Goal: Contribute content: Contribute content

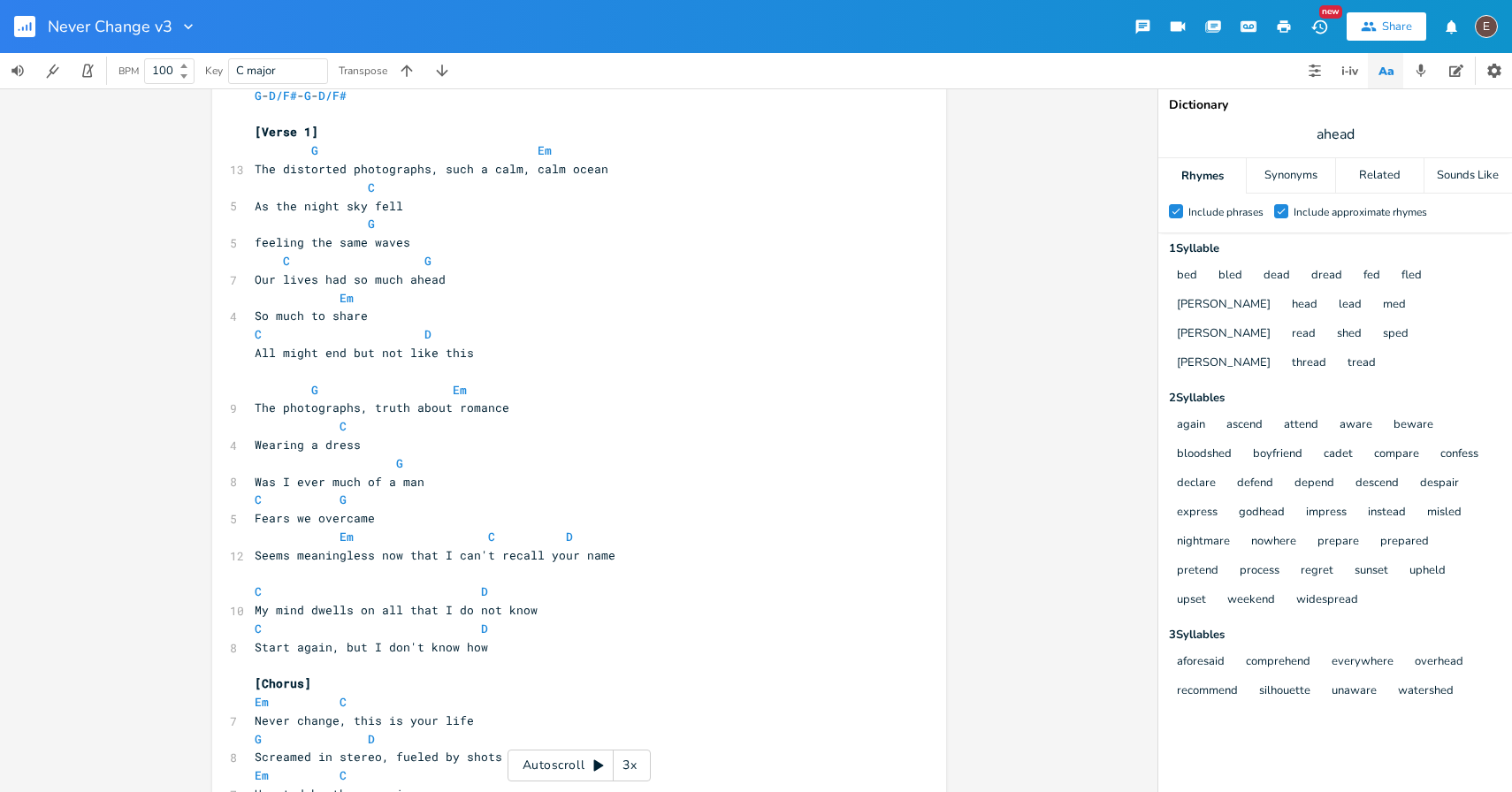
scroll to position [66, 0]
click at [323, 405] on span "The photographs, truth about romance" at bounding box center [382, 405] width 255 height 16
type textarea "photographs"
click at [323, 405] on span "The photographs, truth about romance" at bounding box center [382, 405] width 255 height 16
click at [409, 414] on pre "C" at bounding box center [570, 423] width 639 height 19
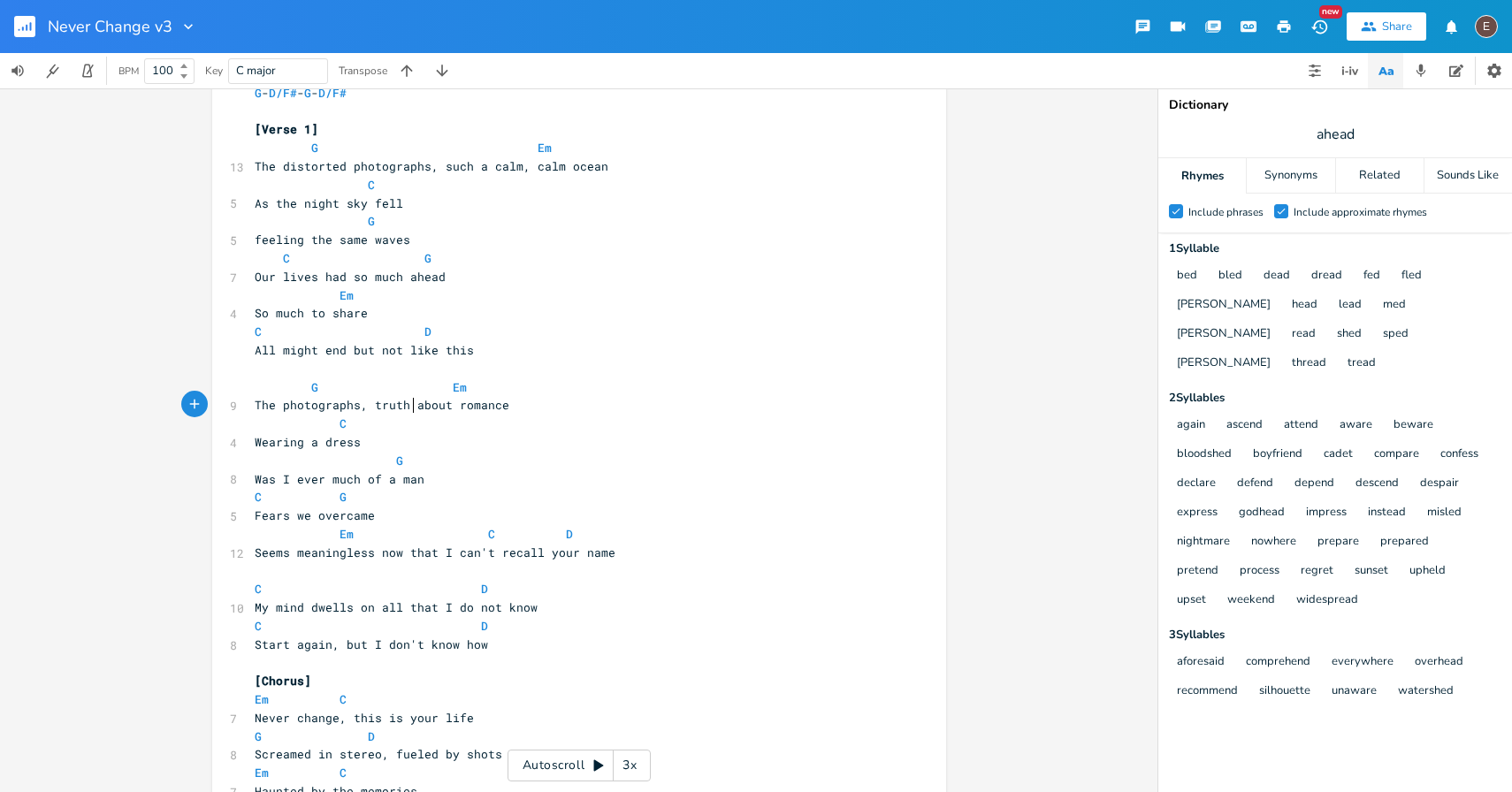
click at [387, 412] on span "The photographs, truth about romance" at bounding box center [382, 405] width 255 height 16
type textarea "truth"
click at [387, 412] on span "The photographs, truth about romance" at bounding box center [382, 405] width 255 height 16
type textarea "truth about romance"
drag, startPoint x: 498, startPoint y: 413, endPoint x: 369, endPoint y: 411, distance: 129.0
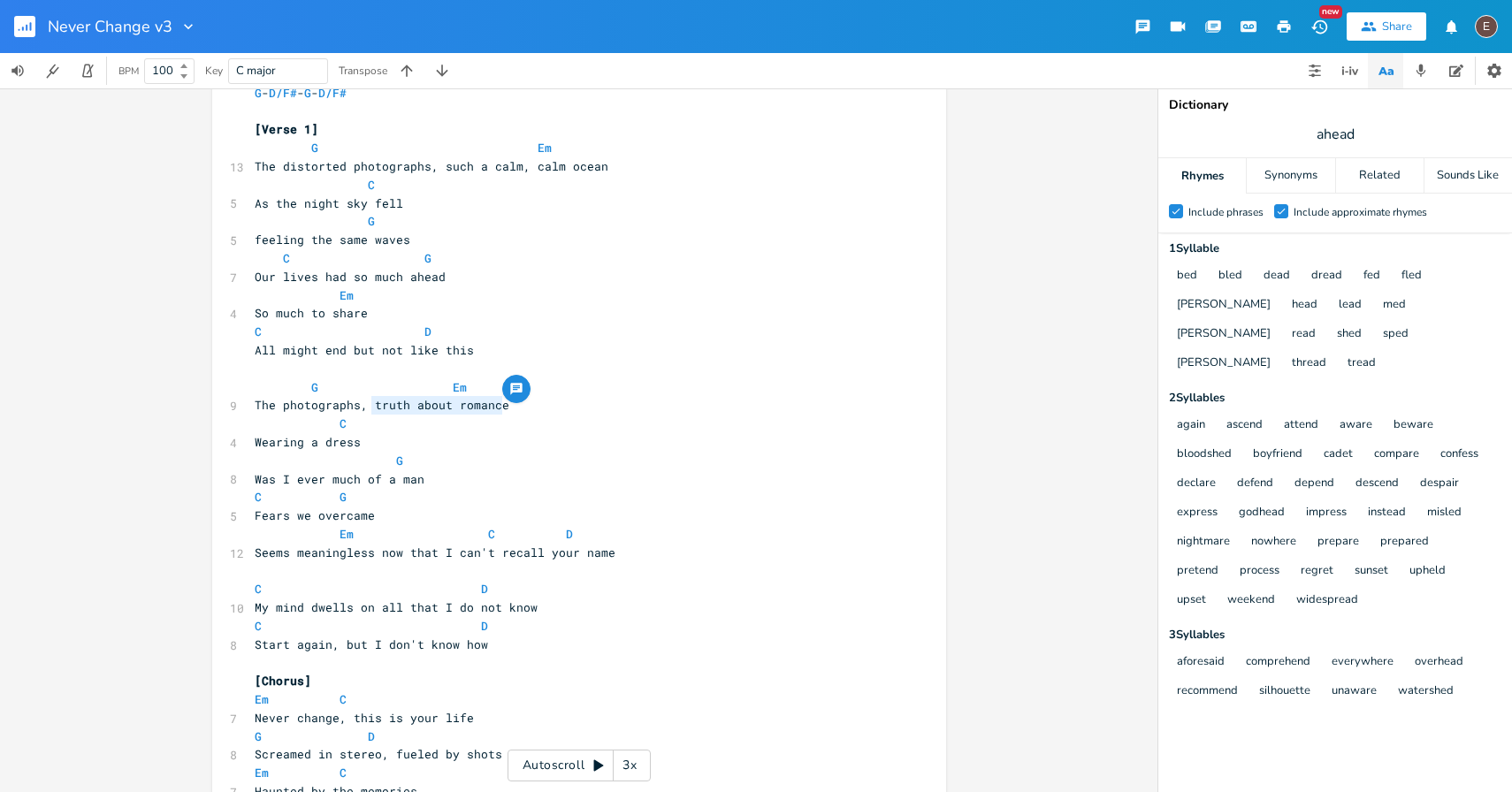
click at [369, 411] on pre "The photographs, truth about romance" at bounding box center [570, 405] width 639 height 19
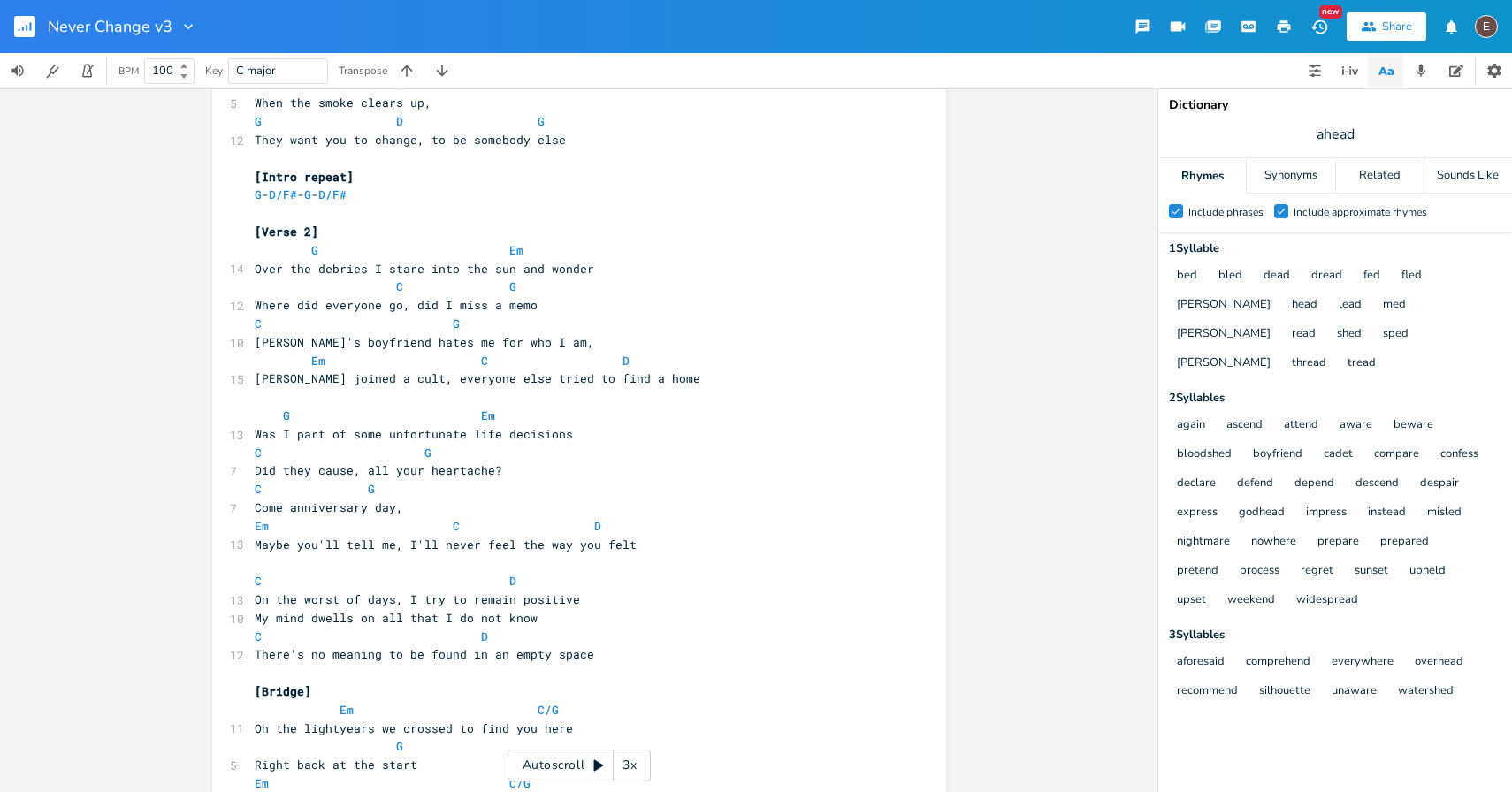
scroll to position [906, 0]
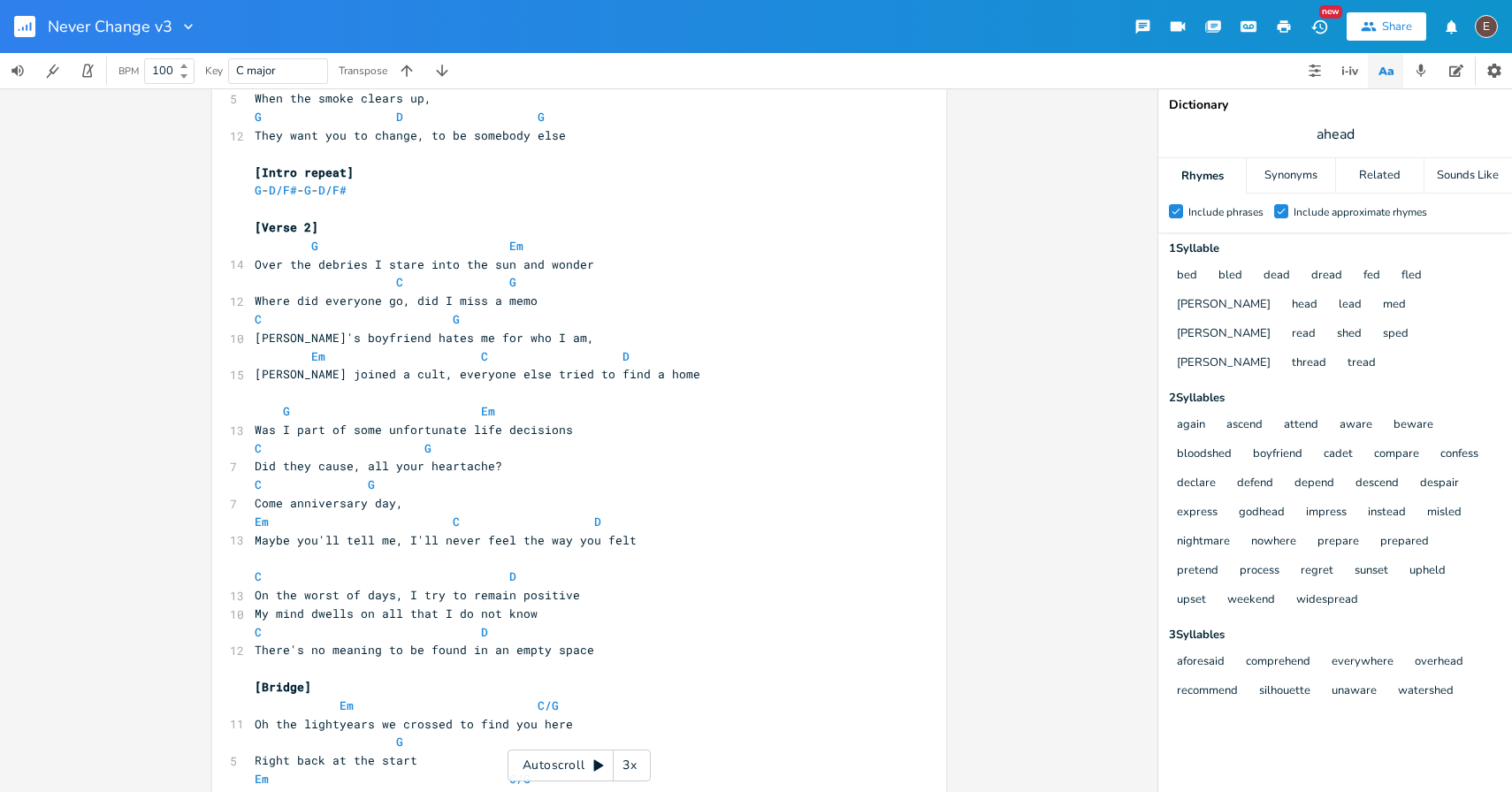
click at [563, 593] on span "On the worst of days, I try to remain positive" at bounding box center [417, 596] width 325 height 16
type textarea "On the worst of days, I try to remain positive"
click at [563, 593] on span "On the worst of days, I try to remain positive" at bounding box center [417, 596] width 325 height 16
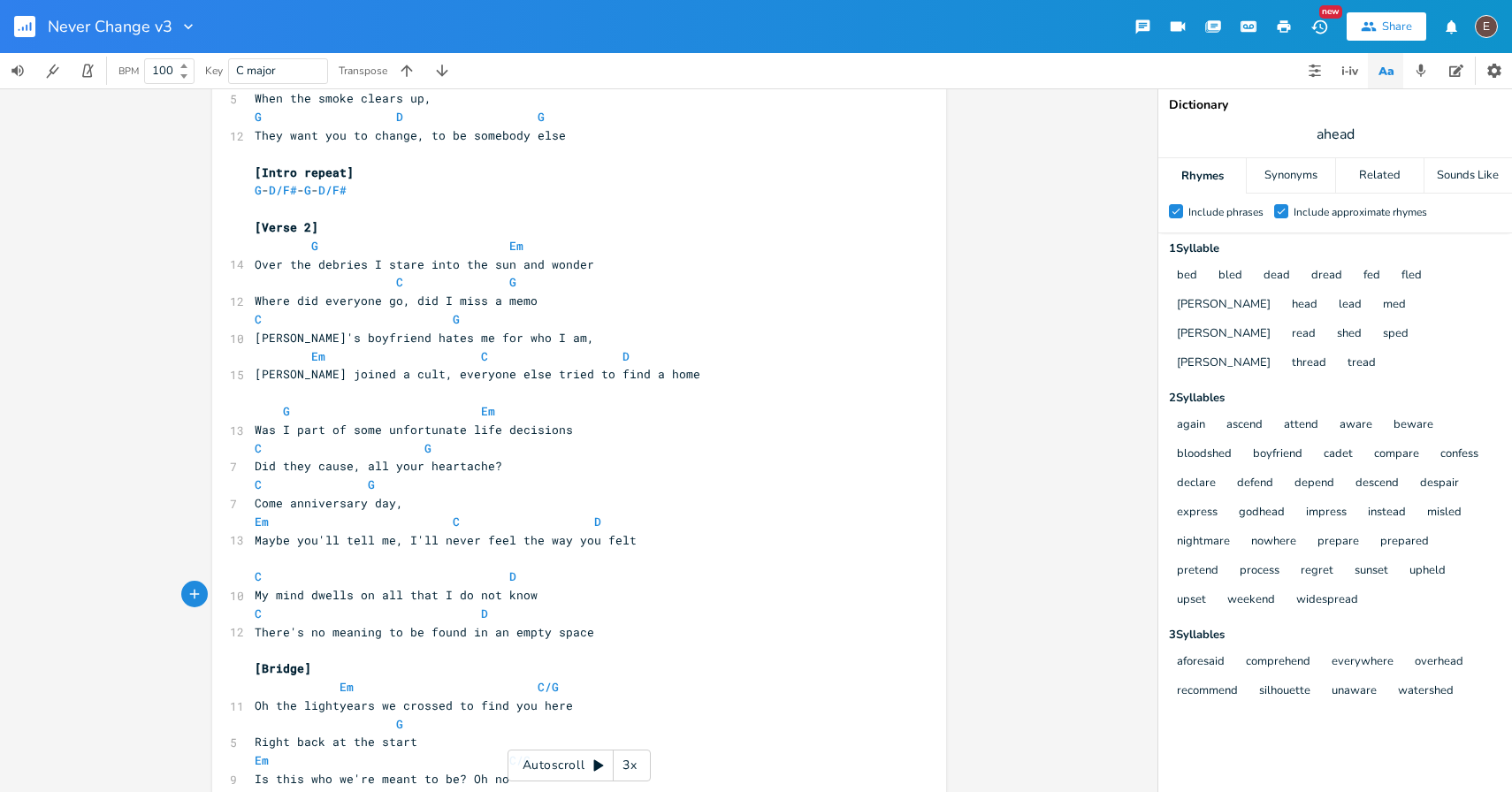
click at [651, 617] on pre "C D" at bounding box center [570, 614] width 639 height 19
click at [650, 632] on pre "There's no meaning to be found in an empty space" at bounding box center [570, 633] width 639 height 19
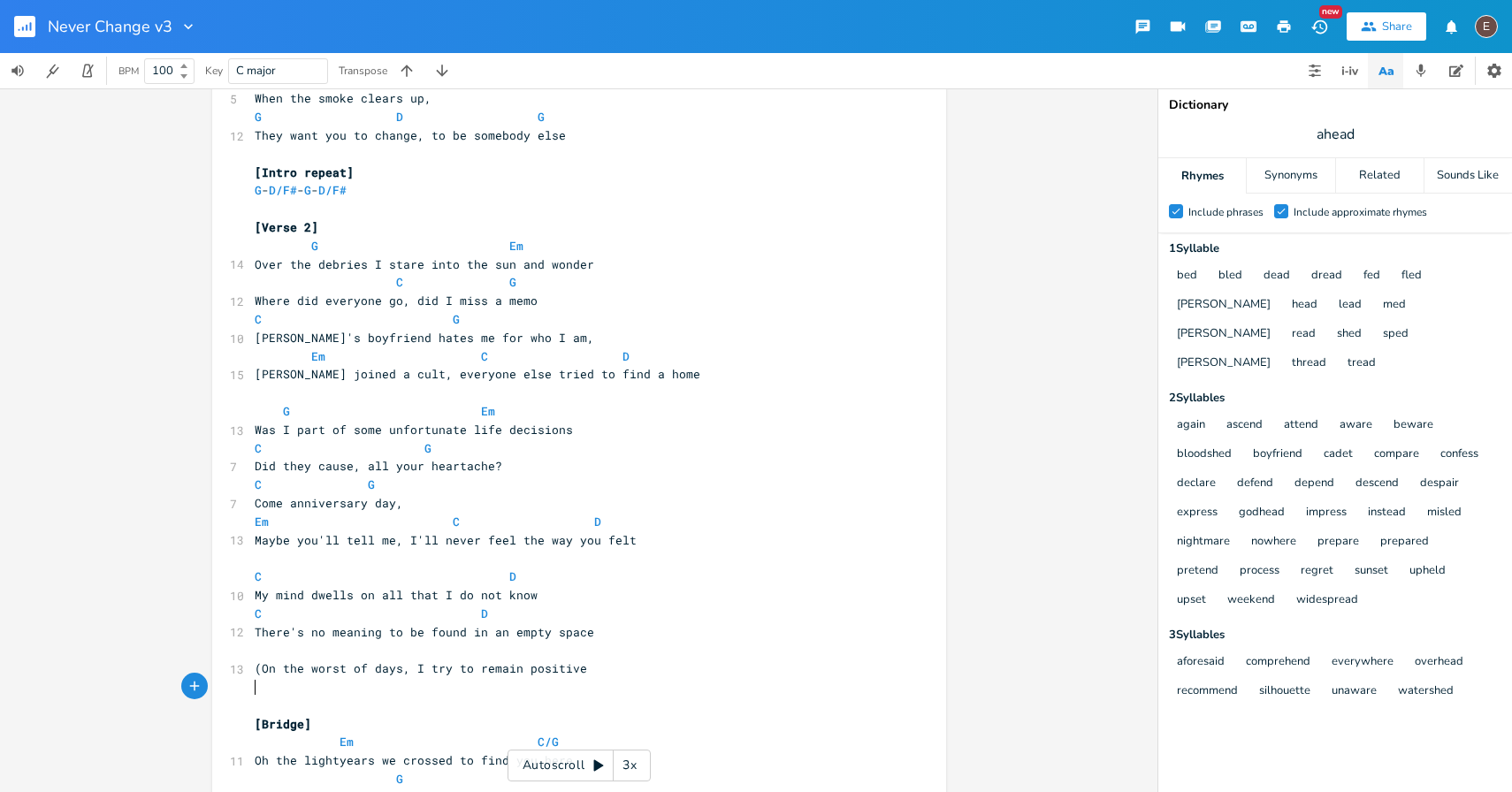
type textarea "()"
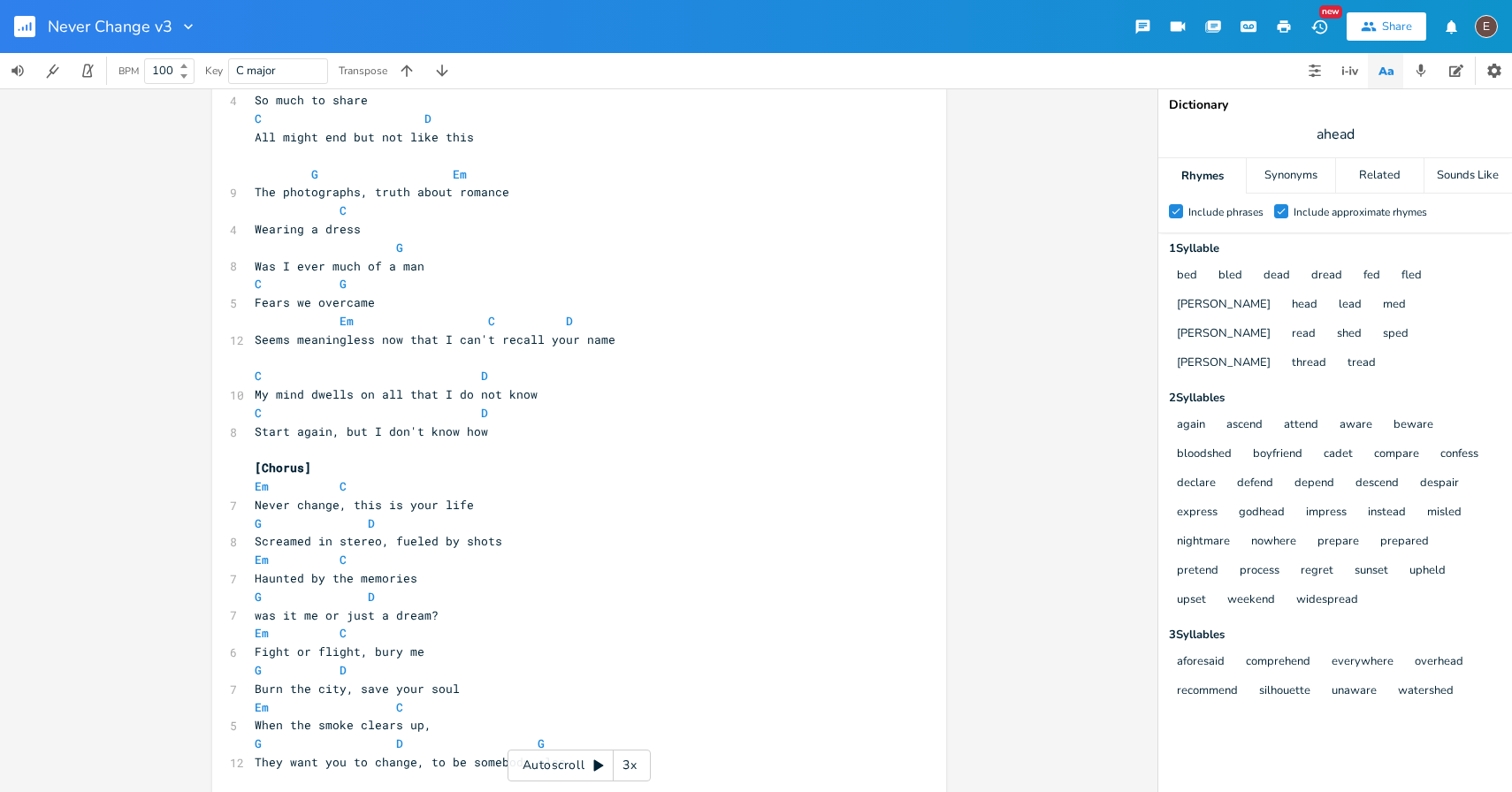
scroll to position [0, 0]
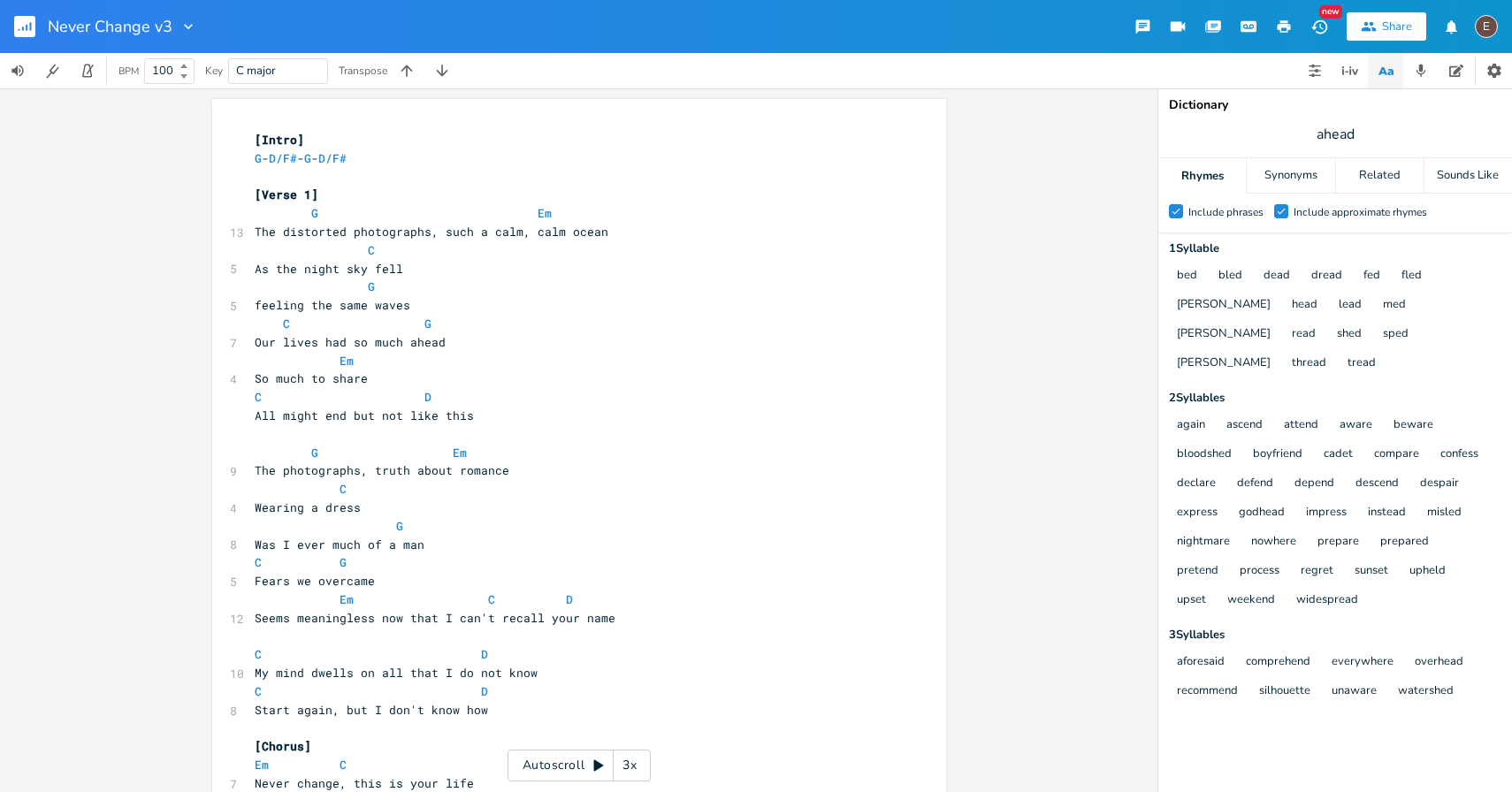
type textarea ")"
click at [512, 236] on span "The distorted photographs, such a calm, calm ocean" at bounding box center [432, 232] width 354 height 16
click at [519, 239] on span "The distorted photographs, such a calm, calm ocean" at bounding box center [432, 232] width 354 height 16
click at [428, 230] on span "The distorted photographs, such a calm, calm ocean" at bounding box center [432, 232] width 354 height 16
click at [520, 210] on span at bounding box center [523, 214] width 28 height 19
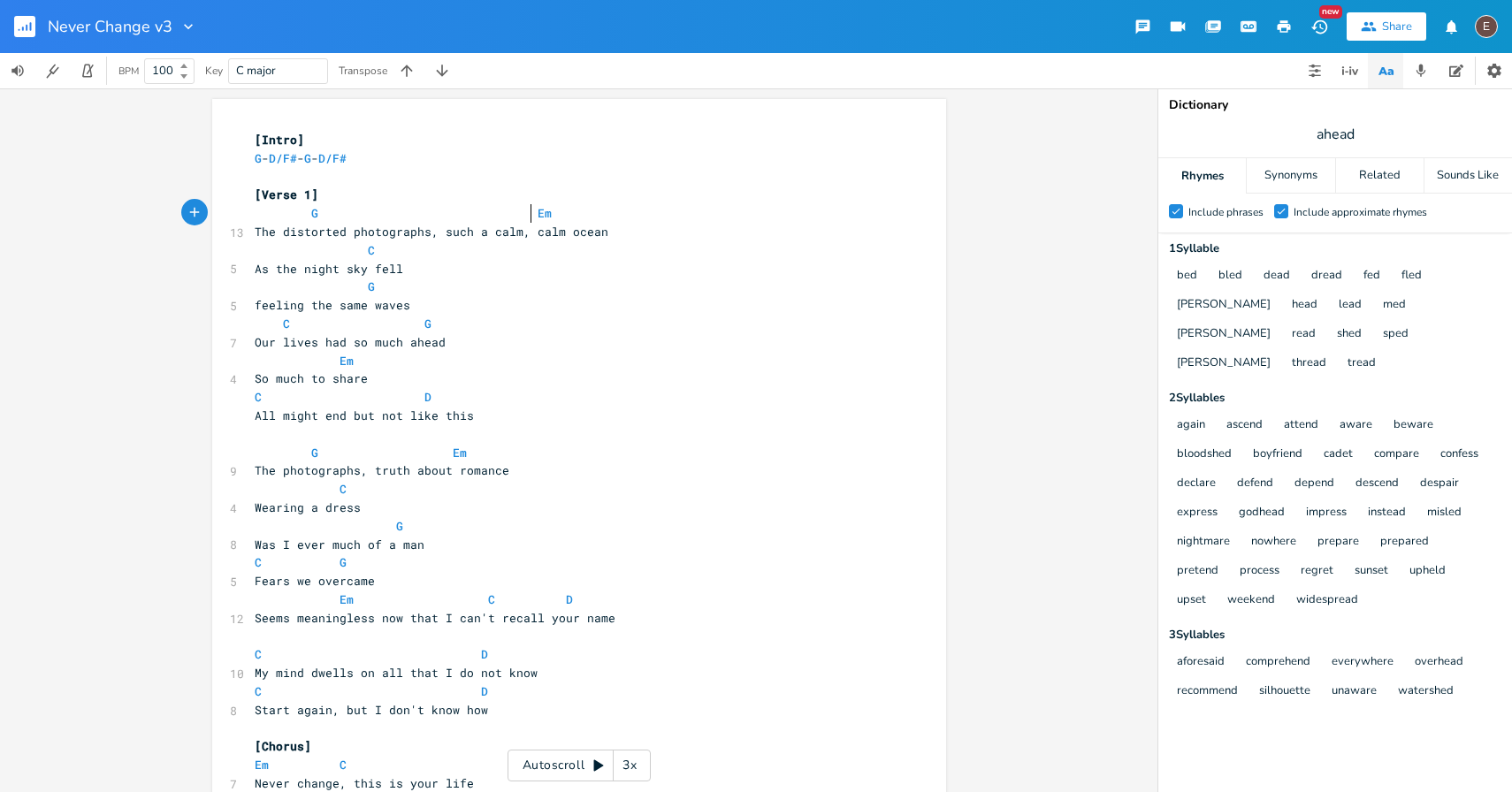
click at [570, 237] on span "The distorted photographs, such a calm, calm ocean" at bounding box center [432, 232] width 354 height 16
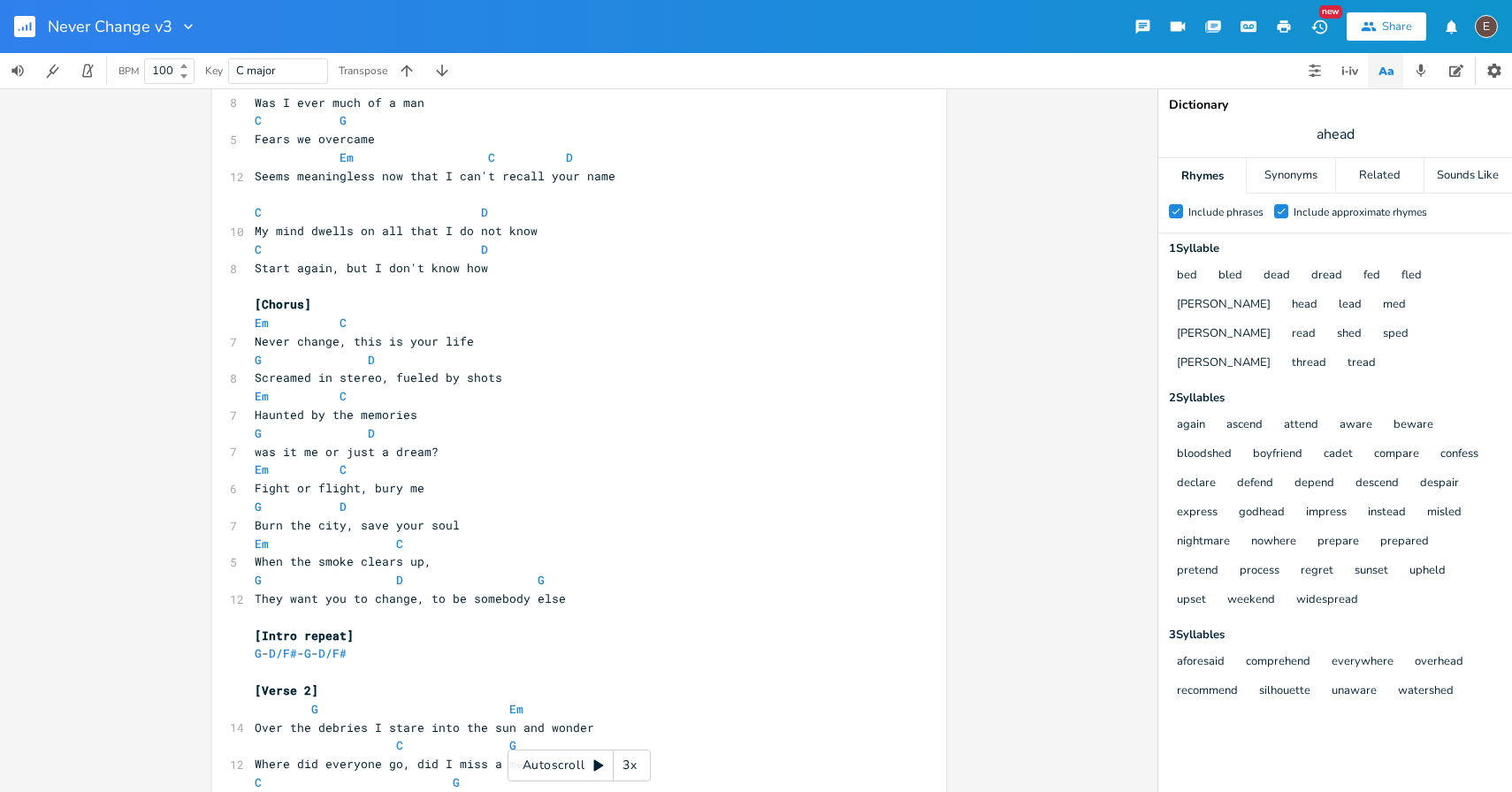
scroll to position [443, 0]
click at [386, 370] on span "Screamed in stereo, fueled by shots" at bounding box center [378, 377] width 248 height 16
type textarea "alcohol-ful"
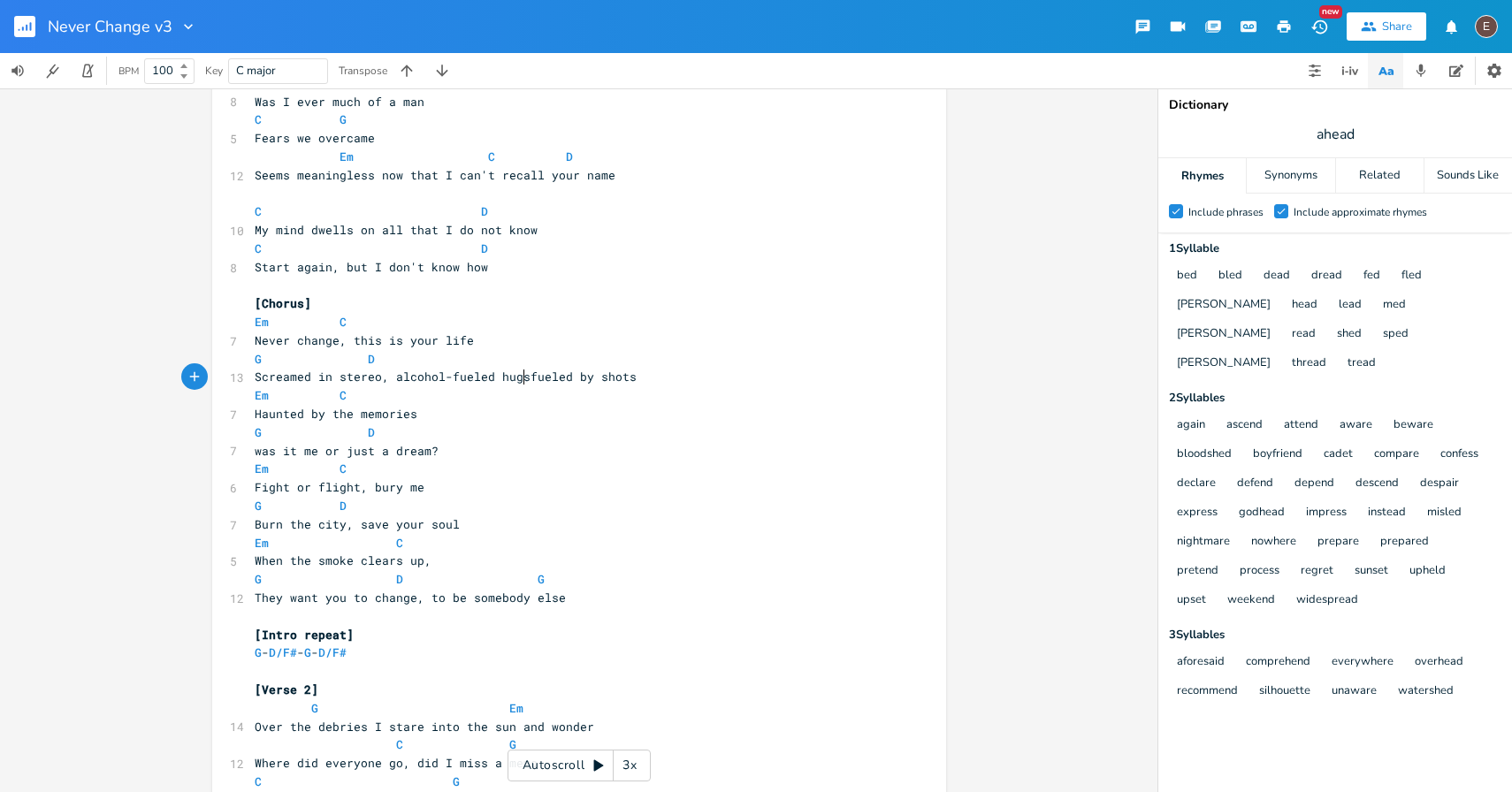
type textarea "eled hugs"
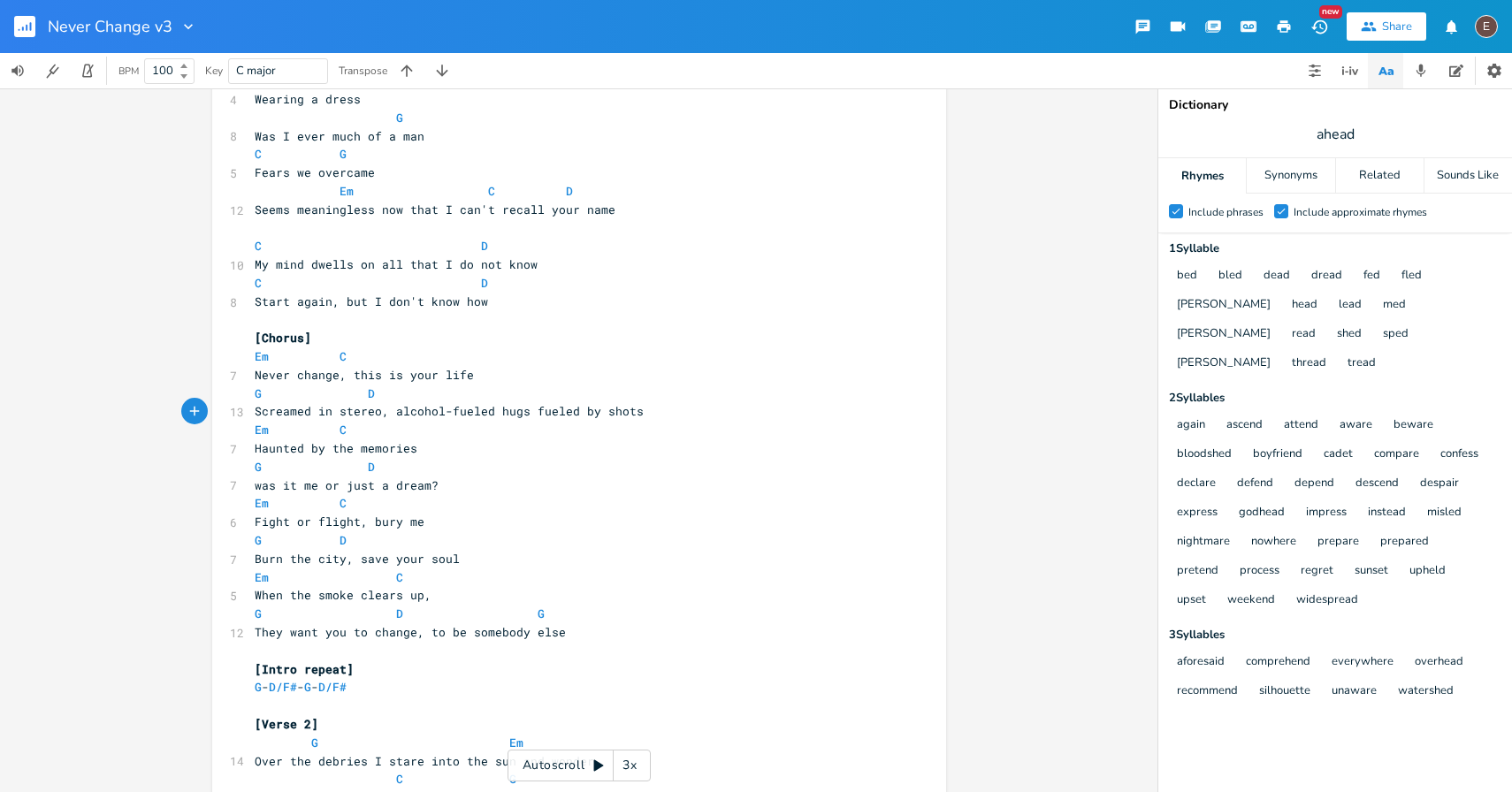
scroll to position [412, 0]
click at [424, 401] on span "Screamed in stereo, alcohol-fueled hugs fueled by shots" at bounding box center [450, 408] width 389 height 16
type textarea "wine"
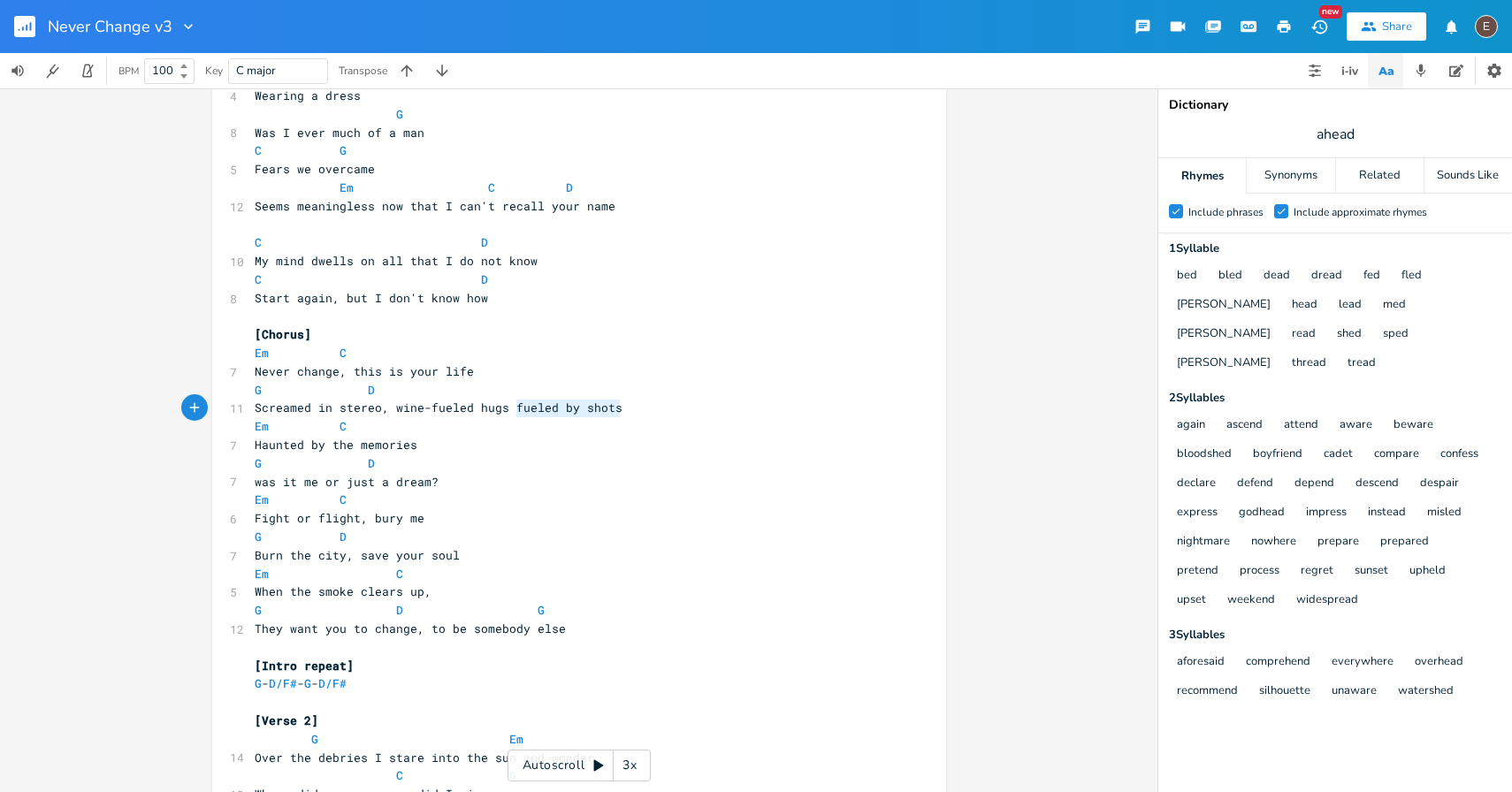
type textarea "fueled by shots"
drag, startPoint x: 644, startPoint y: 405, endPoint x: 501, endPoint y: 408, distance: 143.0
click at [501, 408] on pre "Screamed in stereo, wine-fueled hugs fueled by shots" at bounding box center [570, 408] width 639 height 19
type textarea ", I'm"
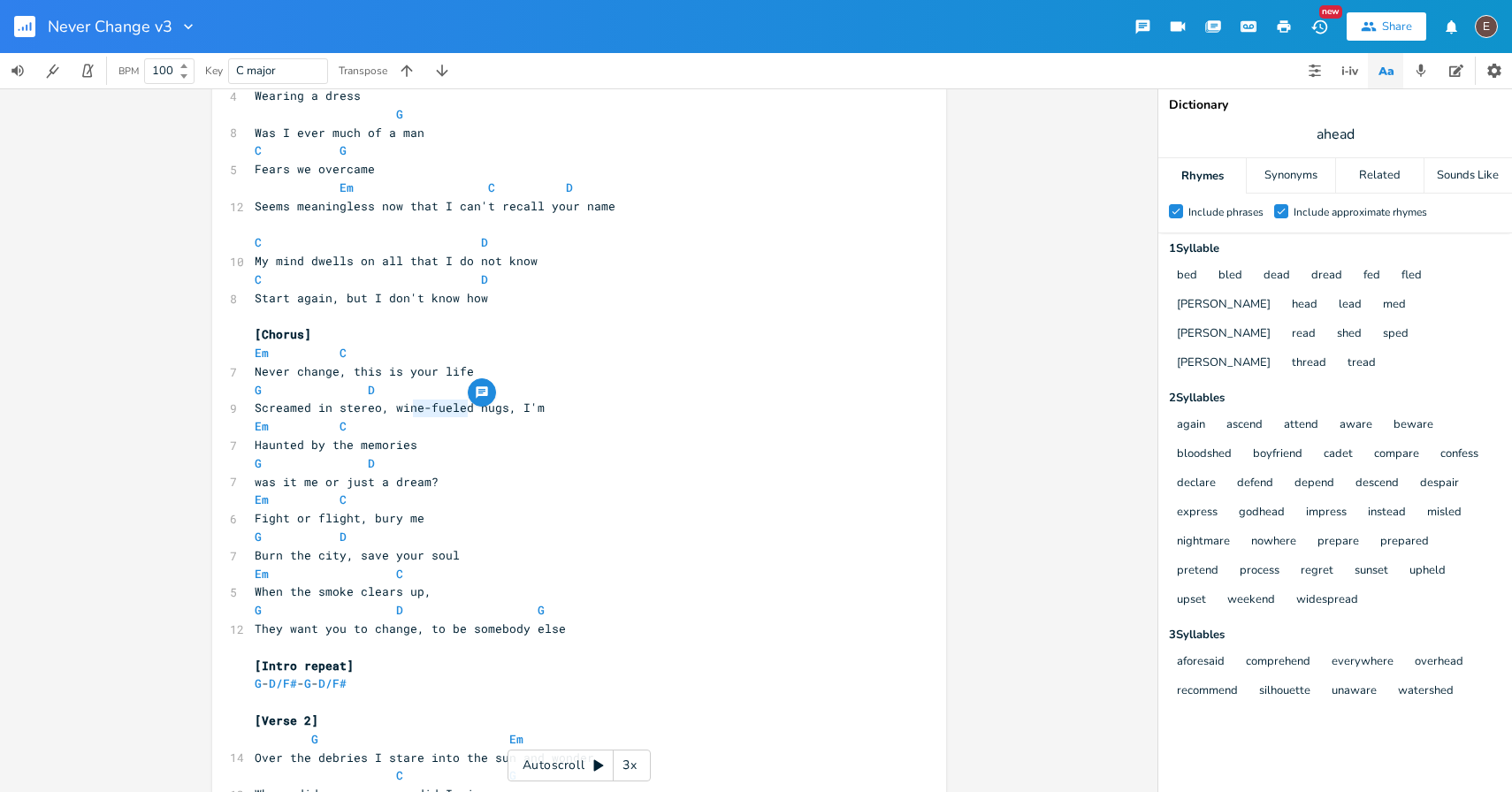
type textarea "-fueled"
drag, startPoint x: 460, startPoint y: 405, endPoint x: 413, endPoint y: 408, distance: 47.1
click at [413, 408] on span "Screamed in stereo, wine-fueled hugs, I'm" at bounding box center [400, 408] width 290 height 16
drag, startPoint x: 542, startPoint y: 411, endPoint x: 387, endPoint y: 415, distance: 155.1
click at [387, 415] on pre "Screamed in stereo, wine-fueled hugs, I'm" at bounding box center [570, 408] width 639 height 19
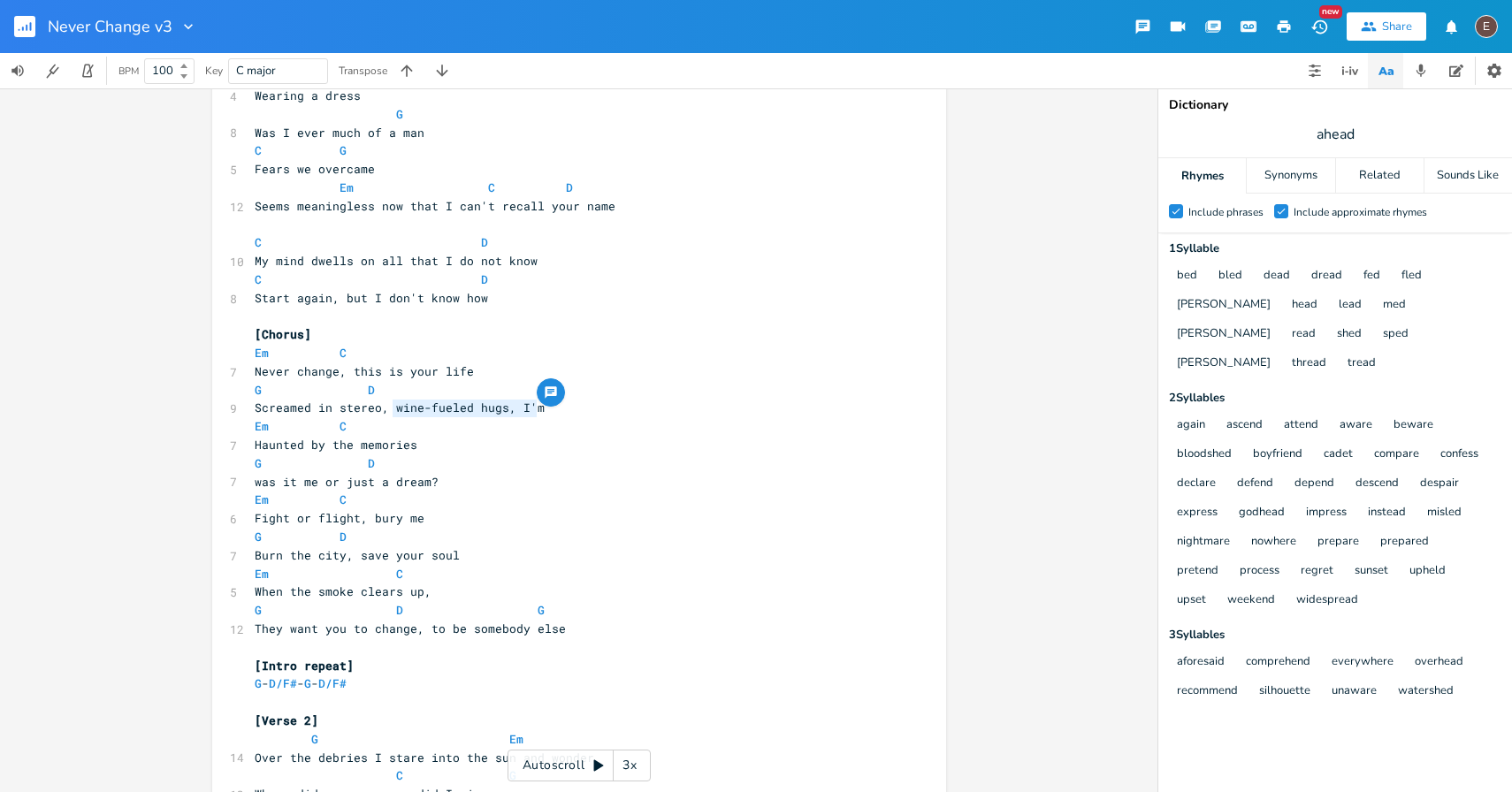
type textarea "wine-fueled hugs, I'm"
click at [440, 449] on pre "Haunted by the memories" at bounding box center [570, 445] width 639 height 19
click at [391, 405] on span "Screamed in stereo, wine-fueled hugs, I'm" at bounding box center [400, 408] width 290 height 16
click at [385, 405] on span "Screamed in stereo, wine-fueled hugs, I'm" at bounding box center [400, 408] width 290 height 16
type textarea "wine-fueled"
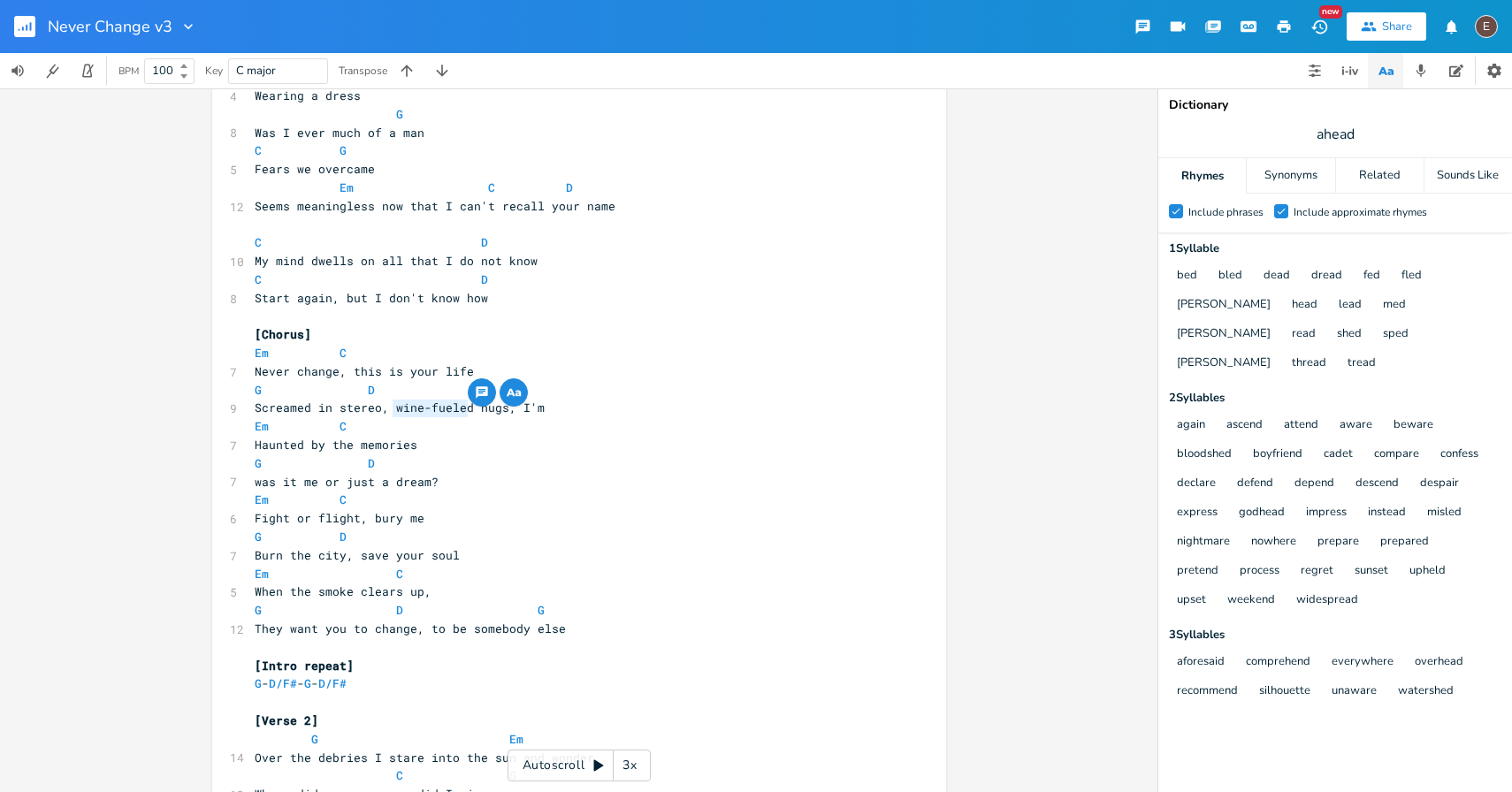
drag, startPoint x: 460, startPoint y: 409, endPoint x: 387, endPoint y: 409, distance: 73.0
click at [387, 409] on span "Screamed in stereo, wine-fueled hugs, I'm" at bounding box center [400, 408] width 290 height 16
click at [493, 405] on span "Screamed in stereo, wine-fueled hugs, I'm" at bounding box center [400, 408] width 290 height 16
type textarea "wine-fueled hugs"
drag, startPoint x: 498, startPoint y: 406, endPoint x: 388, endPoint y: 413, distance: 110.2
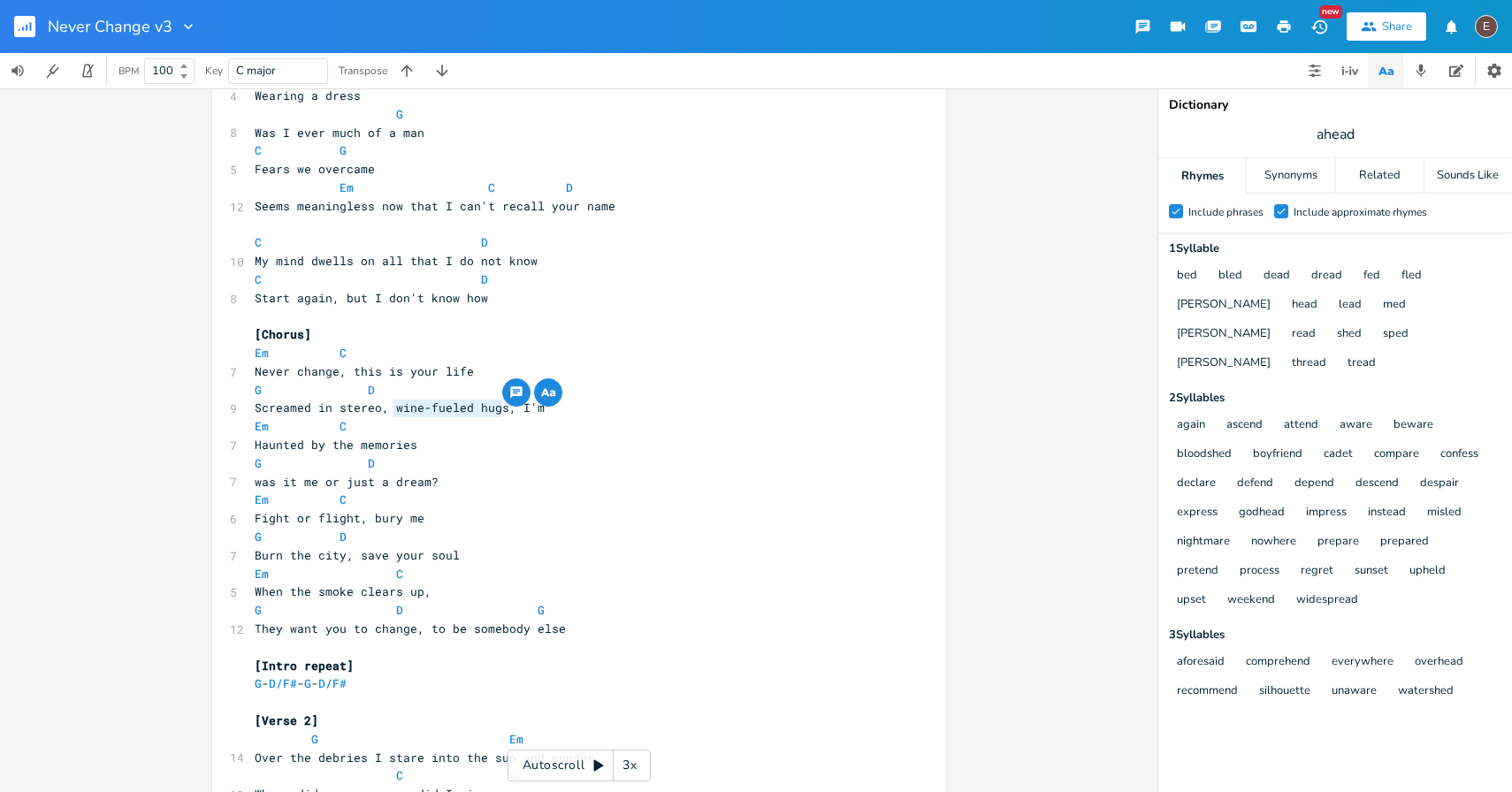
click at [388, 413] on span "Screamed in stereo, wine-fueled hugs, I'm" at bounding box center [400, 408] width 290 height 16
click at [1310, 147] on span "ahead" at bounding box center [1335, 134] width 354 height 32
type input "strengthened"
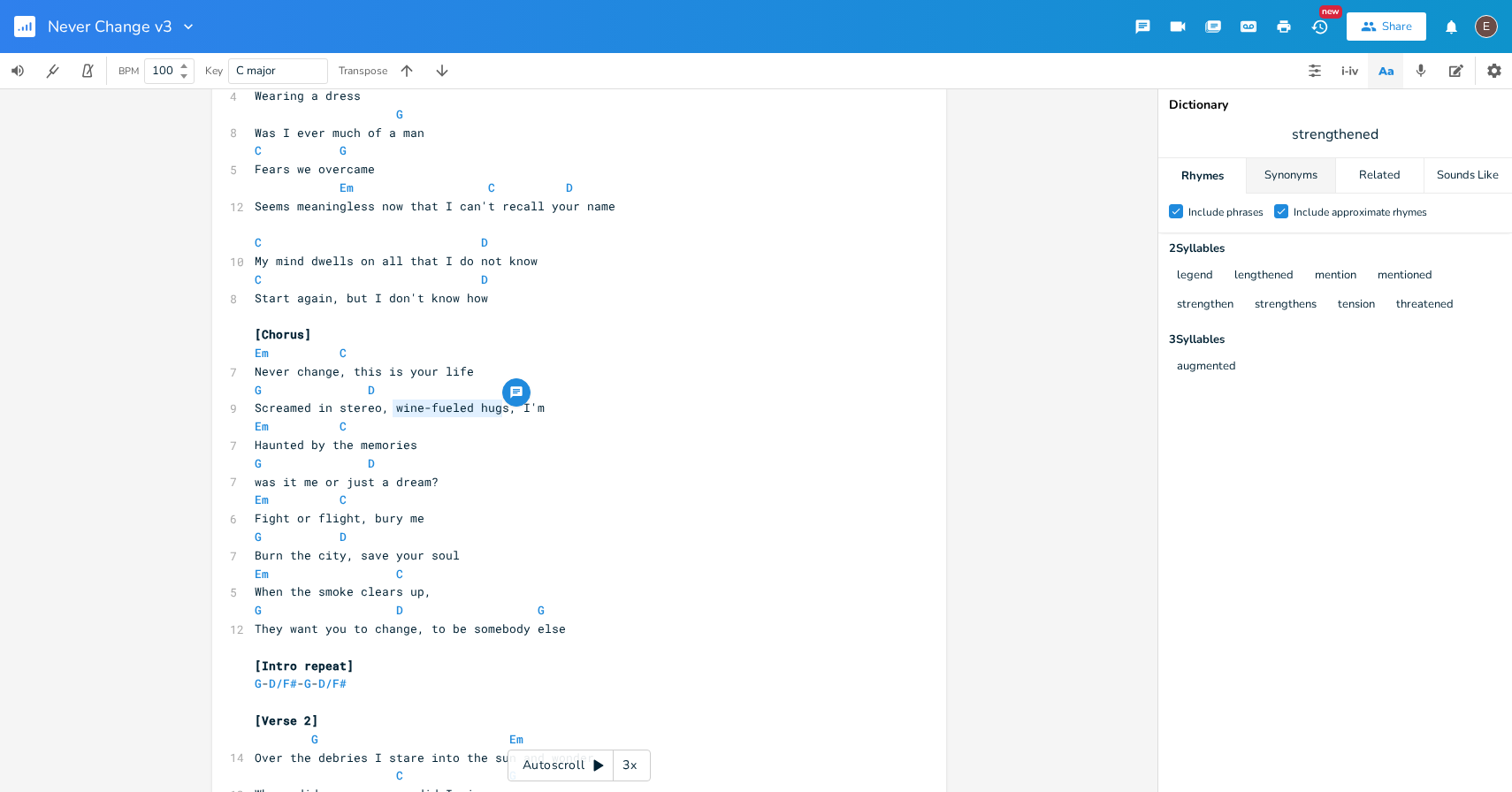
click at [1298, 160] on div "Synonyms" at bounding box center [1290, 176] width 87 height 35
click at [1356, 182] on div "Related" at bounding box center [1380, 176] width 87 height 35
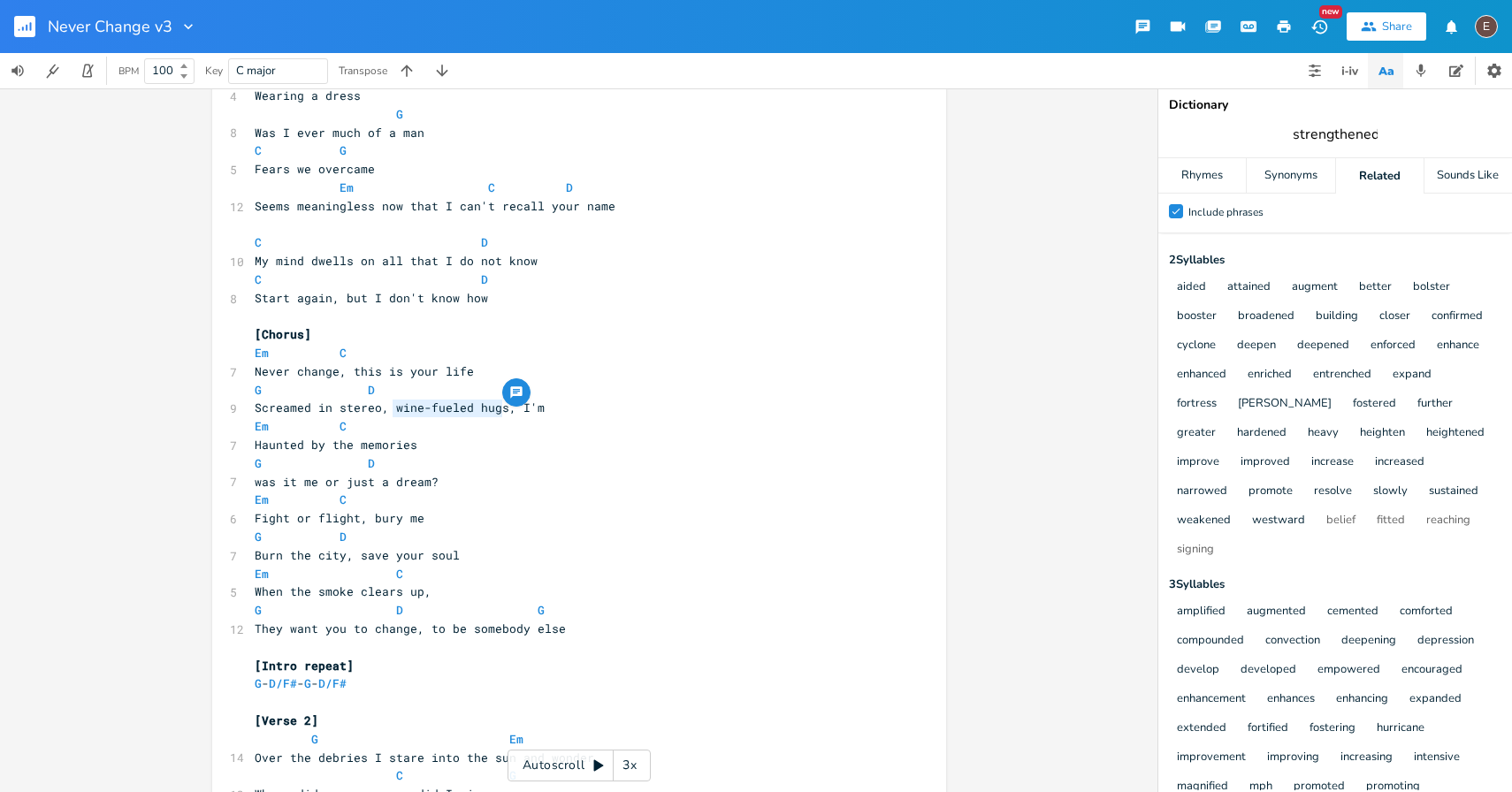
scroll to position [142, 0]
click at [398, 406] on span "Screamed in stereo, wine-fueled hugs, I'm" at bounding box center [400, 408] width 290 height 16
click at [392, 407] on span "Screamed in stereo, wine-fueled hugs, I'm" at bounding box center [400, 408] width 290 height 16
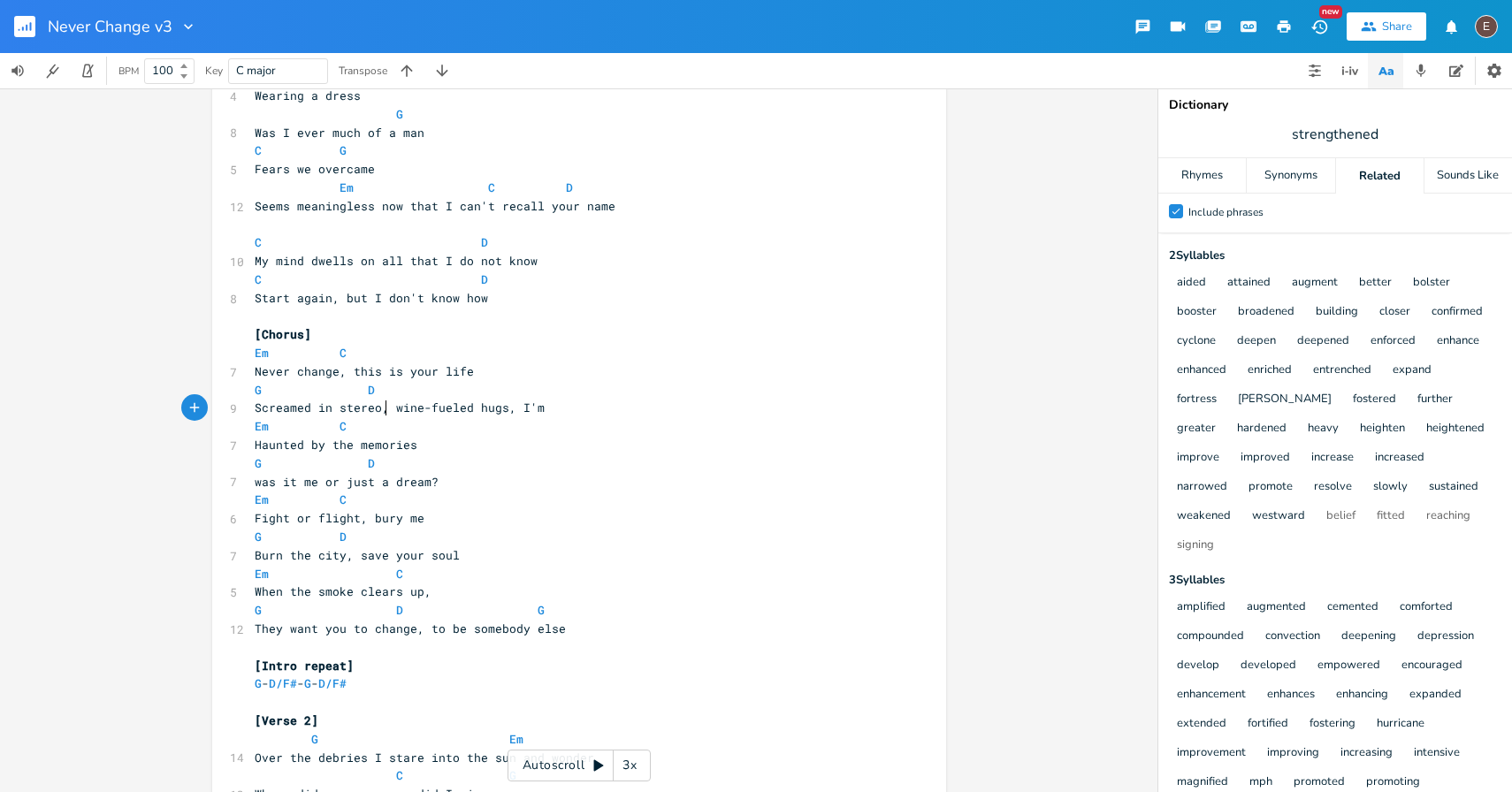
click at [381, 408] on span "Screamed in stereo, wine-fueled hugs, I'm" at bounding box center [400, 408] width 290 height 16
click at [385, 411] on span "Screamed in stereo, wine-fueled hugs, I'm" at bounding box center [400, 408] width 290 height 16
click at [1205, 608] on button "amplified" at bounding box center [1201, 607] width 49 height 15
click at [1356, 135] on input "strengthened" at bounding box center [1335, 134] width 86 height 20
type input "amplified"
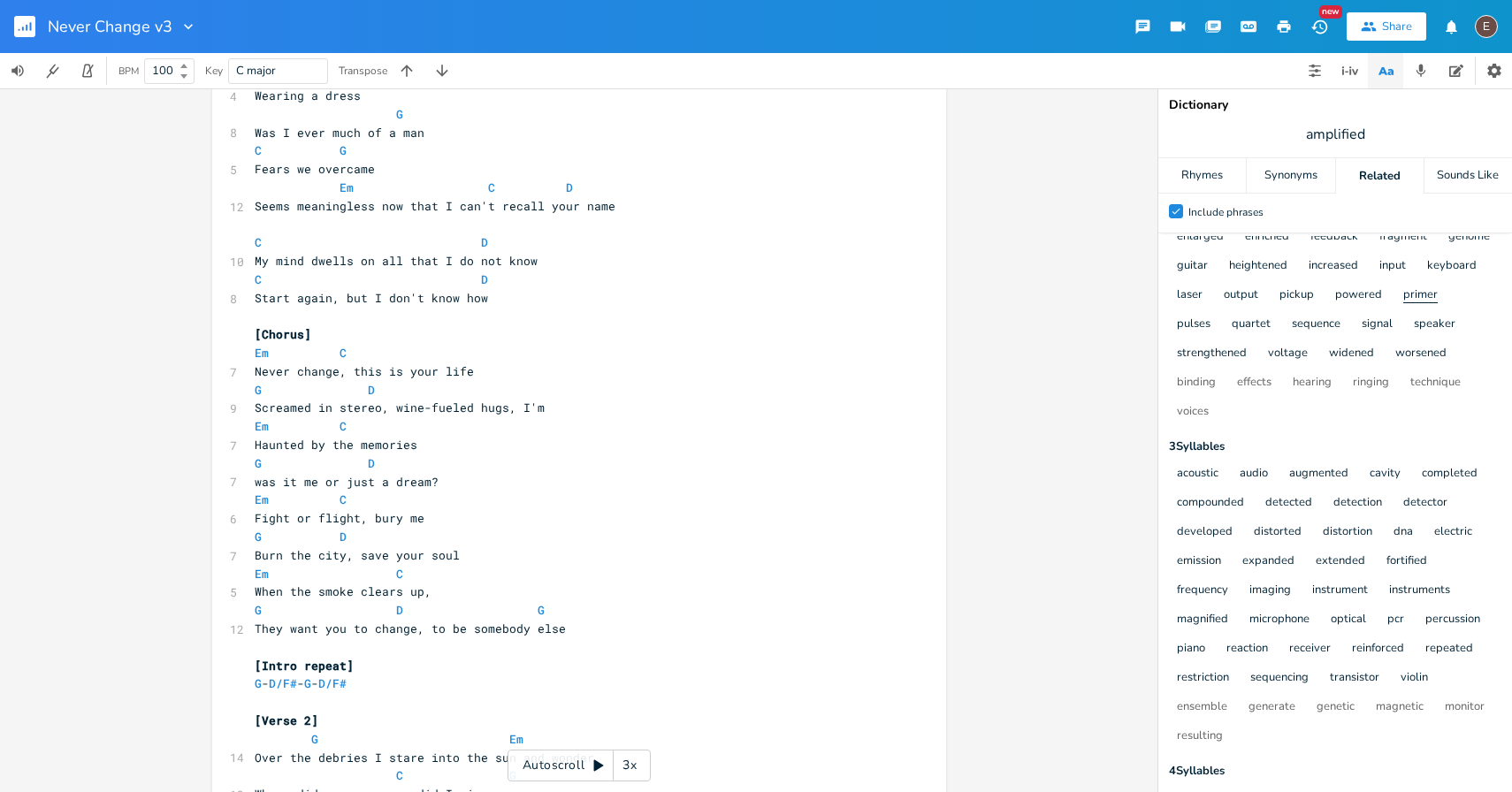
scroll to position [0, 0]
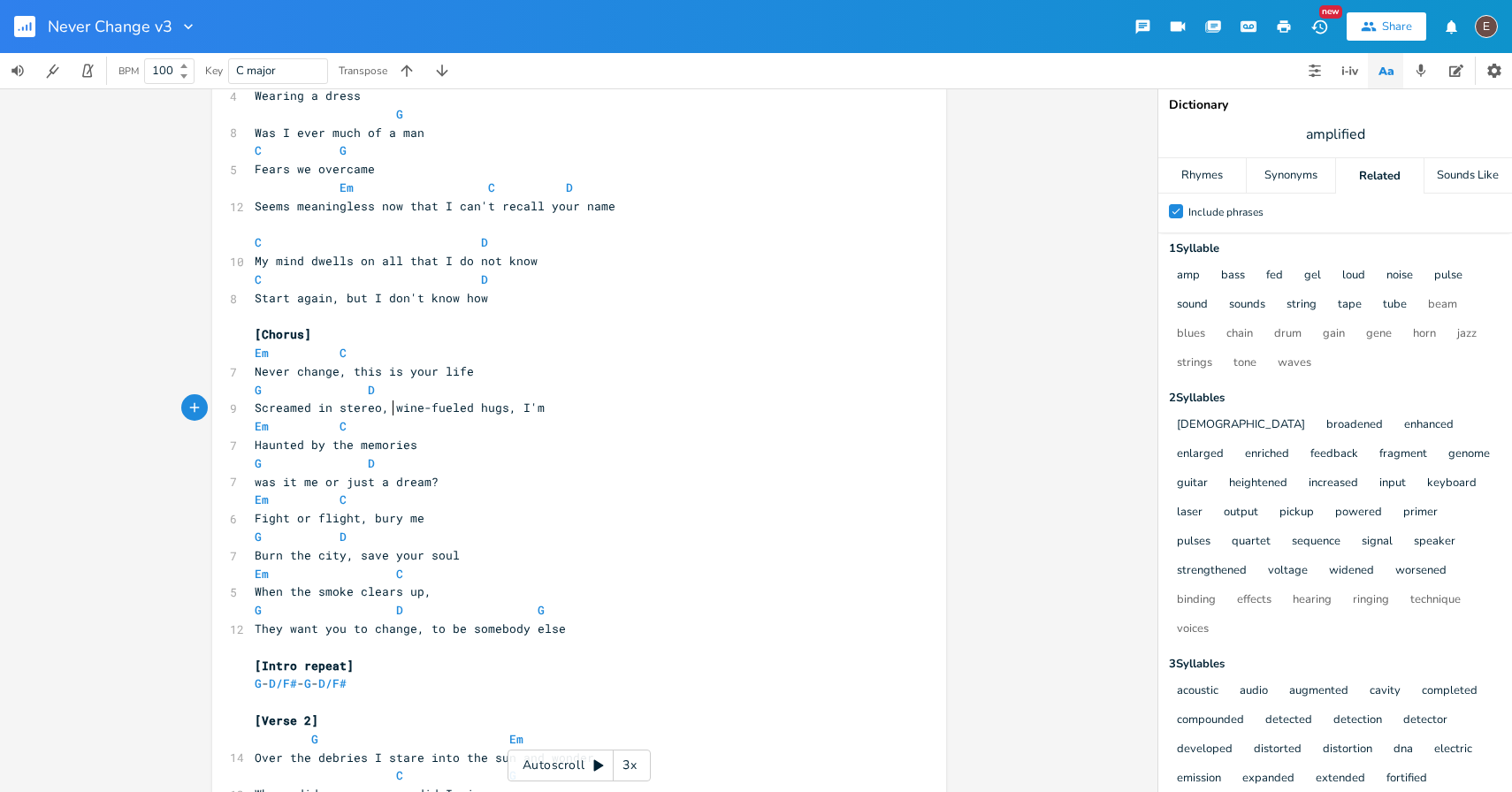
click at [388, 408] on span "Screamed in stereo, wine-fueled hugs, I'm" at bounding box center [400, 408] width 290 height 16
drag, startPoint x: 537, startPoint y: 405, endPoint x: 388, endPoint y: 404, distance: 149.0
click at [388, 404] on pre "Screamed in stereo, wine-fueled hugs, I'm" at bounding box center [570, 408] width 639 height 19
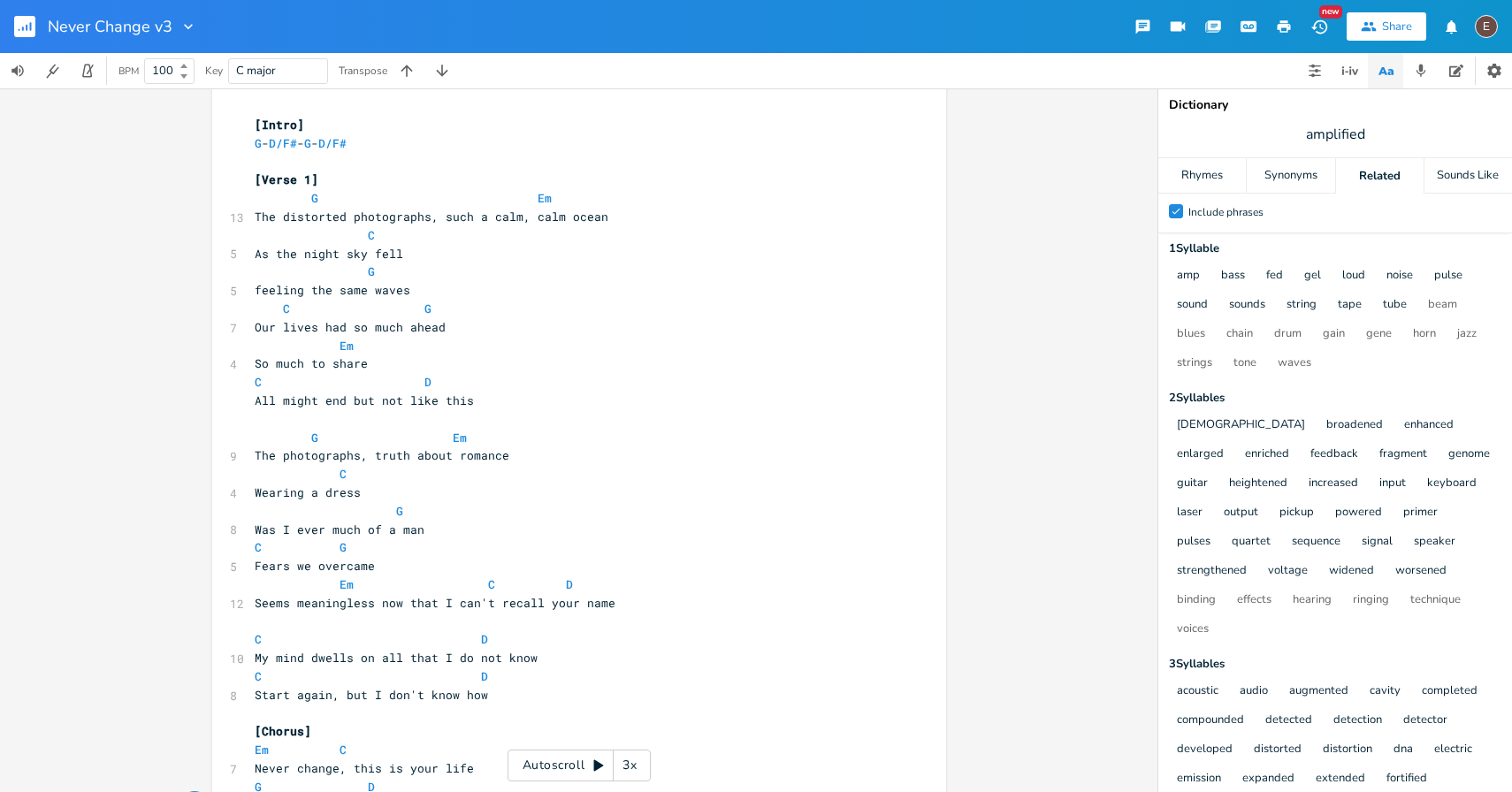
scroll to position [25, 0]
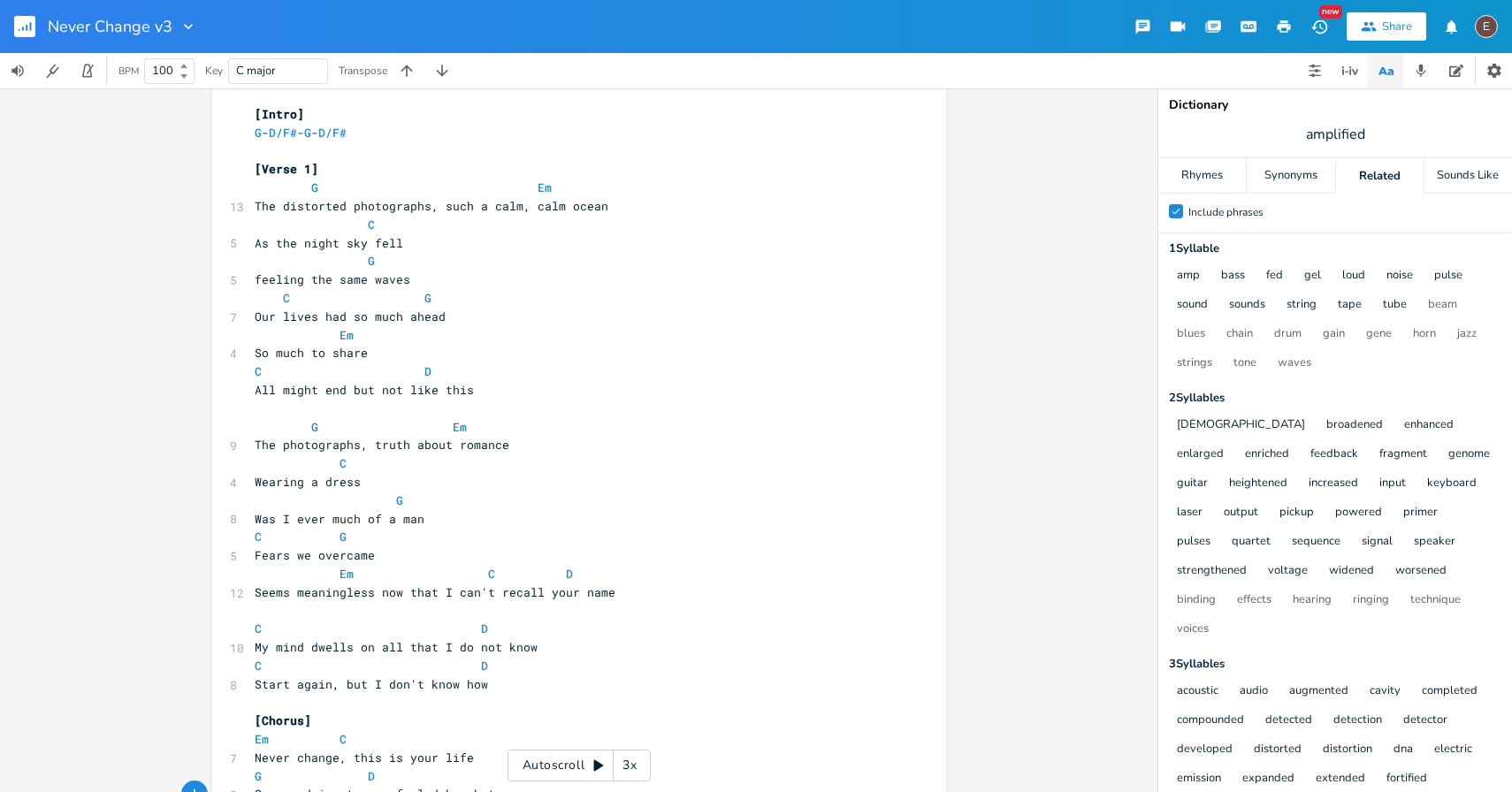
type textarea "fueled by shots"
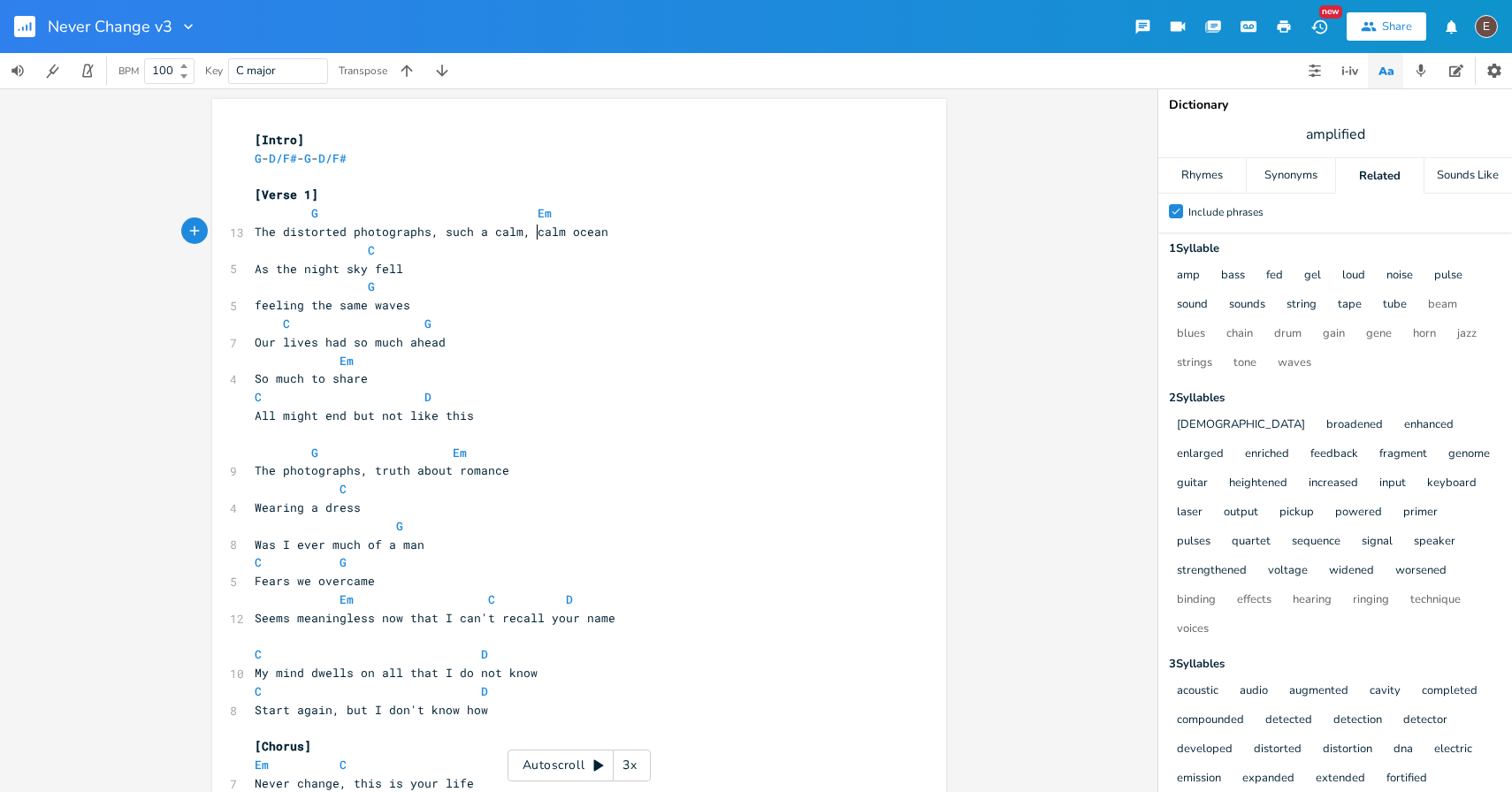
click at [532, 237] on span "The distorted photographs, such a calm, calm ocean" at bounding box center [432, 232] width 354 height 16
type textarea "calm"
click at [532, 237] on span "The distorted photographs, such a calm, calm ocean" at bounding box center [432, 232] width 354 height 16
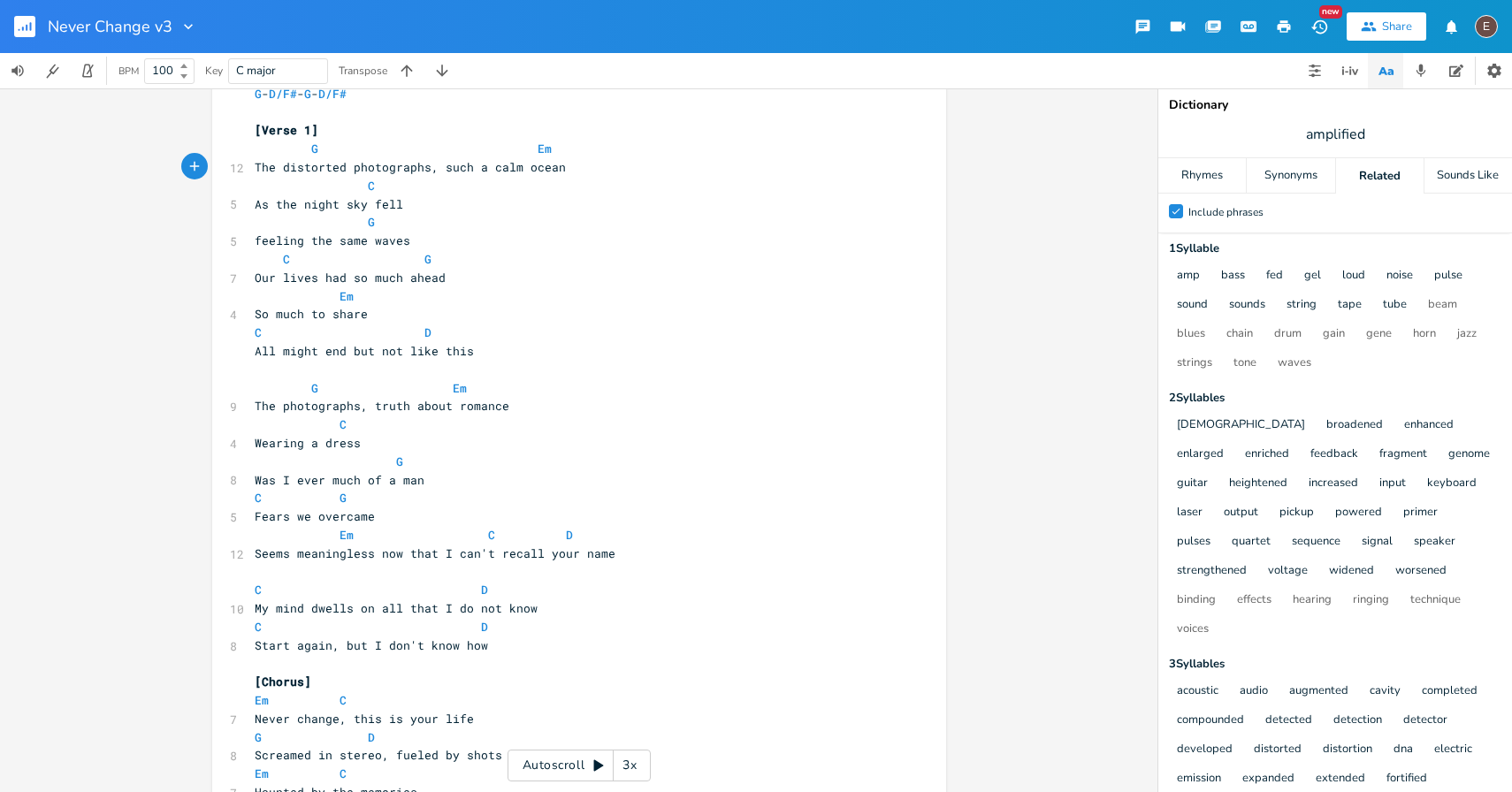
scroll to position [52, 0]
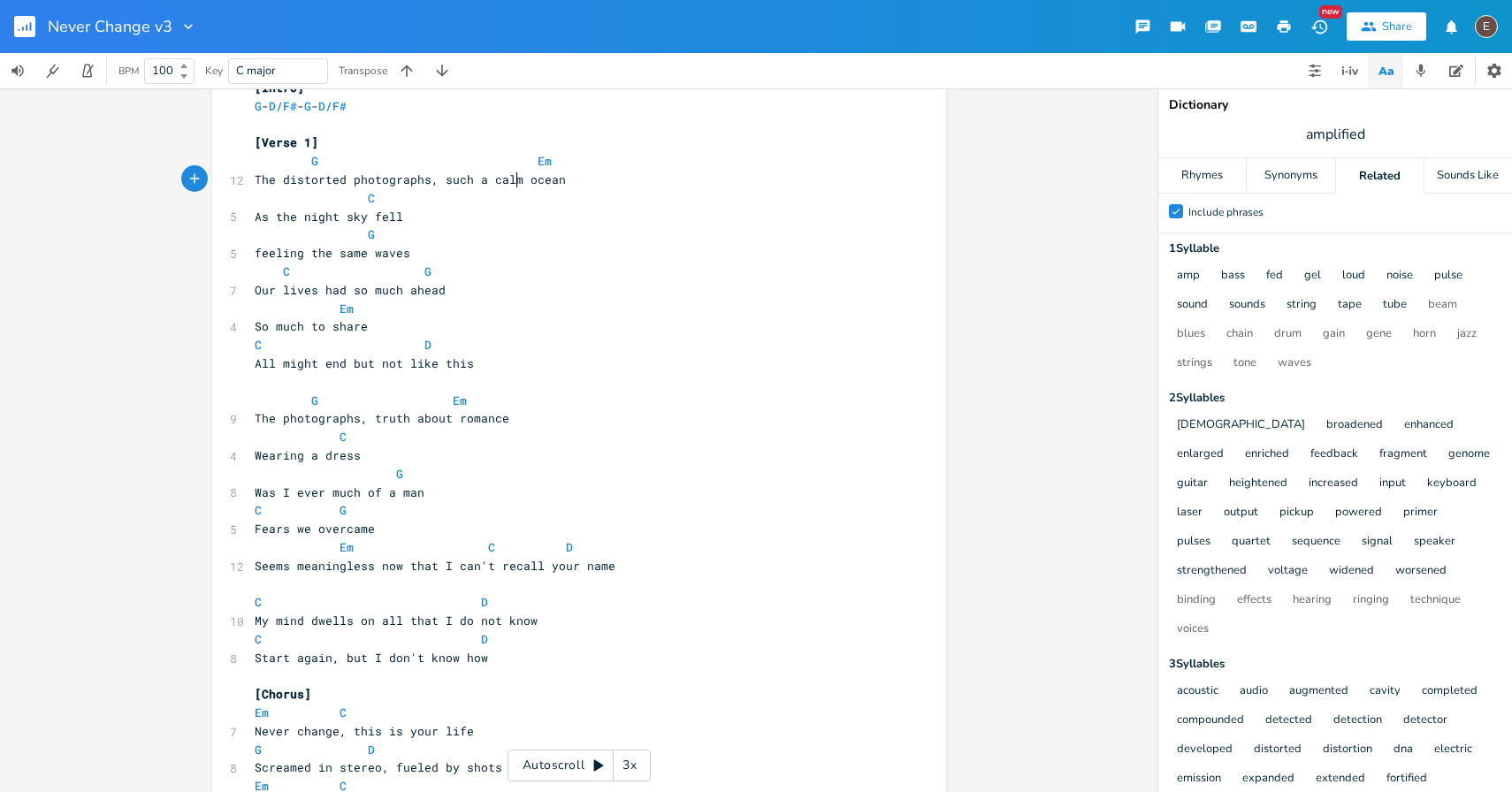
click at [304, 430] on span at bounding box center [296, 437] width 28 height 19
click at [305, 411] on span "The photographs, truth about romance" at bounding box center [382, 418] width 255 height 16
type textarea "photographs"
click at [305, 411] on span "The photographs, truth about romance" at bounding box center [382, 418] width 255 height 16
click at [485, 487] on pre "Was I ever much of a man" at bounding box center [570, 493] width 639 height 19
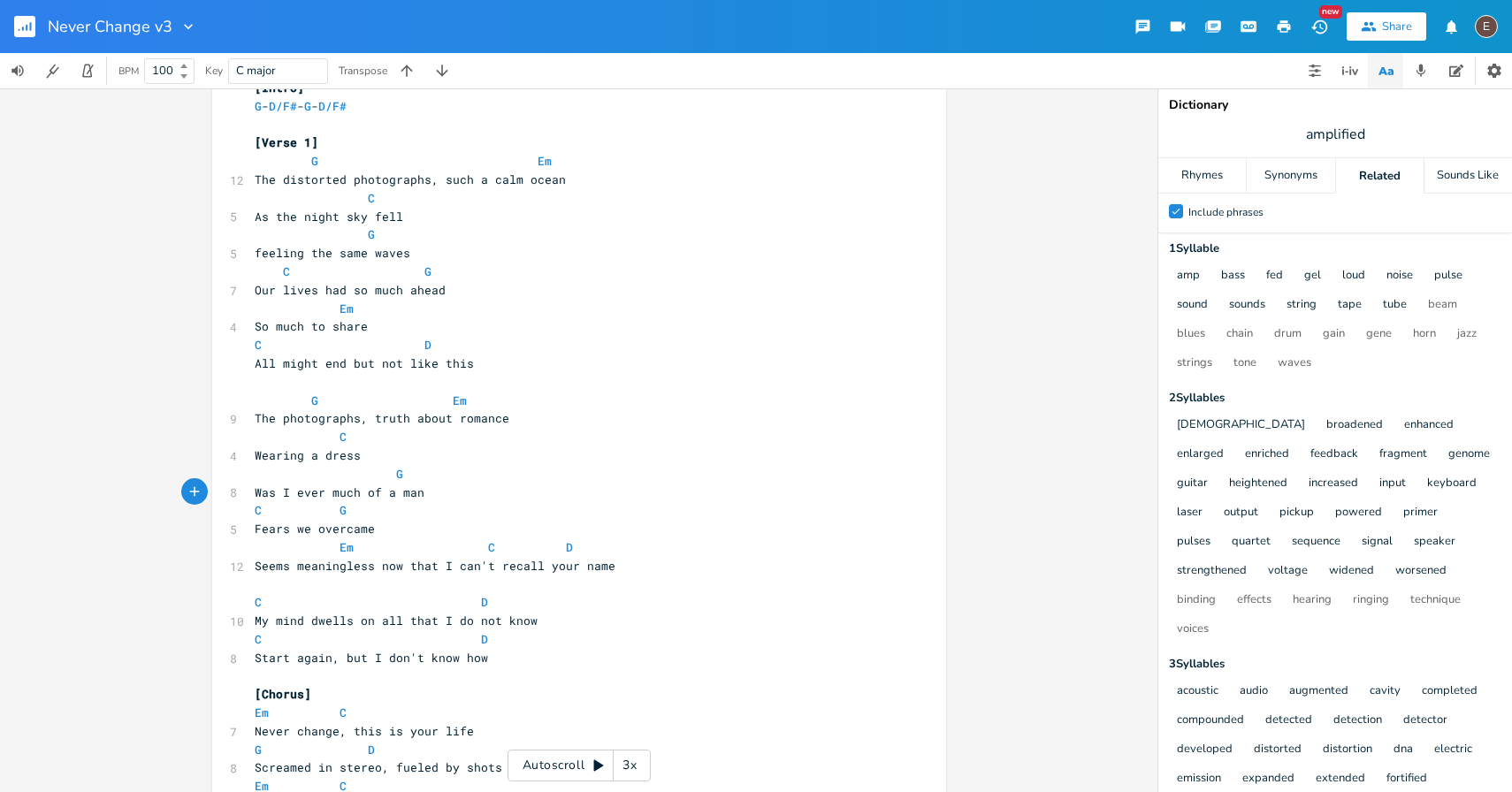
click at [315, 418] on span "The photographs, truth about romance" at bounding box center [382, 418] width 255 height 16
type textarea "photographs"
click at [315, 418] on span "The photographs, truth about romance" at bounding box center [382, 418] width 255 height 16
click at [516, 523] on pre "Fears we overcame" at bounding box center [570, 529] width 639 height 19
click at [255, 421] on span "The photographs, truth about romance" at bounding box center [382, 418] width 255 height 16
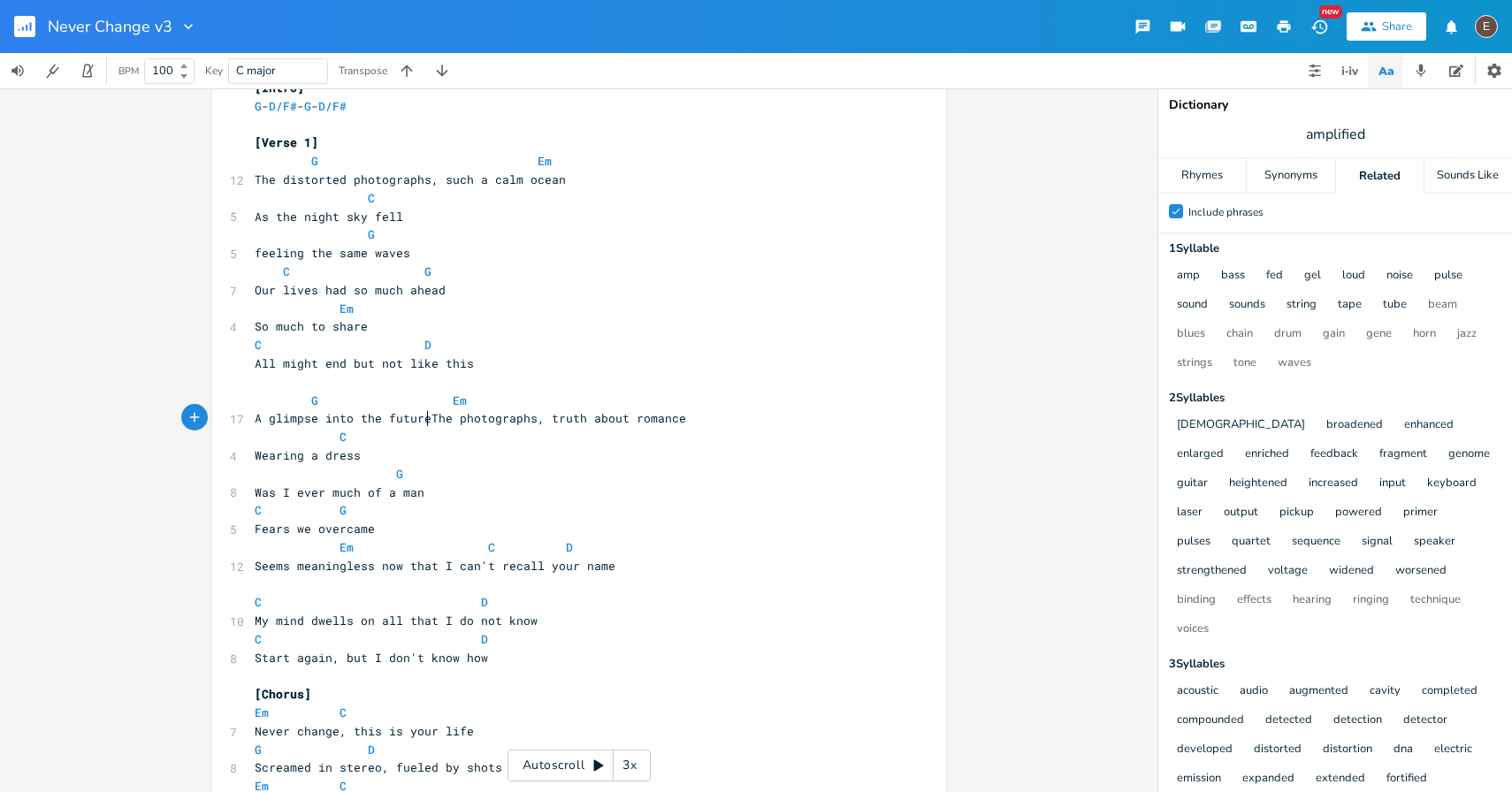
type textarea "A glimpse into the future,"
drag, startPoint x: 420, startPoint y: 423, endPoint x: 234, endPoint y: 419, distance: 186.0
click at [251, 419] on div "17 A glimpse into the future, The photographs, truth about romance" at bounding box center [570, 418] width 639 height 19
type textarea "A glimpse into the future"
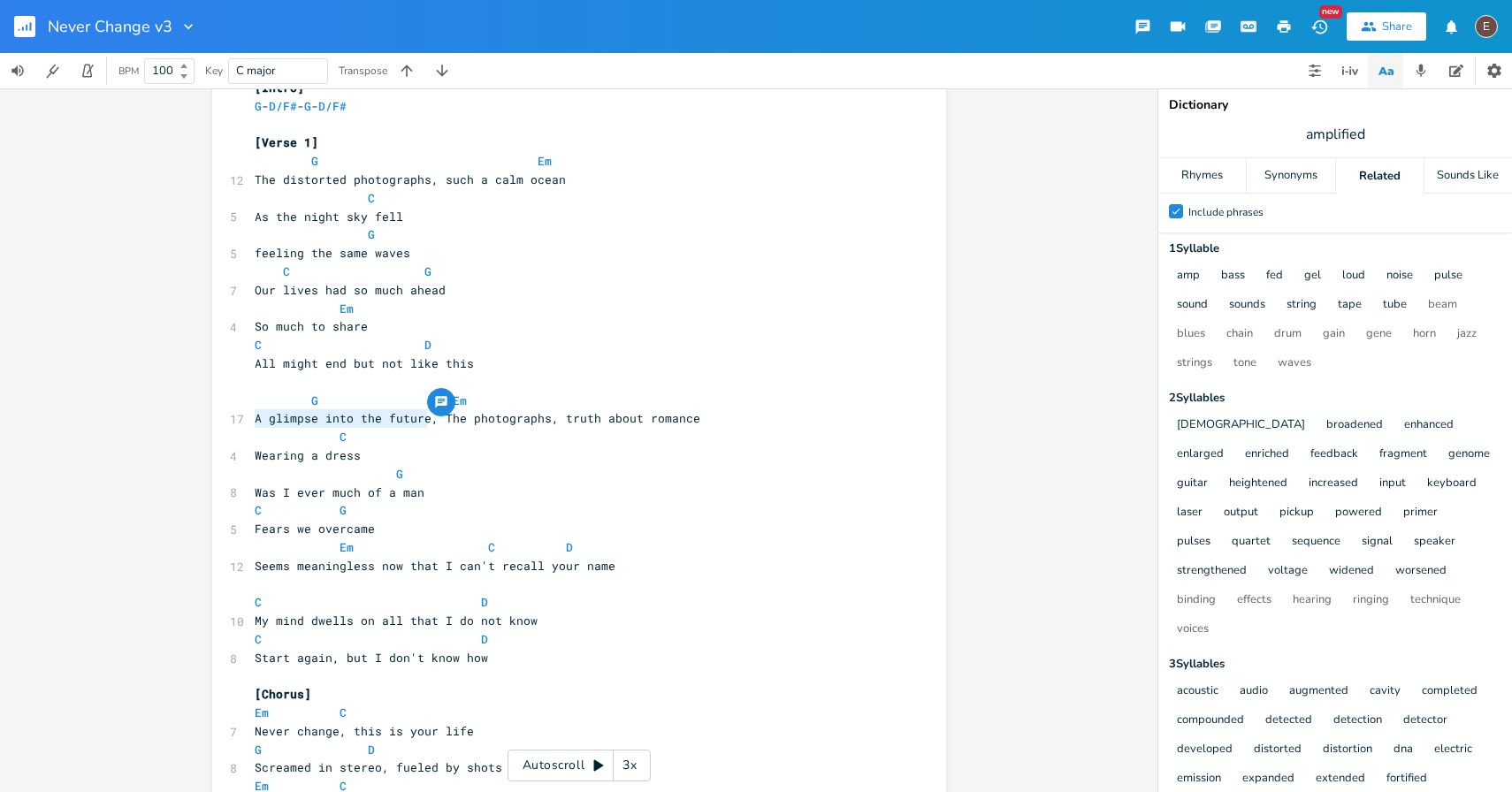
click at [255, 417] on span "A glimpse into the future, The photographs, truth about romance" at bounding box center [478, 418] width 446 height 16
type textarea "A glimpse into the future"
drag, startPoint x: 422, startPoint y: 423, endPoint x: 227, endPoint y: 420, distance: 195.0
click at [251, 420] on div "17 A glimpse into the future, The photographs, truth about romance" at bounding box center [570, 418] width 639 height 19
type input "dream"
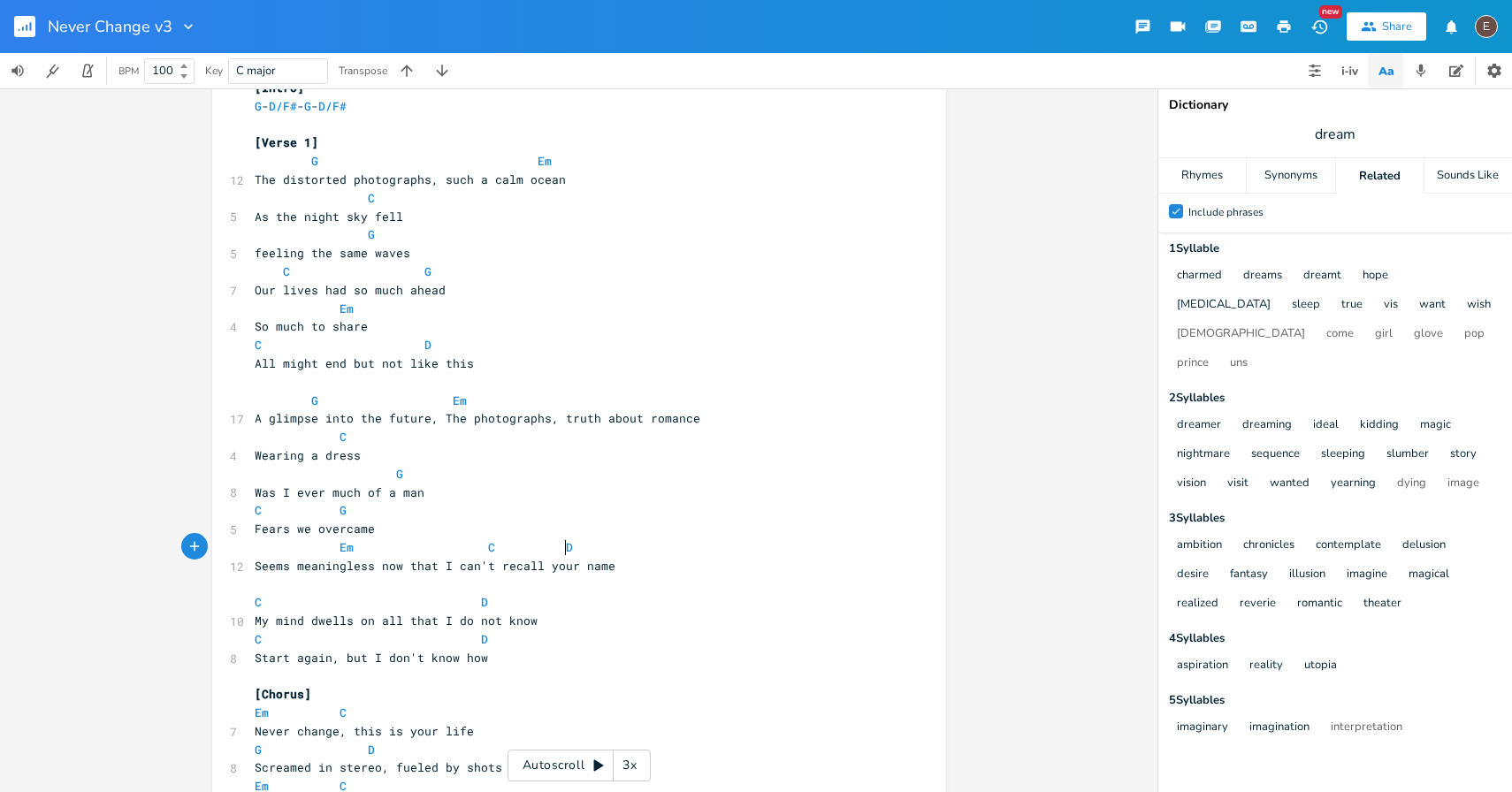
click at [564, 540] on pre "Em C D" at bounding box center [570, 548] width 639 height 19
type textarea "A glimpse into the future"
drag, startPoint x: 423, startPoint y: 420, endPoint x: 250, endPoint y: 424, distance: 173.0
click at [255, 424] on span "A glimpse into the future, The photographs, truth about romance" at bounding box center [478, 418] width 446 height 16
drag, startPoint x: 686, startPoint y: 423, endPoint x: 435, endPoint y: 414, distance: 251.2
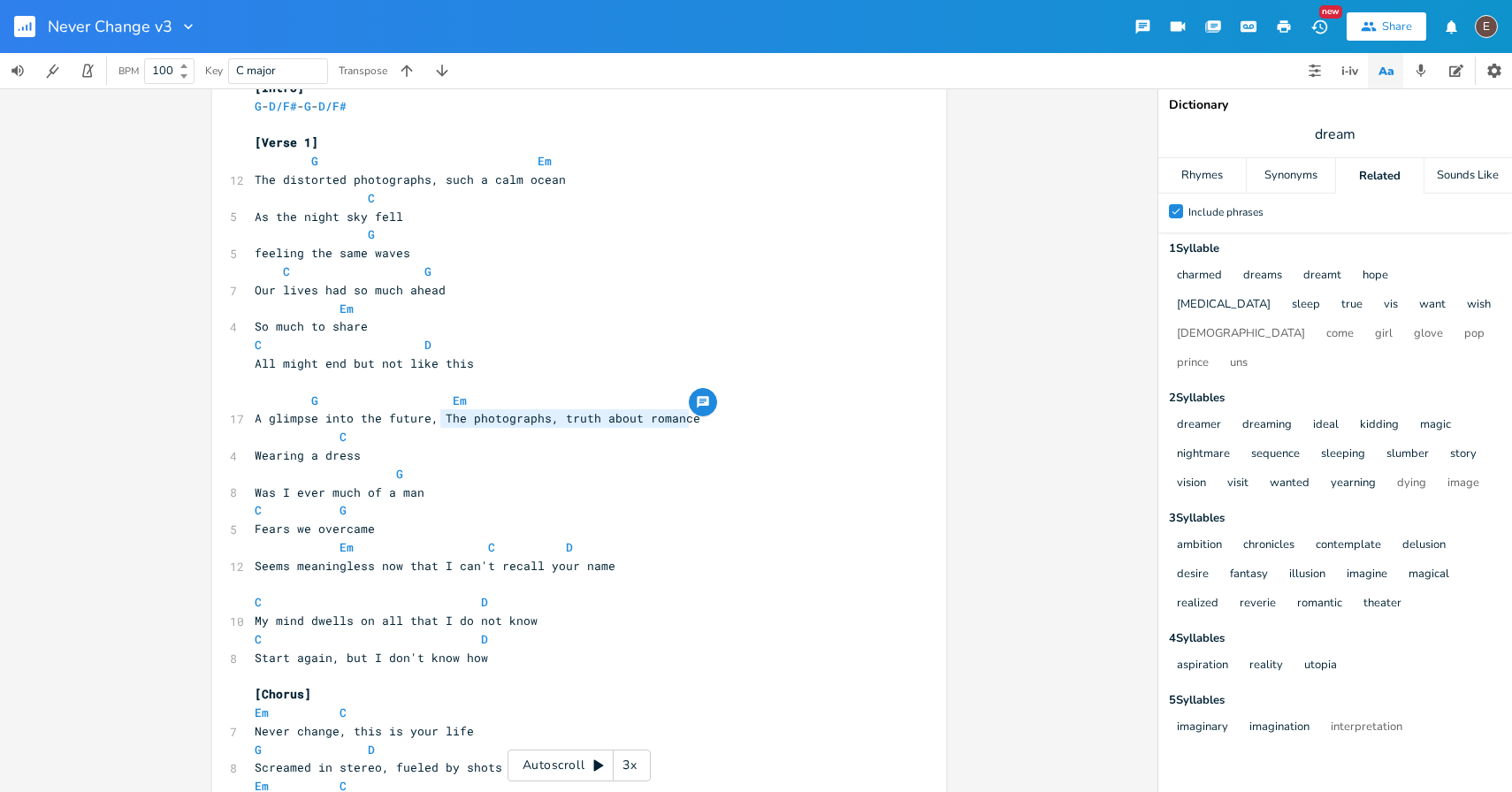
click at [435, 414] on pre "A glimpse into the future, The photographs, truth about romance" at bounding box center [570, 418] width 639 height 19
type textarea "a"
click at [1335, 136] on input "dream" at bounding box center [1334, 134] width 41 height 20
click at [1358, 138] on span "dream" at bounding box center [1335, 134] width 354 height 32
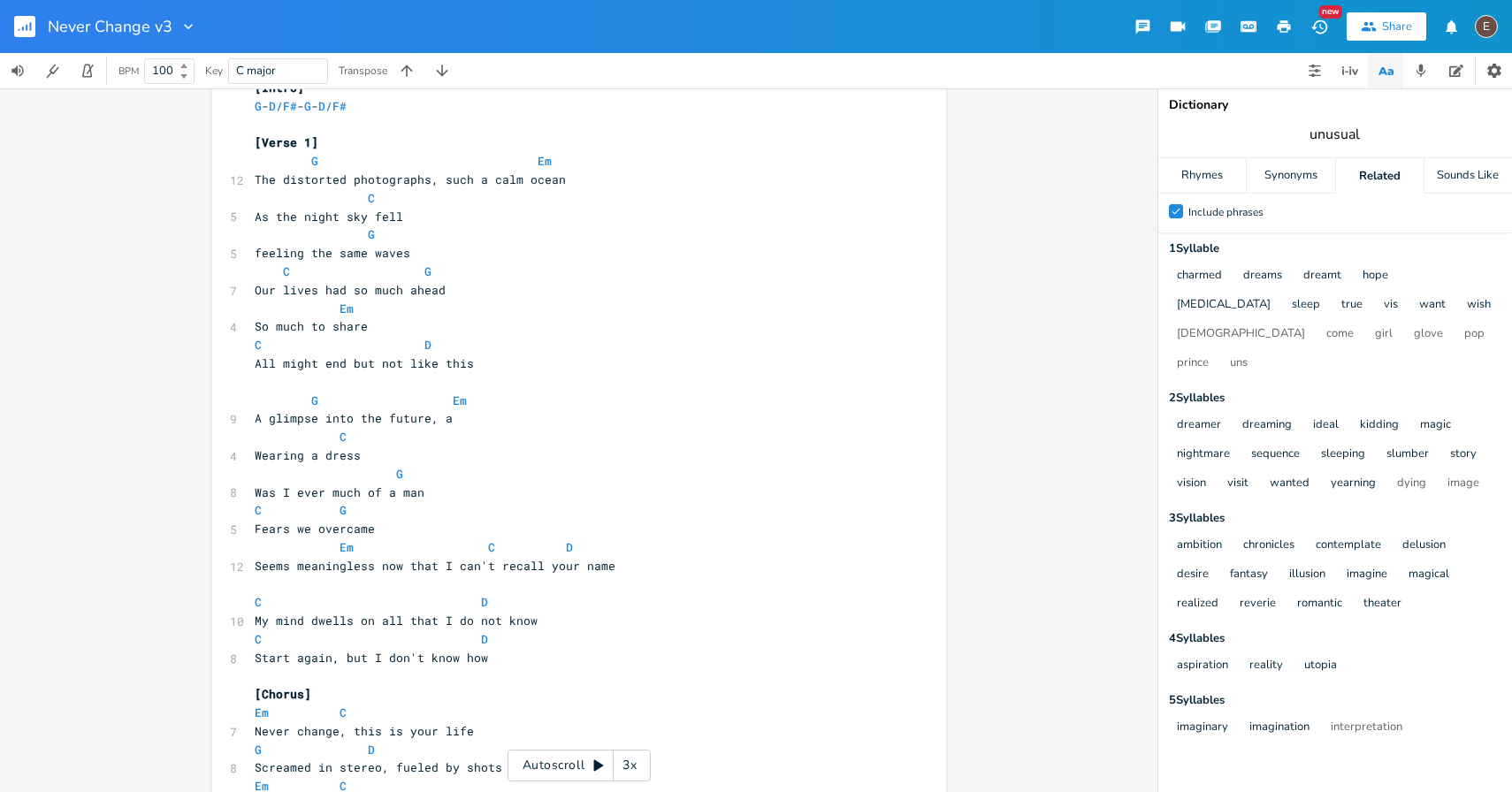
type input "unusual"
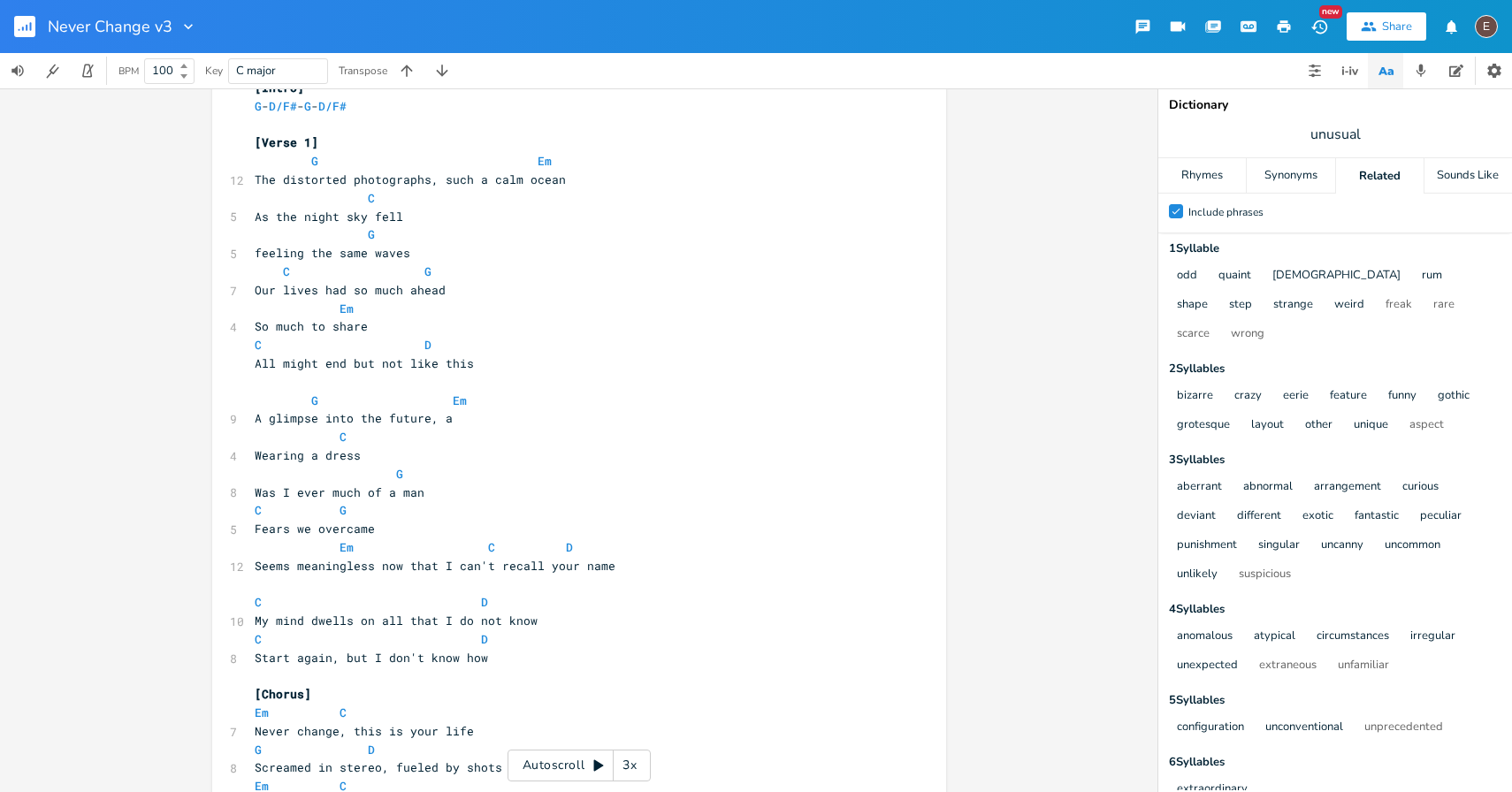
click at [452, 415] on pre "A glimpse into the future, a" at bounding box center [570, 418] width 639 height 19
click at [435, 420] on span "A glimpse into the future, a" at bounding box center [354, 418] width 198 height 16
click at [442, 420] on span "A glimpse into the future, a" at bounding box center [354, 418] width 198 height 16
click at [445, 421] on span "A glimpse into the future, a" at bounding box center [354, 418] width 198 height 16
click at [441, 421] on span "A glimpse into the future, a" at bounding box center [354, 418] width 198 height 16
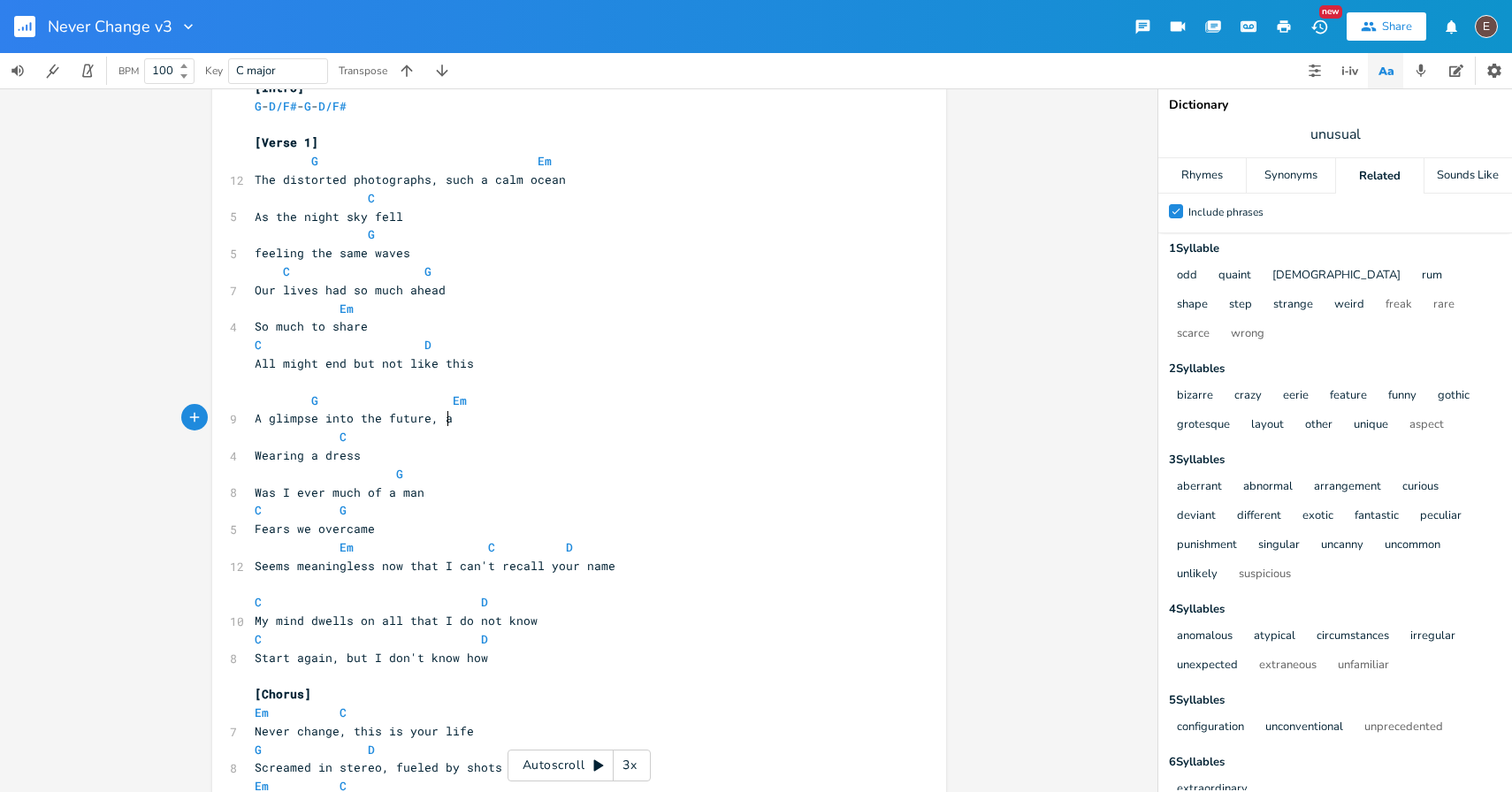
type textarea "a"
click at [441, 421] on span "A glimpse into the future, a" at bounding box center [354, 418] width 198 height 16
click at [461, 417] on pre "A glimpse into the future, a" at bounding box center [570, 418] width 639 height 19
click at [444, 419] on span "A glimpse into the future, a" at bounding box center [354, 418] width 198 height 16
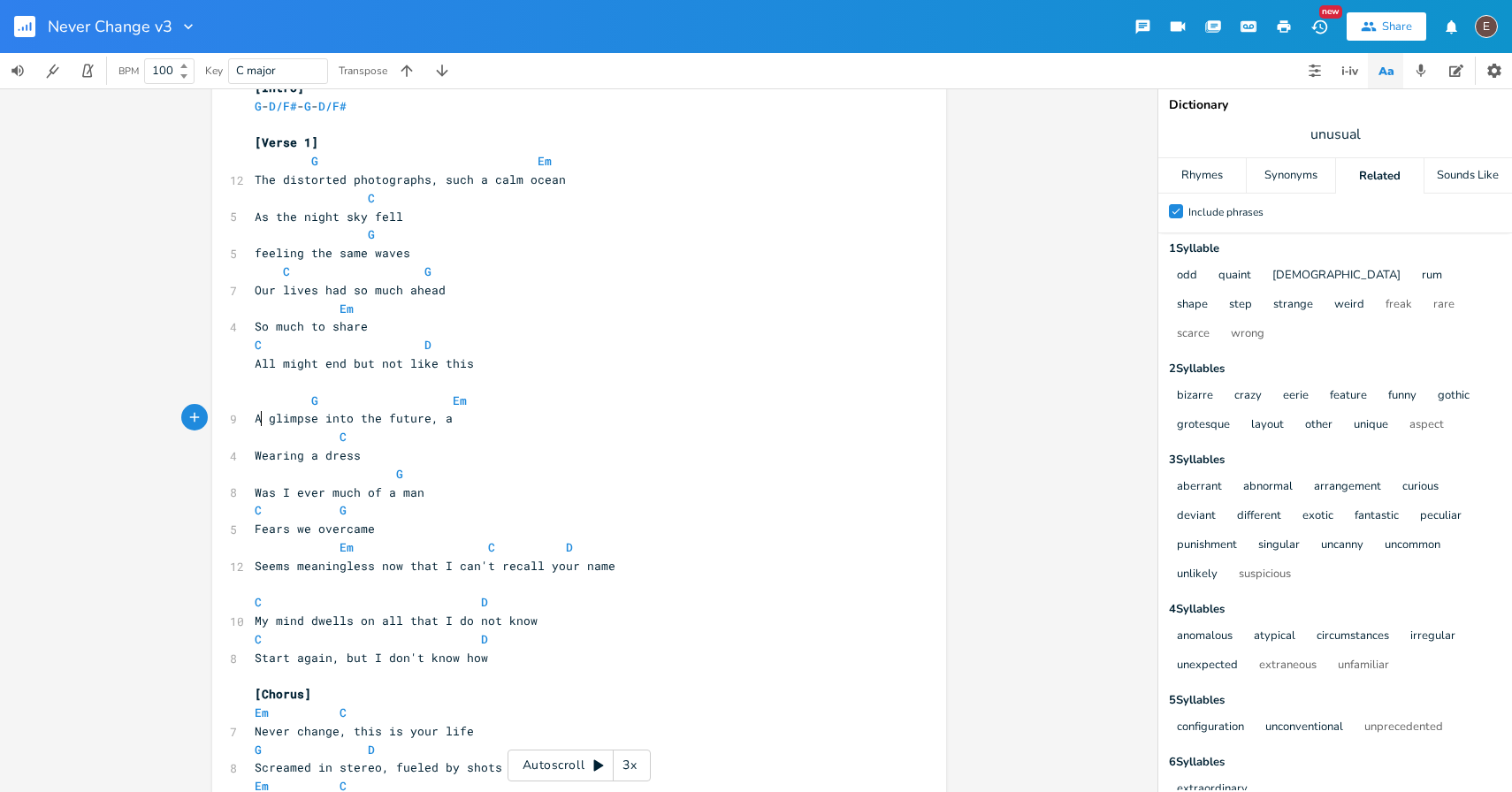
click at [255, 423] on span "A glimpse into the future, a" at bounding box center [354, 418] width 198 height 16
click at [255, 423] on span "A glimpse into the future, a" at bounding box center [354, 418] width 198 height 16
type textarea "A glimpse into the future, a"
drag, startPoint x: 445, startPoint y: 424, endPoint x: 225, endPoint y: 421, distance: 220.0
click at [251, 421] on div "9 A glimpse into the future, a" at bounding box center [570, 418] width 639 height 19
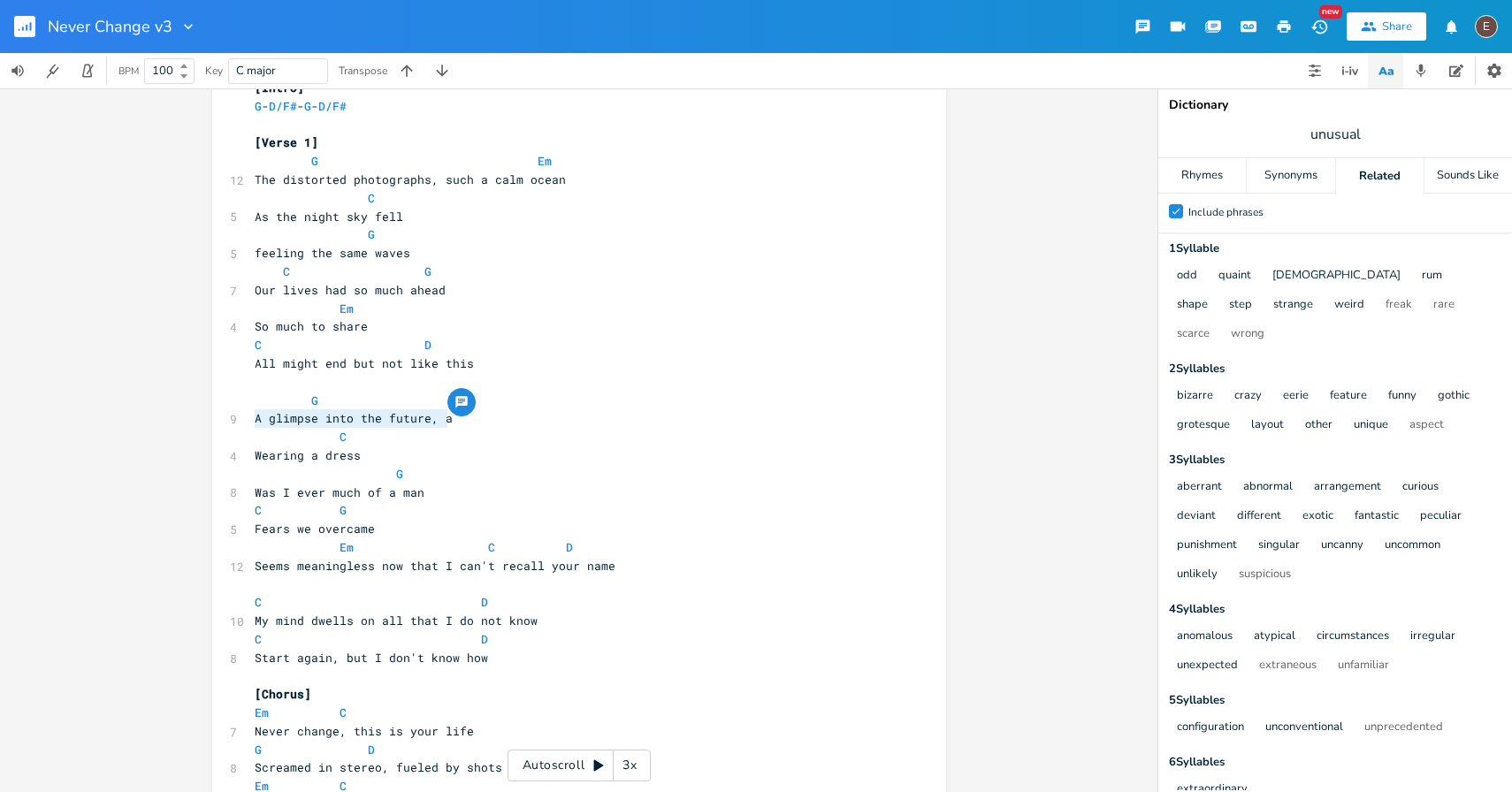
click at [448, 416] on div at bounding box center [461, 402] width 28 height 28
click at [446, 421] on span "A glimpse into the future, a" at bounding box center [354, 418] width 198 height 16
type textarea "run into the night"
type textarea "A glimpse into the future"
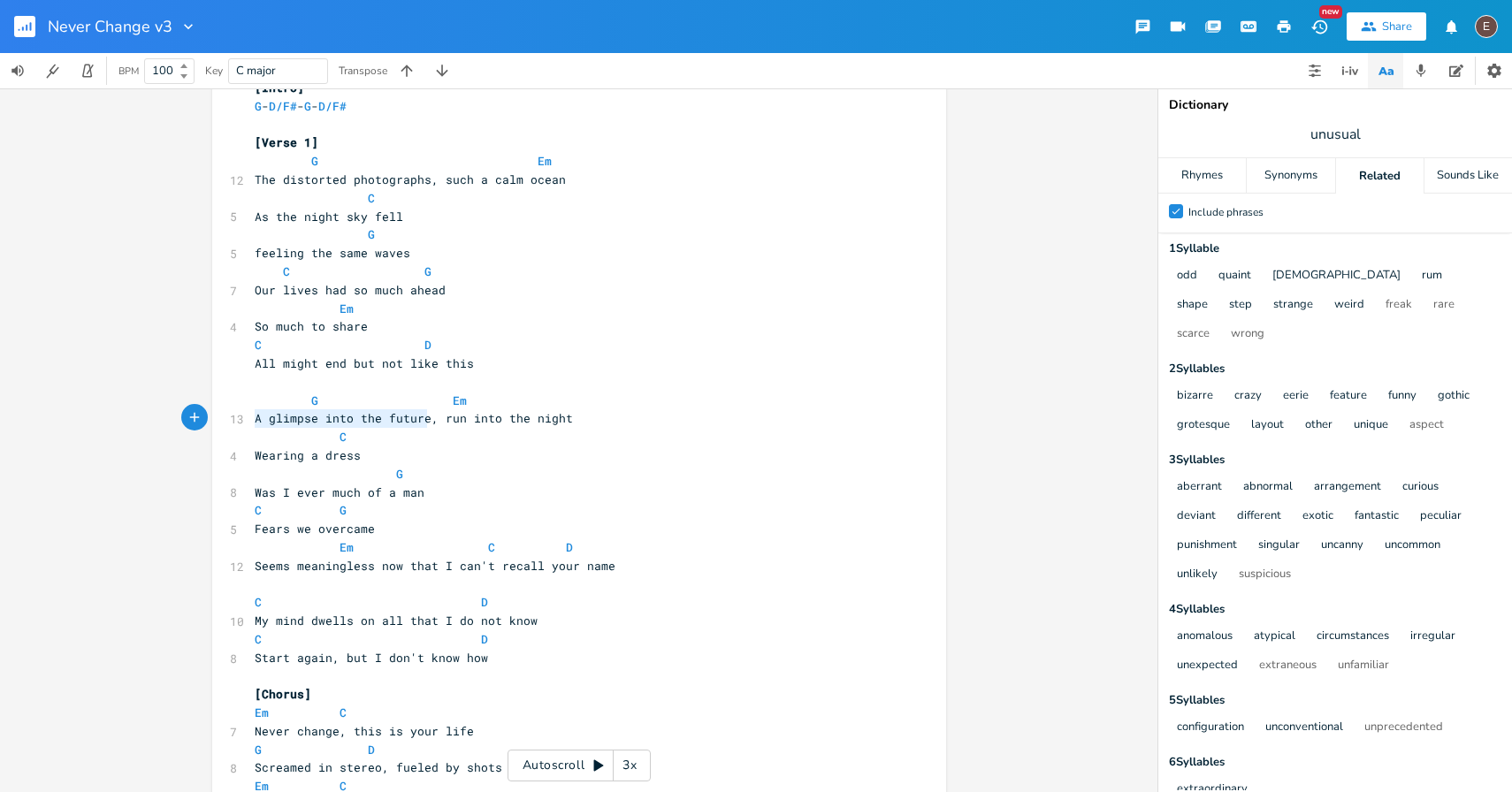
drag, startPoint x: 424, startPoint y: 421, endPoint x: 232, endPoint y: 423, distance: 192.0
click at [251, 423] on div "13 A glimpse into the future, run into the night" at bounding box center [570, 418] width 639 height 19
drag, startPoint x: 425, startPoint y: 425, endPoint x: 250, endPoint y: 426, distance: 175.0
click at [251, 426] on pre "A glimpse into the future, run into the night" at bounding box center [570, 418] width 639 height 19
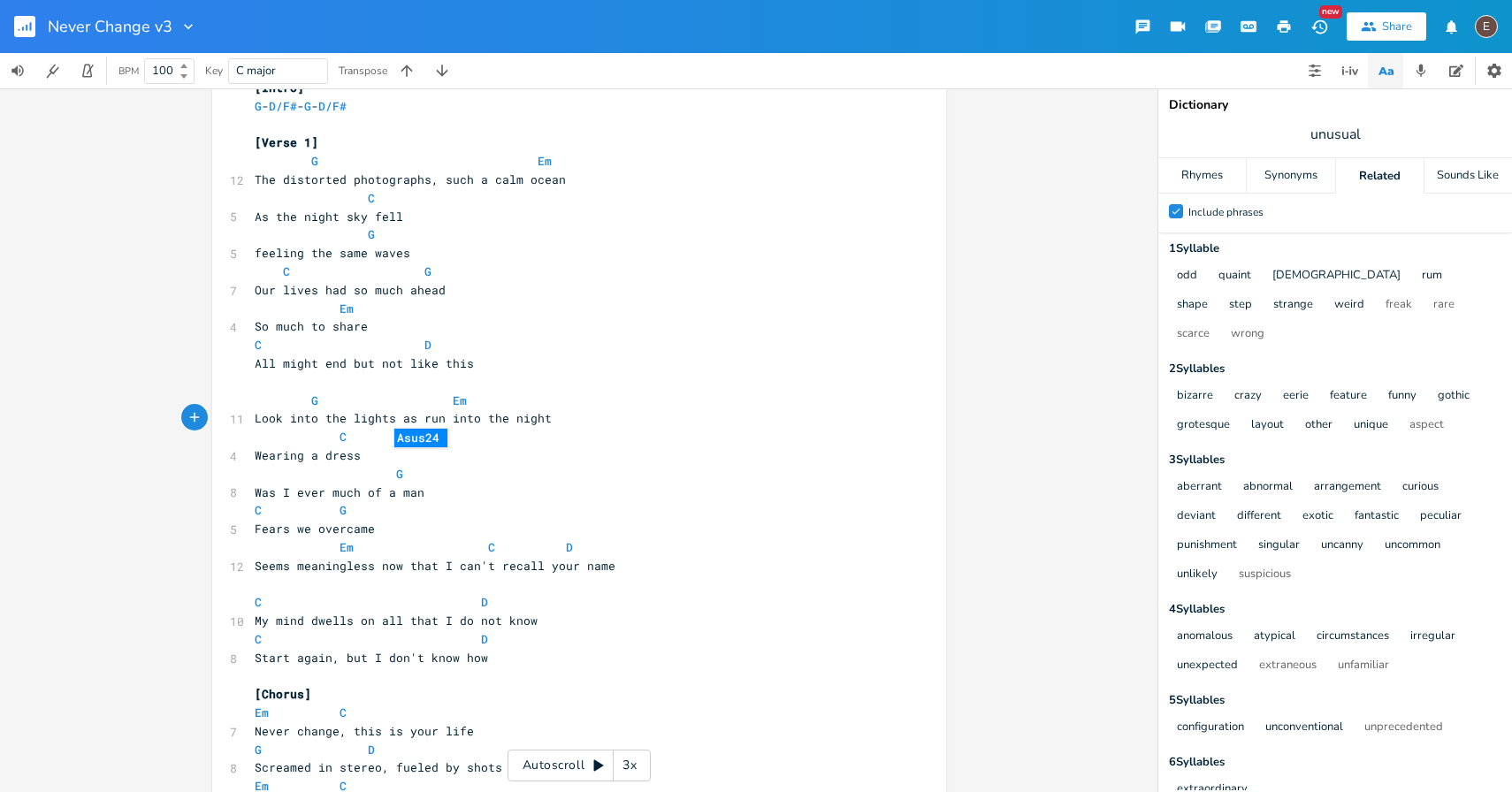
type textarea "Look into the lights as we"
click at [448, 419] on span "Look into the lights as we run into the night" at bounding box center [414, 418] width 318 height 16
type textarea "a"
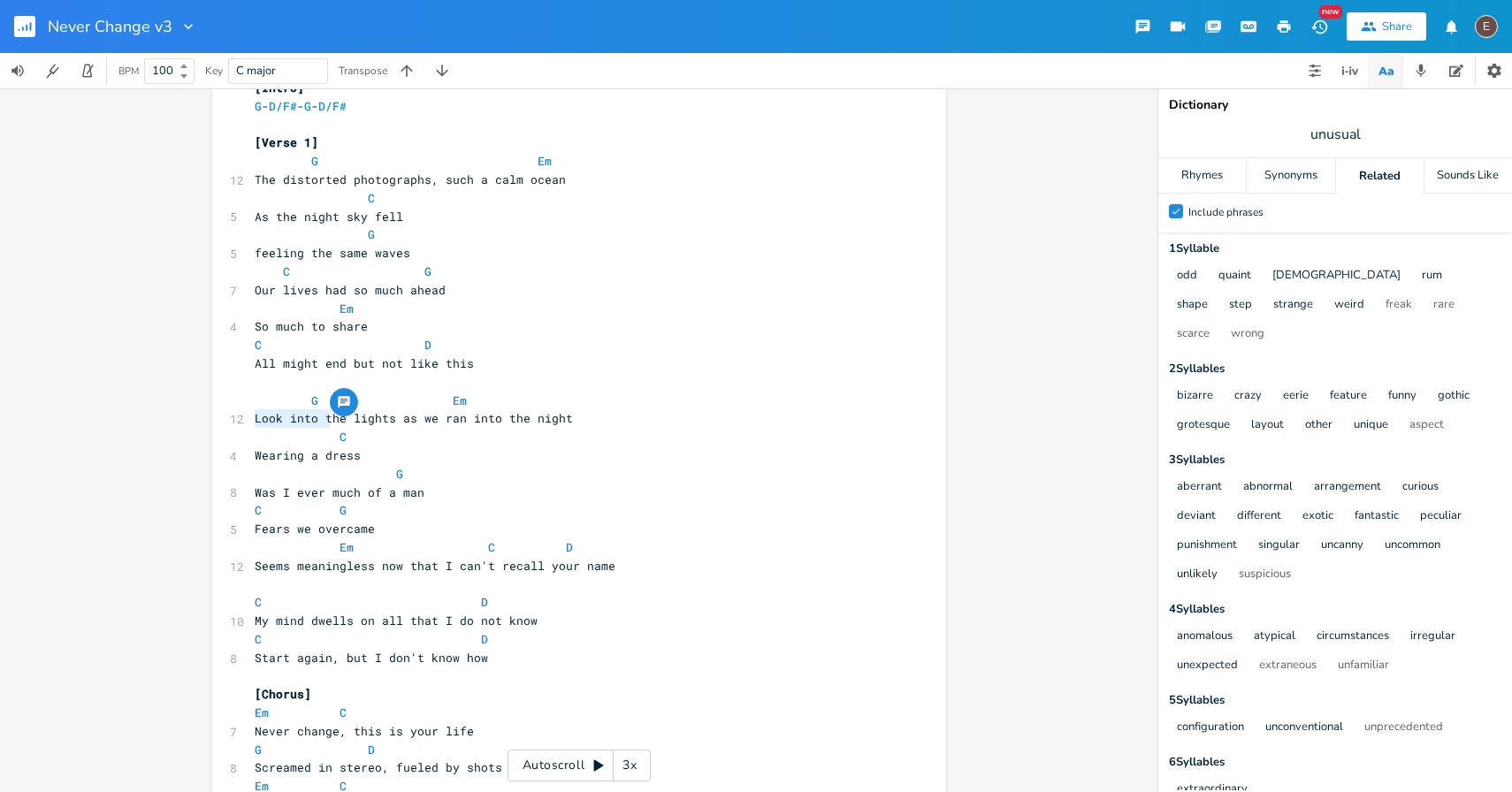
drag, startPoint x: 323, startPoint y: 419, endPoint x: 232, endPoint y: 419, distance: 91.0
click at [251, 419] on div "12 Look into the lights as we ran into the night" at bounding box center [570, 418] width 639 height 19
type textarea "T"
click at [320, 418] on span "The lights as we ran into the night" at bounding box center [378, 418] width 248 height 16
type textarea ","
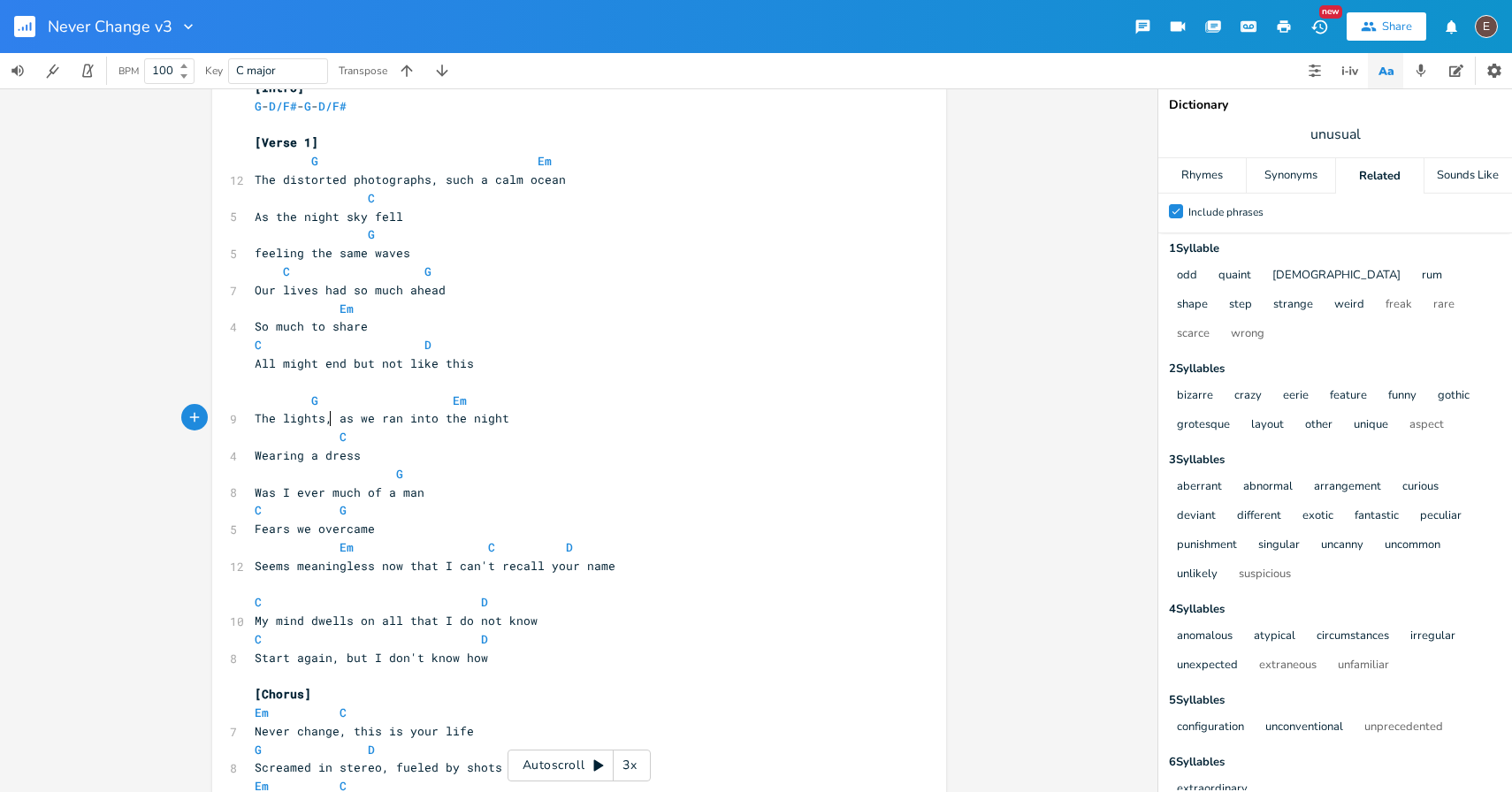
scroll to position [0, 5]
drag, startPoint x: 328, startPoint y: 421, endPoint x: 244, endPoint y: 423, distance: 84.0
type textarea "Light up the city"
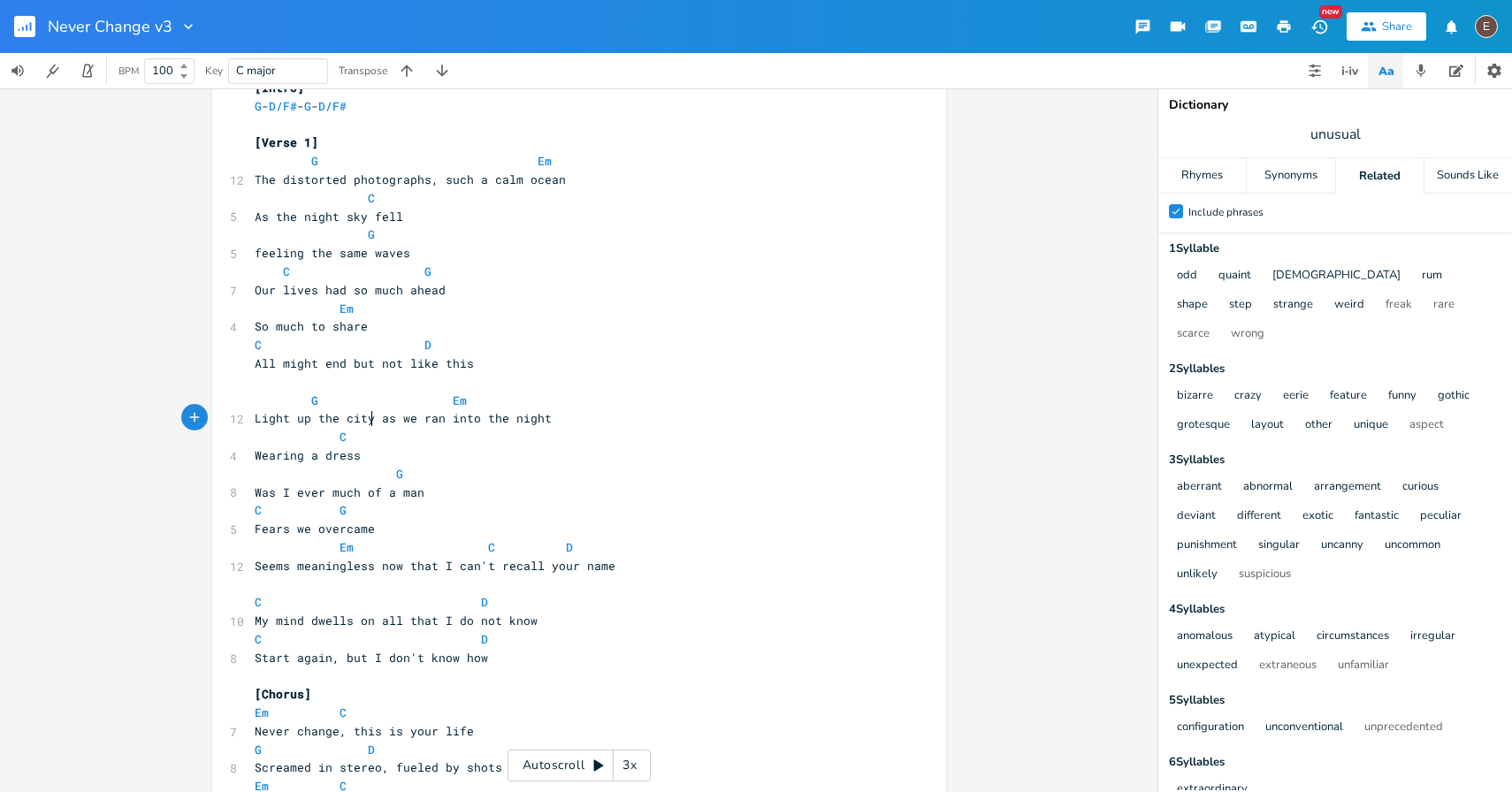
click at [402, 439] on pre "C" at bounding box center [570, 437] width 639 height 19
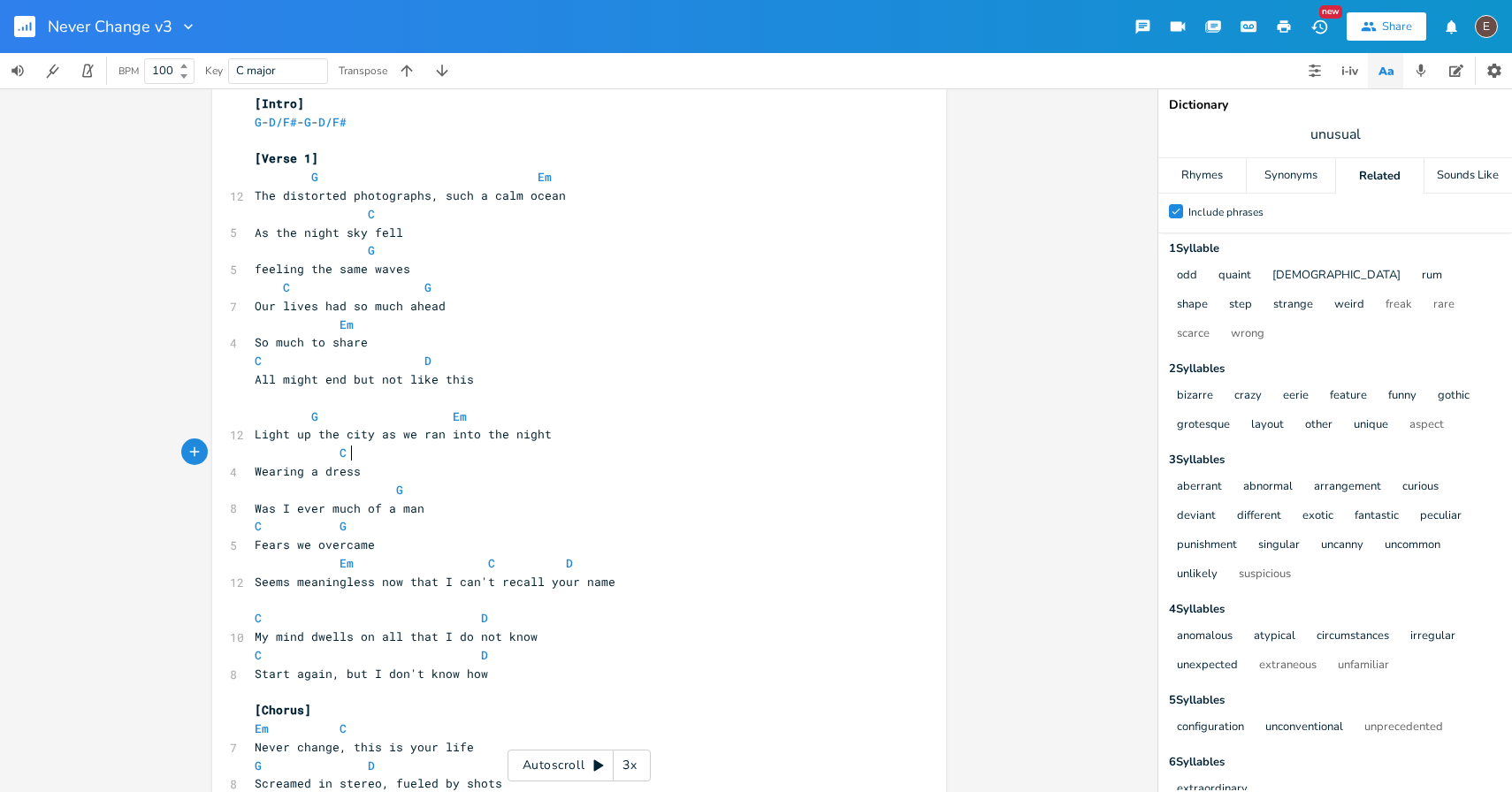
click at [435, 420] on span at bounding box center [438, 416] width 28 height 19
click at [542, 477] on pre "Wearing a dress" at bounding box center [570, 471] width 639 height 19
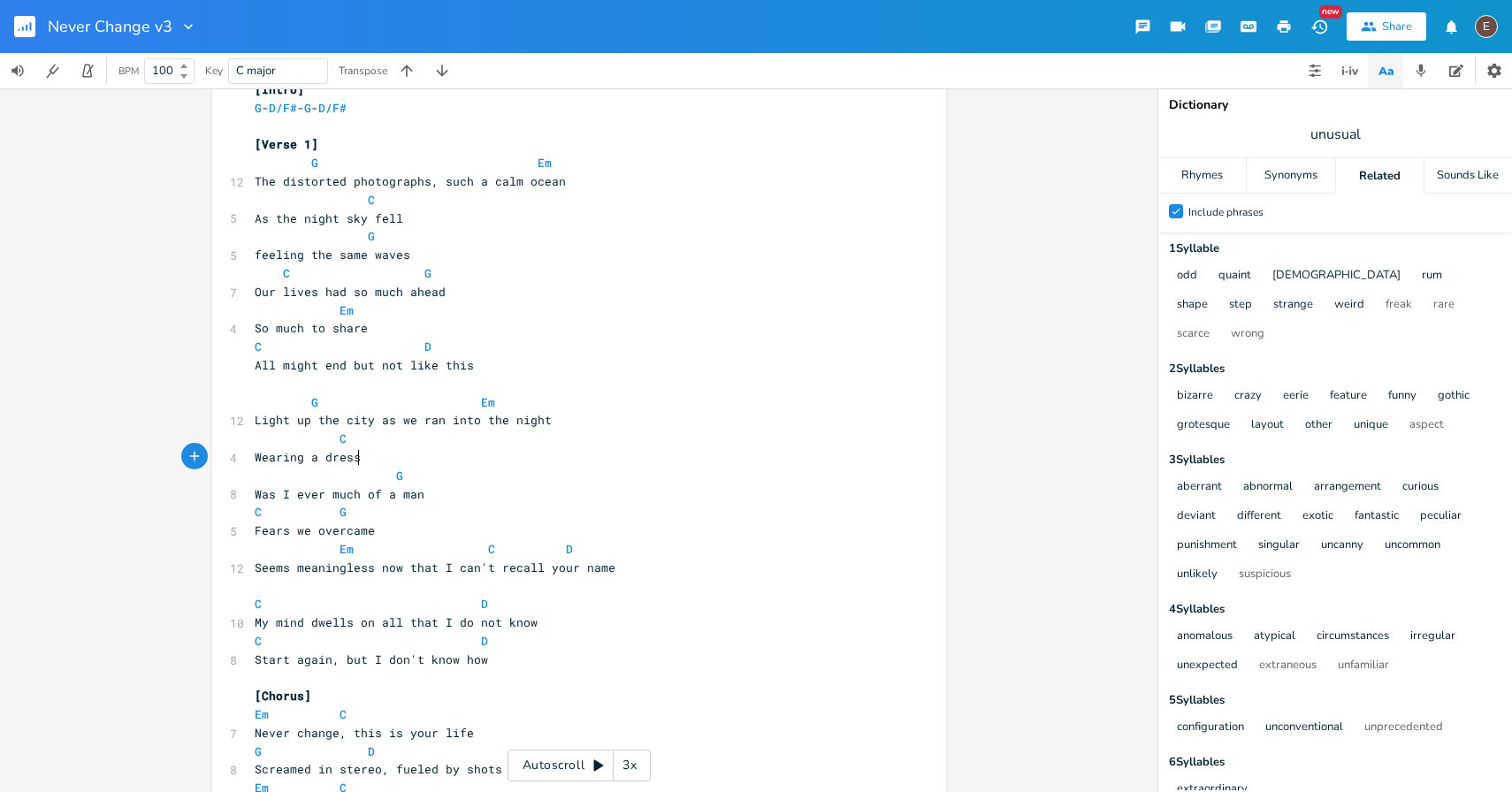
scroll to position [55, 0]
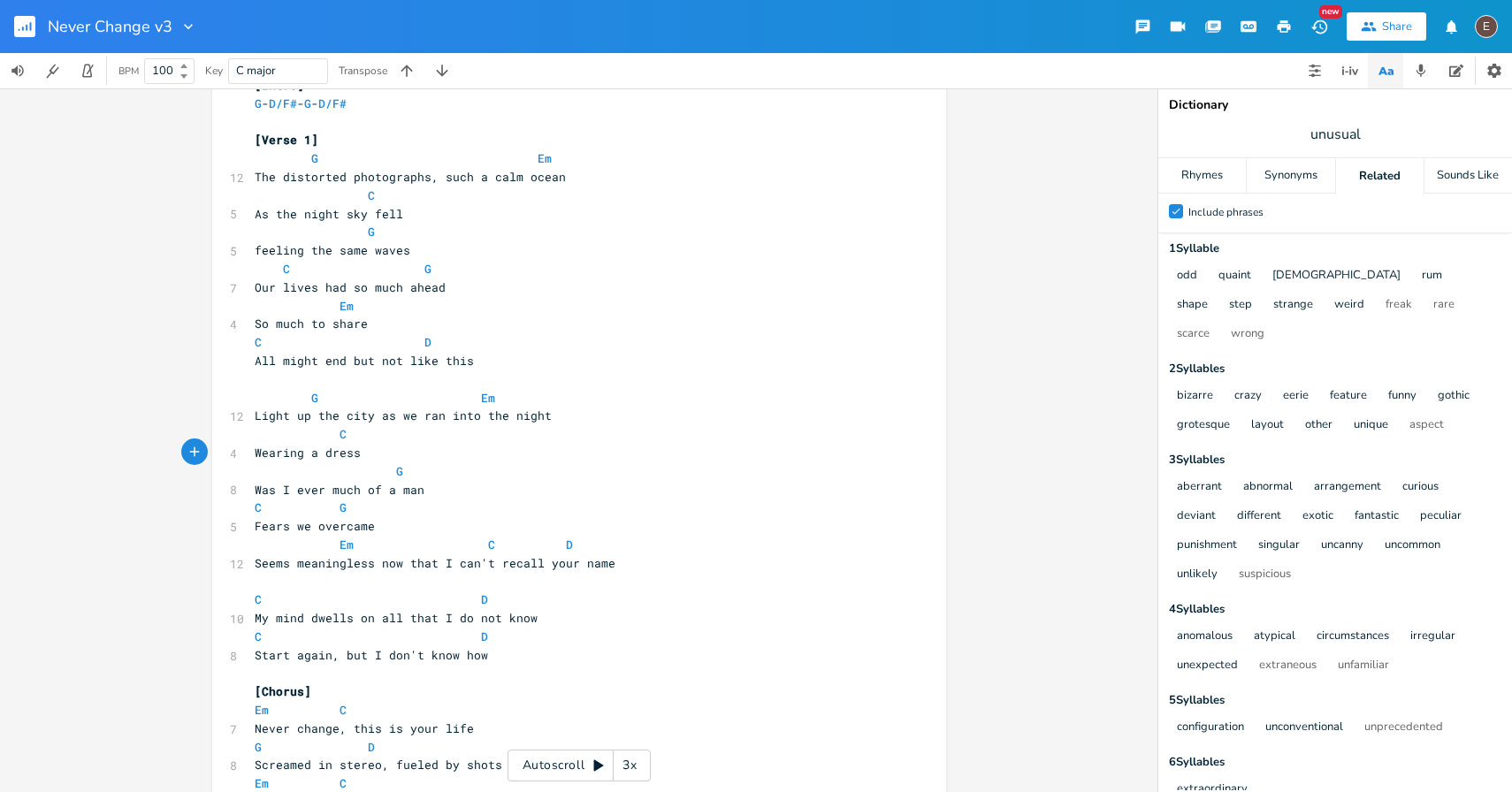
click at [542, 477] on pre "G" at bounding box center [570, 471] width 639 height 19
click at [255, 530] on span "Fears we overcame" at bounding box center [314, 526] width 120 height 16
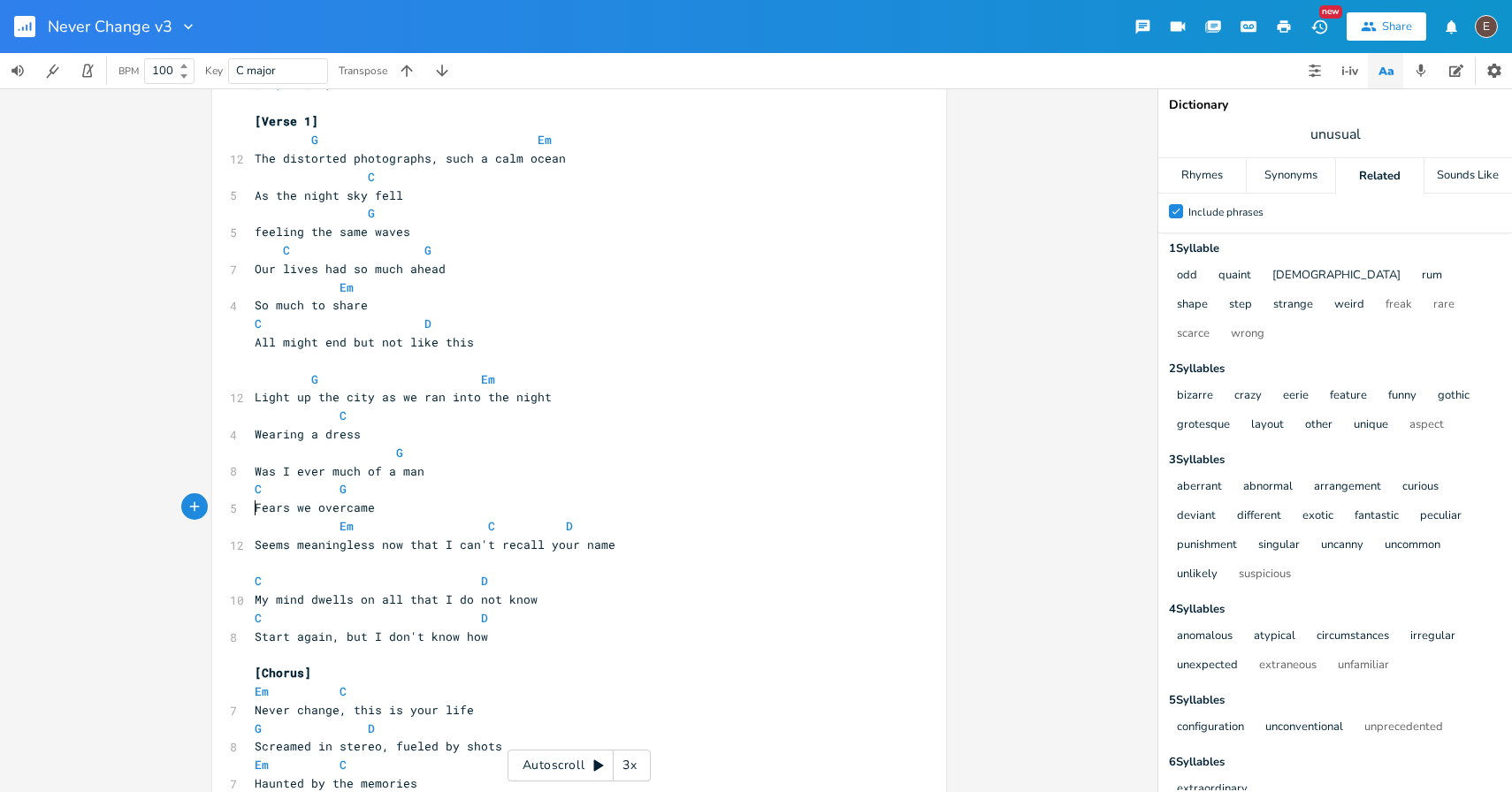
scroll to position [76, 0]
click at [318, 442] on span at bounding box center [324, 451] width 28 height 19
click at [317, 438] on span "Wearing a dress" at bounding box center [308, 432] width 106 height 16
type textarea "black"
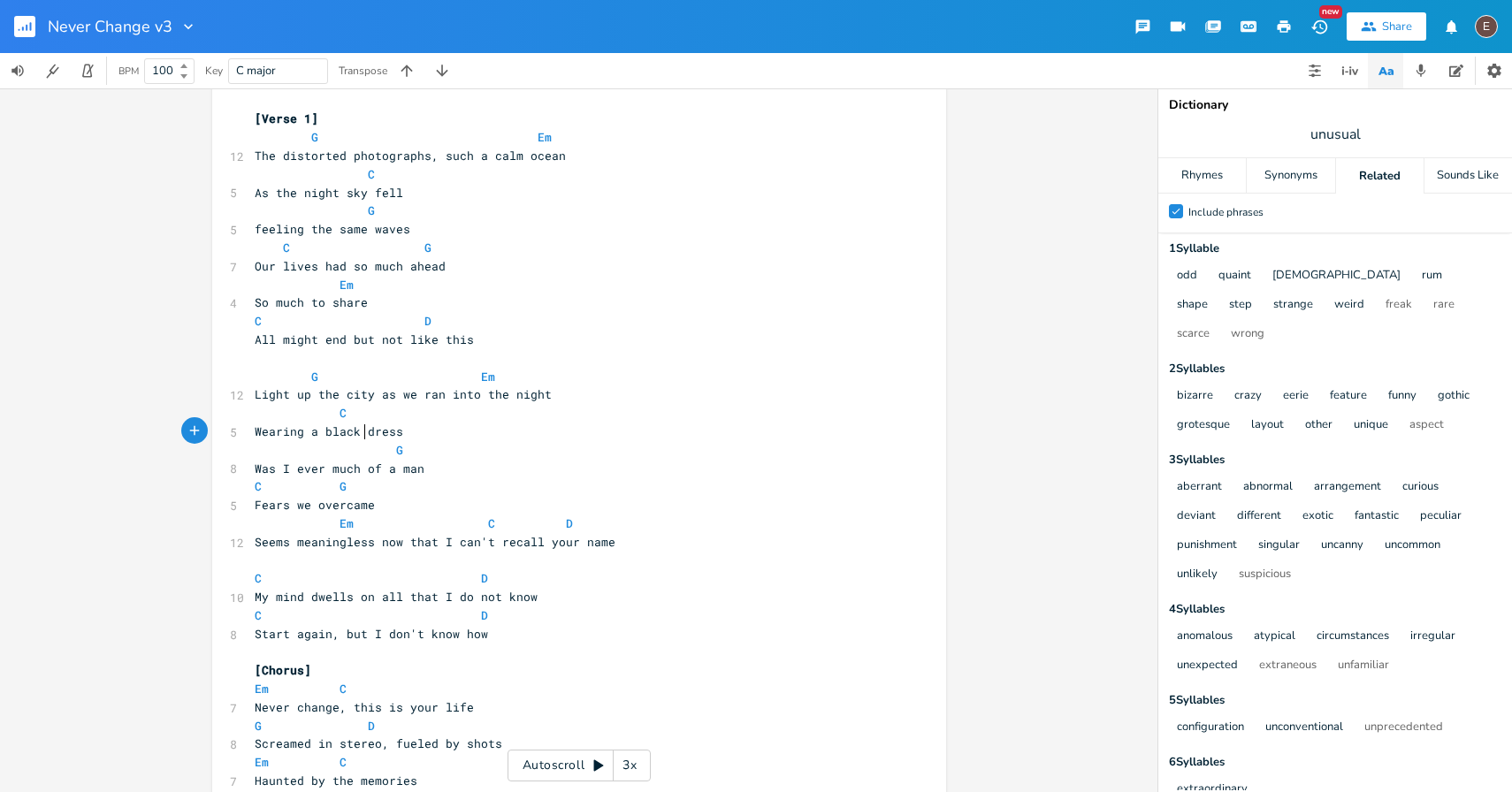
click at [451, 456] on pre "G" at bounding box center [570, 451] width 639 height 19
click at [461, 379] on span at bounding box center [466, 377] width 28 height 19
click at [459, 429] on pre "Wearing a black dress" at bounding box center [570, 432] width 639 height 19
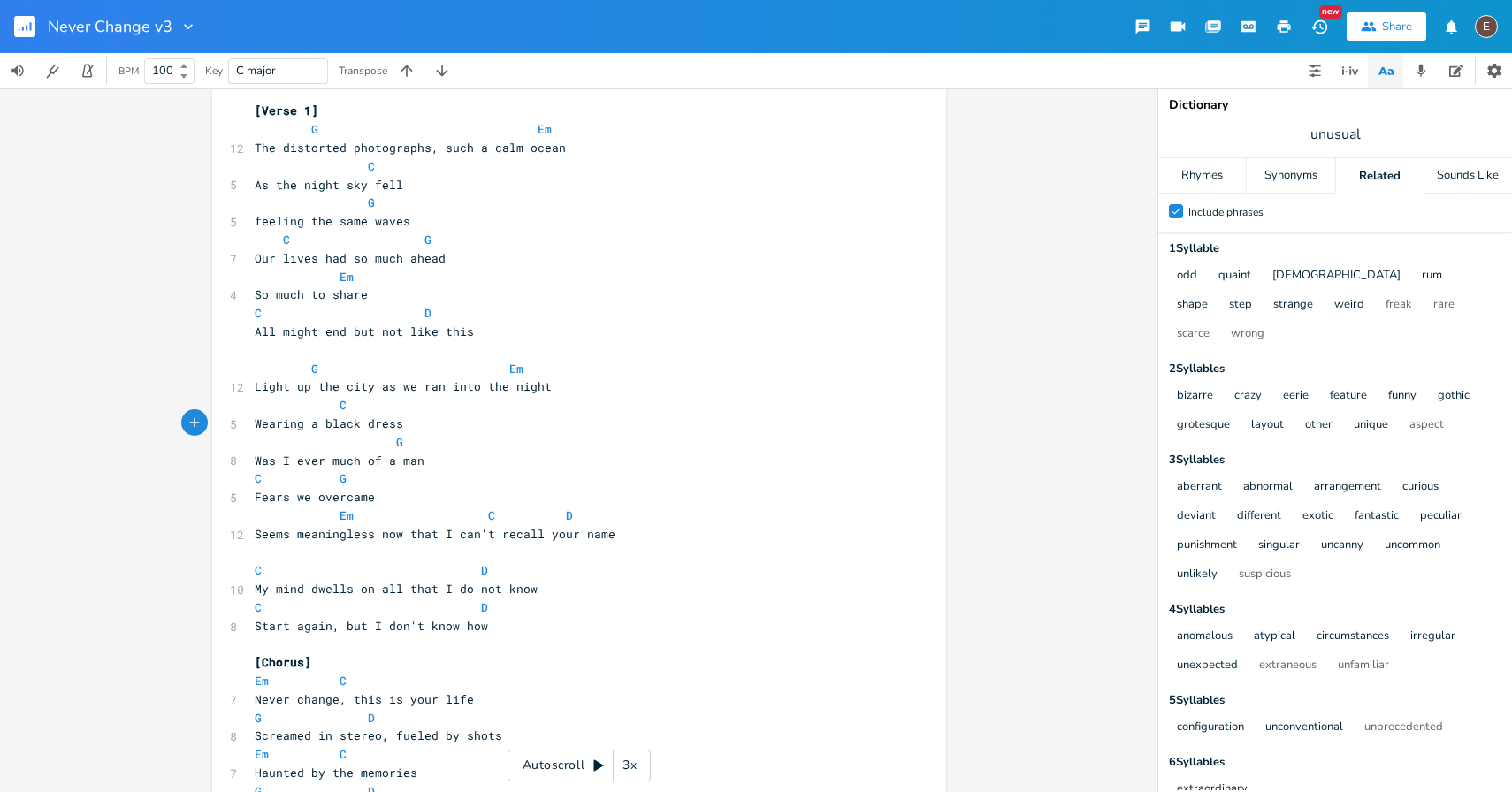
click at [261, 214] on span "feeling the same waves" at bounding box center [332, 222] width 156 height 16
type textarea "We felt"
click at [424, 269] on pre "Em" at bounding box center [570, 277] width 639 height 19
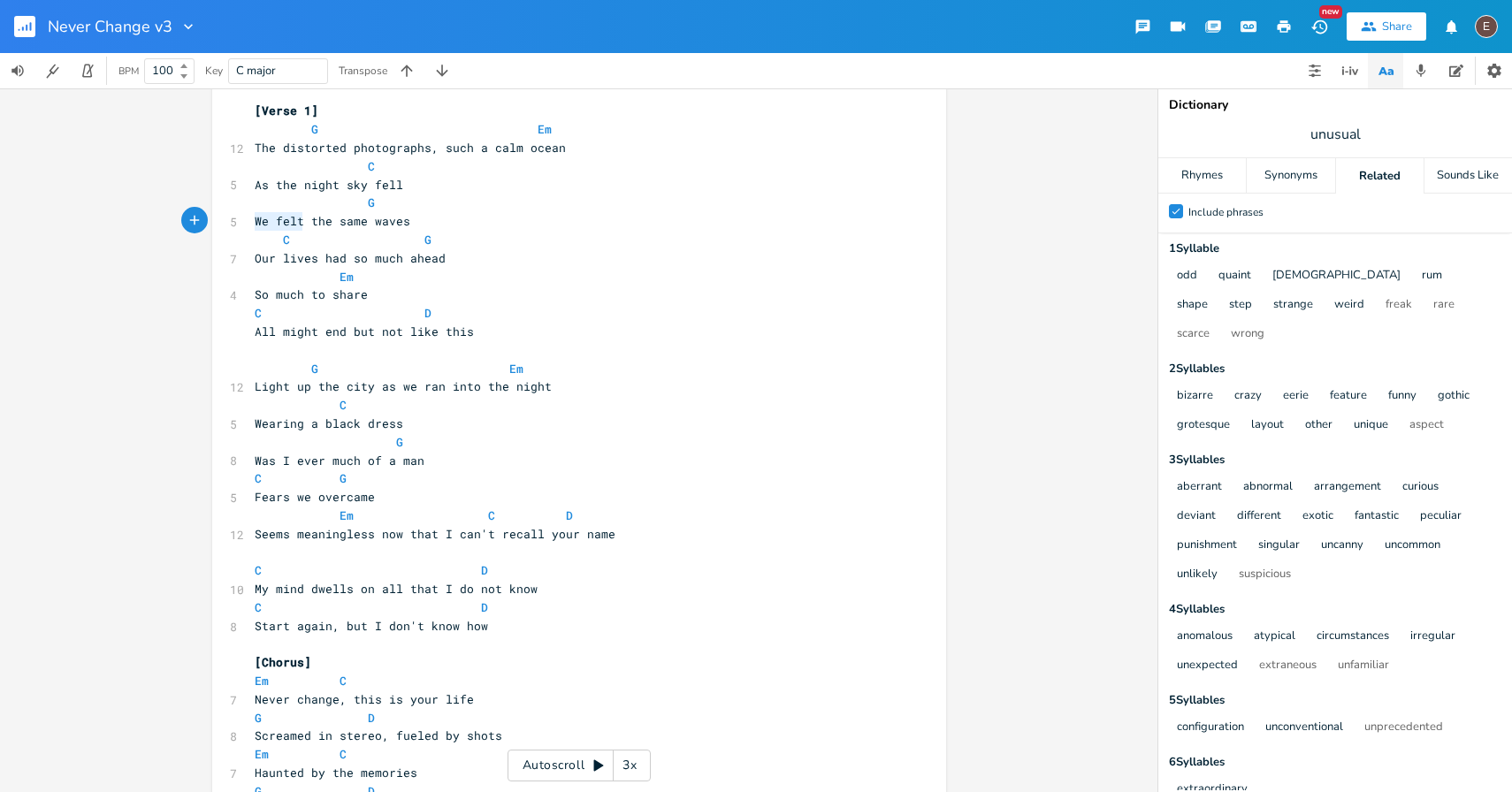
drag, startPoint x: 296, startPoint y: 214, endPoint x: 247, endPoint y: 214, distance: 49.0
click at [251, 214] on pre "We felt the same waves" at bounding box center [570, 222] width 639 height 19
type textarea "feeling"
click at [405, 325] on span "All might end but not like this" at bounding box center [364, 332] width 219 height 16
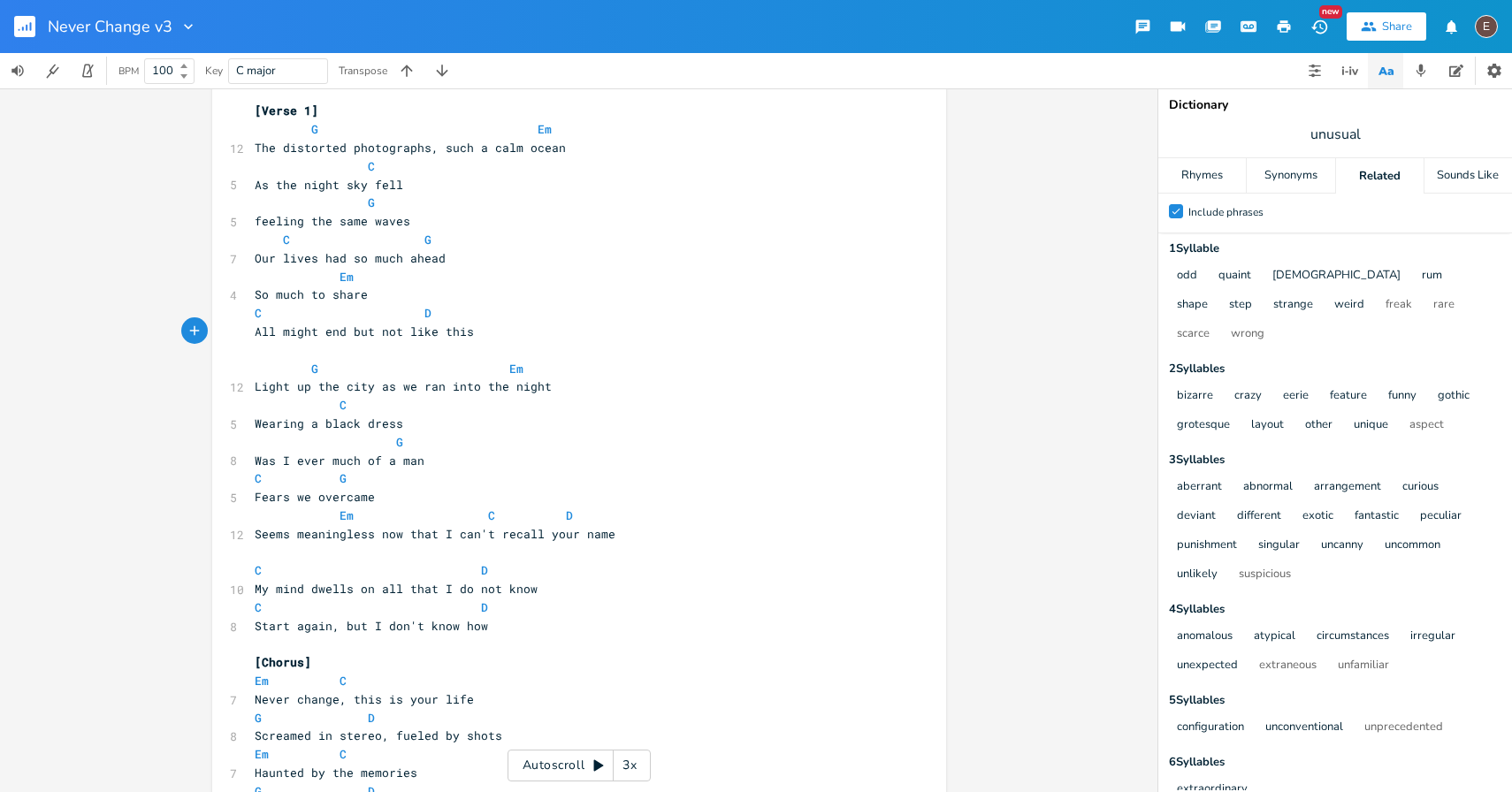
click at [255, 463] on span "Was I ever much of a man" at bounding box center [340, 460] width 169 height 16
type textarea "w"
click at [459, 460] on pre "was I ever much of a man" at bounding box center [570, 460] width 639 height 19
type textarea "?"
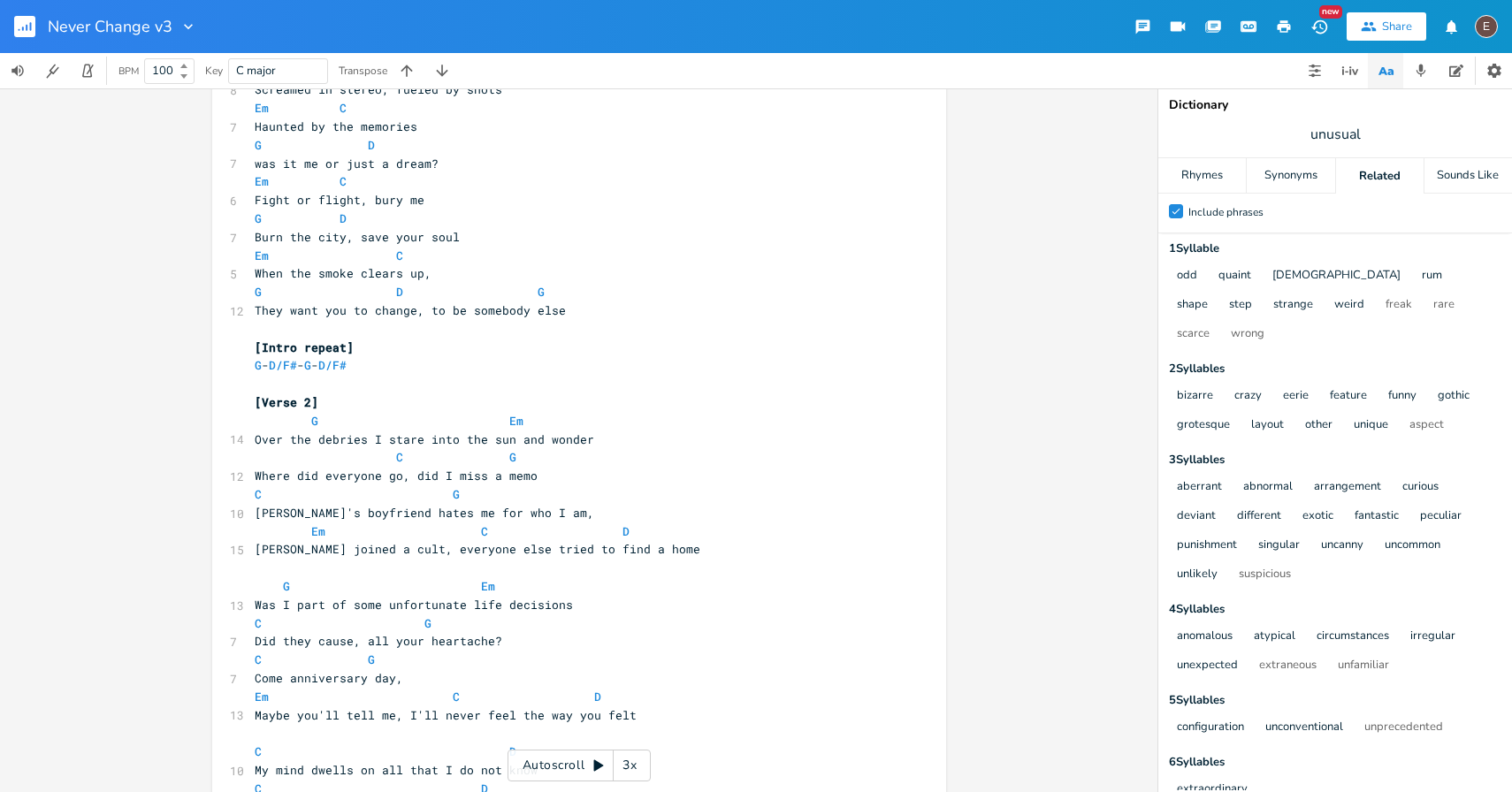
scroll to position [749, 0]
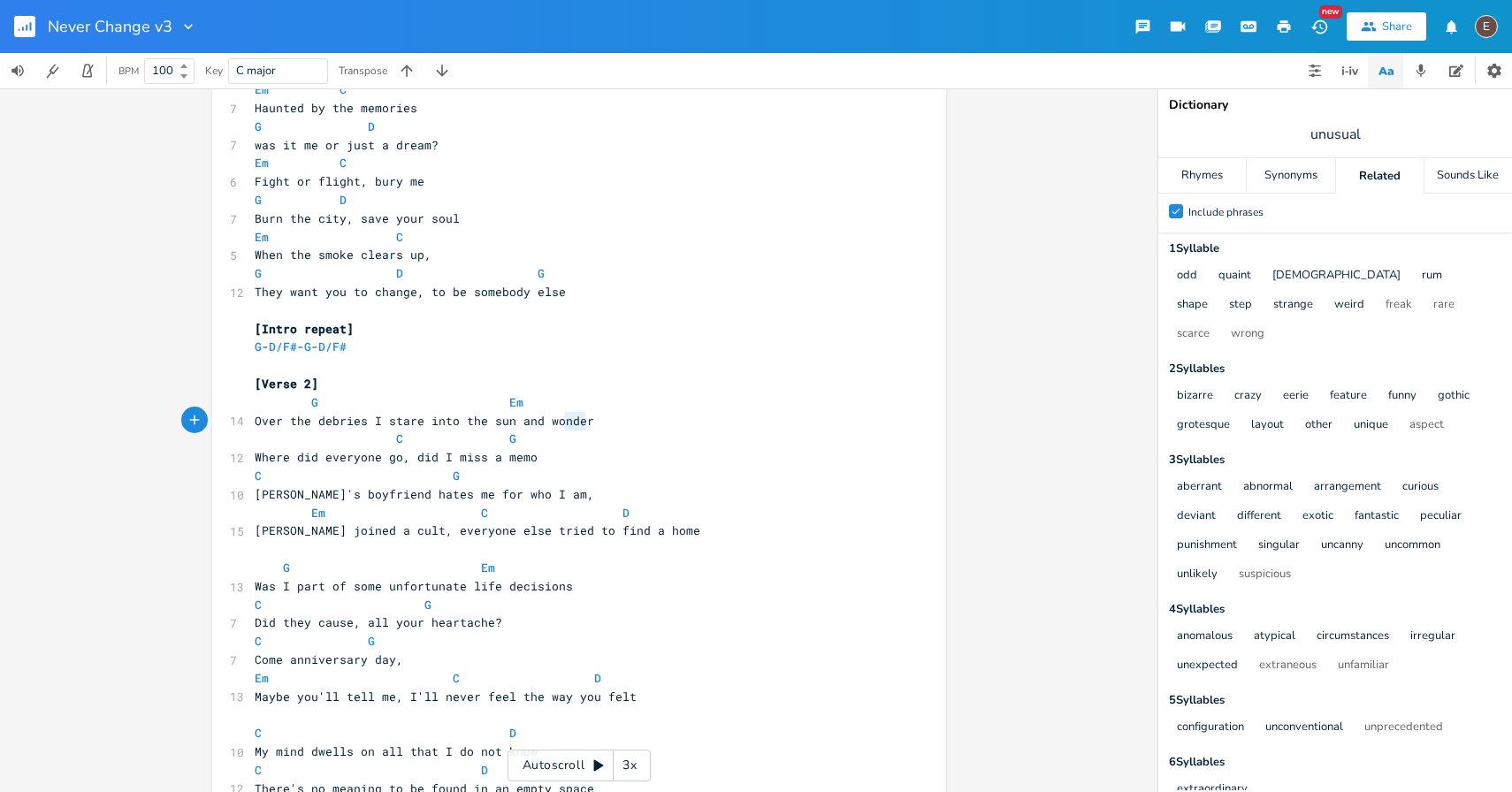
type textarea "and wonder"
drag, startPoint x: 586, startPoint y: 423, endPoint x: 511, endPoint y: 423, distance: 75.0
click at [511, 423] on pre "Over the debries I stare into the sun and wonder" at bounding box center [570, 421] width 639 height 19
click at [263, 417] on span "Over the debries I stare into the sun" at bounding box center [386, 421] width 261 height 16
type textarea "Over"
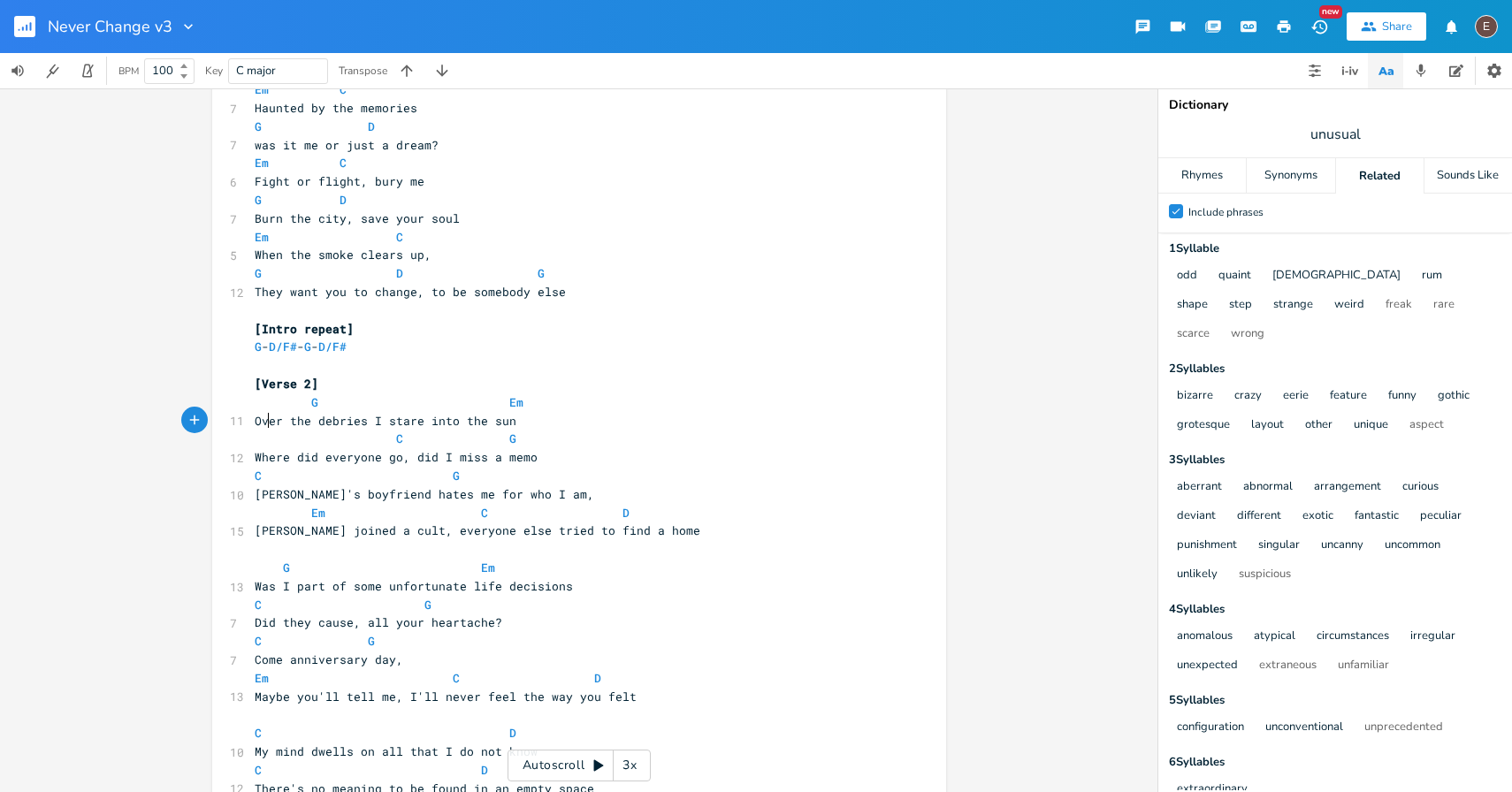
click at [263, 417] on span "Over the debries I stare into the sun" at bounding box center [386, 421] width 261 height 16
click at [370, 464] on span "Where did everyone go, did I miss a memo" at bounding box center [396, 458] width 283 height 16
click at [505, 425] on pre "Over the debries I stare into the sun" at bounding box center [570, 421] width 639 height 19
click at [484, 460] on span "Where did everyone go, did I miss a memo" at bounding box center [396, 458] width 283 height 16
click at [492, 460] on span "Where did everyone go, did I miss a memo" at bounding box center [396, 458] width 283 height 16
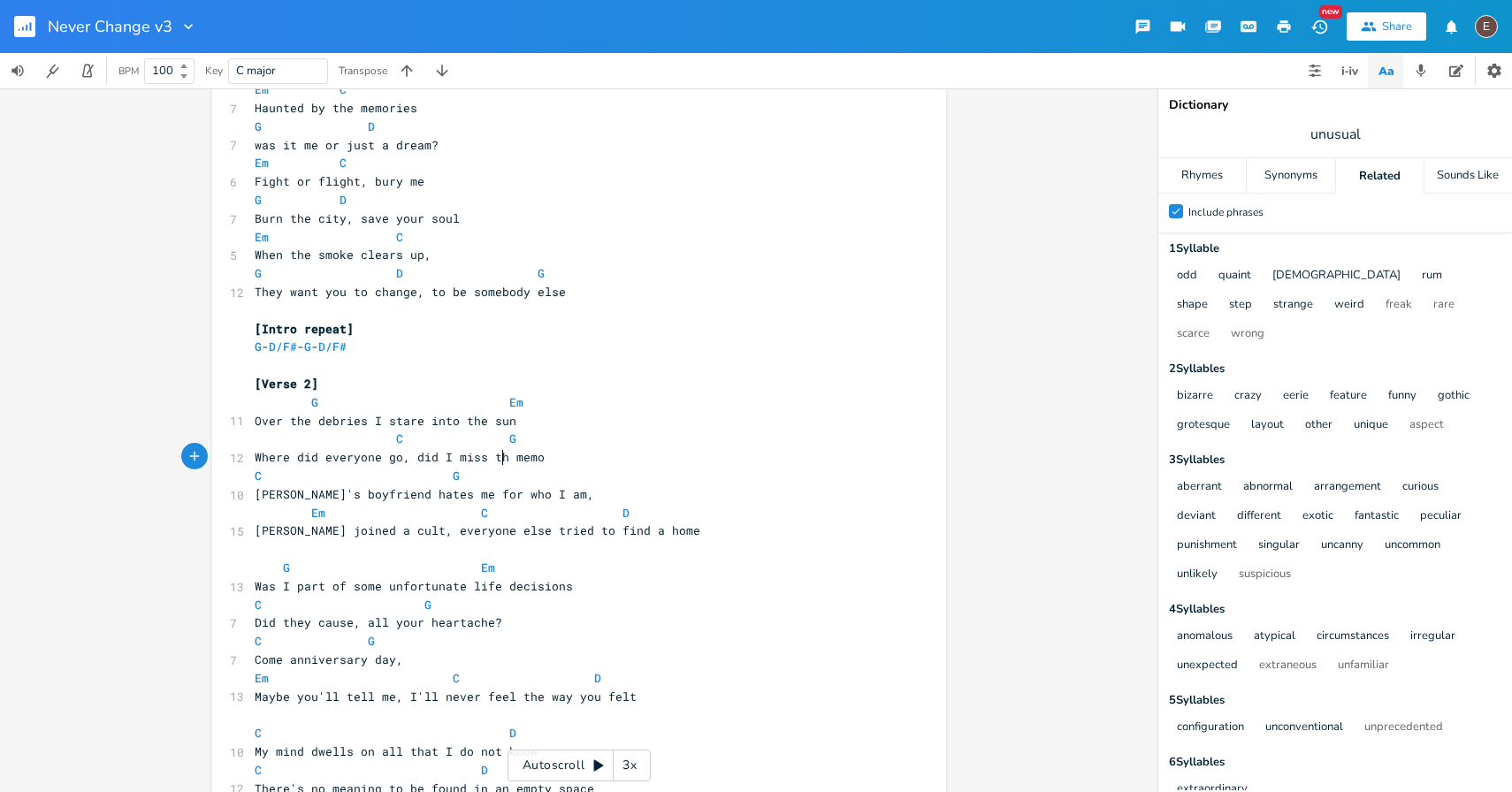
type textarea "the"
click at [542, 457] on span "Where did everyone go, did I miss the memo" at bounding box center [404, 458] width 297 height 16
drag, startPoint x: 474, startPoint y: 533, endPoint x: 381, endPoint y: 534, distance: 93.0
click at [381, 534] on span "Mia joined a cult, everyone else tried to find a home" at bounding box center [478, 531] width 446 height 16
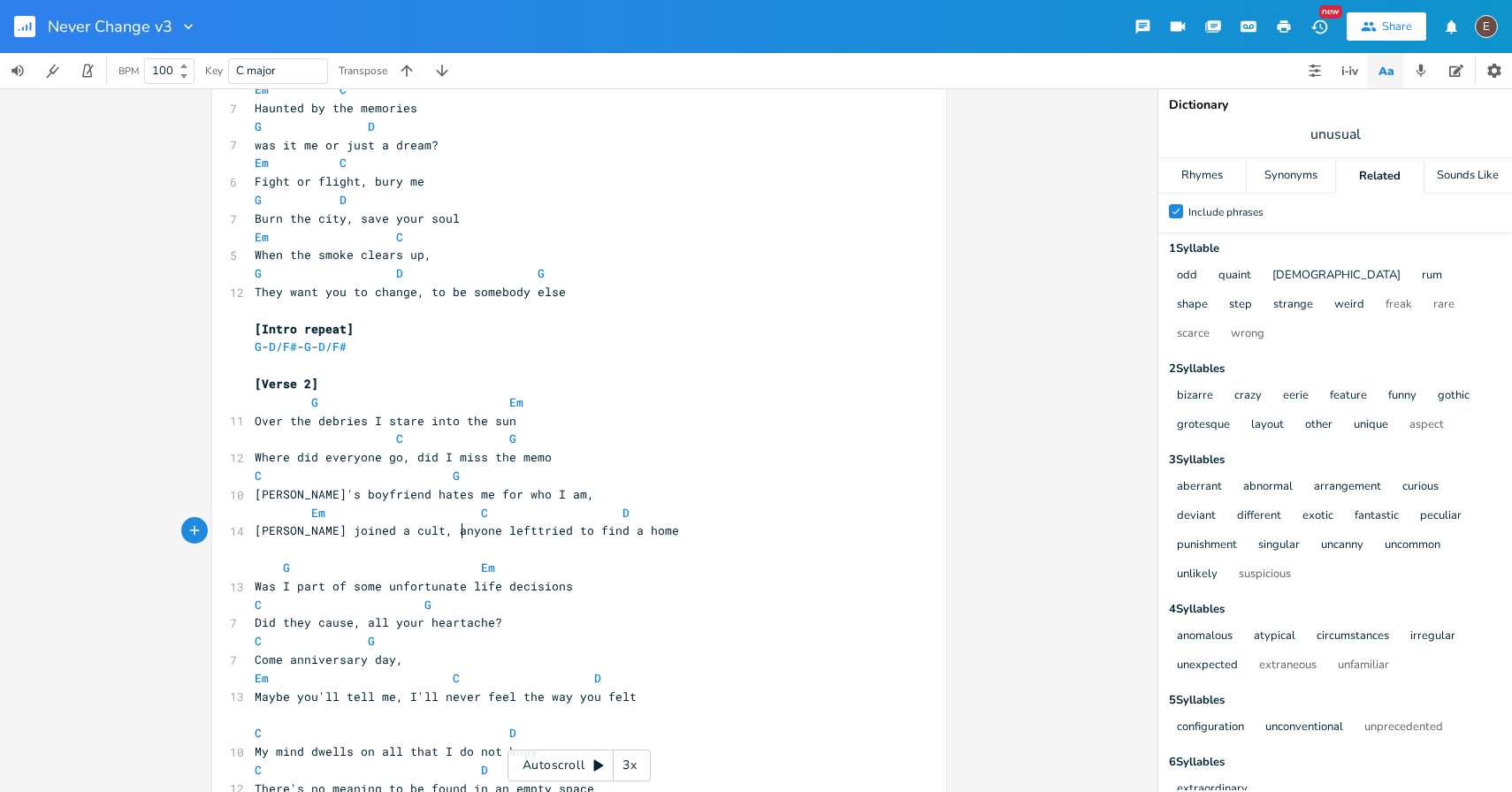
scroll to position [0, 58]
type textarea "anyone left"
click at [575, 533] on span "Mia joined a cult, anyone left tried to find a home" at bounding box center [470, 531] width 432 height 16
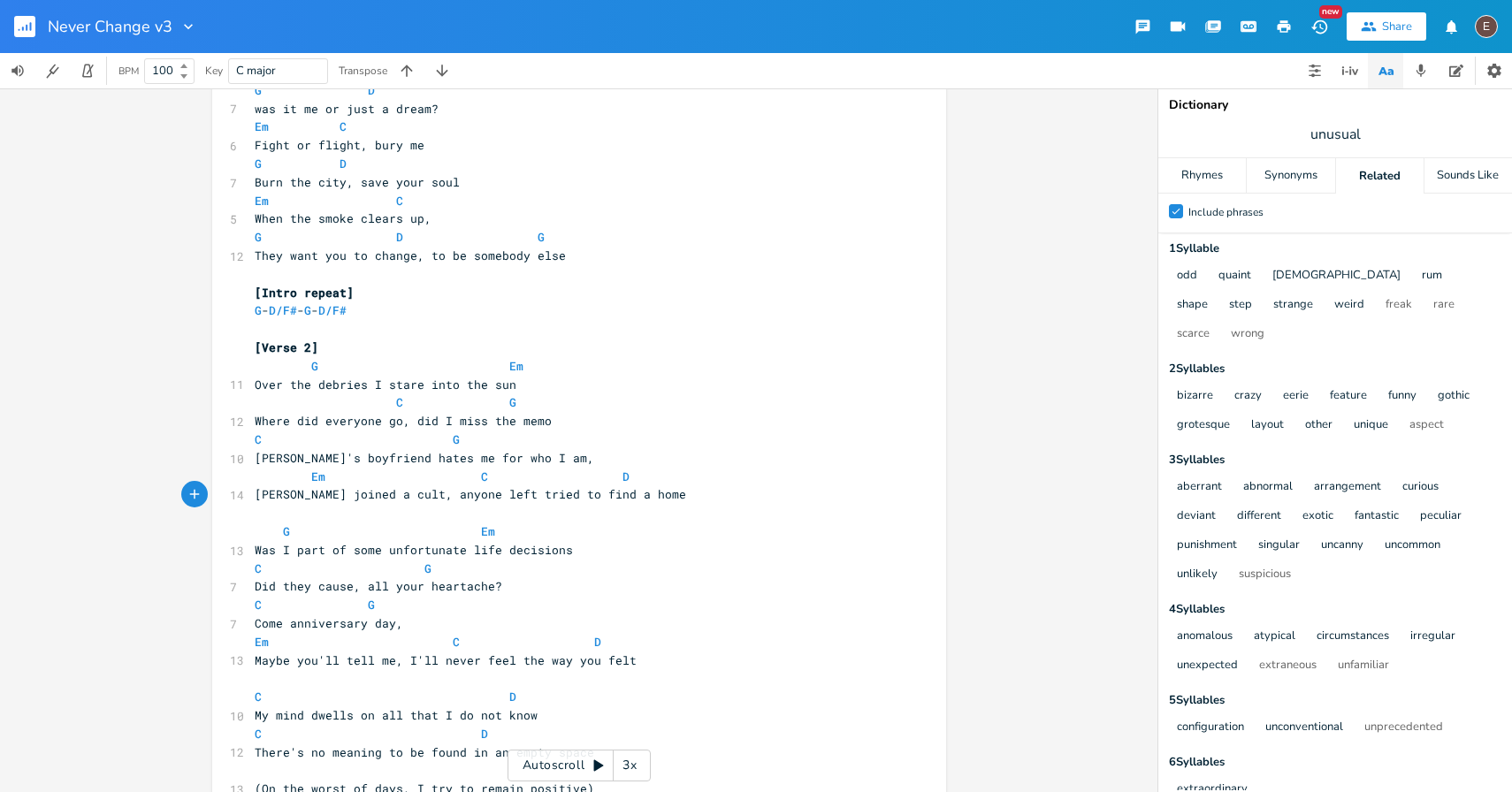
scroll to position [787, 0]
click at [483, 502] on pre "​" at bounding box center [570, 511] width 639 height 19
type textarea "tried"
click at [483, 502] on pre "​" at bounding box center [570, 511] width 639 height 19
click at [546, 536] on pre "G Em" at bounding box center [570, 530] width 639 height 19
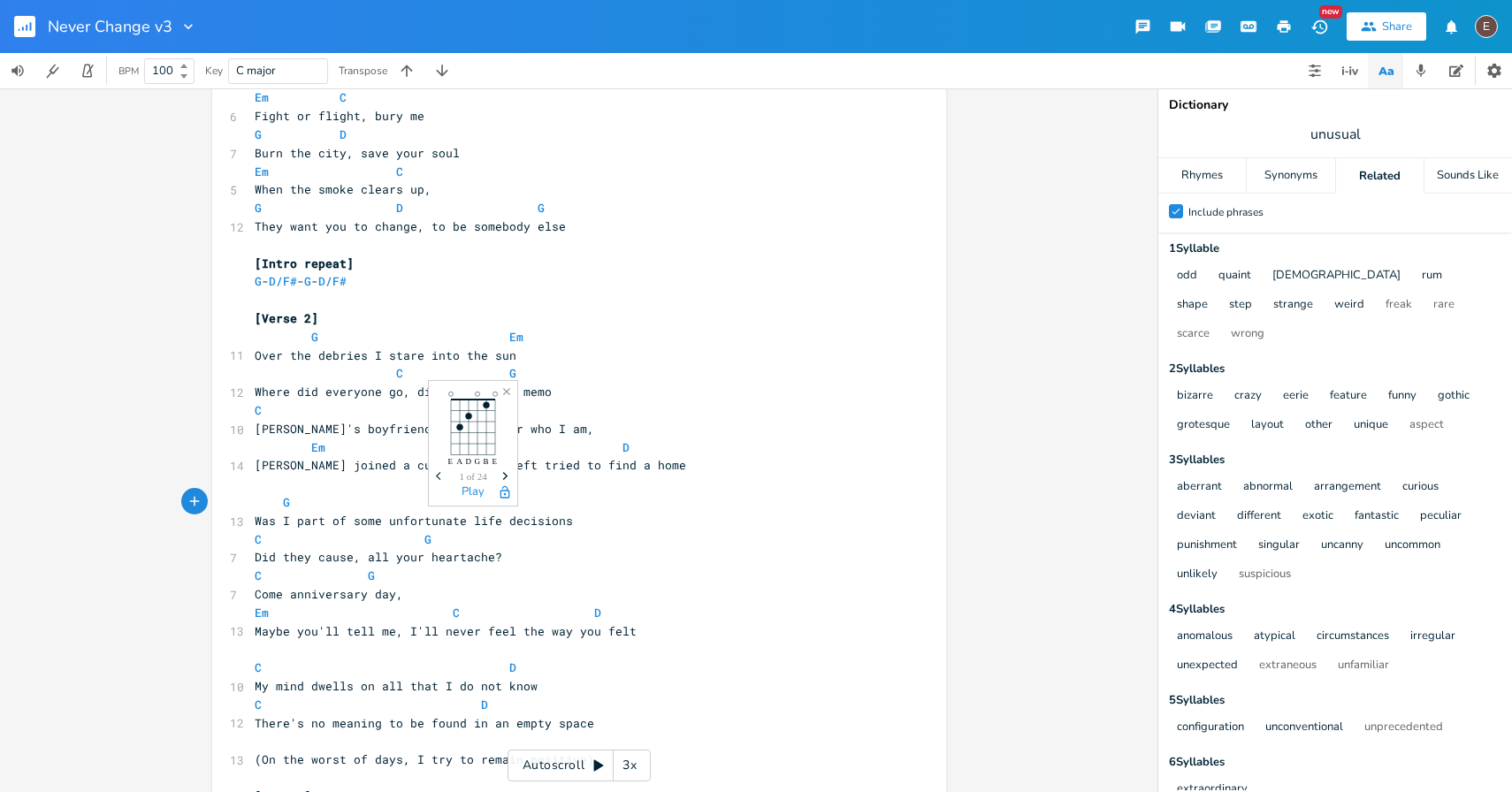
scroll to position [840, 0]
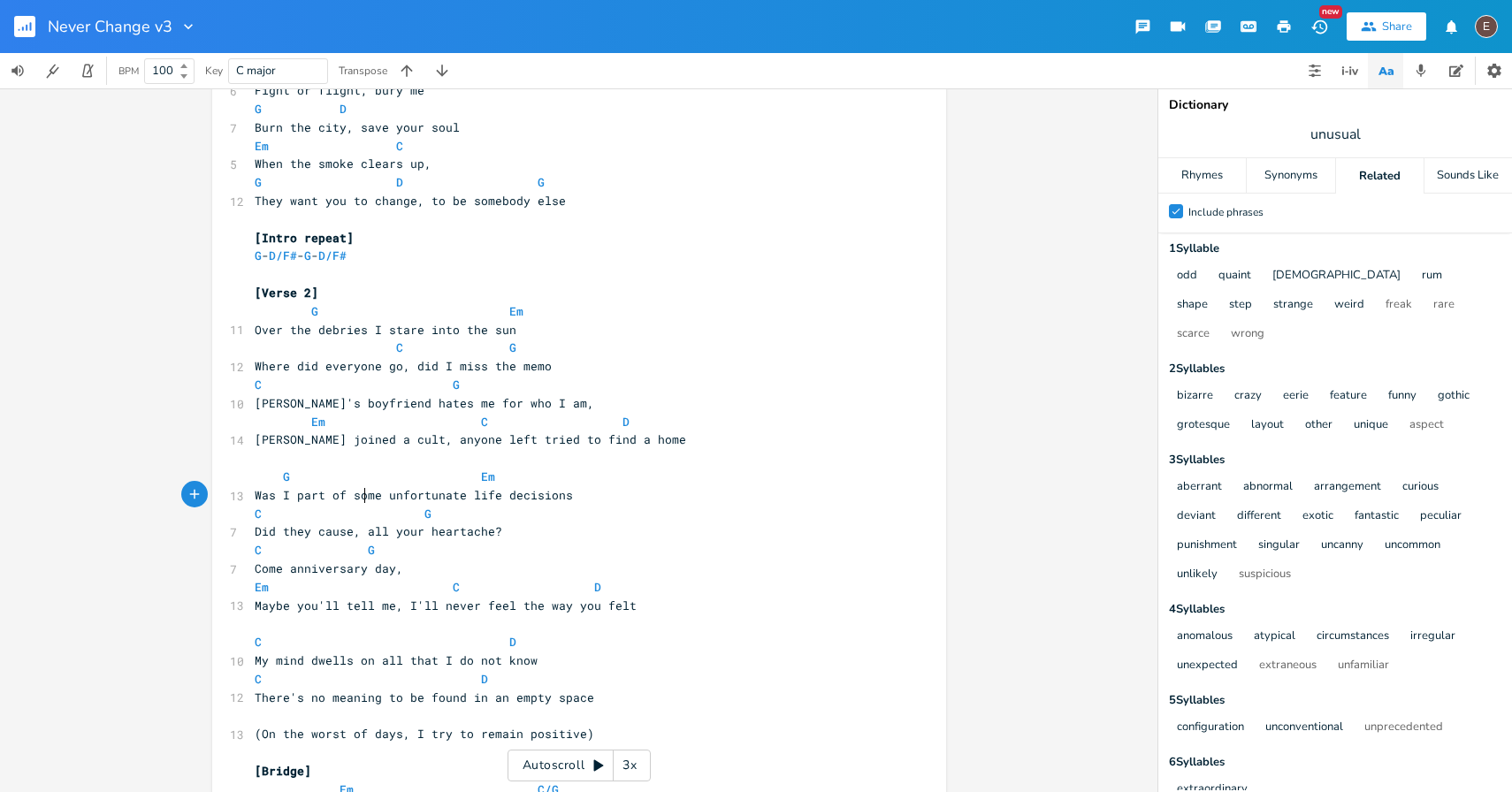
click at [356, 495] on span "Was I part of some unfortunate life decisions" at bounding box center [414, 496] width 318 height 16
type textarea "some"
click at [356, 495] on span "Was I part of some unfortunate life decisions" at bounding box center [414, 496] width 318 height 16
click at [430, 500] on span "Was I part of some unfortunate life decisions" at bounding box center [414, 496] width 318 height 16
type textarea "unfortunate"
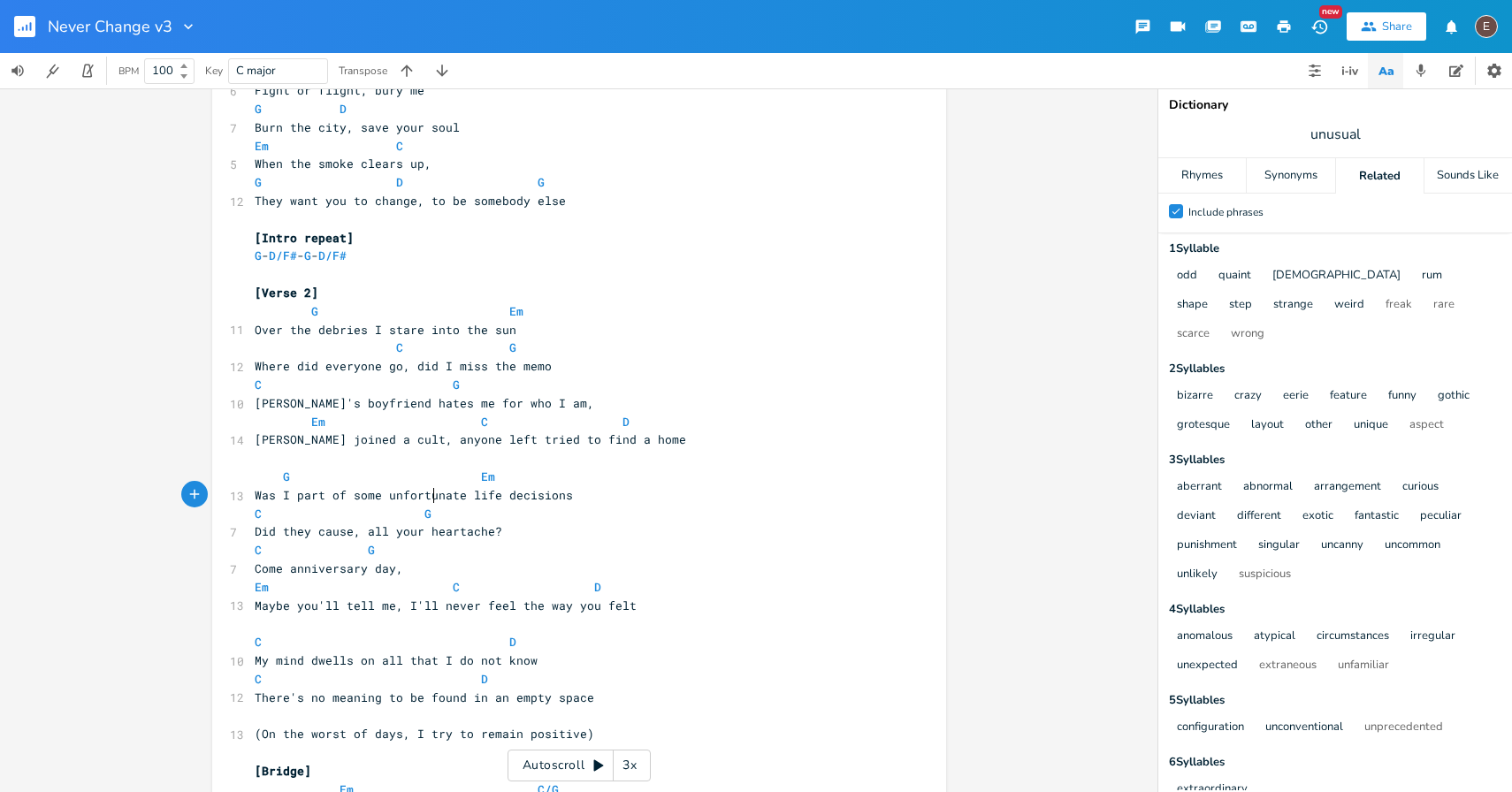
click at [430, 500] on span "Was I part of some unfortunate life decisions" at bounding box center [414, 496] width 318 height 16
click at [509, 496] on span "Was I part of some unfortunate life decisions" at bounding box center [414, 496] width 318 height 16
type textarea "decisions"
click at [509, 496] on span "Was I part of some unfortunate life decisions" at bounding box center [414, 496] width 318 height 16
click at [418, 498] on span "Was I part of some unfortunate life decisions" at bounding box center [414, 496] width 318 height 16
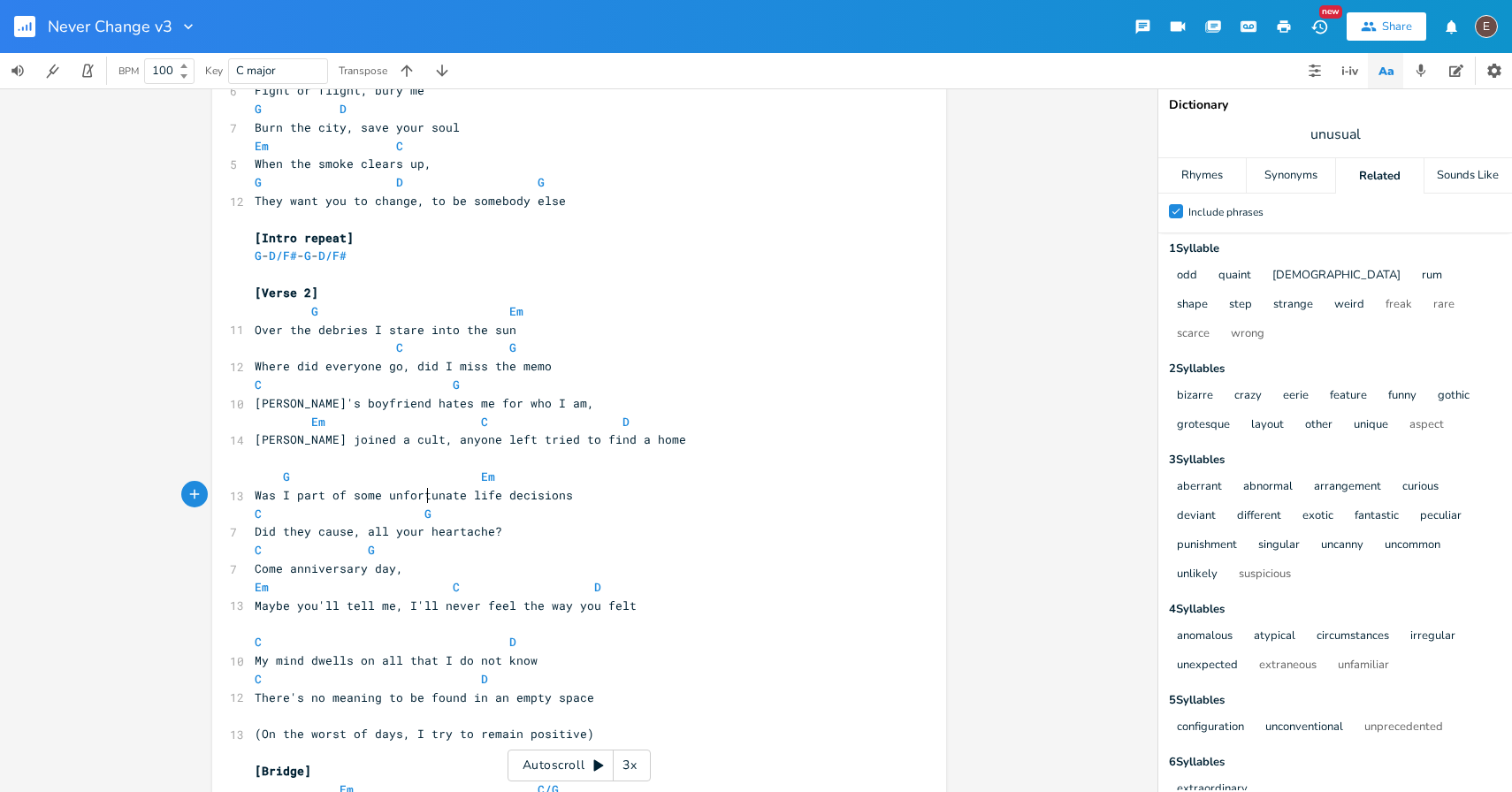
click at [418, 498] on span "Was I part of some unfortunate life decisions" at bounding box center [414, 496] width 318 height 16
type textarea "unfortunate"
click at [1337, 145] on span "unusual" at bounding box center [1335, 134] width 354 height 32
type input "unfortunate"
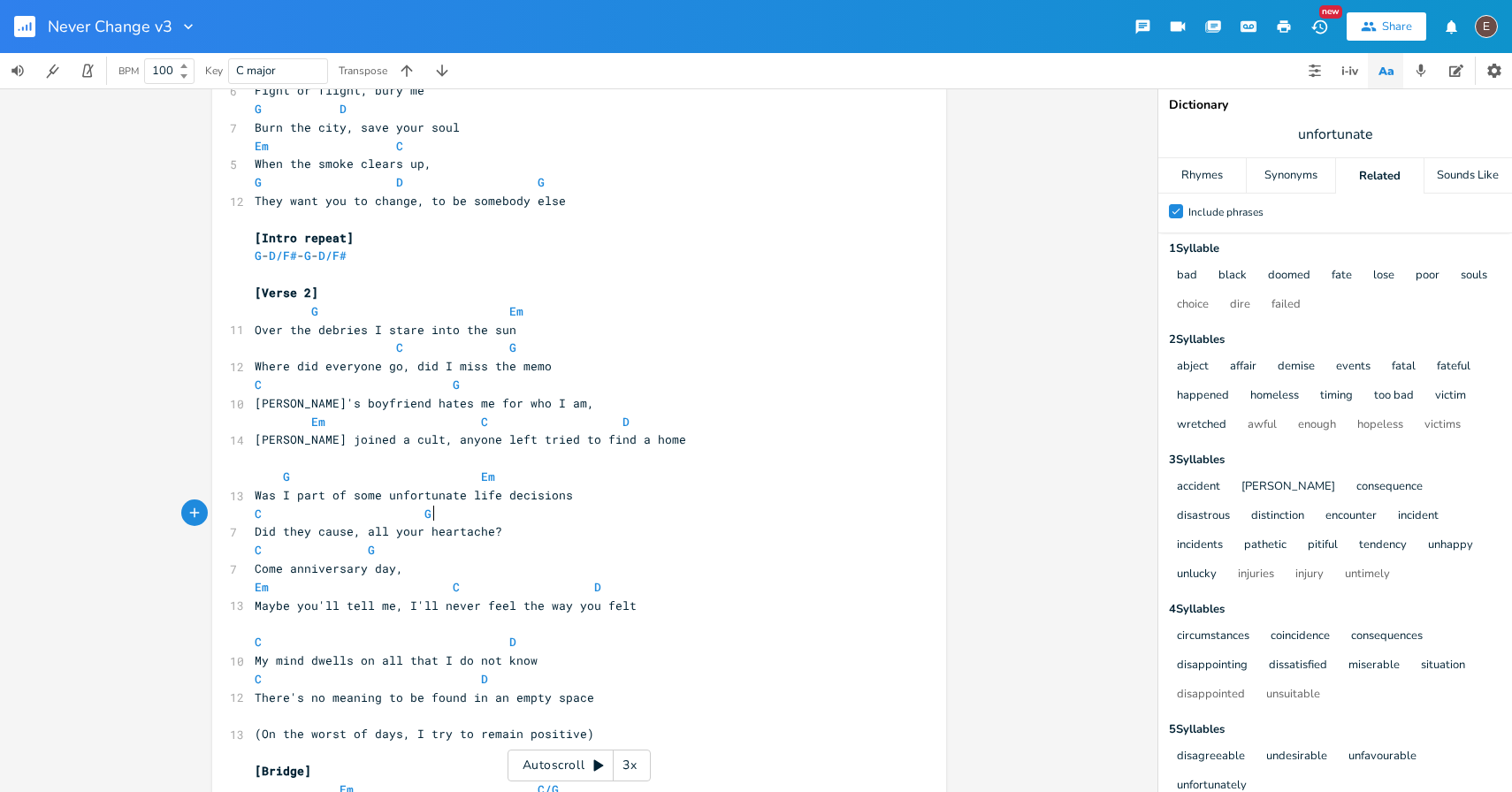
click at [447, 514] on pre "C G" at bounding box center [570, 514] width 639 height 19
click at [433, 502] on pre "Was I part of some unfortunate life decisions" at bounding box center [570, 496] width 639 height 19
type textarea "unfortunate"
click at [433, 502] on pre "Was I part of some unfortunate life decisions" at bounding box center [570, 496] width 639 height 19
click at [547, 500] on span "Was I part of some unfortunate life decisions" at bounding box center [414, 496] width 318 height 16
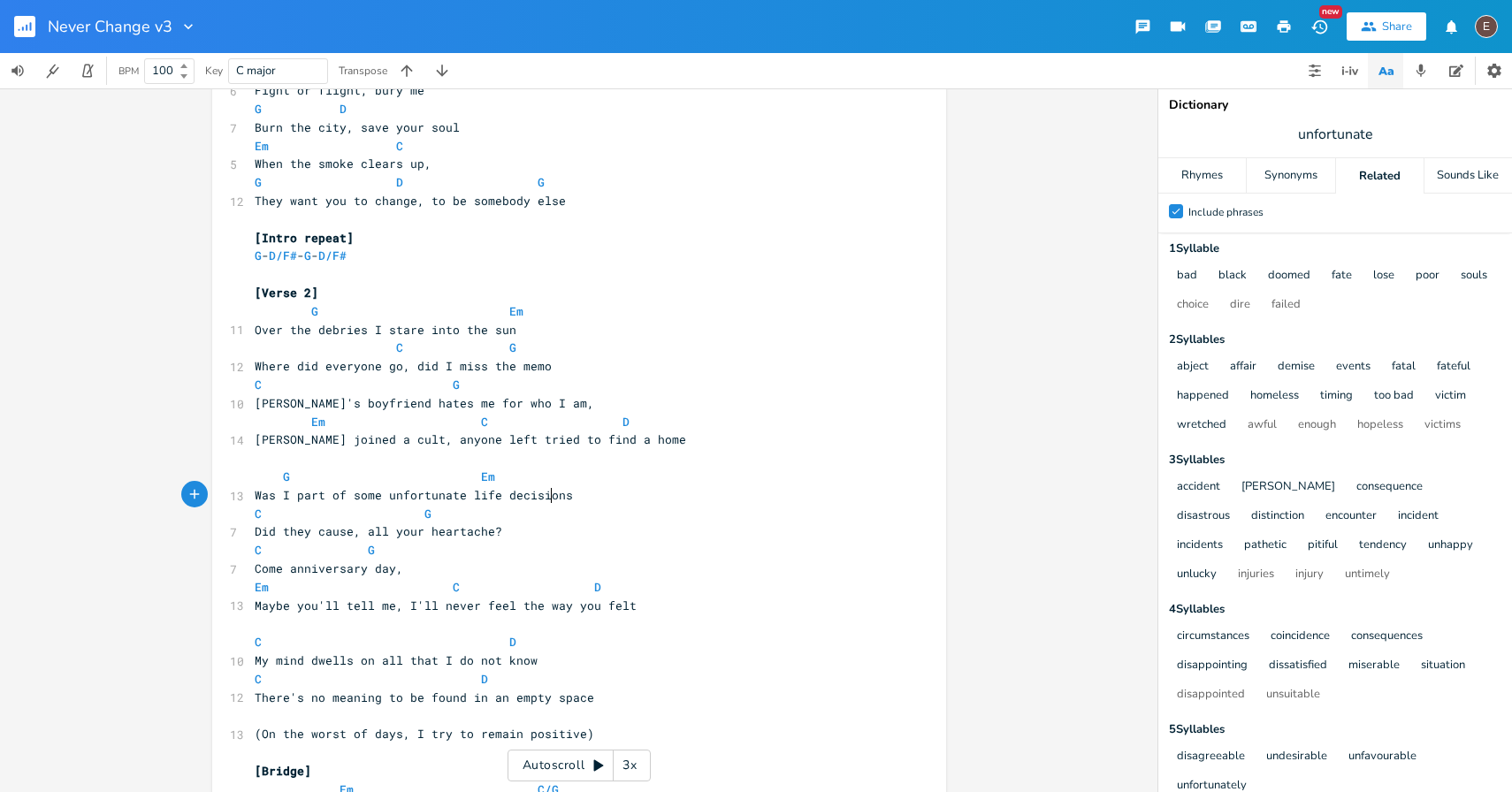
type textarea "decisions"
click at [547, 500] on span "Was I part of some unfortunate life decisions" at bounding box center [414, 496] width 318 height 16
click at [433, 488] on span "Was I part of some unfortunate life decisions" at bounding box center [414, 496] width 318 height 16
type textarea "unfortunate"
click at [433, 488] on span "Was I part of some unfortunate life decisions" at bounding box center [414, 496] width 318 height 16
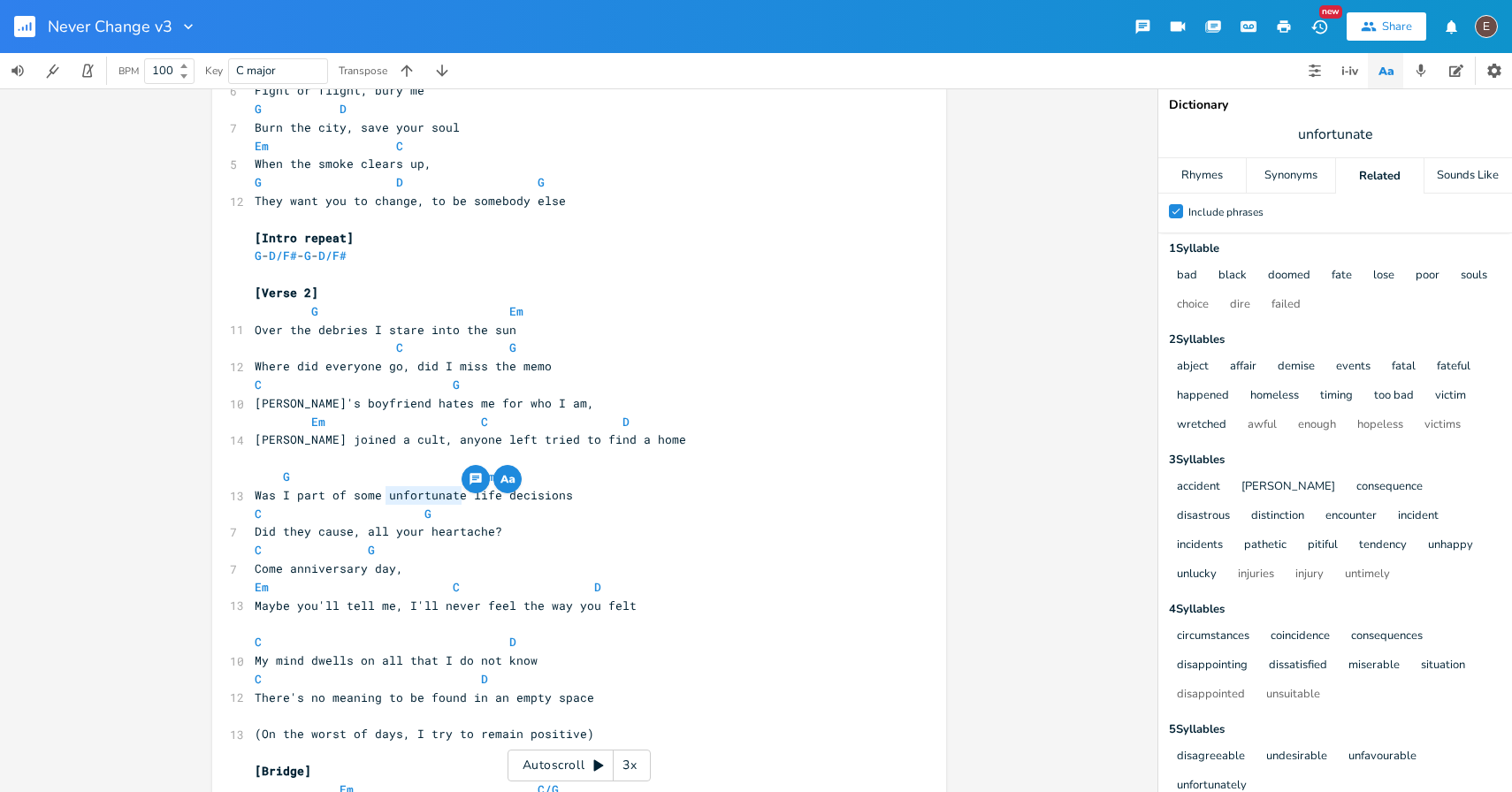
click at [523, 496] on span "Was I part of some unfortunate life decisions" at bounding box center [414, 496] width 318 height 16
type textarea "decisions"
click at [523, 496] on span "Was I part of some unfortunate life decisions" at bounding box center [414, 496] width 318 height 16
click at [424, 526] on span "Did they cause, all your heartache?" at bounding box center [378, 532] width 248 height 16
type textarea "heartache"
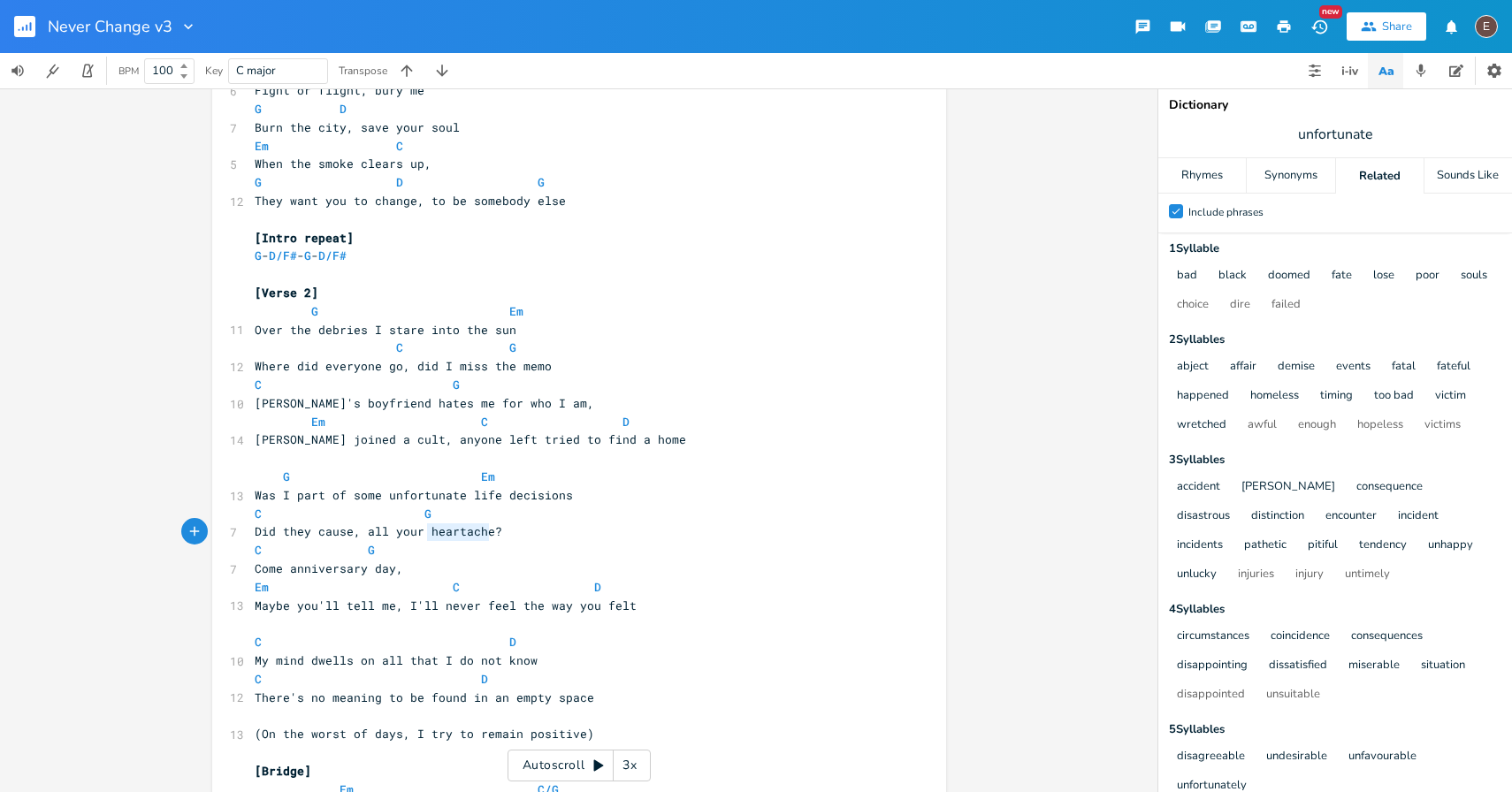
click at [424, 526] on span "Did they cause, all your heartache?" at bounding box center [378, 532] width 248 height 16
click at [1199, 181] on div "Rhymes" at bounding box center [1202, 176] width 87 height 35
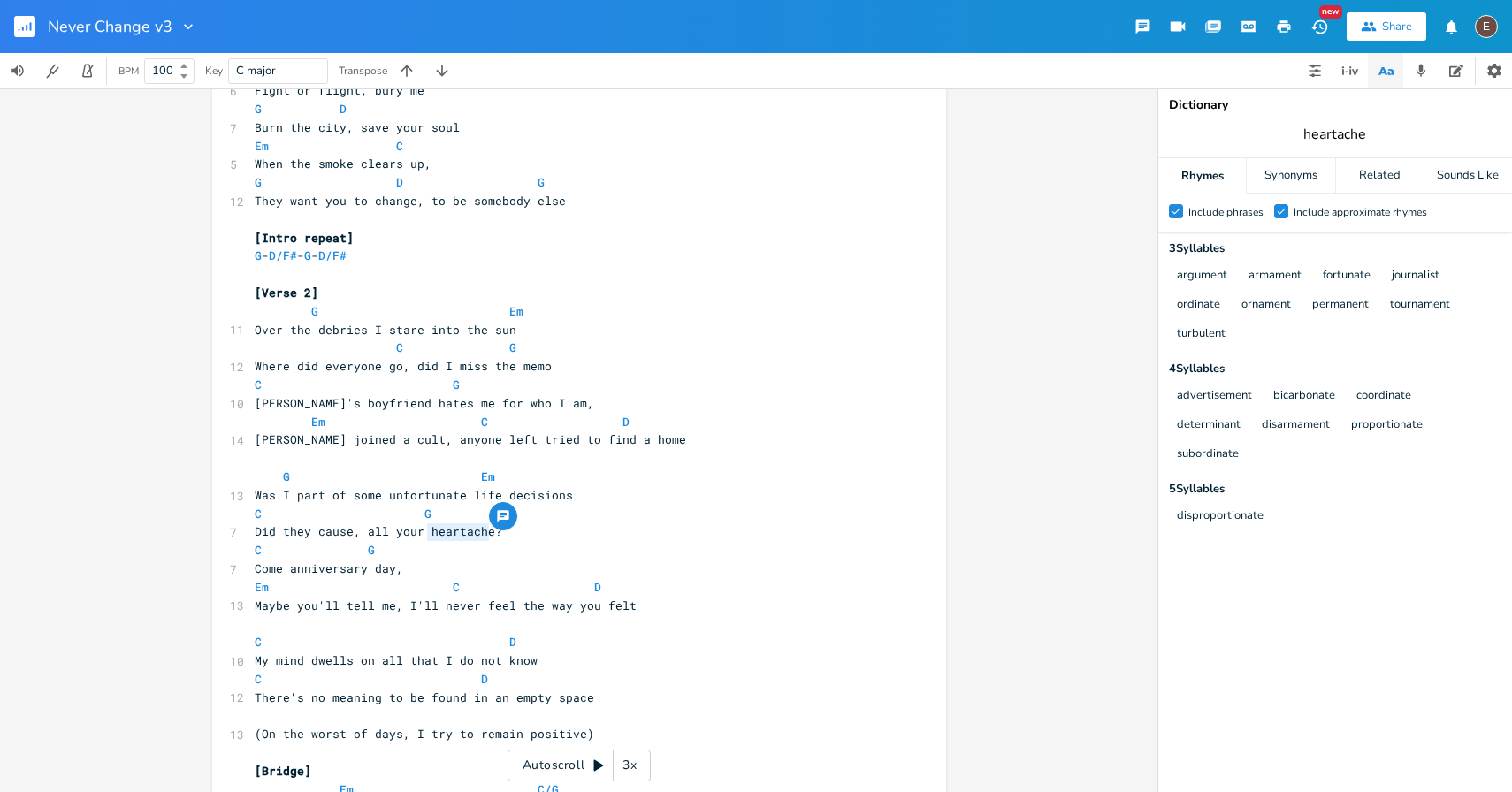
type input "heartache"
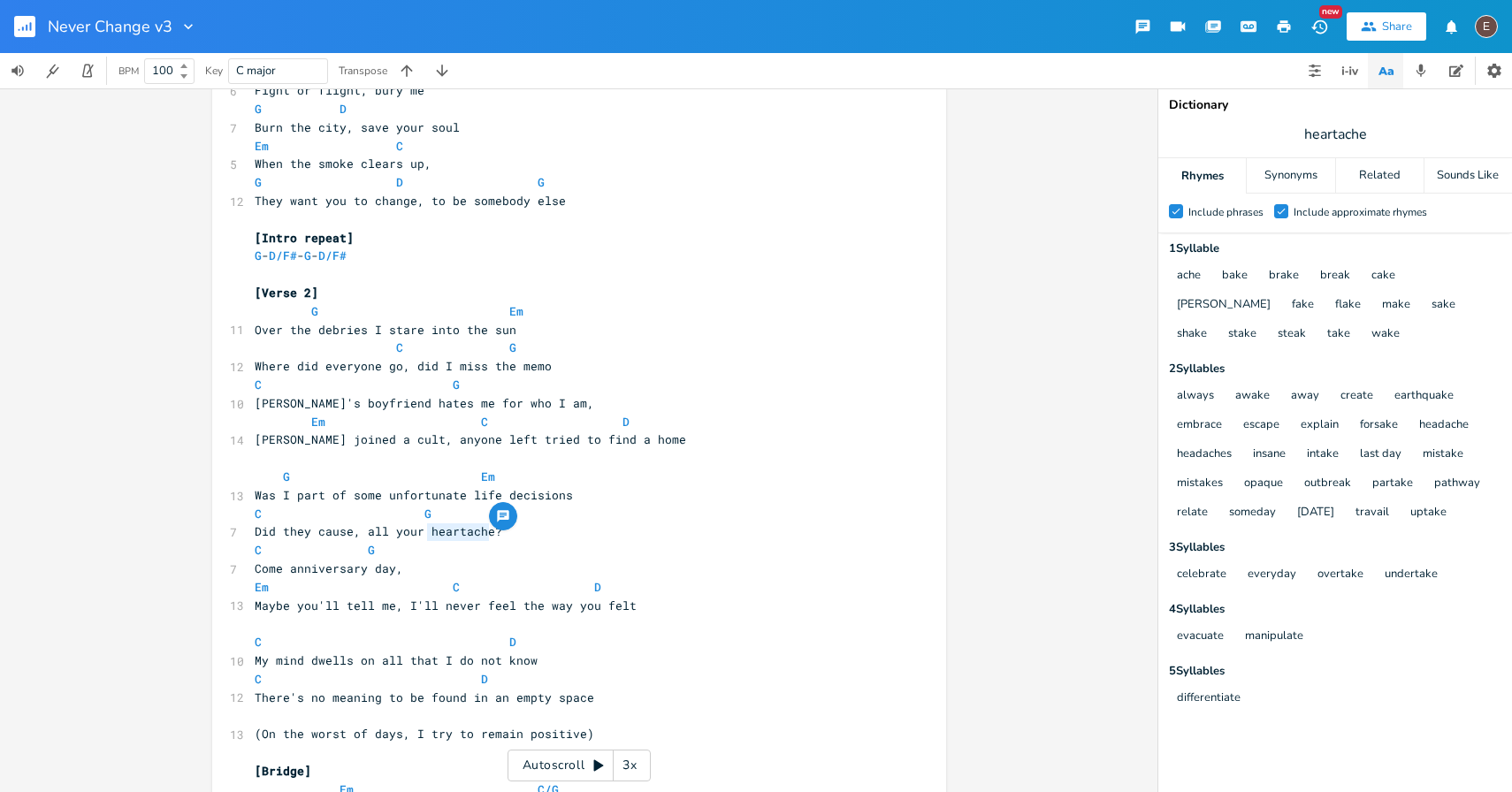
click at [552, 497] on span "Was I part of some unfortunate life decisions" at bounding box center [414, 496] width 318 height 16
type textarea "unate life decisions"
drag, startPoint x: 569, startPoint y: 497, endPoint x: 422, endPoint y: 503, distance: 147.1
click at [423, 503] on pre "Was I part of some unfortunate life decisions" at bounding box center [570, 496] width 639 height 19
click at [539, 495] on span "Was I part of some unfortunate life decisions" at bounding box center [414, 496] width 318 height 16
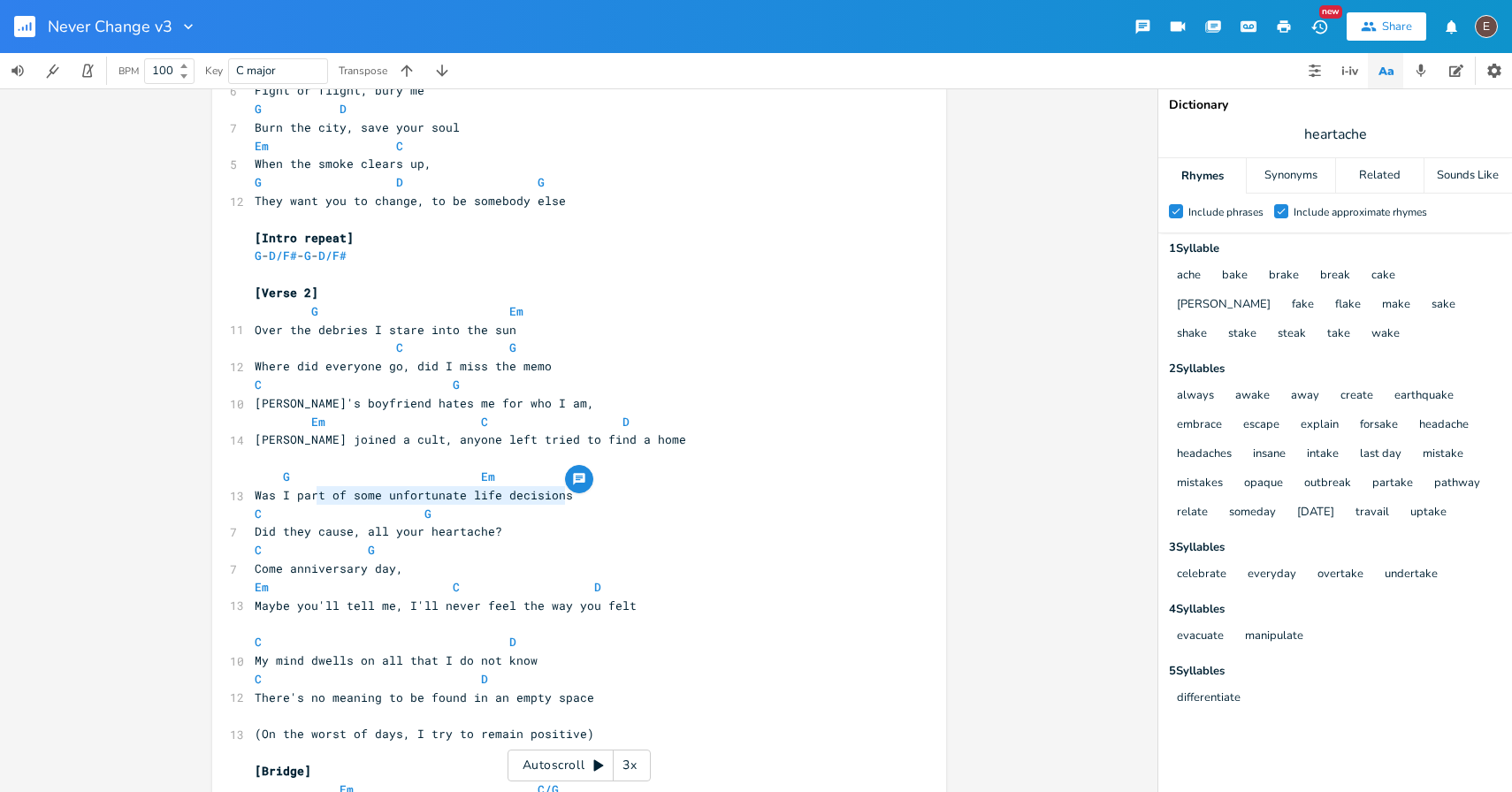
type textarea "C"
drag, startPoint x: 563, startPoint y: 495, endPoint x: 268, endPoint y: 506, distance: 295.2
click at [268, 506] on div "[Intro] G - D/F# - G - D/F# ​ [Verse 1] G Em 12 The distorted photographs, such…" at bounding box center [570, 118] width 639 height 1655
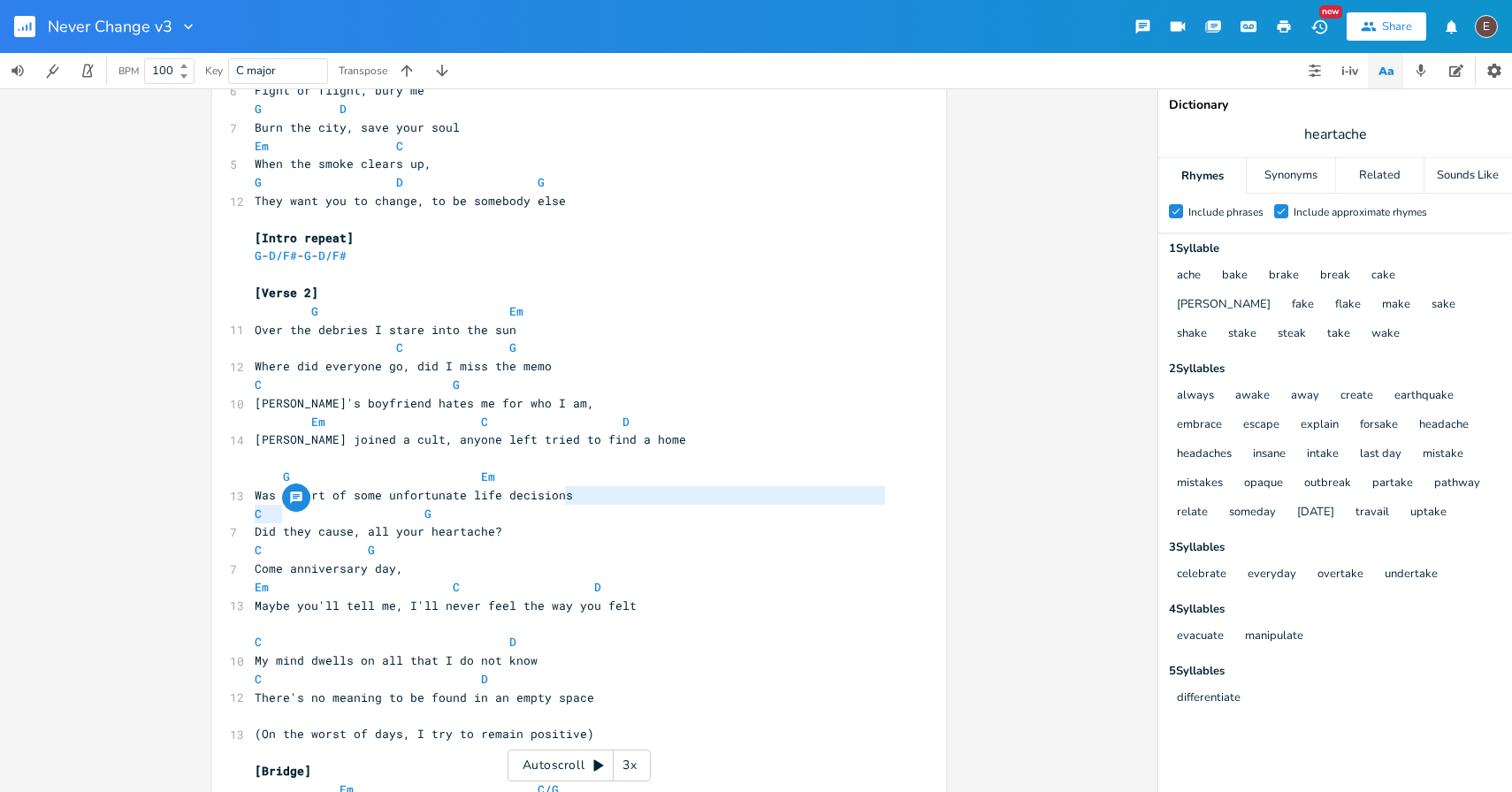
click at [353, 493] on span "Was I part of some unfortunate life decisions" at bounding box center [414, 496] width 318 height 16
click at [354, 493] on span "Was I part of some unfortunate life decisions" at bounding box center [414, 496] width 318 height 16
type textarea "some"
click at [354, 493] on span "Was I part of some unfortunate life decisions" at bounding box center [414, 496] width 318 height 16
click at [564, 487] on pre "Was I part of some unfortunate life decisions" at bounding box center [570, 496] width 639 height 19
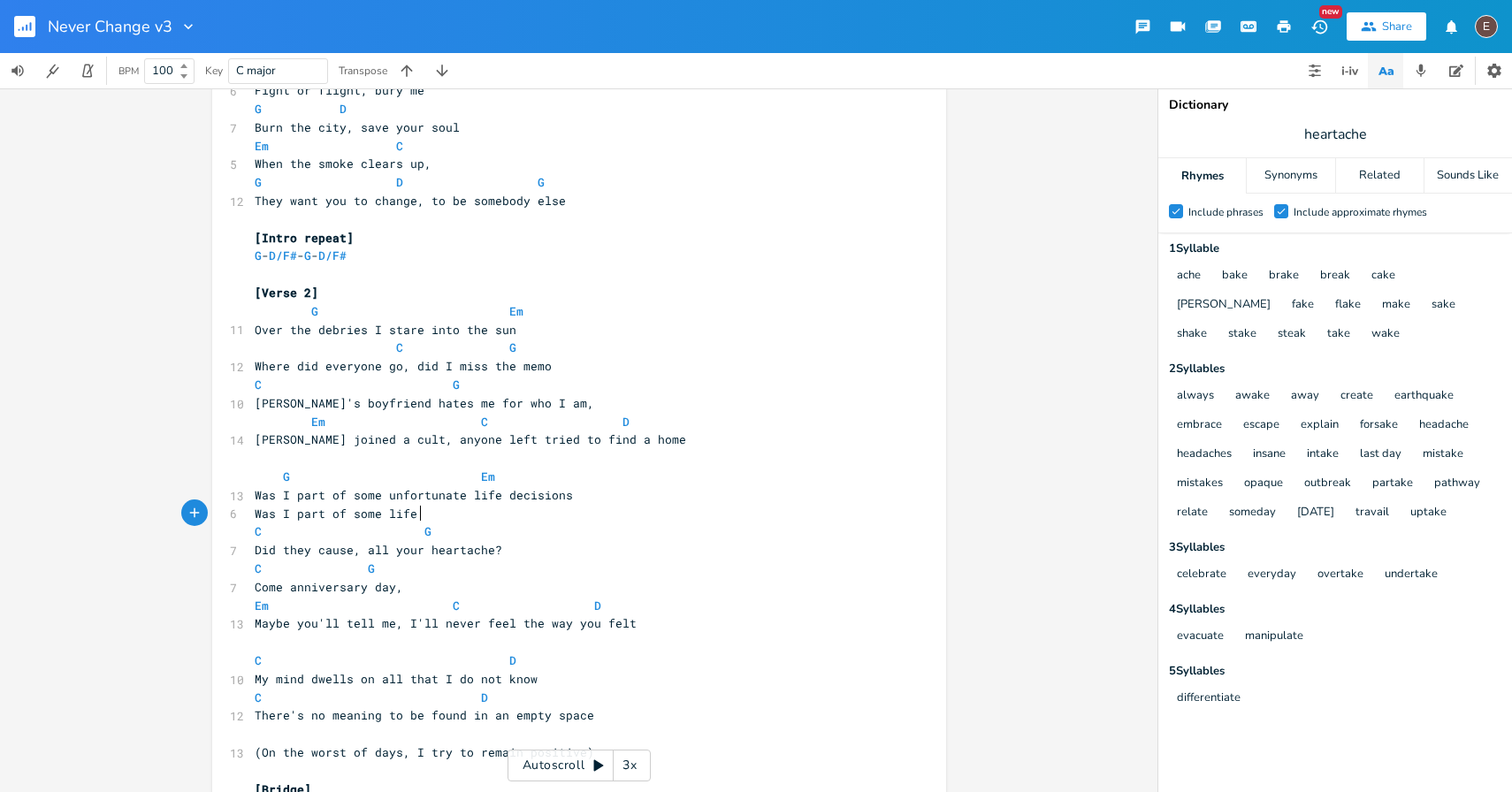
scroll to position [0, 121]
type textarea "Was I part of some life that made you break?"
click at [410, 514] on span "Was I part of some life that made you break?" at bounding box center [410, 514] width 311 height 16
type textarea "situations"
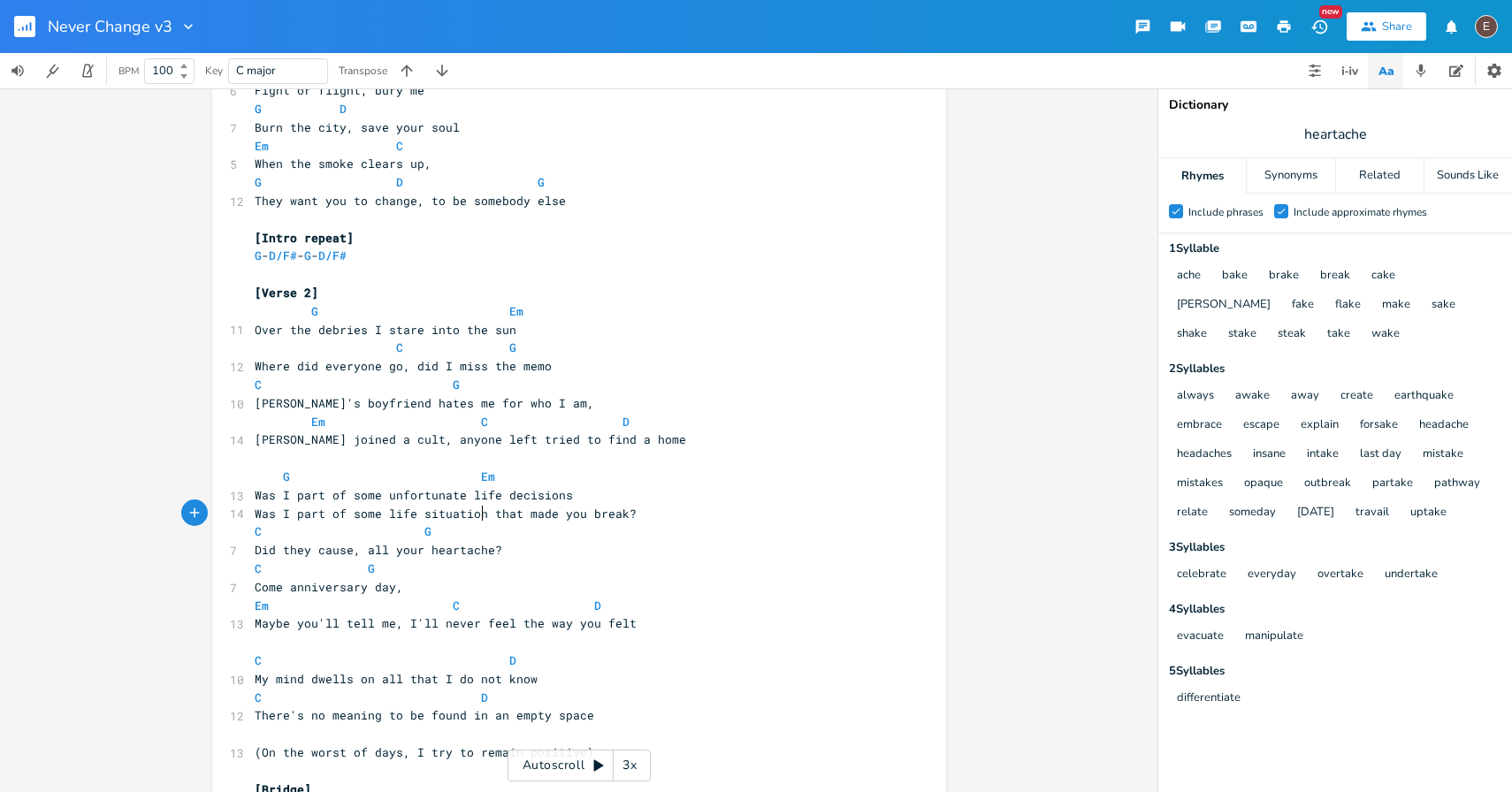
scroll to position [0, 53]
type textarea "choices"
click at [622, 518] on pre "Was I part of some life choices that made you break?" at bounding box center [570, 514] width 639 height 19
click at [530, 522] on pre "Was I part of some life choices that made you break?" at bounding box center [570, 514] width 639 height 19
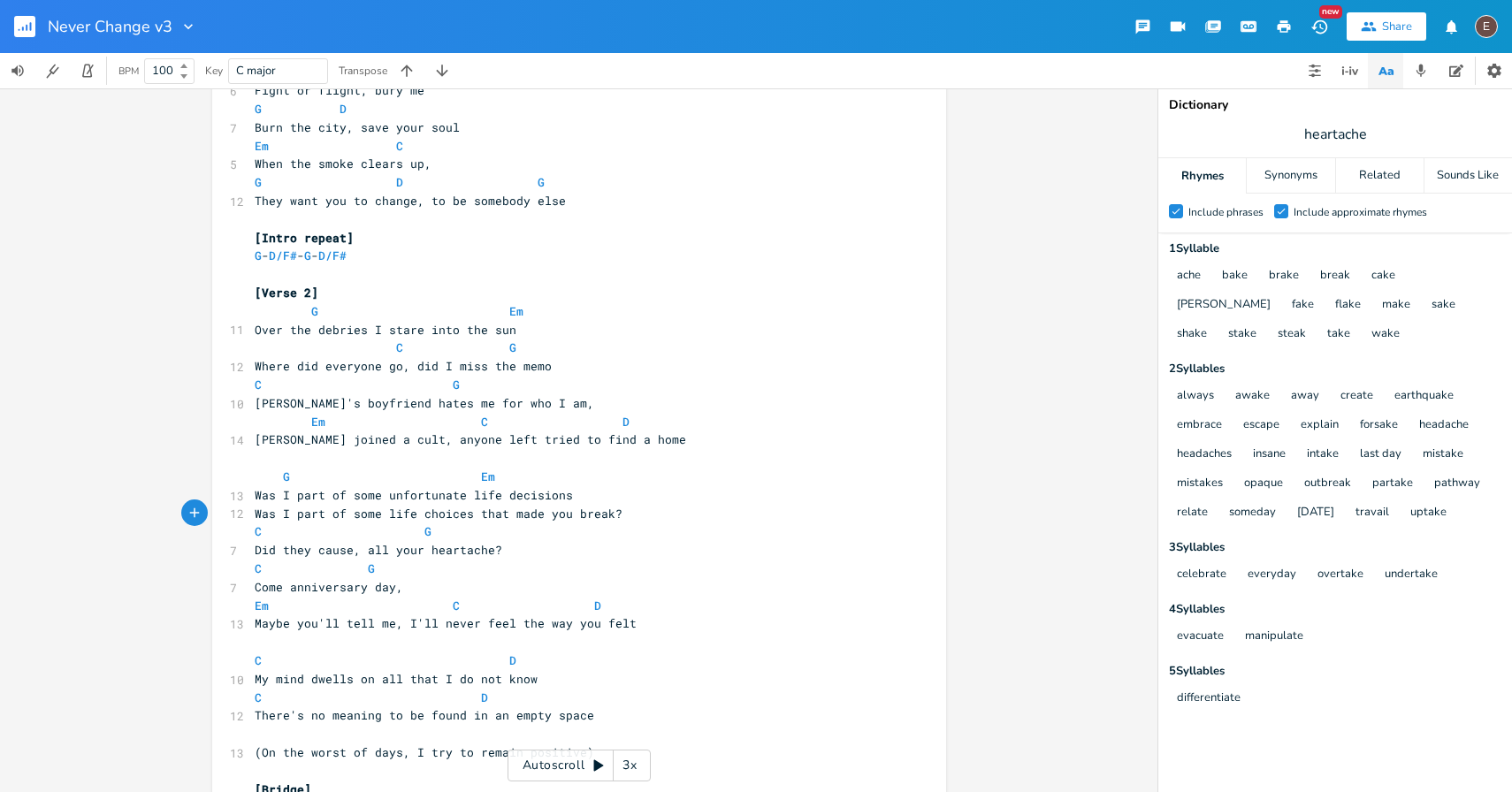
click at [619, 514] on pre "Was I part of some life choices that made you break?" at bounding box center [570, 514] width 639 height 19
type textarea "Was I part of some life choices that made you break?"
click at [646, 513] on pre "Was I part of some life choices that made you break?" at bounding box center [570, 514] width 639 height 19
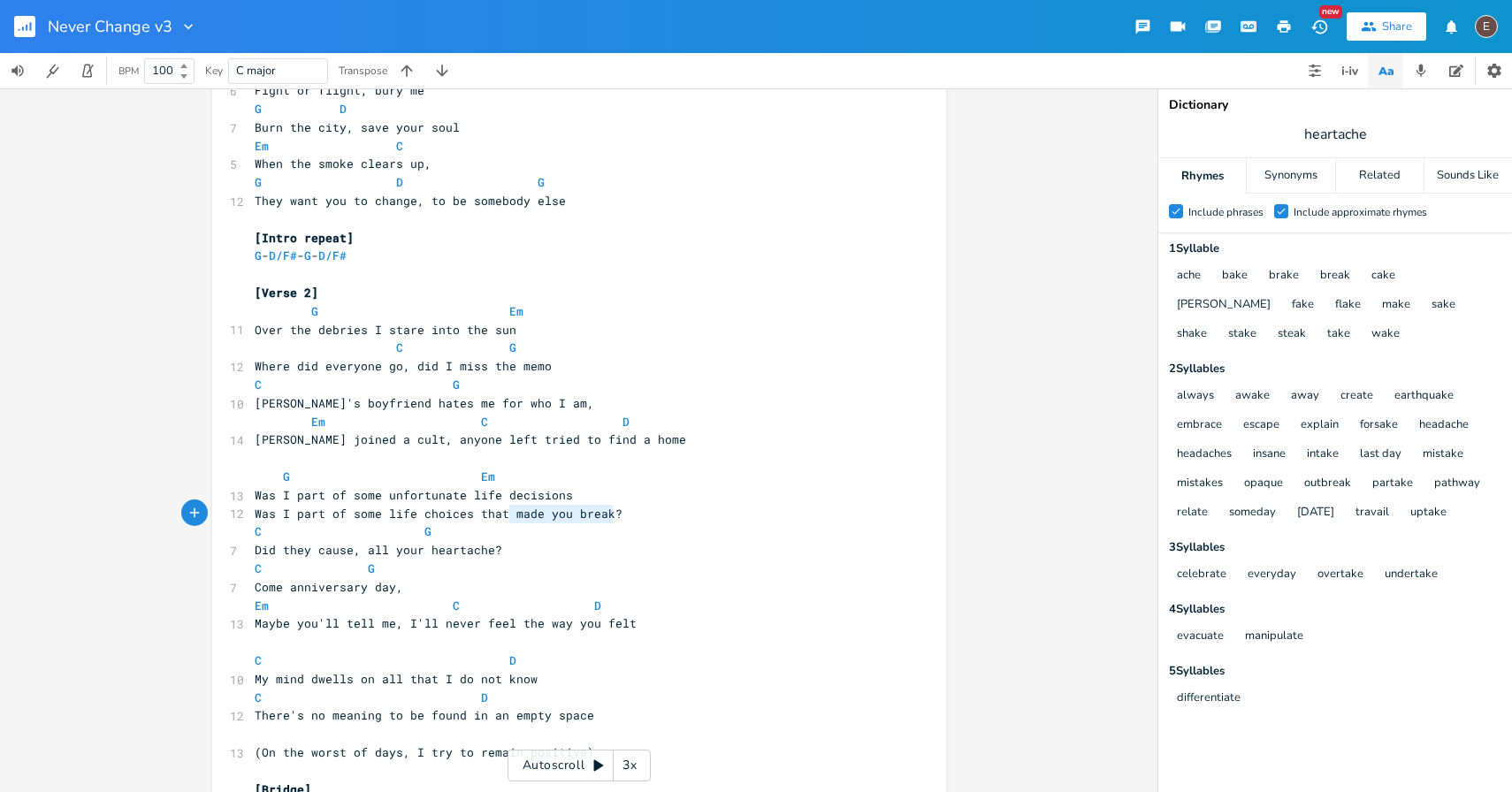
drag, startPoint x: 620, startPoint y: 515, endPoint x: 505, endPoint y: 516, distance: 115.0
click at [505, 516] on pre "Was I part of some life choices that made you break?" at bounding box center [570, 514] width 639 height 19
type textarea "were a mistake?"
click at [489, 498] on span "Was I part of some unfortunate life decisions" at bounding box center [414, 496] width 318 height 16
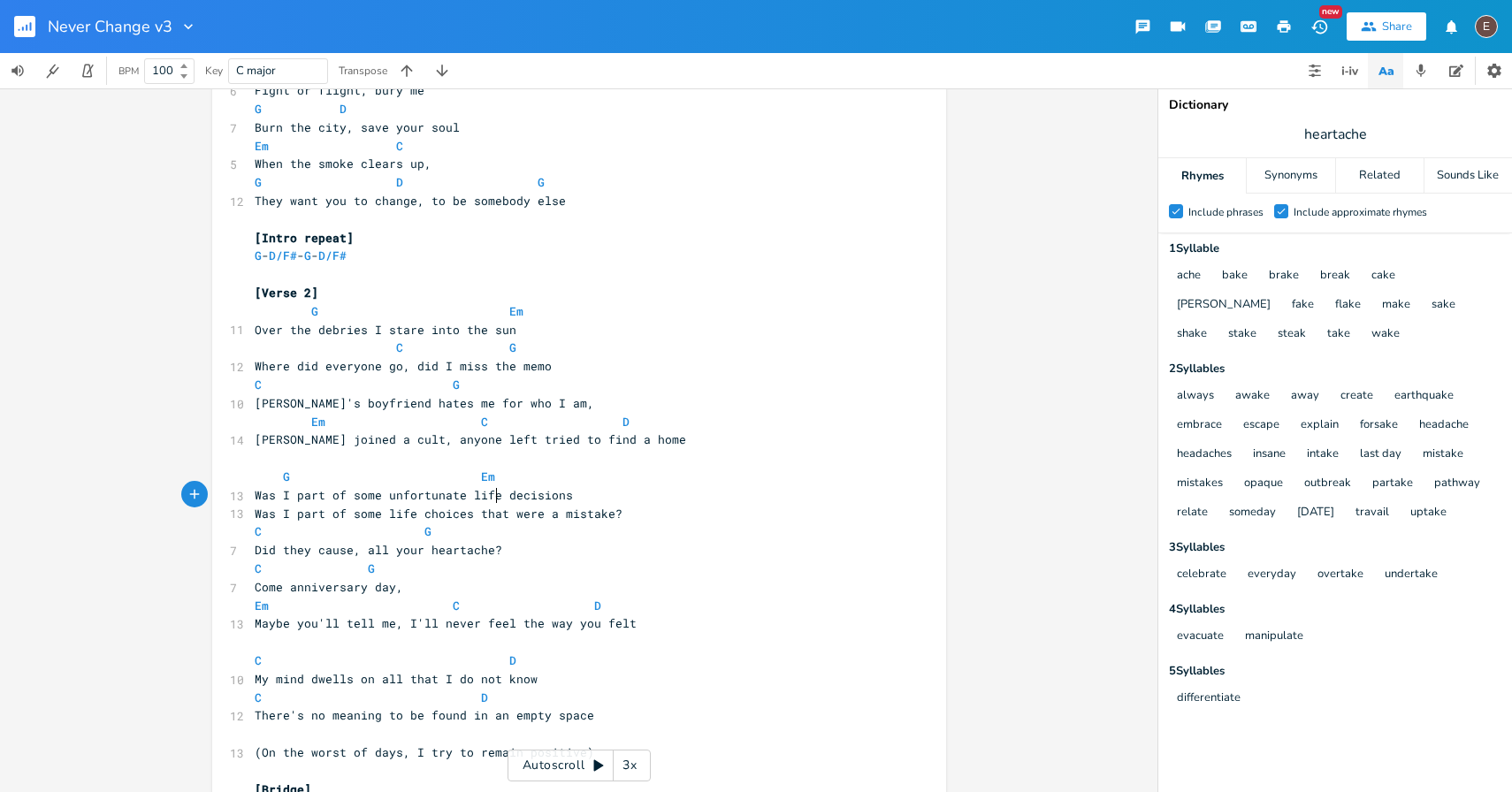
click at [489, 498] on span "Was I part of some unfortunate life decisions" at bounding box center [414, 496] width 318 height 16
type textarea "Was I part of some unfortunate life decisions"
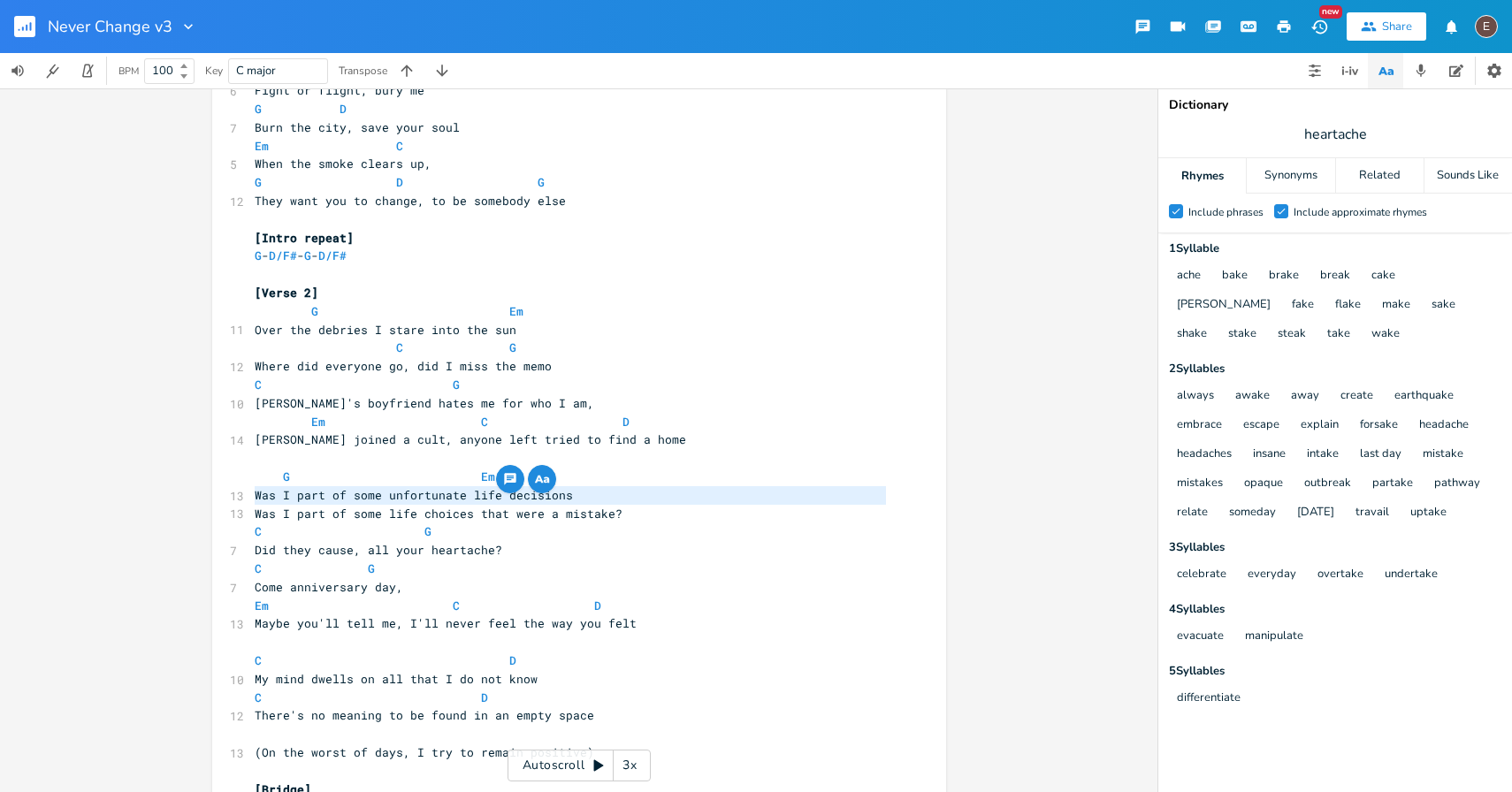
click at [489, 498] on span "Was I part of some unfortunate life decisions" at bounding box center [414, 496] width 318 height 16
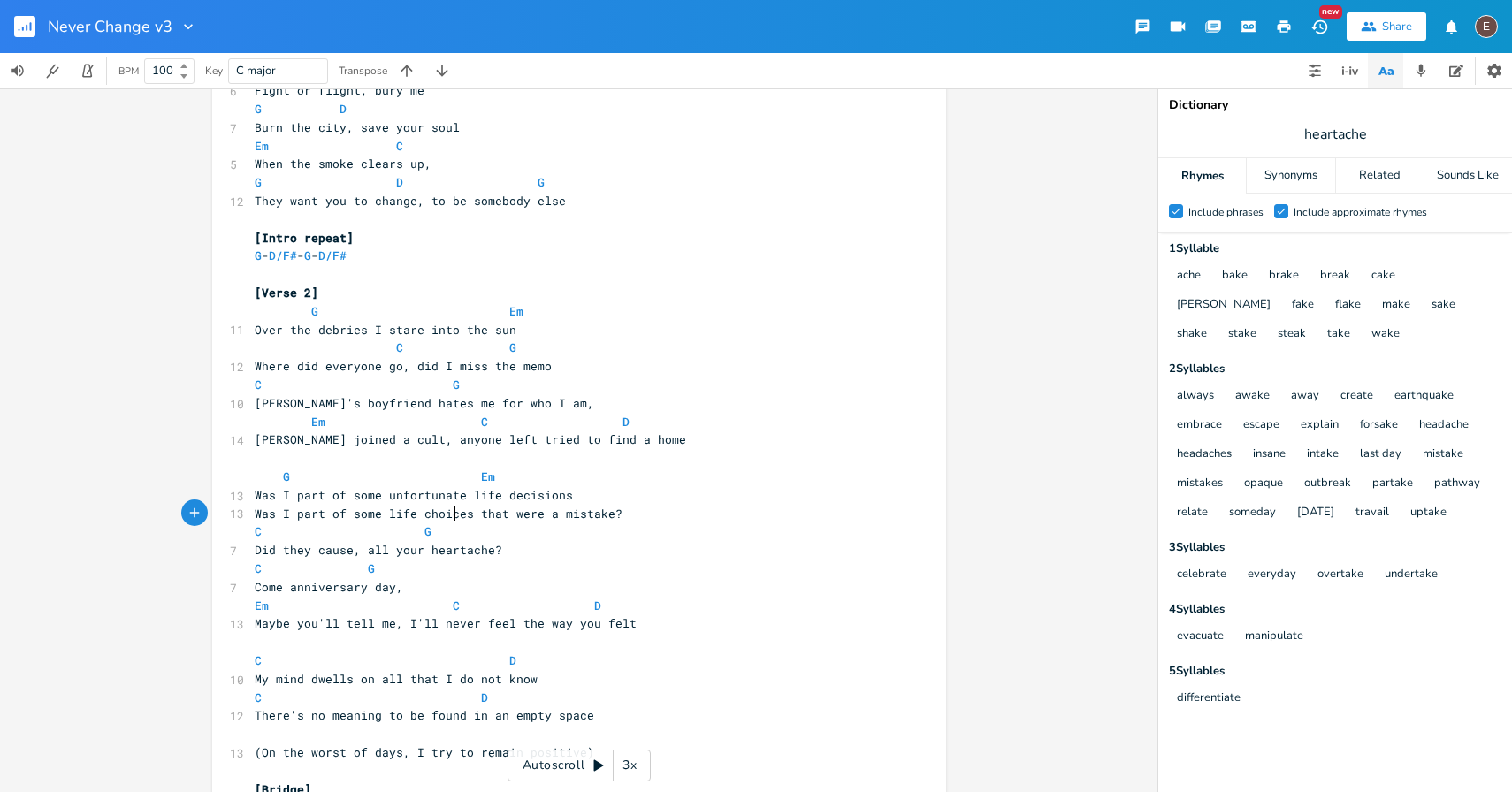
click at [451, 514] on span "Was I part of some life choices that were a mistake?" at bounding box center [439, 514] width 368 height 16
type textarea "decisions"
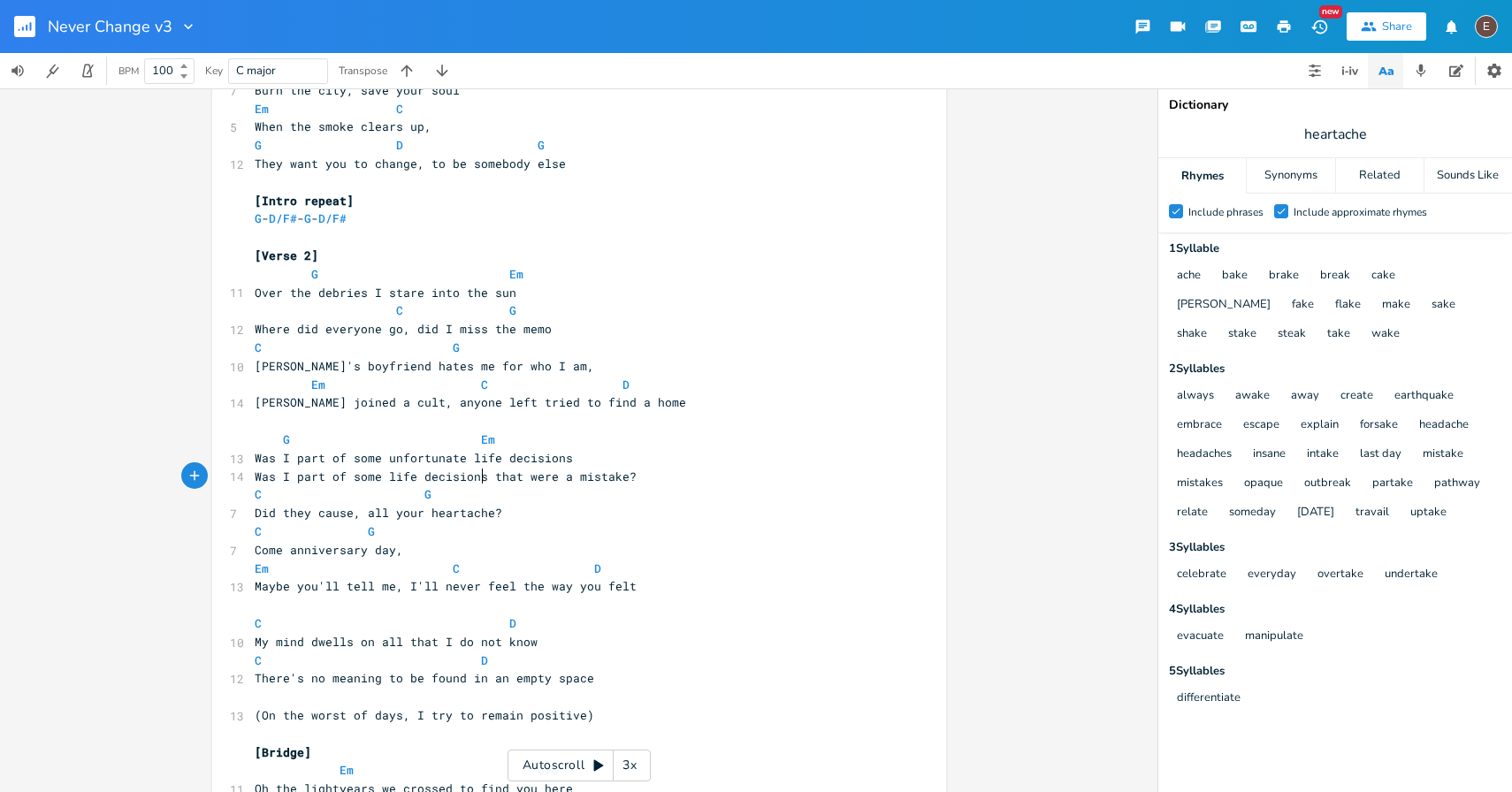
scroll to position [862, 0]
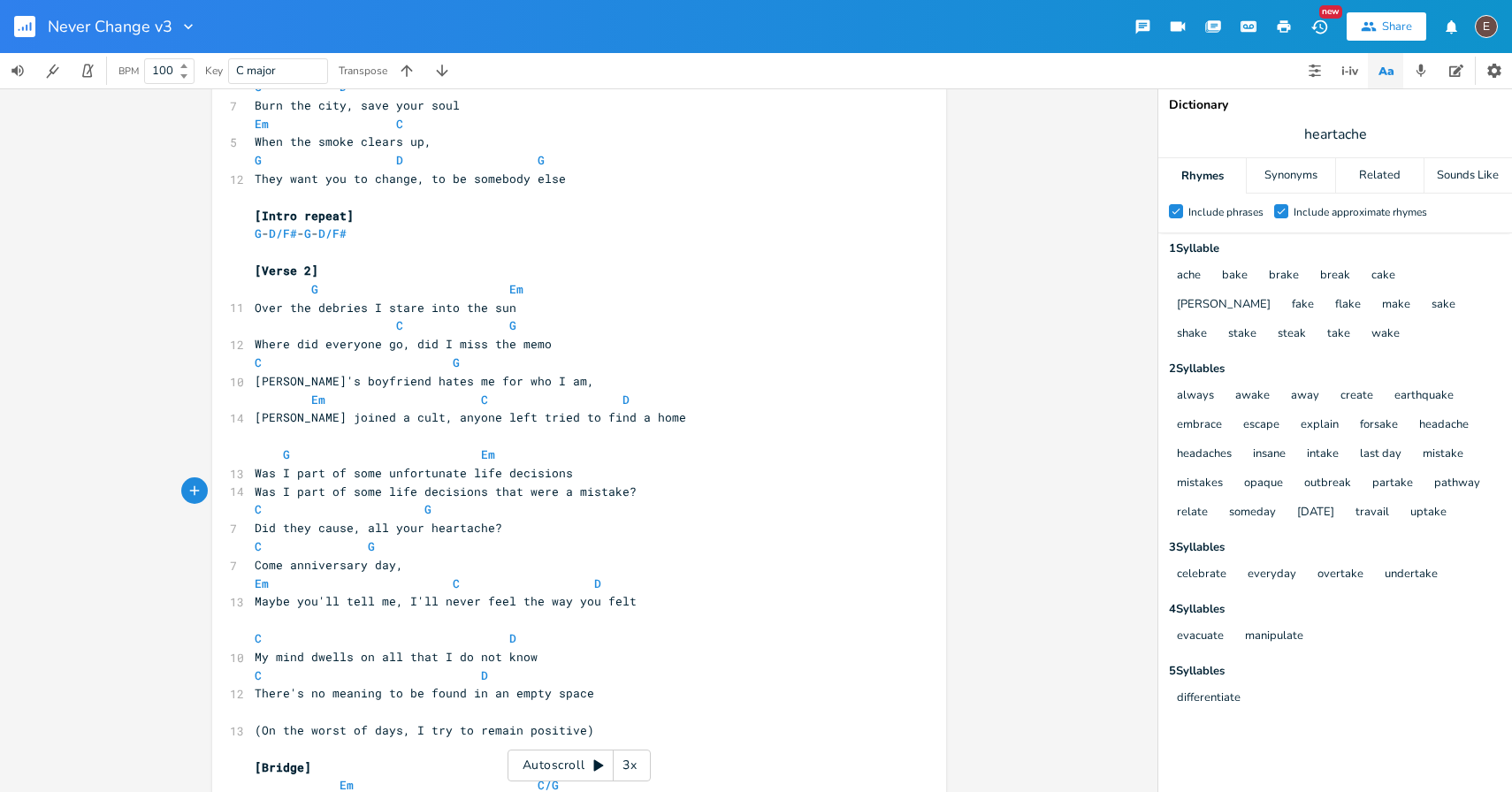
click at [365, 493] on span "Was I part of some life decisions that were a mistake?" at bounding box center [446, 492] width 382 height 16
type textarea "the"
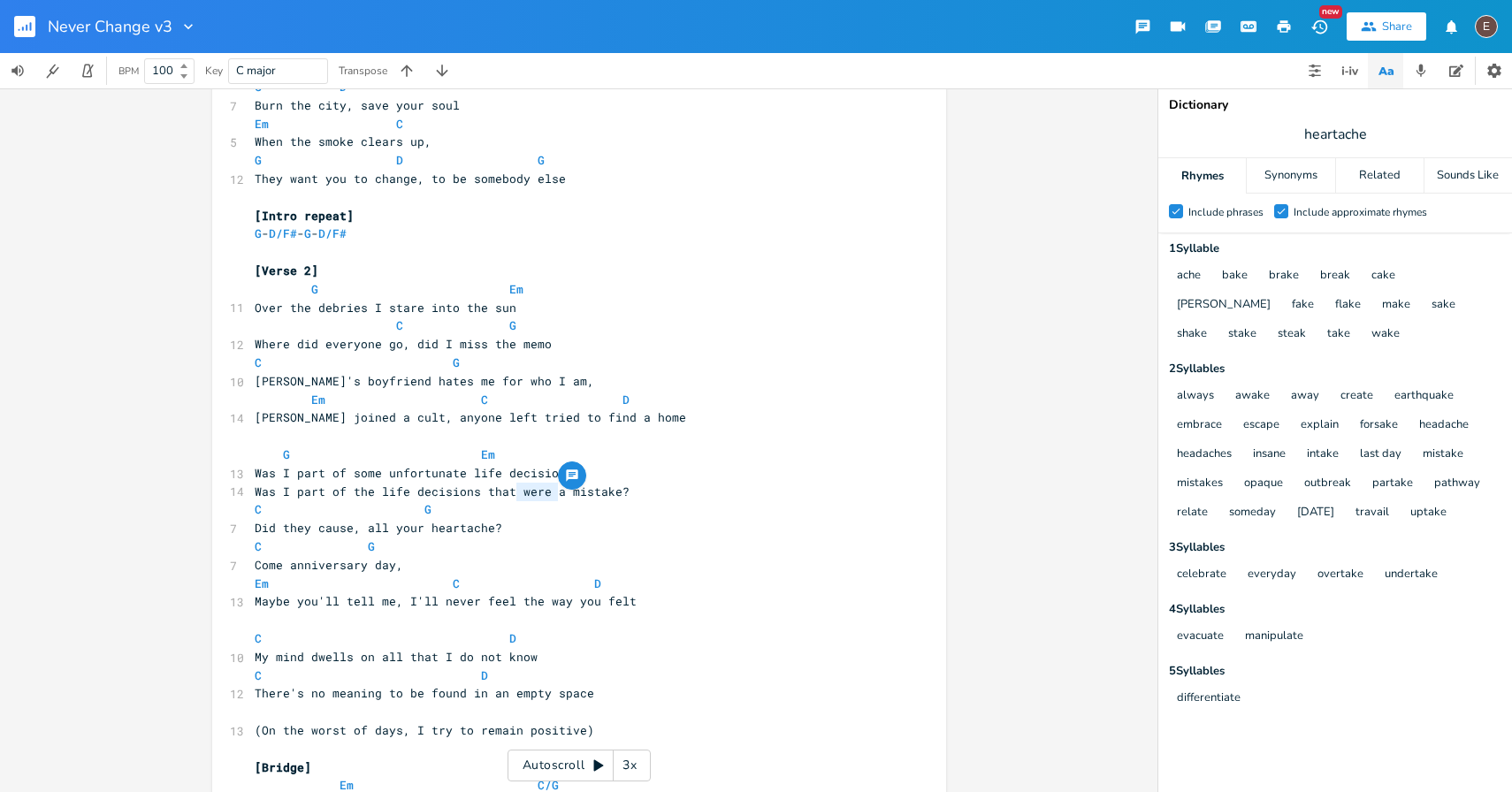
type textarea "a"
click at [552, 496] on span "Was I part of the life decisions that were a mistake?" at bounding box center [442, 492] width 375 height 16
type textarea "that were a mistake?"
drag, startPoint x: 630, startPoint y: 497, endPoint x: 475, endPoint y: 495, distance: 155.0
click at [475, 495] on pre "Was I part of the life decisions that were a mistake?" at bounding box center [570, 492] width 639 height 19
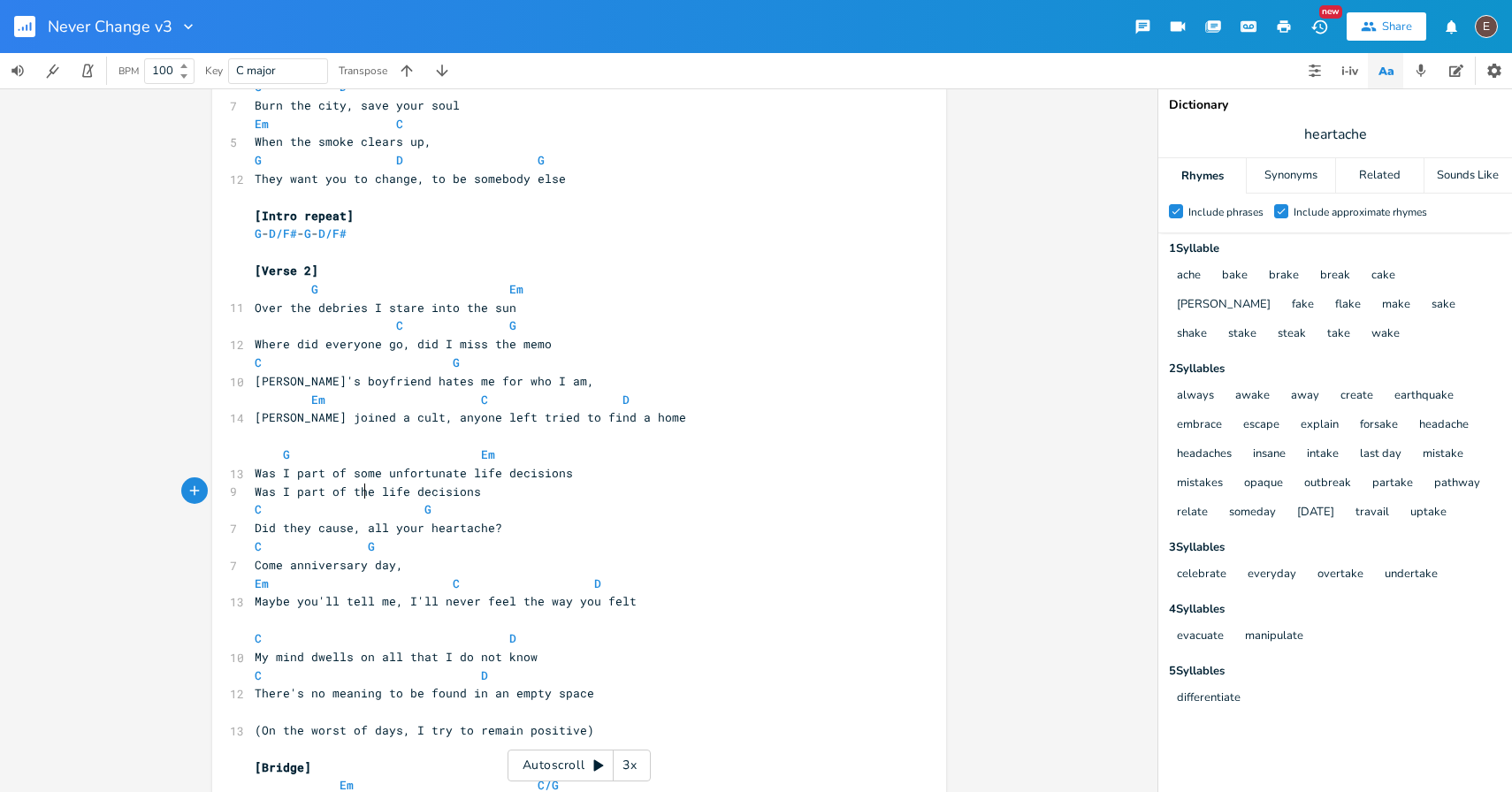
click at [360, 498] on pre "Was I part of the life decisions" at bounding box center [570, 492] width 639 height 19
type textarea "the"
click at [360, 498] on pre "Was I part of the life decisions" at bounding box center [570, 492] width 639 height 19
click at [461, 494] on span "Was I part of the life decisions" at bounding box center [368, 492] width 226 height 16
type textarea "decisions"
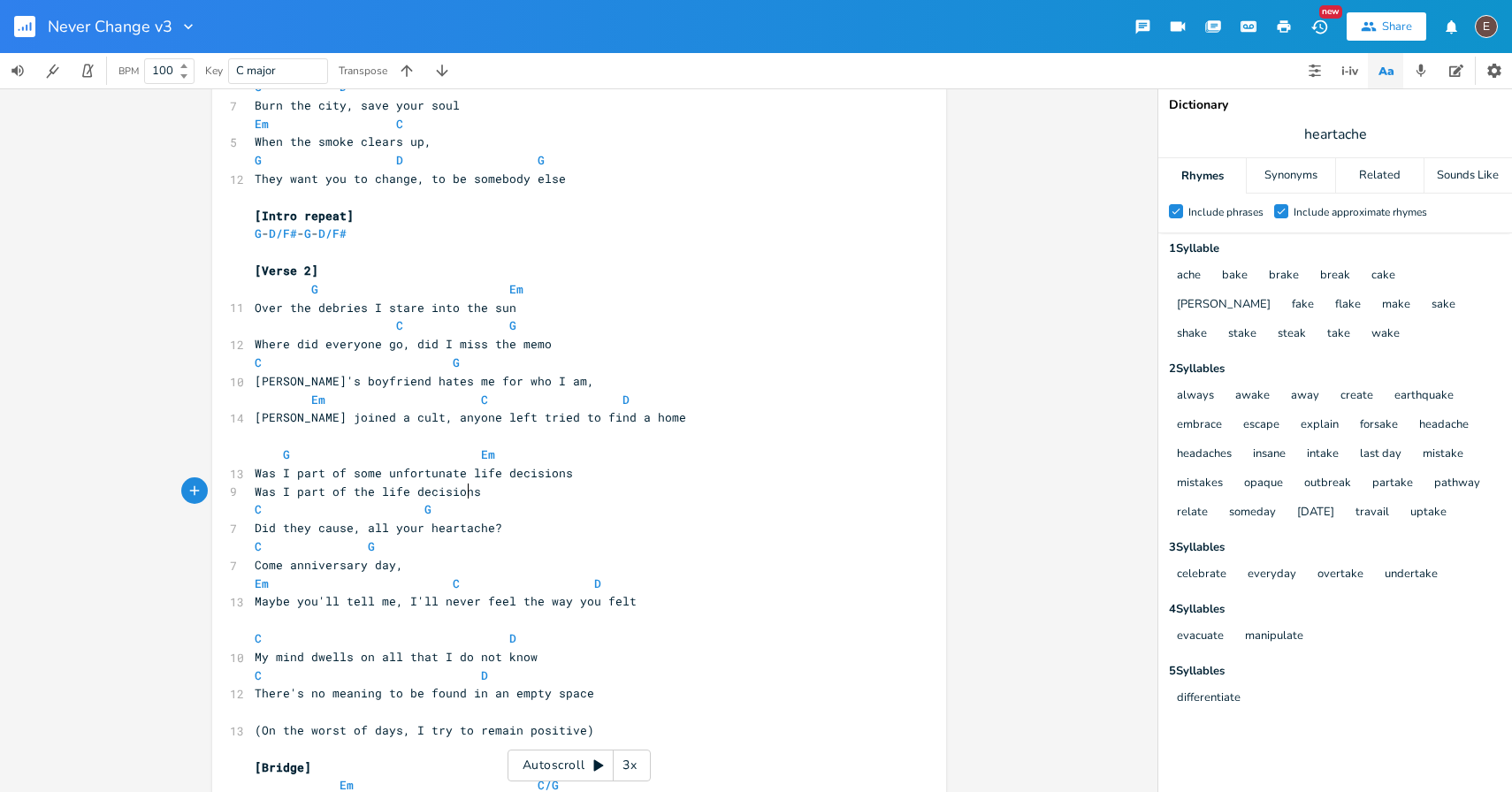
click at [461, 494] on span "Was I part of the life decisions" at bounding box center [368, 492] width 226 height 16
click at [508, 494] on pre "Was I part of the life decisions" at bounding box center [570, 492] width 639 height 19
click at [458, 496] on span "Was I part of the life decisions" at bounding box center [368, 492] width 226 height 16
type textarea "decisions"
click at [458, 496] on span "Was I part of the life decisions" at bounding box center [368, 492] width 226 height 16
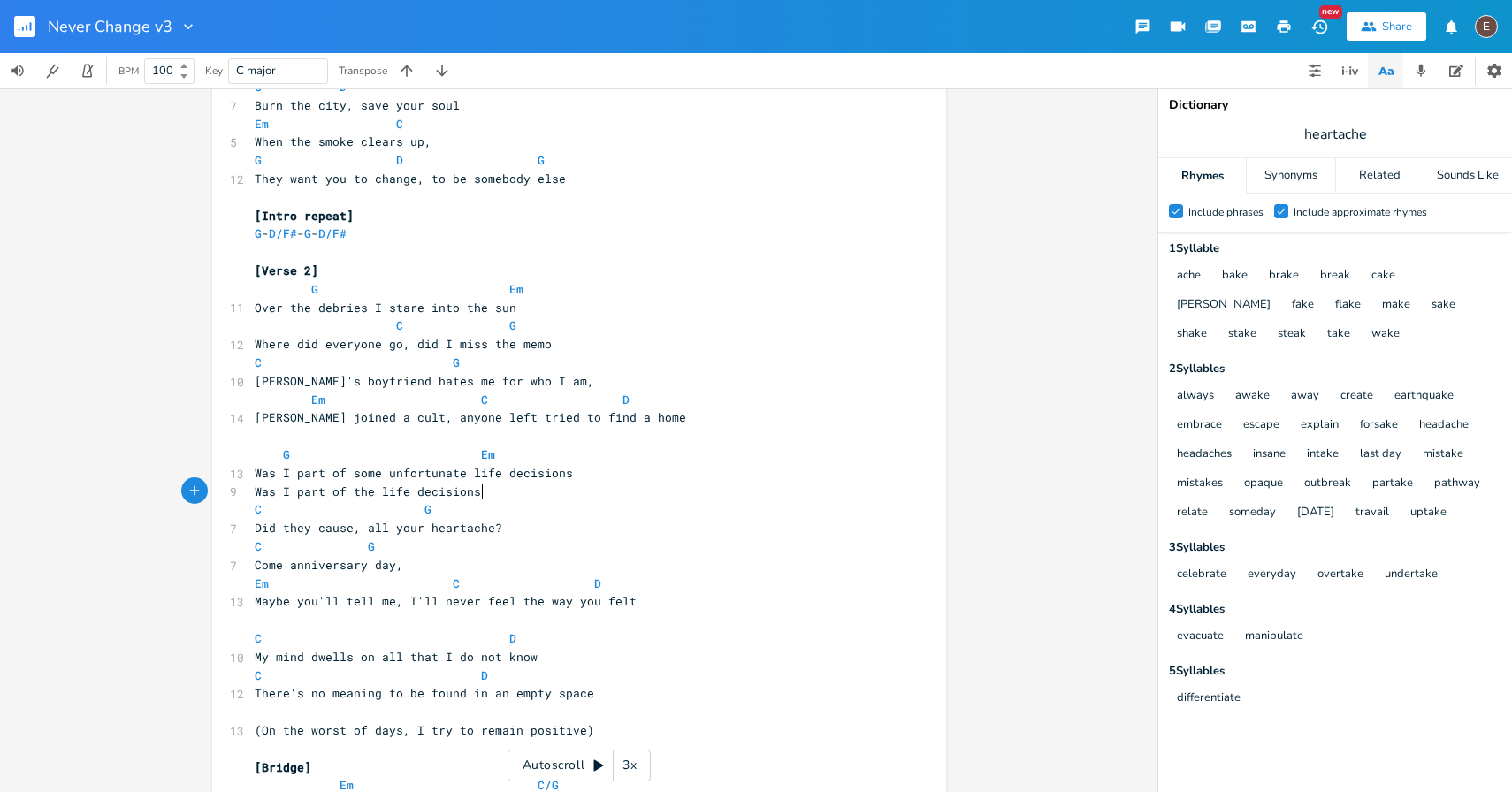
click at [478, 496] on pre "Was I part of the life decisions" at bounding box center [570, 492] width 639 height 19
click at [452, 496] on span "Was I part of the life decisions" at bounding box center [368, 492] width 226 height 16
type textarea "decisions"
click at [452, 496] on span "Was I part of the life decisions" at bounding box center [368, 492] width 226 height 16
click at [481, 498] on pre "Was I part of the life decisions" at bounding box center [570, 492] width 639 height 19
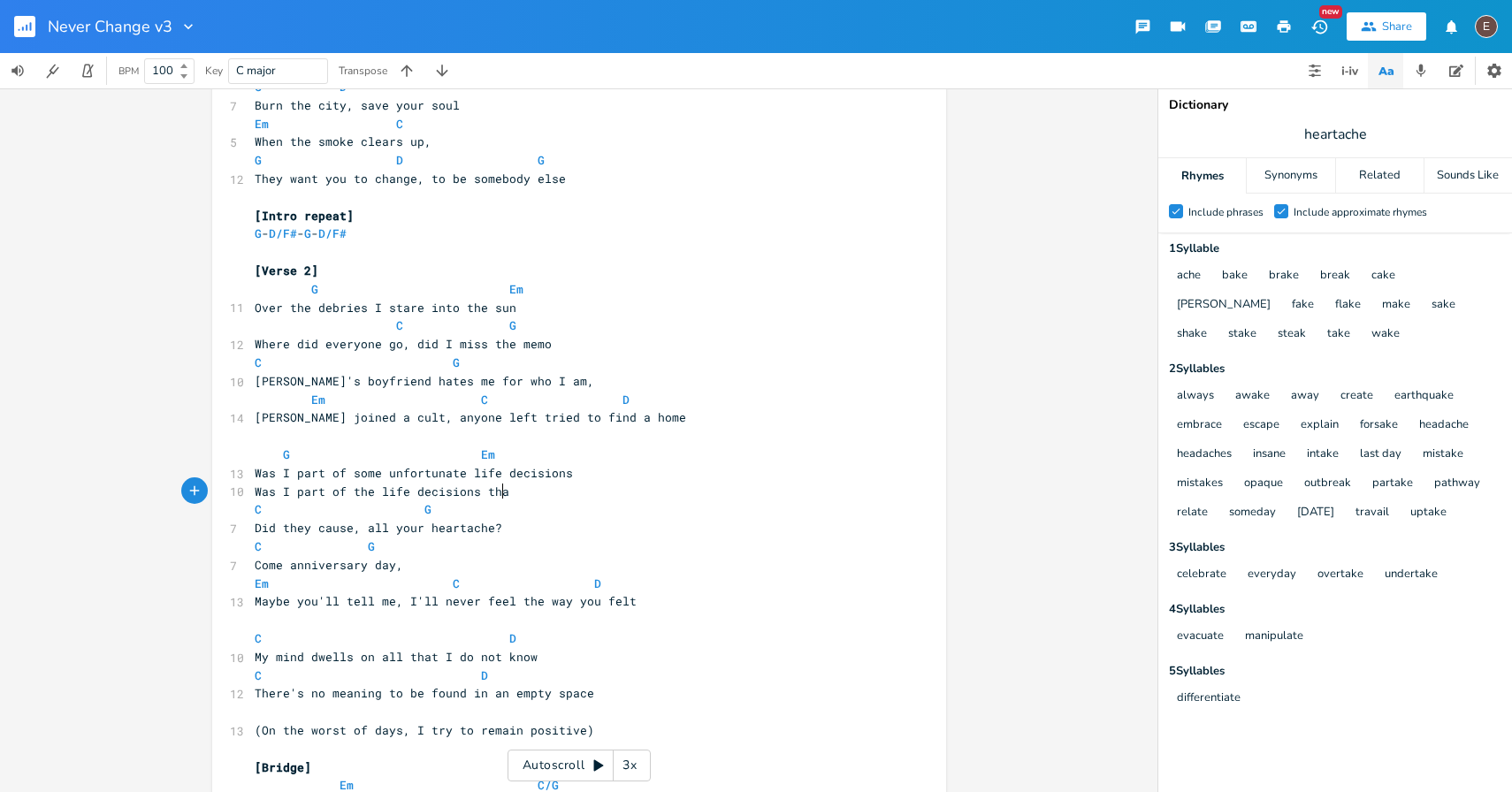
type textarea "that"
click at [496, 498] on pre "Was I part of the life decisions that" at bounding box center [570, 492] width 639 height 19
type textarea "that"
click at [496, 498] on pre "Was I part of the life decisions that" at bounding box center [570, 492] width 639 height 19
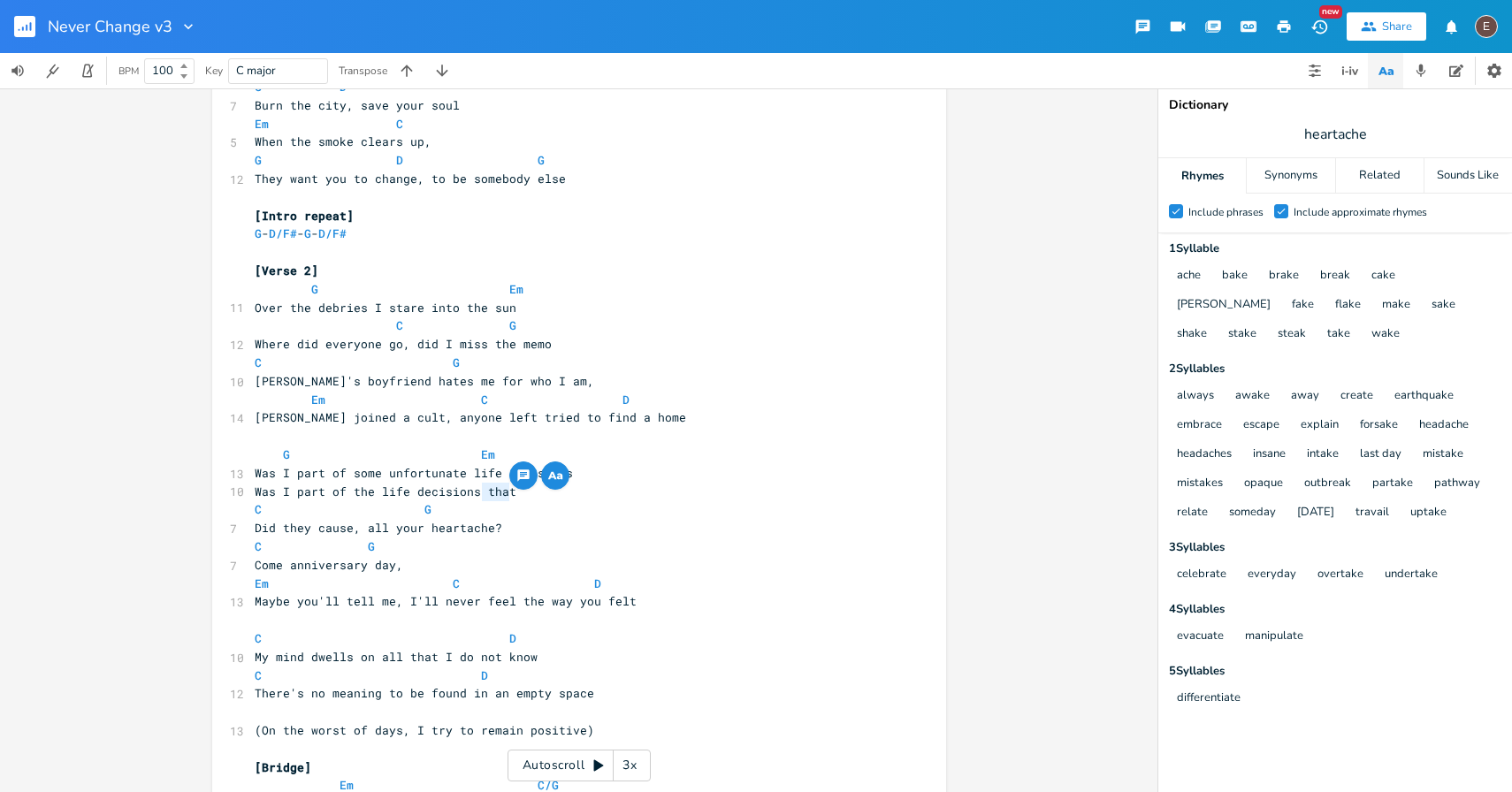
click at [530, 491] on pre "Was I part of the life decisions that" at bounding box center [570, 492] width 639 height 19
type textarea "that"
drag, startPoint x: 519, startPoint y: 494, endPoint x: 478, endPoint y: 496, distance: 41.0
click at [478, 496] on pre "Was I part of the life decisions that" at bounding box center [570, 492] width 639 height 19
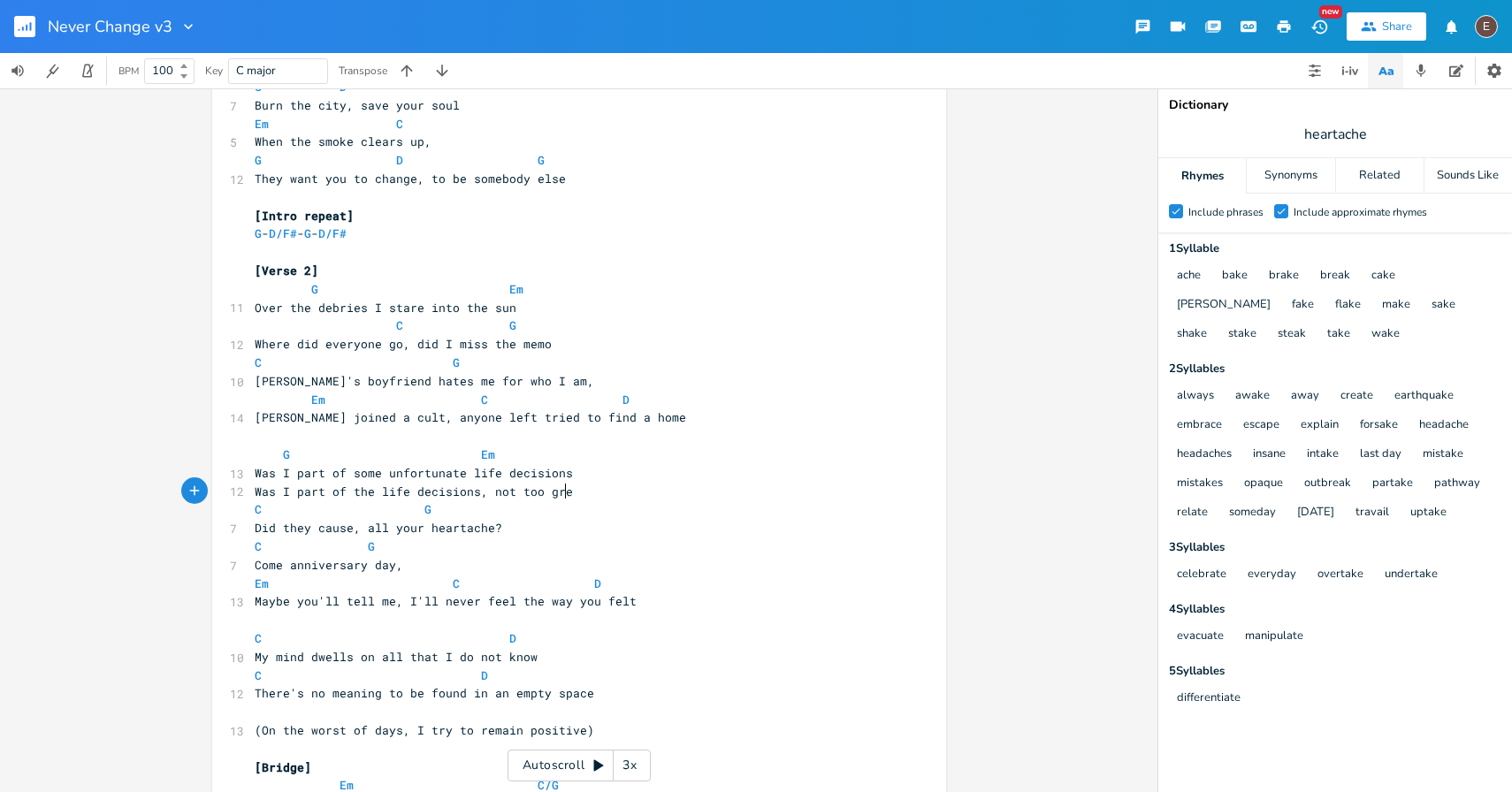
type textarea ", not too great"
click at [544, 478] on span "Was I part of some unfortunate life decisions" at bounding box center [414, 473] width 318 height 16
type textarea "Was I part of some unfortunate life decisions"
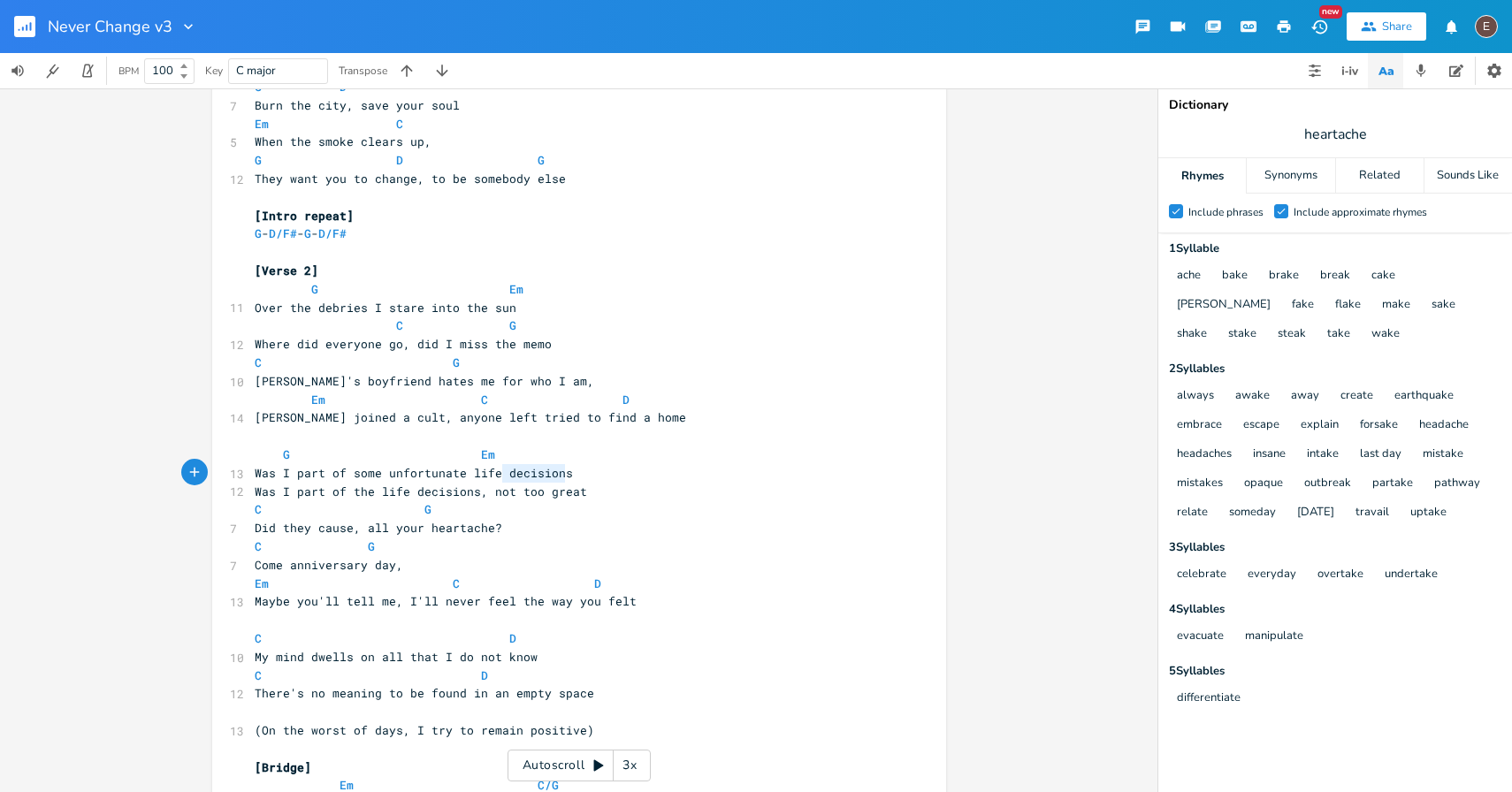
click at [544, 478] on span "Was I part of some unfortunate life decisions" at bounding box center [414, 473] width 318 height 16
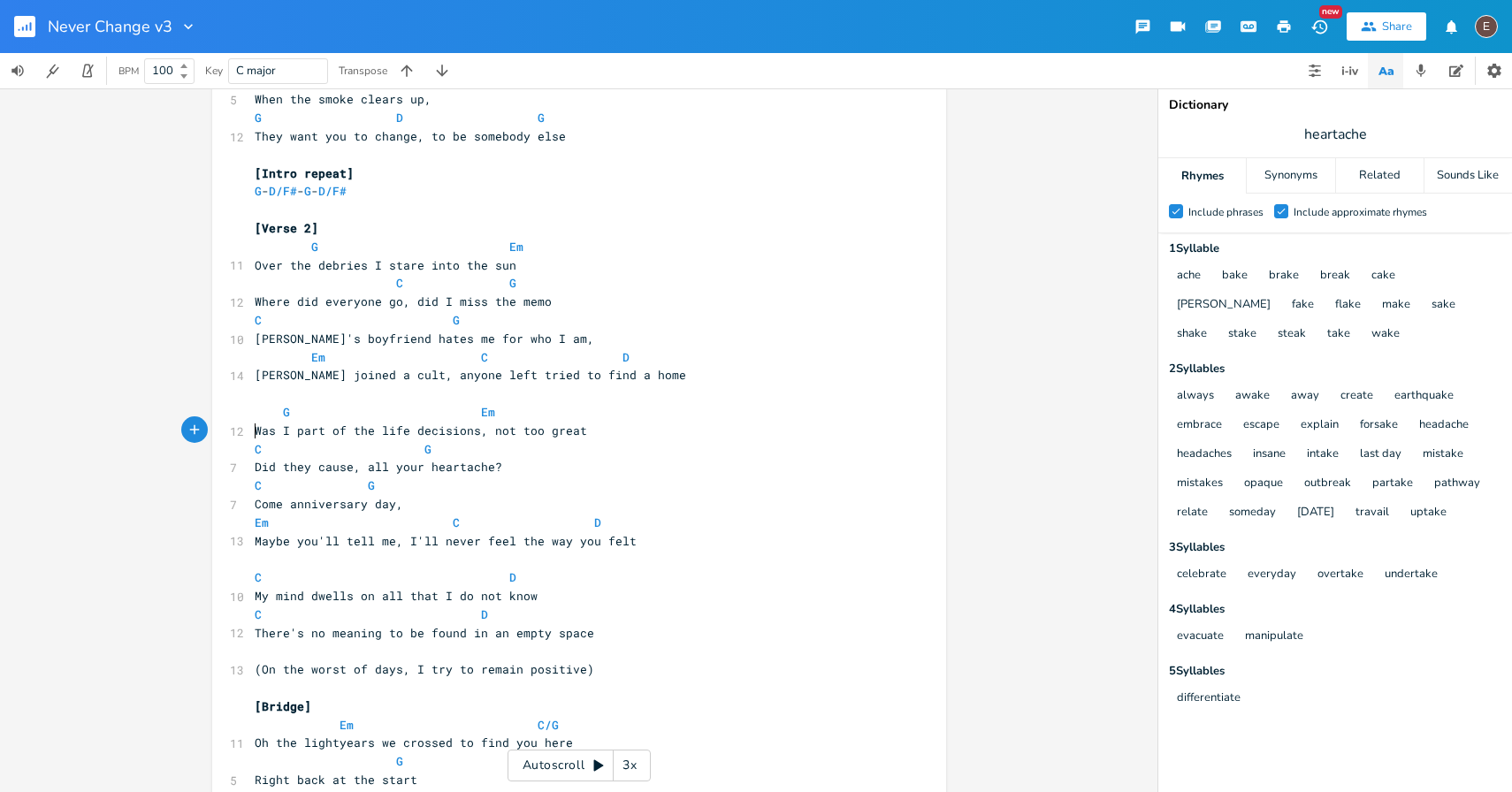
scroll to position [885, 0]
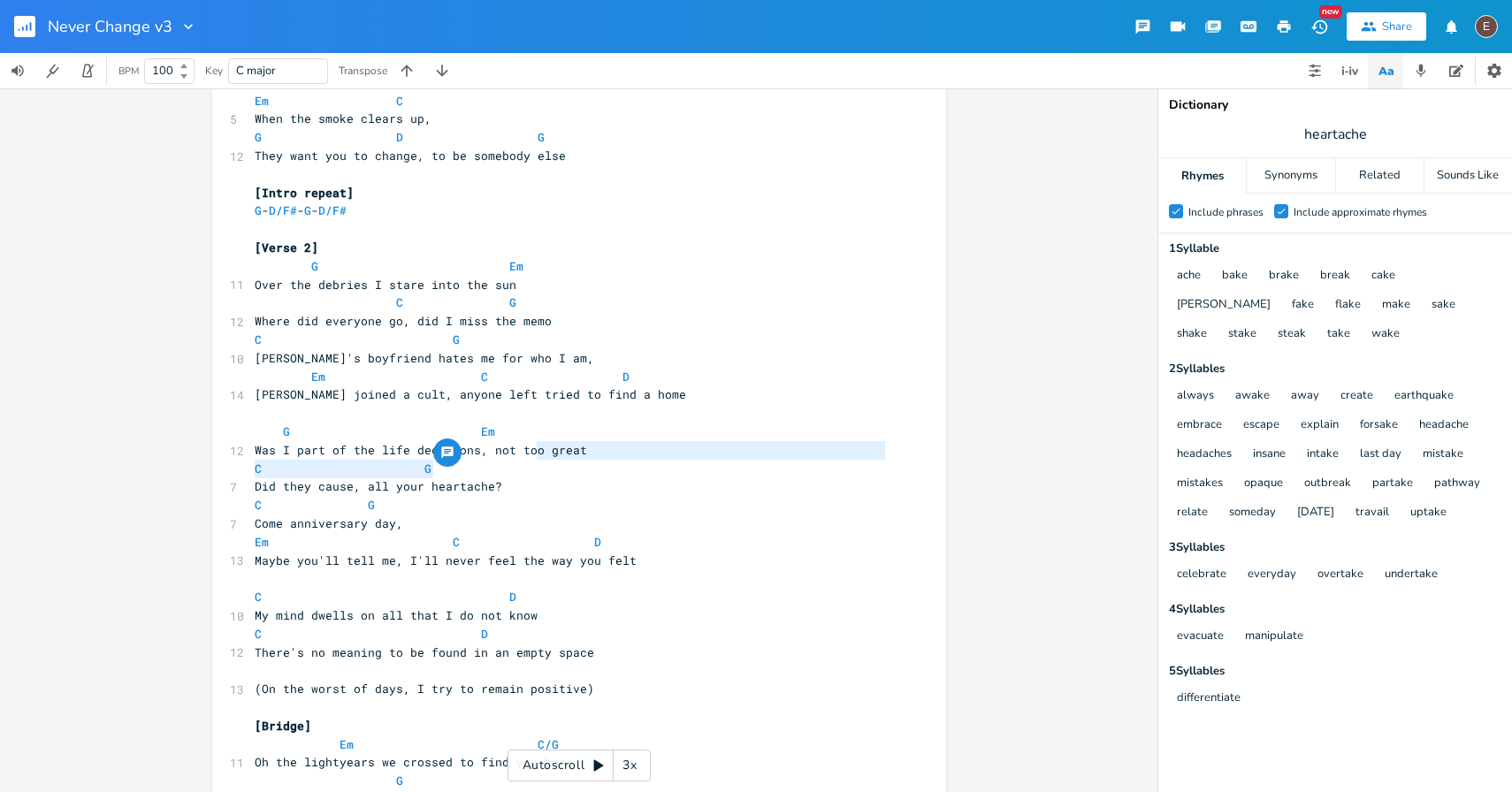
type textarea ", not too"
drag, startPoint x: 533, startPoint y: 452, endPoint x: 469, endPoint y: 457, distance: 64.2
click at [469, 457] on pre "Was I part of the life decisions, not too great" at bounding box center [570, 451] width 639 height 19
type textarea "which weren't"
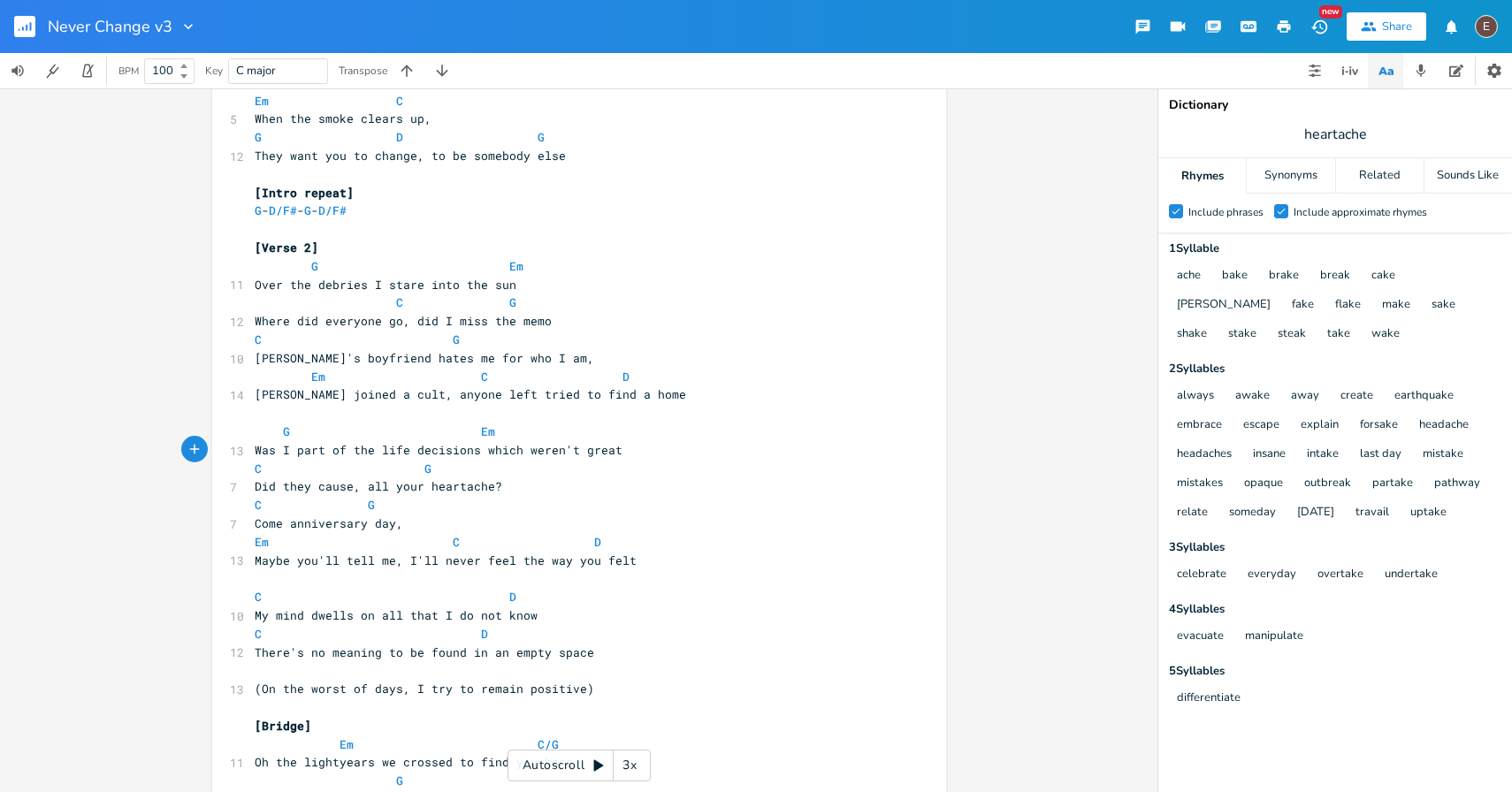
click at [617, 439] on pre "G Em" at bounding box center [570, 432] width 639 height 19
click at [617, 453] on pre "Was I part of the life decisions which weren't great" at bounding box center [570, 451] width 639 height 19
type textarea "?"
click at [272, 436] on span at bounding box center [269, 432] width 28 height 19
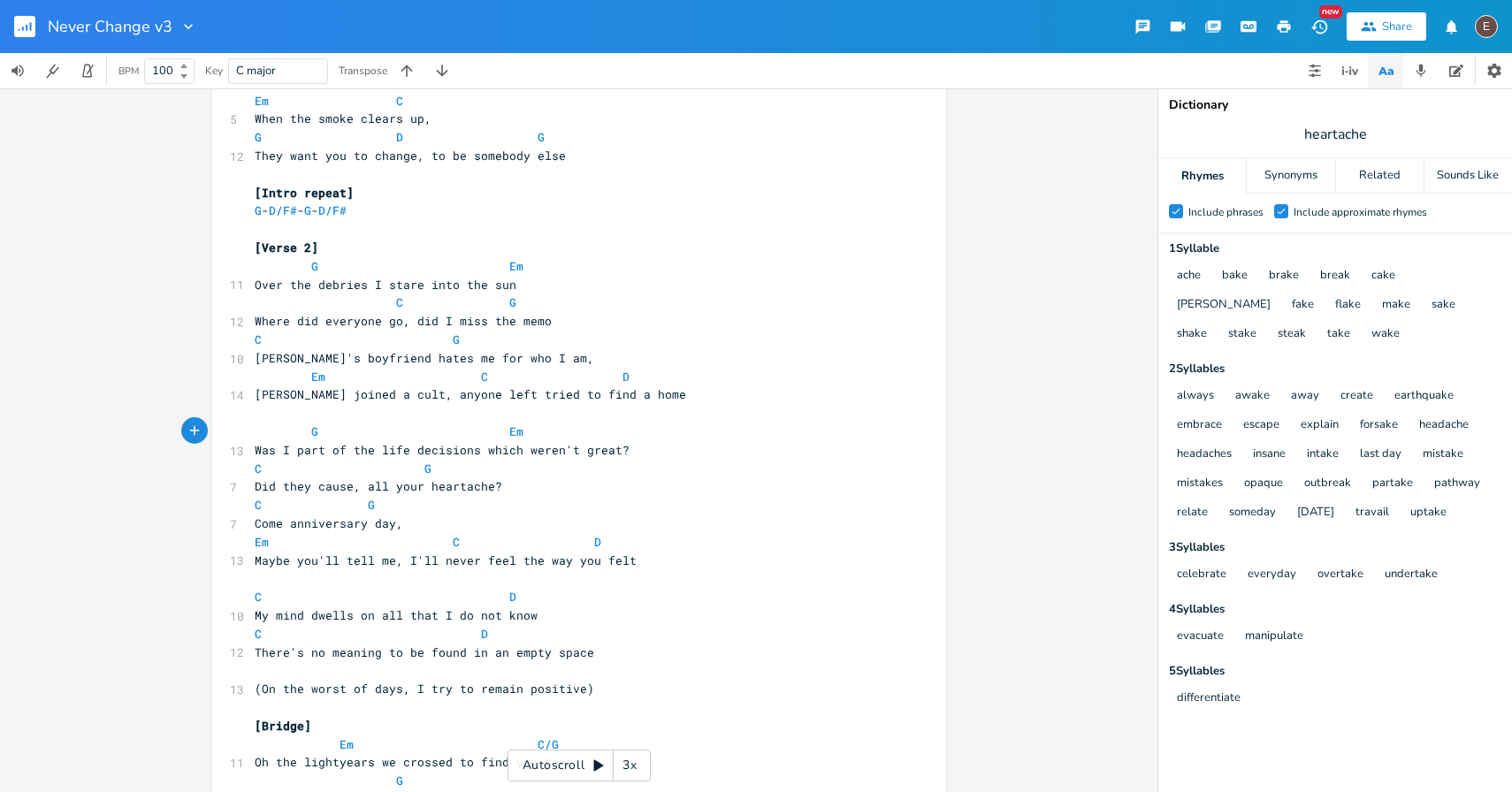
click at [487, 432] on span at bounding box center [495, 432] width 28 height 19
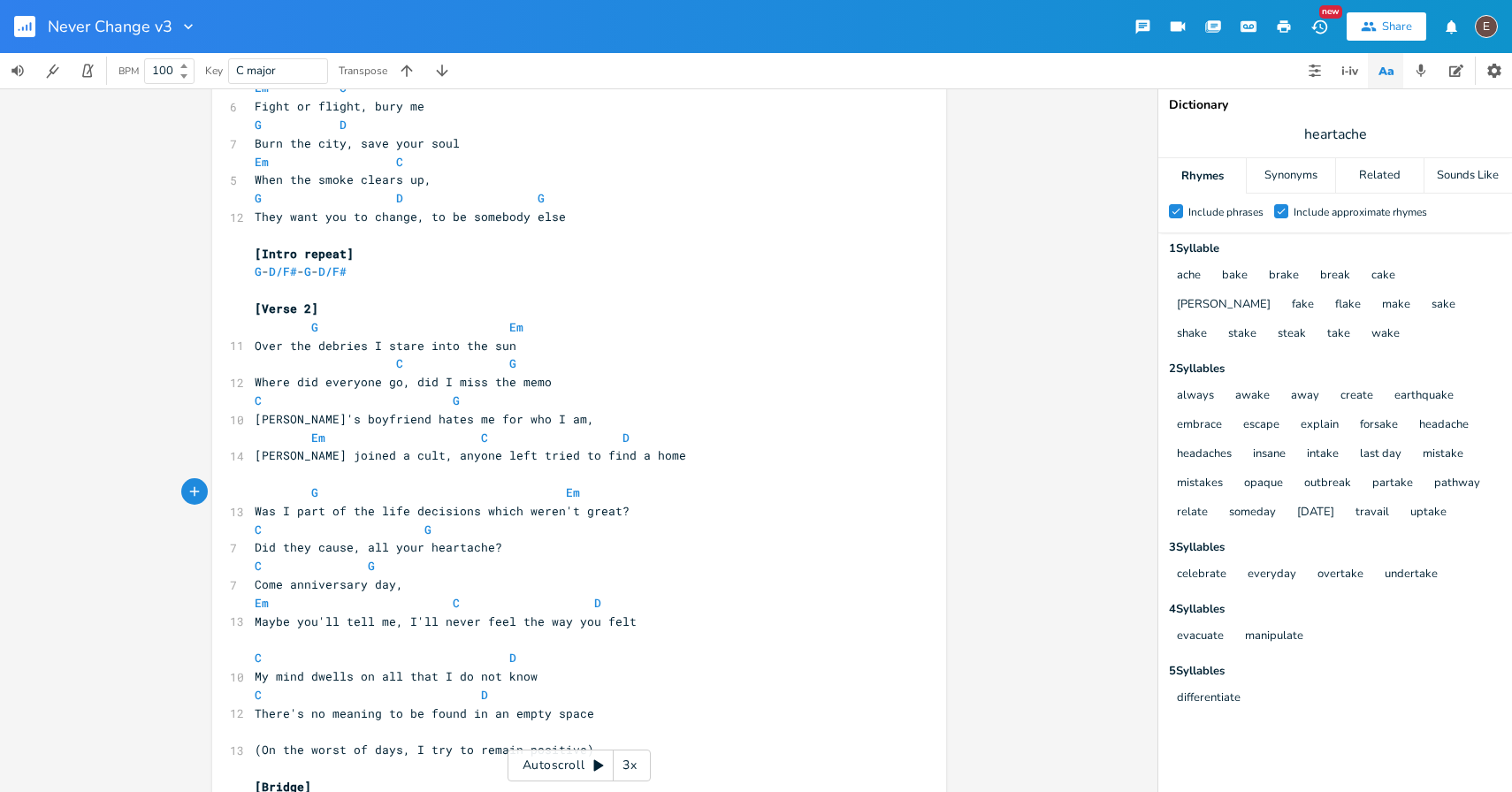
scroll to position [823, 0]
click at [568, 341] on pre "Over the debries I stare into the sun" at bounding box center [570, 348] width 639 height 19
type textarea "and wonder"
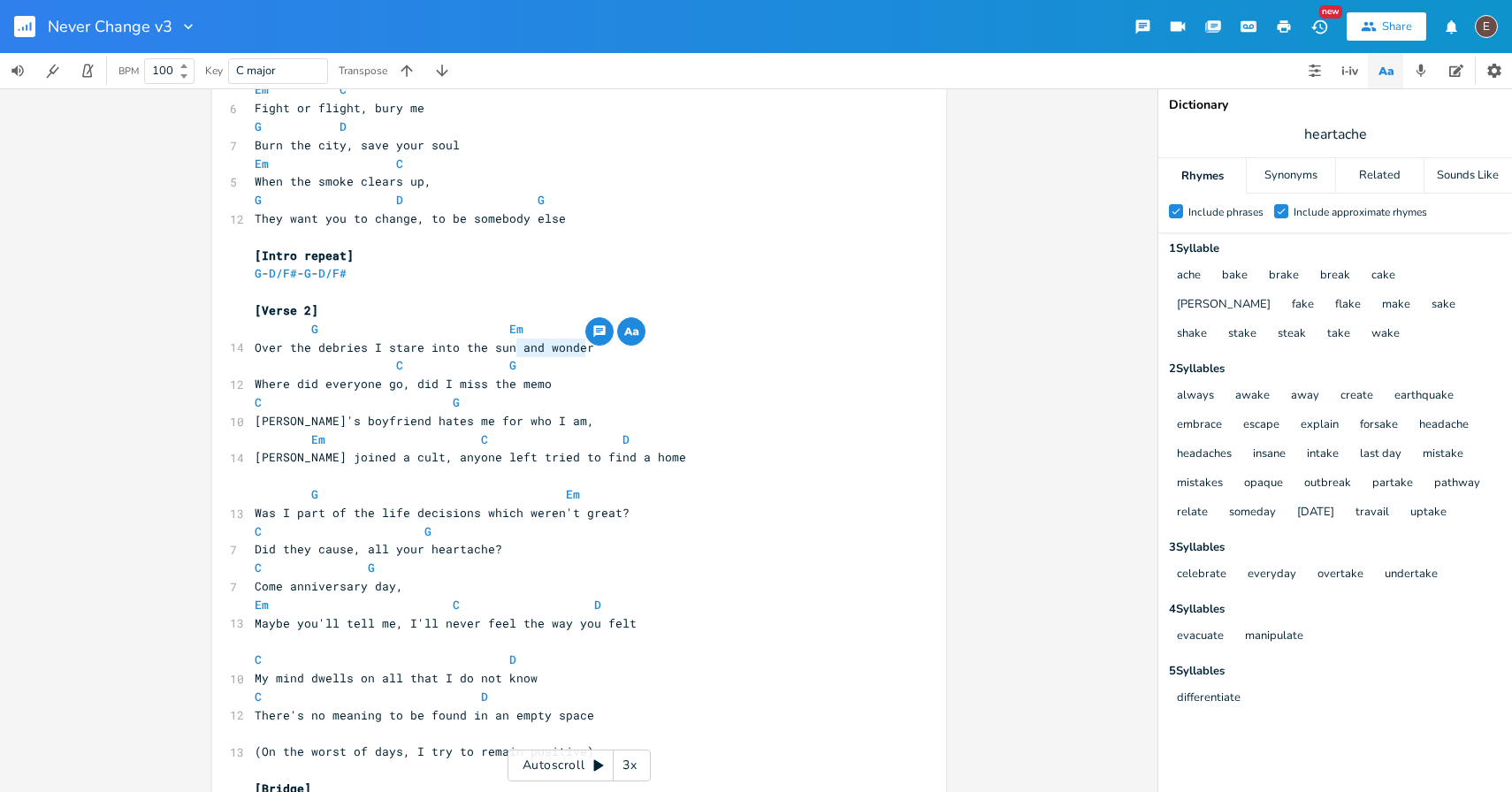
drag, startPoint x: 588, startPoint y: 350, endPoint x: 510, endPoint y: 350, distance: 78.0
click at [510, 350] on pre "Over the debries I stare into the sun and wonder" at bounding box center [570, 348] width 639 height 19
click at [300, 337] on span at bounding box center [296, 329] width 28 height 19
click at [432, 329] on span at bounding box center [438, 329] width 28 height 19
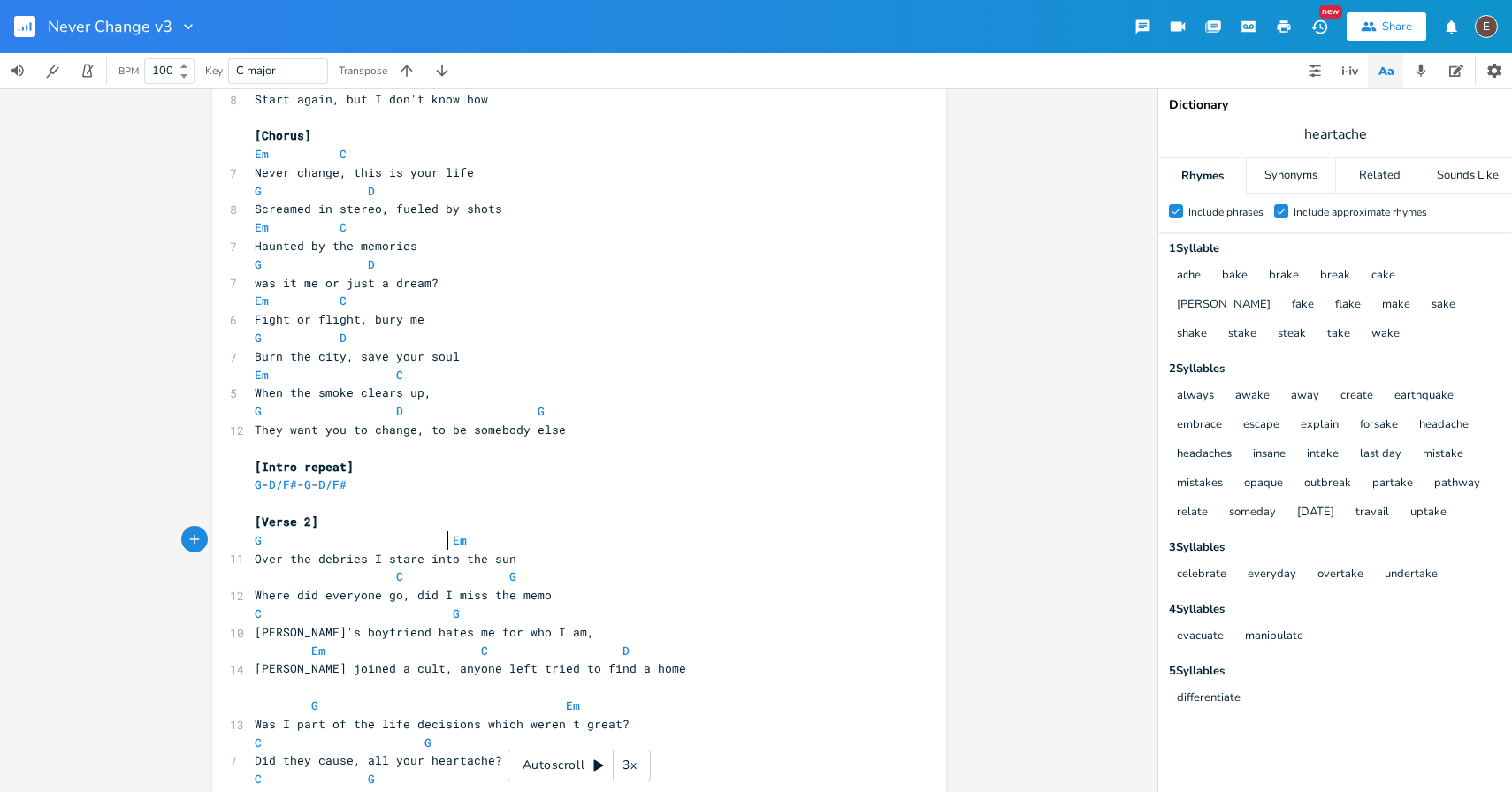
scroll to position [606, 0]
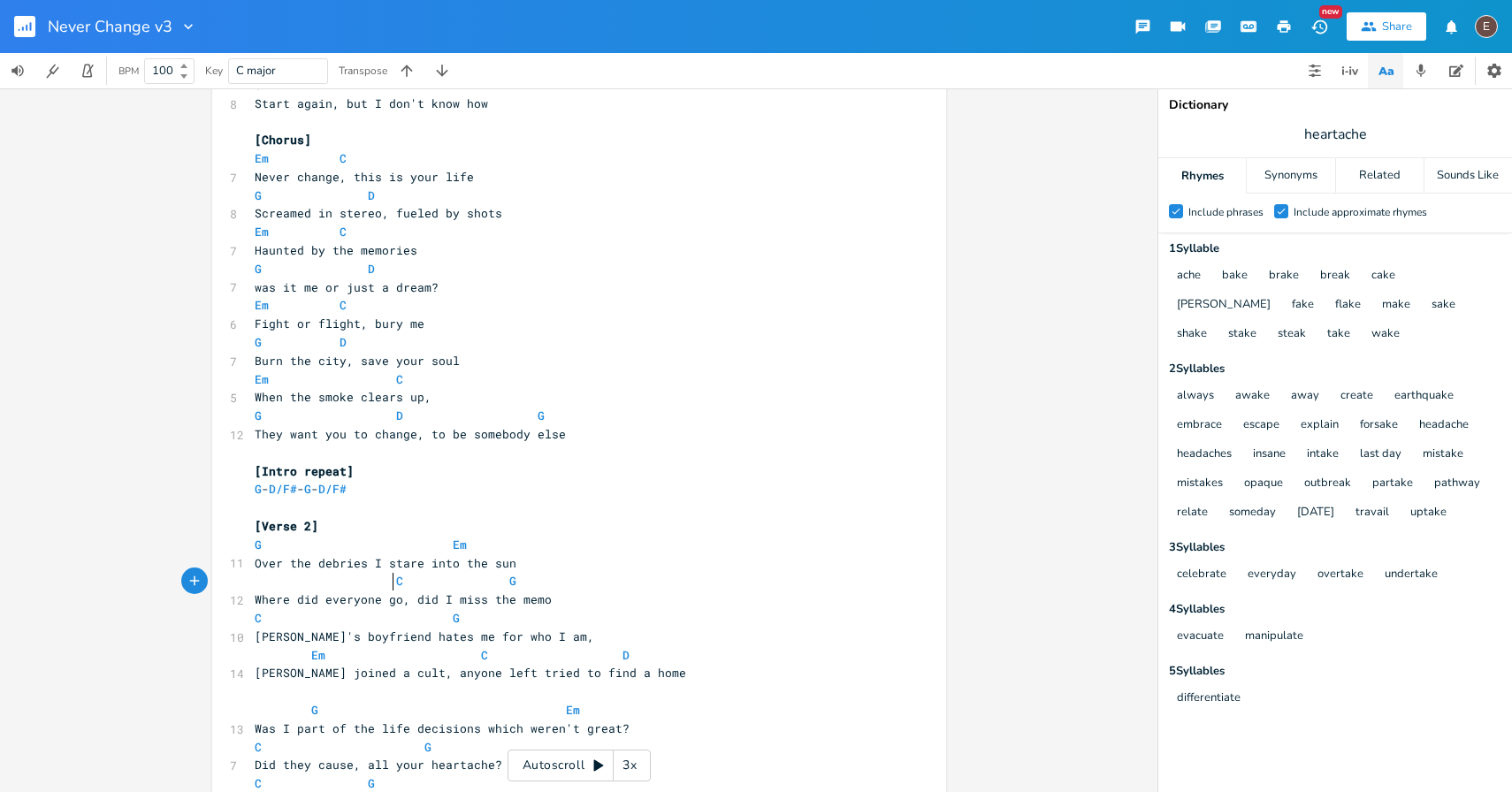
click at [381, 584] on span at bounding box center [381, 581] width 28 height 19
click at [452, 579] on span "G" at bounding box center [456, 581] width 7 height 17
click at [530, 612] on pre "C G" at bounding box center [570, 618] width 639 height 19
click at [526, 612] on pre "C G" at bounding box center [570, 618] width 639 height 19
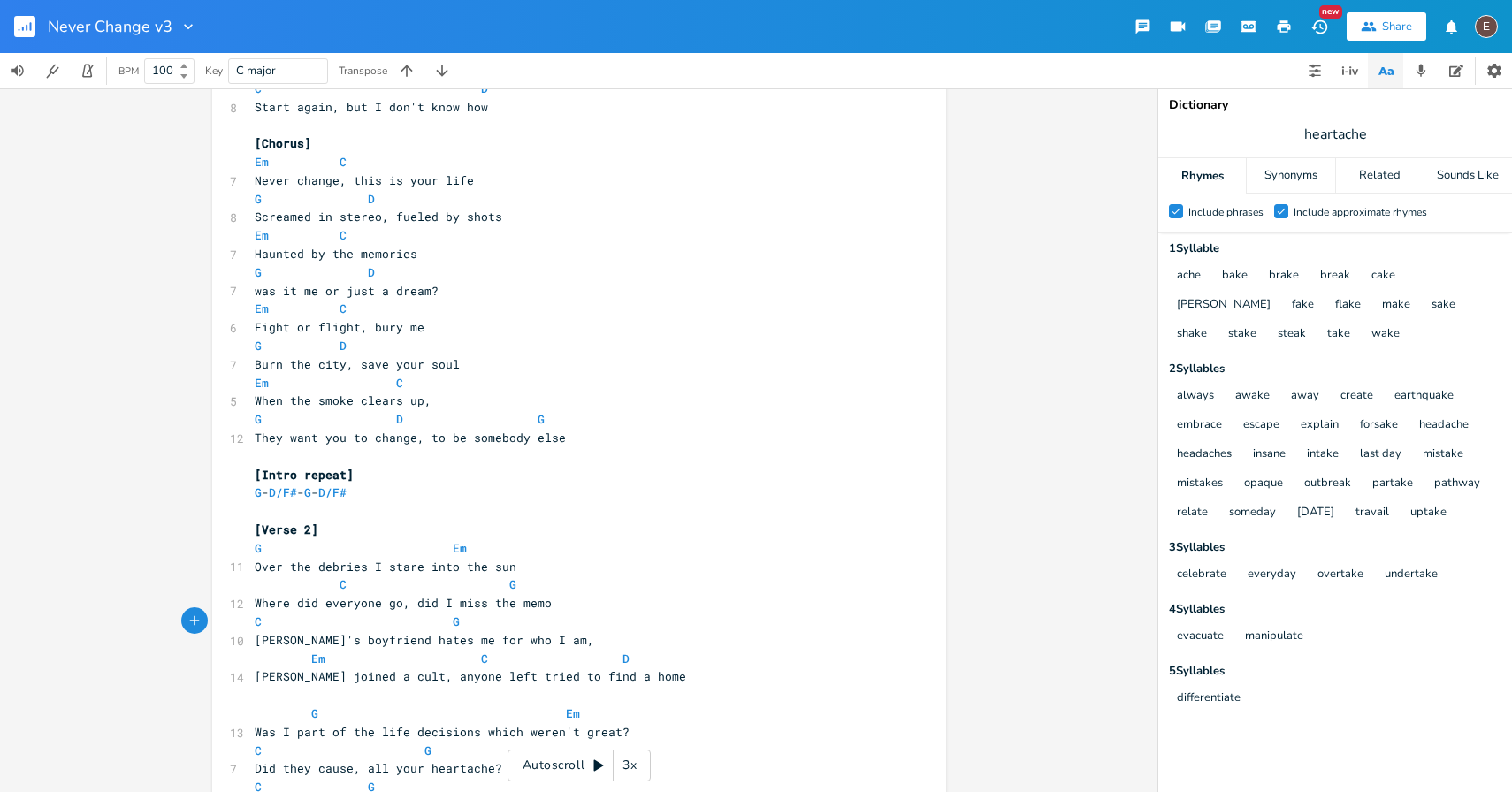
click at [251, 626] on pre "C G" at bounding box center [570, 622] width 639 height 19
click at [542, 633] on pre "Julie's boyfriend hates me for who I am," at bounding box center [570, 641] width 639 height 19
click at [493, 674] on span "Mia joined a cult, anyone left tried to find a home" at bounding box center [470, 677] width 432 height 16
type textarea "tried"
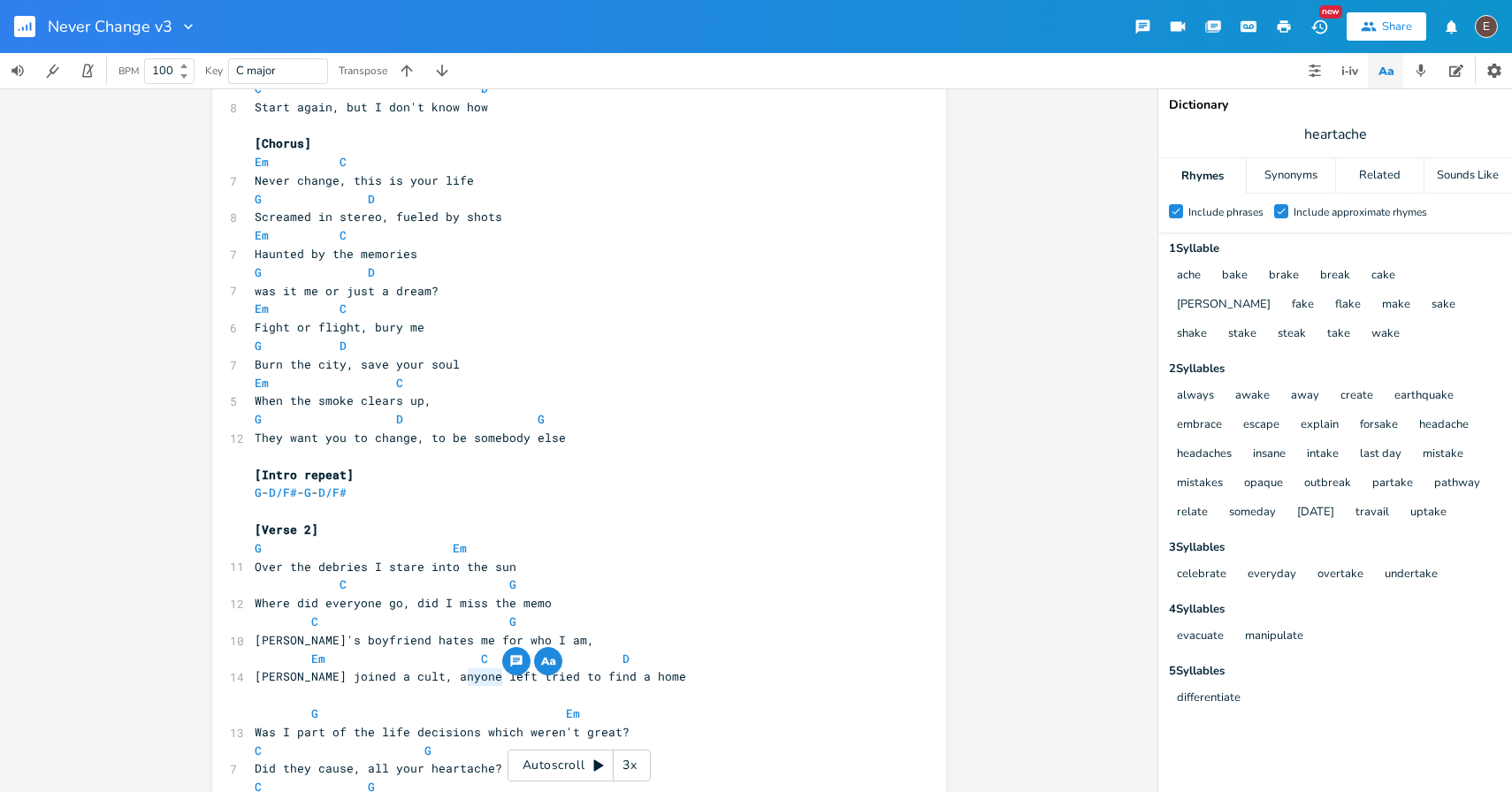
click at [494, 678] on span "Mia joined a cult, anyone left tried to find a home" at bounding box center [470, 677] width 432 height 16
click at [489, 678] on span "Mia joined a cult, anyone left tried to find a home" at bounding box center [470, 677] width 432 height 16
type textarea "tried"
click at [489, 678] on span "Mia joined a cult, anyone left tried to find a home" at bounding box center [470, 677] width 432 height 16
drag, startPoint x: 556, startPoint y: 676, endPoint x: 464, endPoint y: 682, distance: 92.2
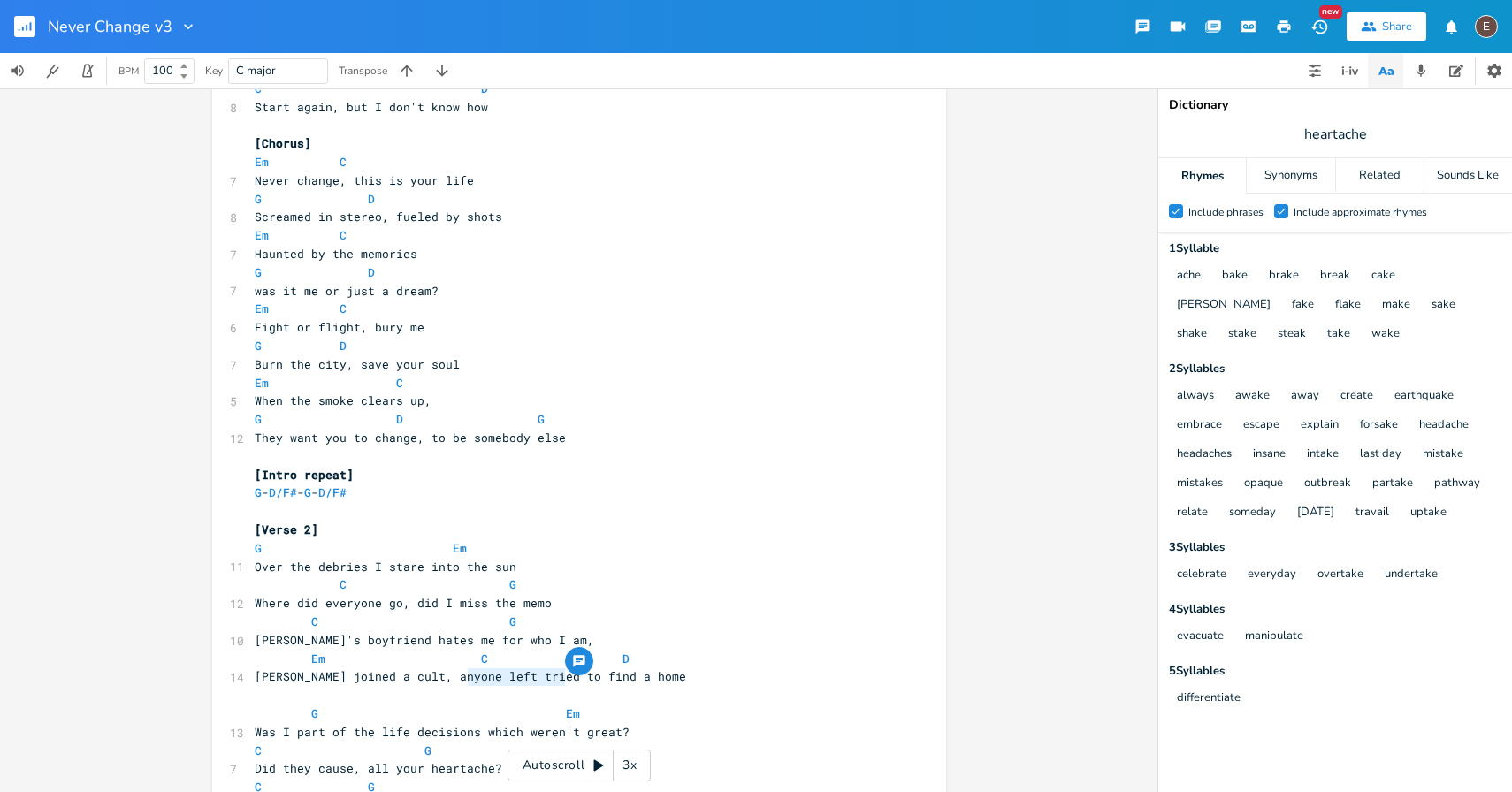
click at [464, 682] on span "Mia joined a cult, anyone left tried to find a home" at bounding box center [470, 677] width 432 height 16
type textarea "went searching for"
type textarea "tried to find"
click at [673, 675] on pre "Mia joined a cult, anyone left tried to find a home" at bounding box center [570, 677] width 639 height 19
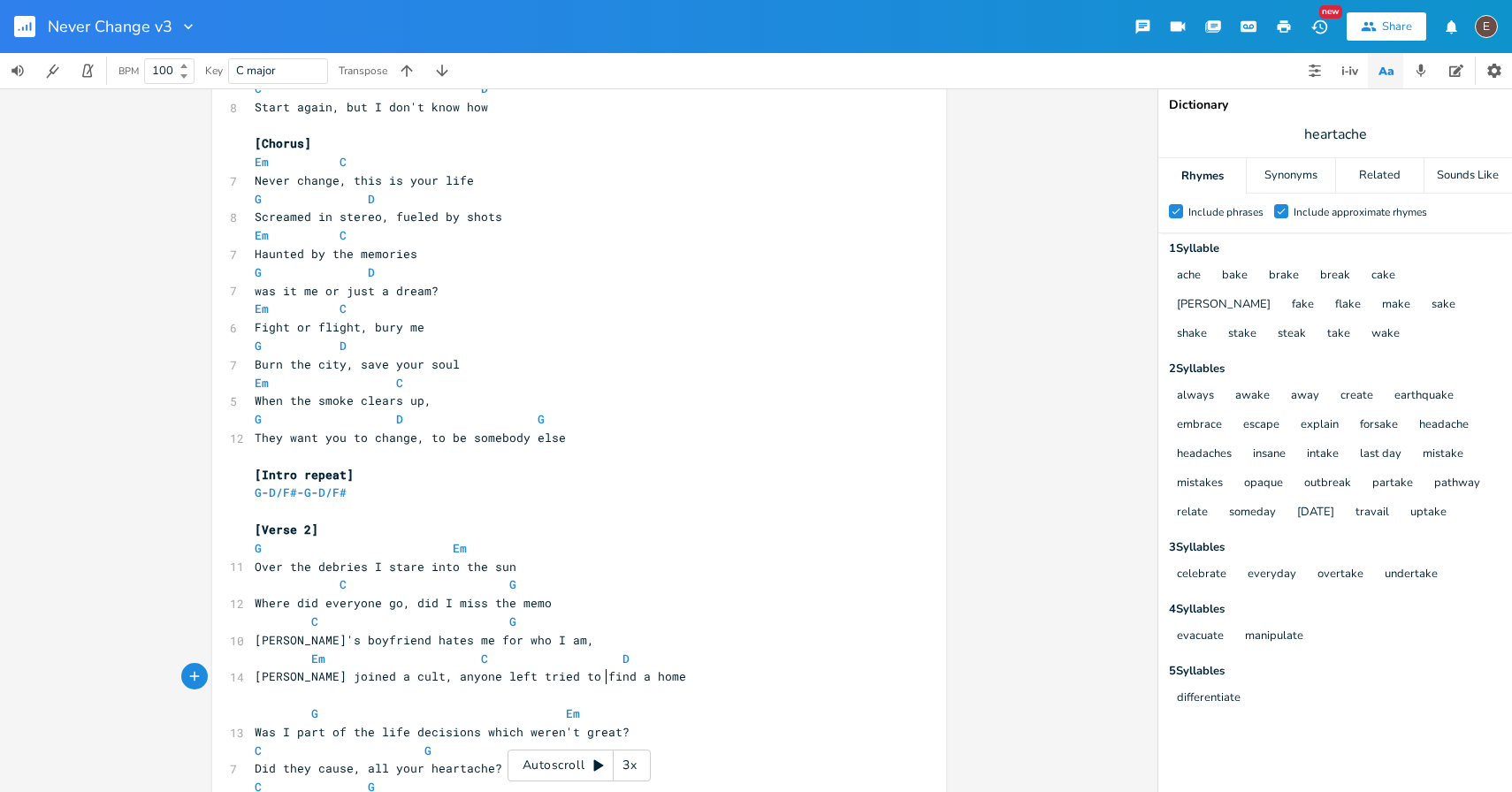
click at [487, 678] on span "Mia joined a cult, anyone left tried to find a home" at bounding box center [470, 677] width 432 height 16
type textarea "went"
click at [580, 687] on pre "​" at bounding box center [570, 696] width 639 height 19
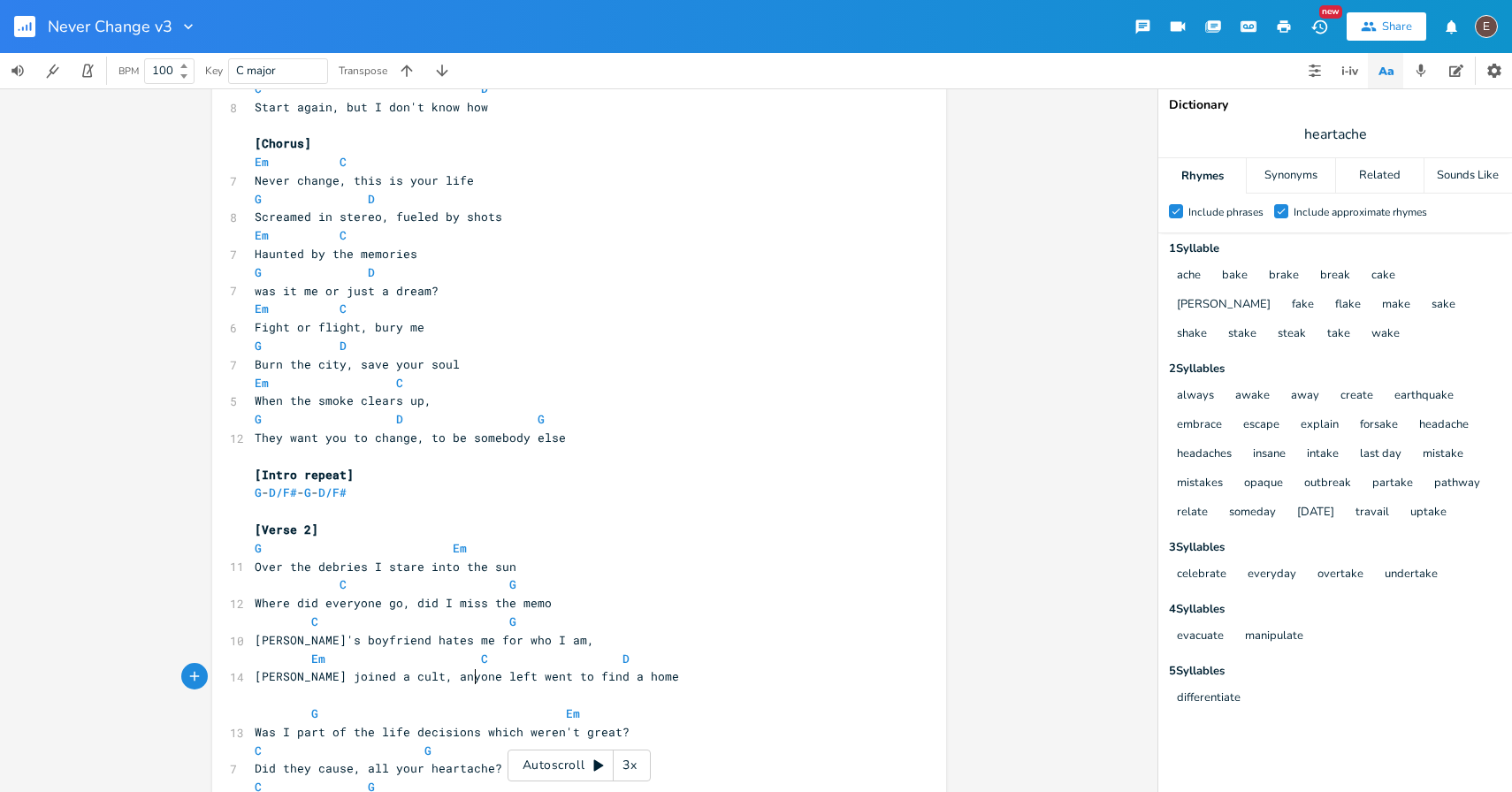
click at [473, 687] on pre "​" at bounding box center [570, 696] width 639 height 19
type textarea "tried"
click at [677, 661] on pre "Em C D" at bounding box center [570, 659] width 639 height 19
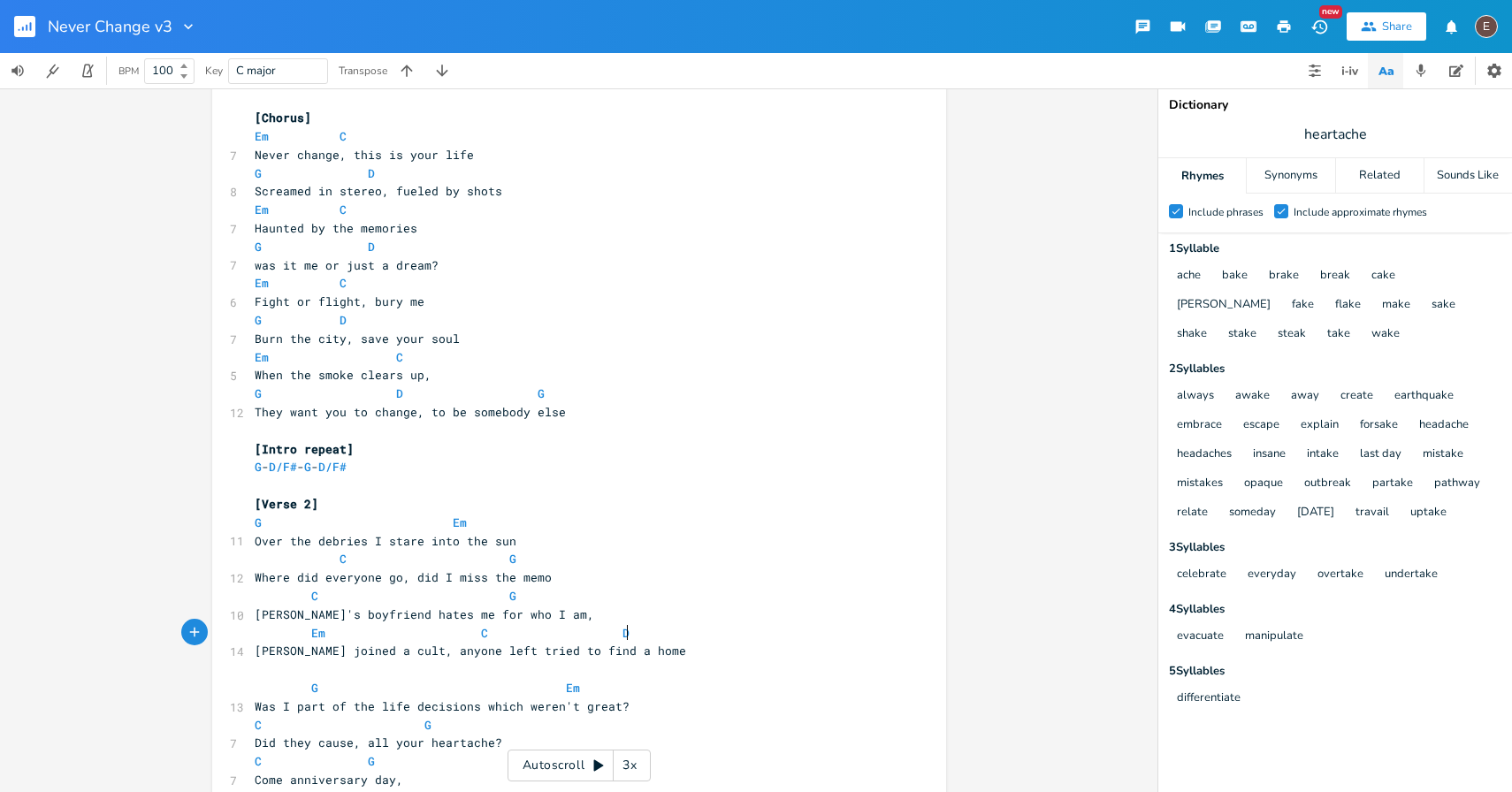
scroll to position [642, 0]
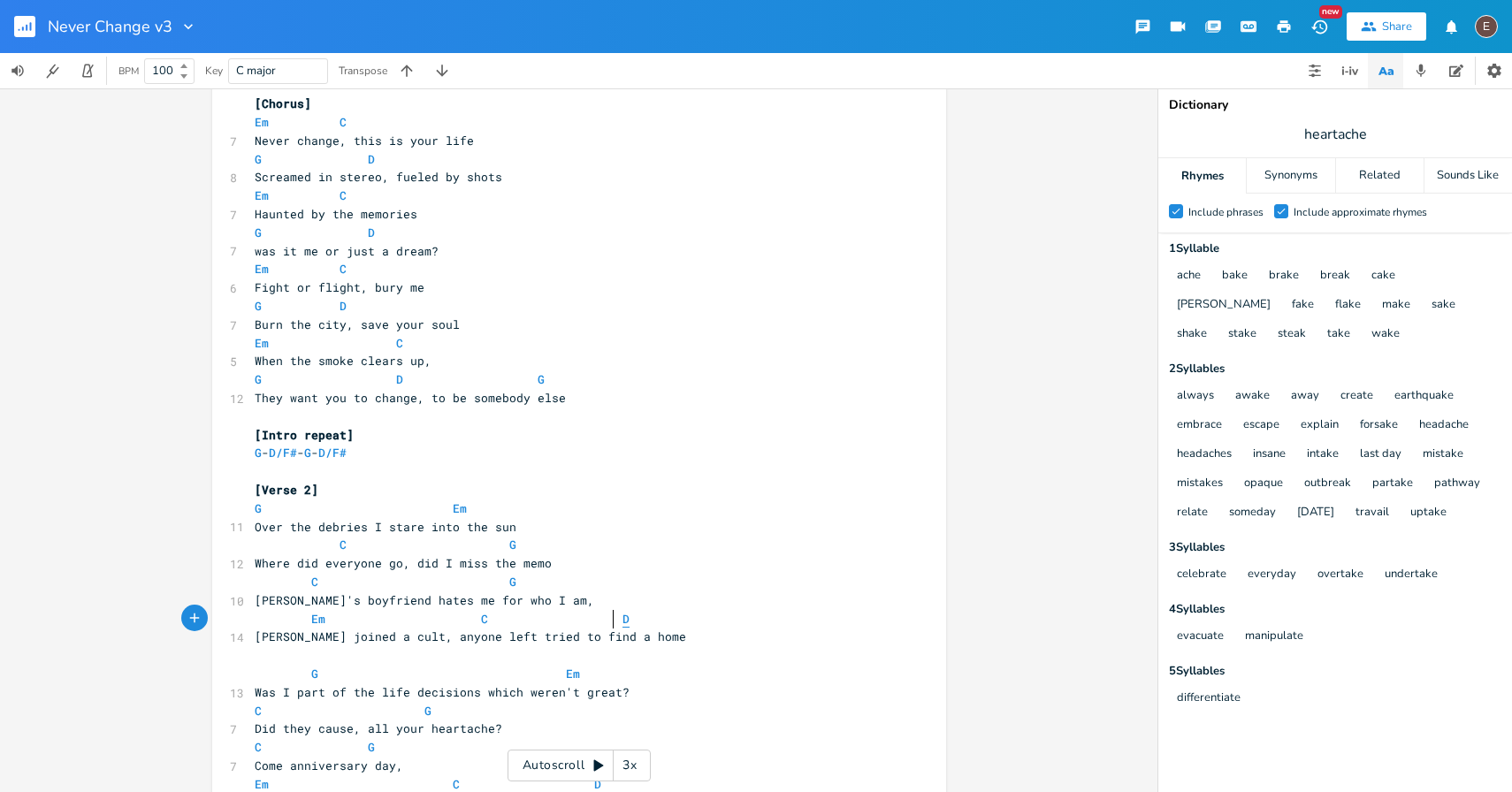
click at [623, 616] on span "D" at bounding box center [626, 619] width 7 height 17
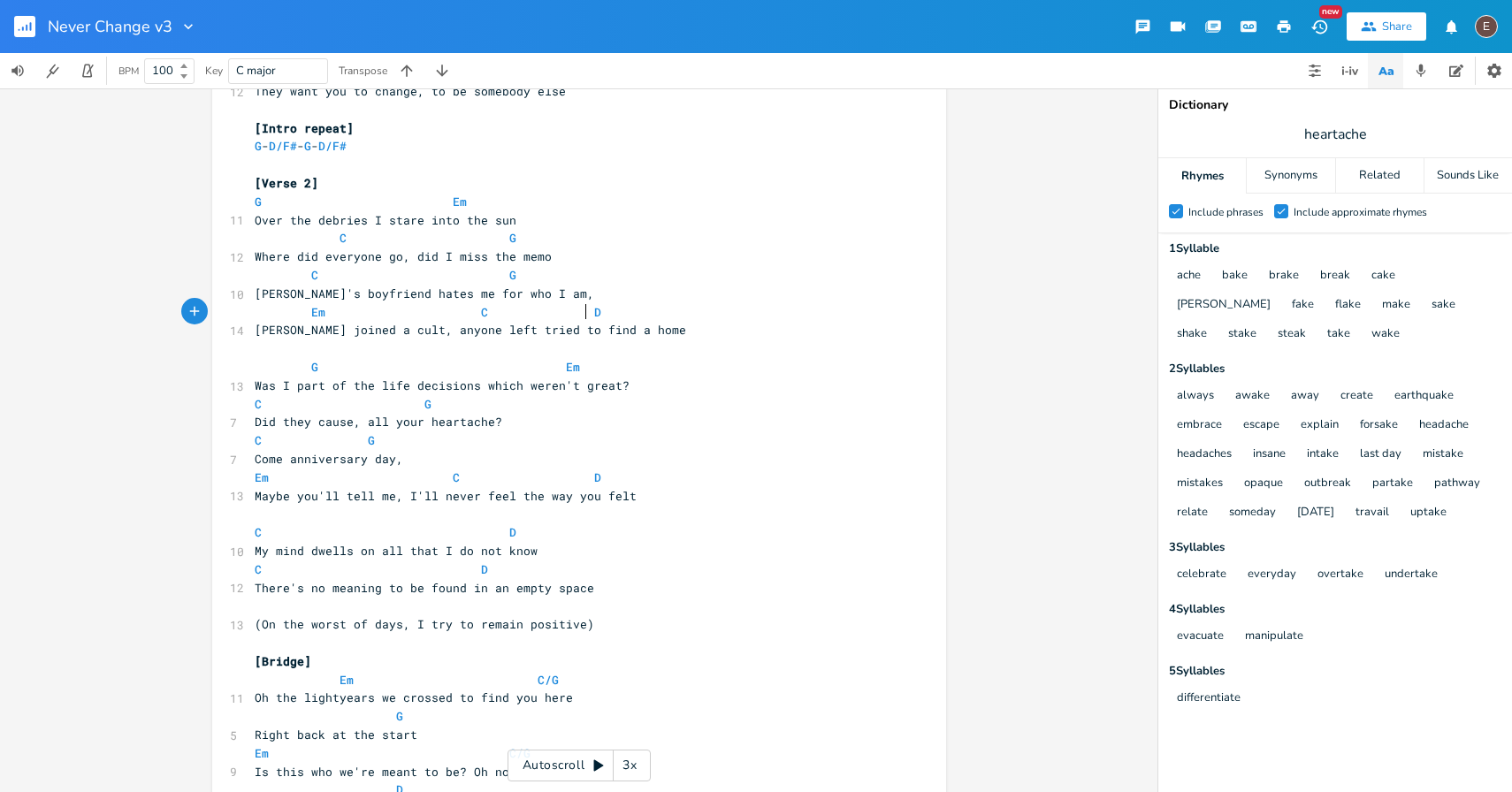
scroll to position [975, 0]
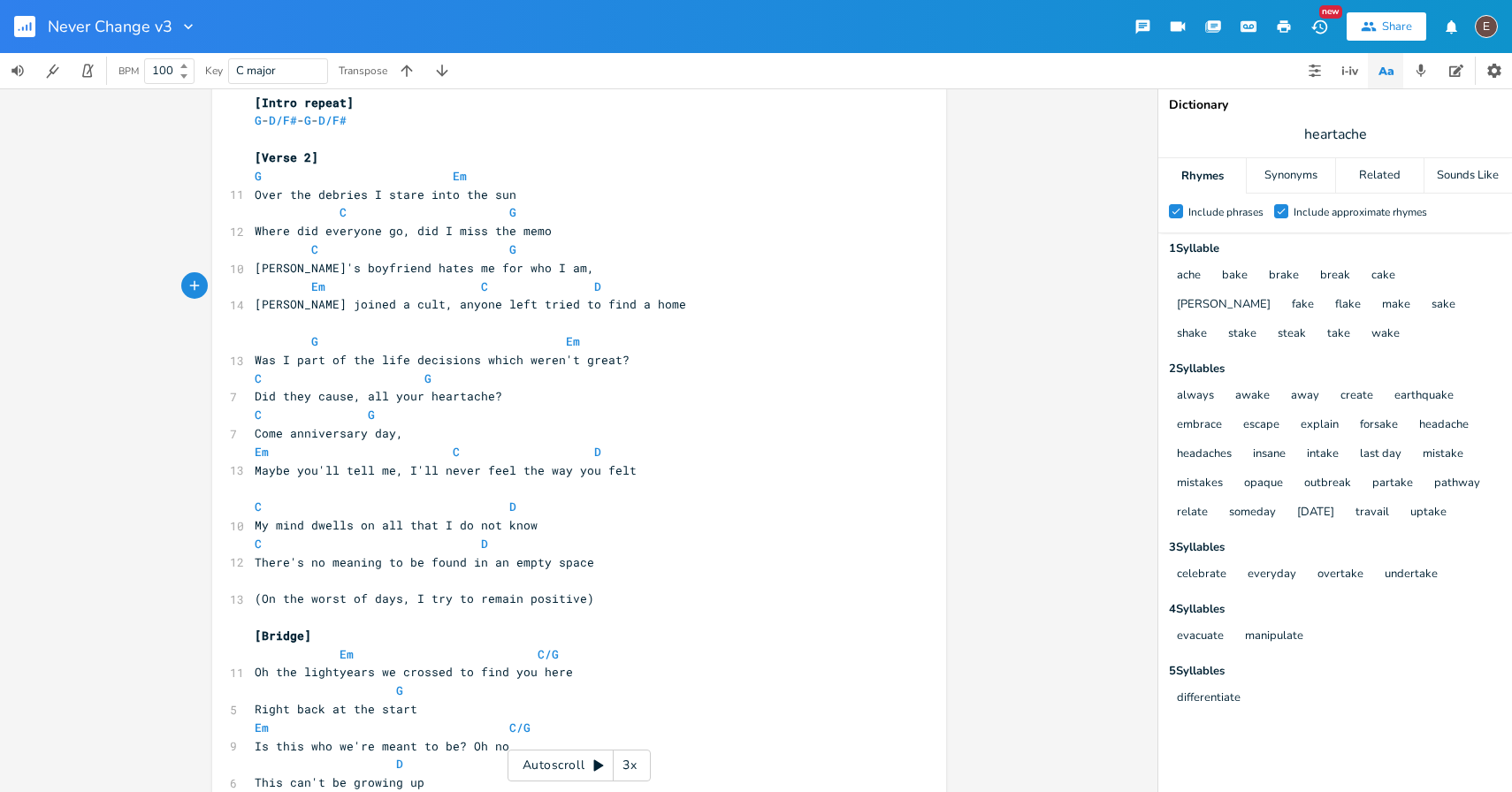
click at [1283, 30] on icon "button" at bounding box center [1284, 27] width 16 height 16
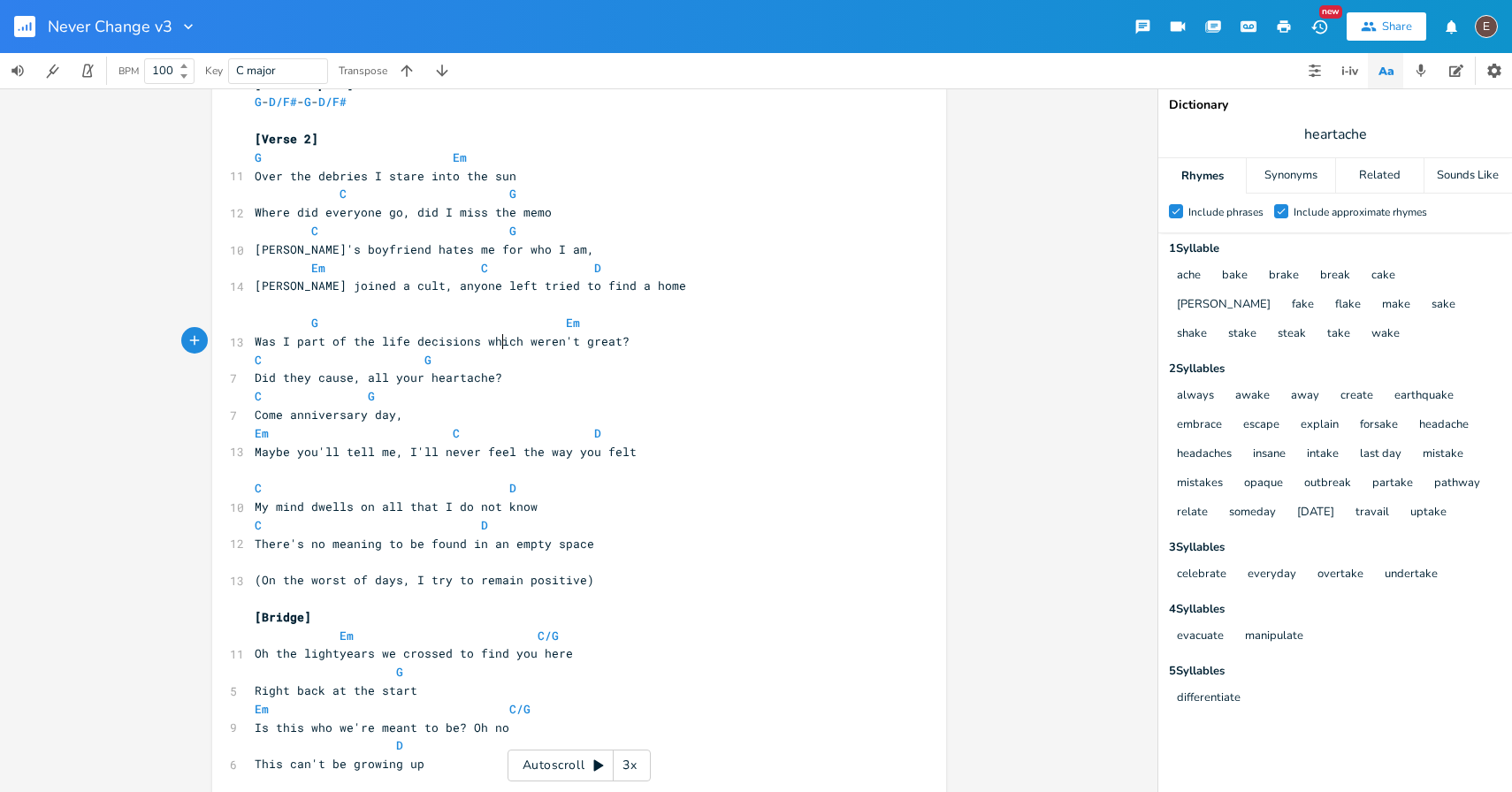
scroll to position [0, 0]
click at [498, 339] on span "Was I part of the life decisions which weren't great?" at bounding box center [442, 341] width 375 height 16
type textarea "that"
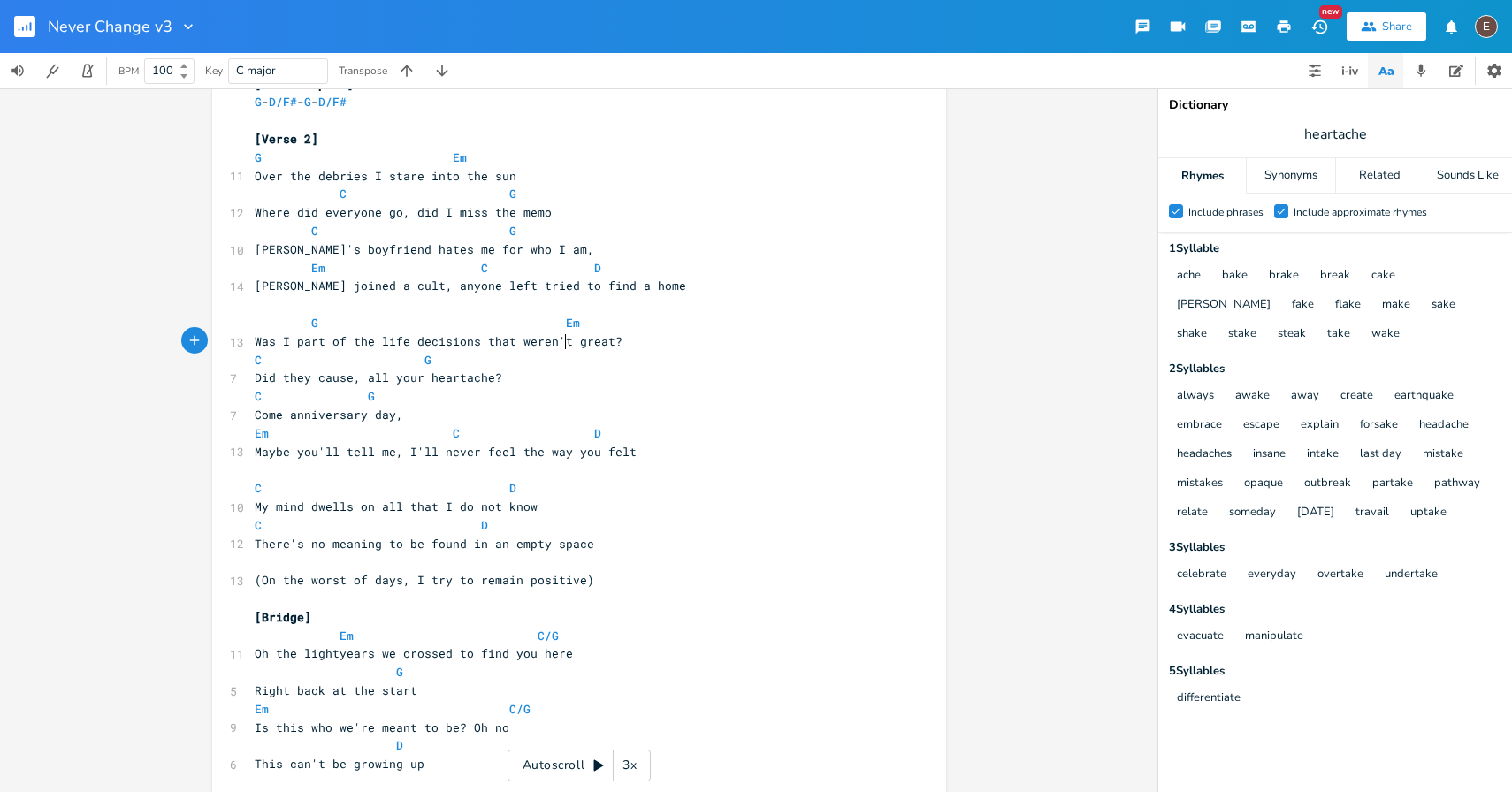
click at [560, 347] on span "Was I part of the life decisions that weren't great?" at bounding box center [439, 341] width 368 height 16
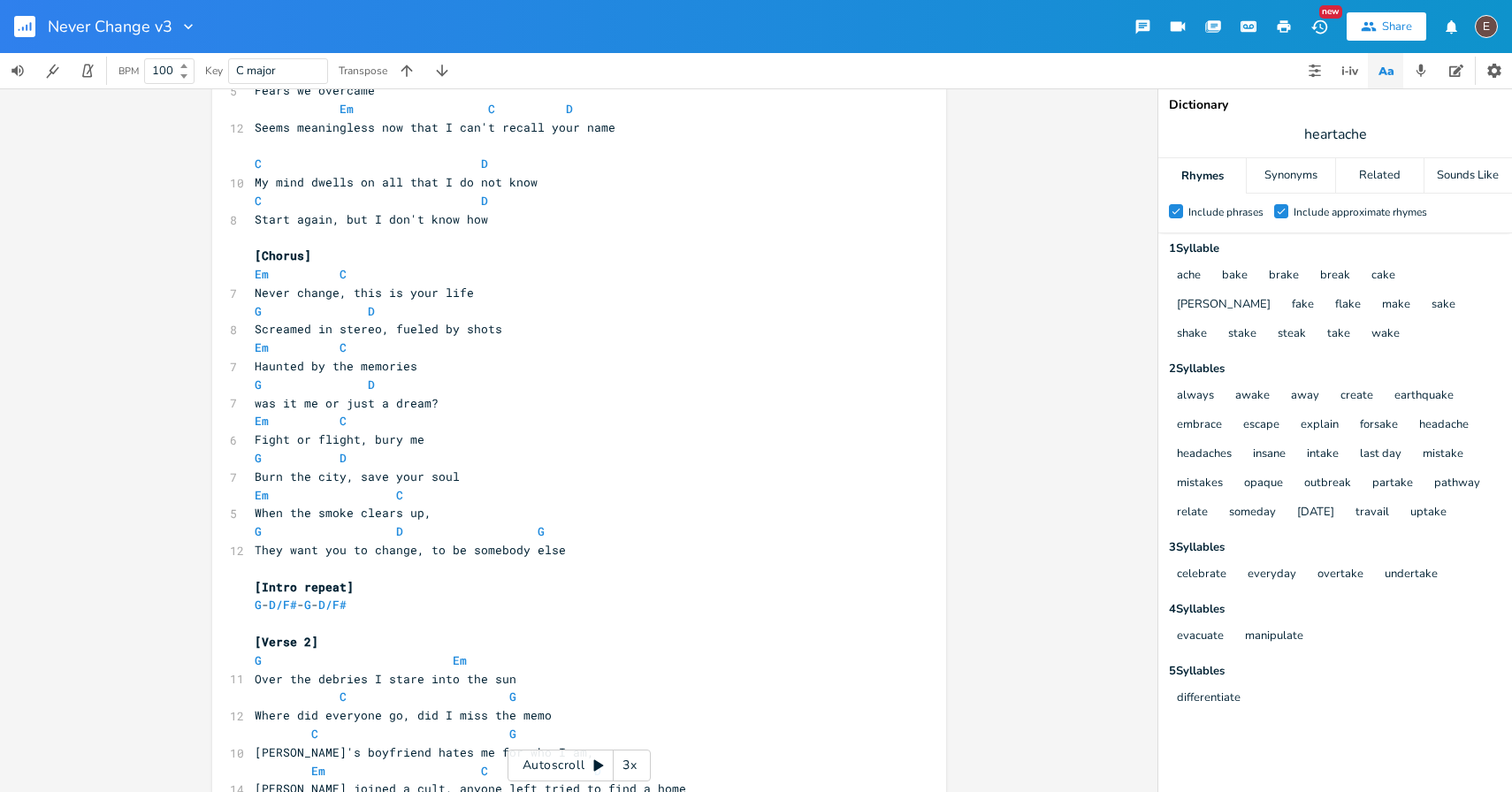
scroll to position [494, 0]
click at [251, 361] on pre "Haunted by the memories" at bounding box center [570, 364] width 639 height 19
type textarea "I'm"
type textarea "h"
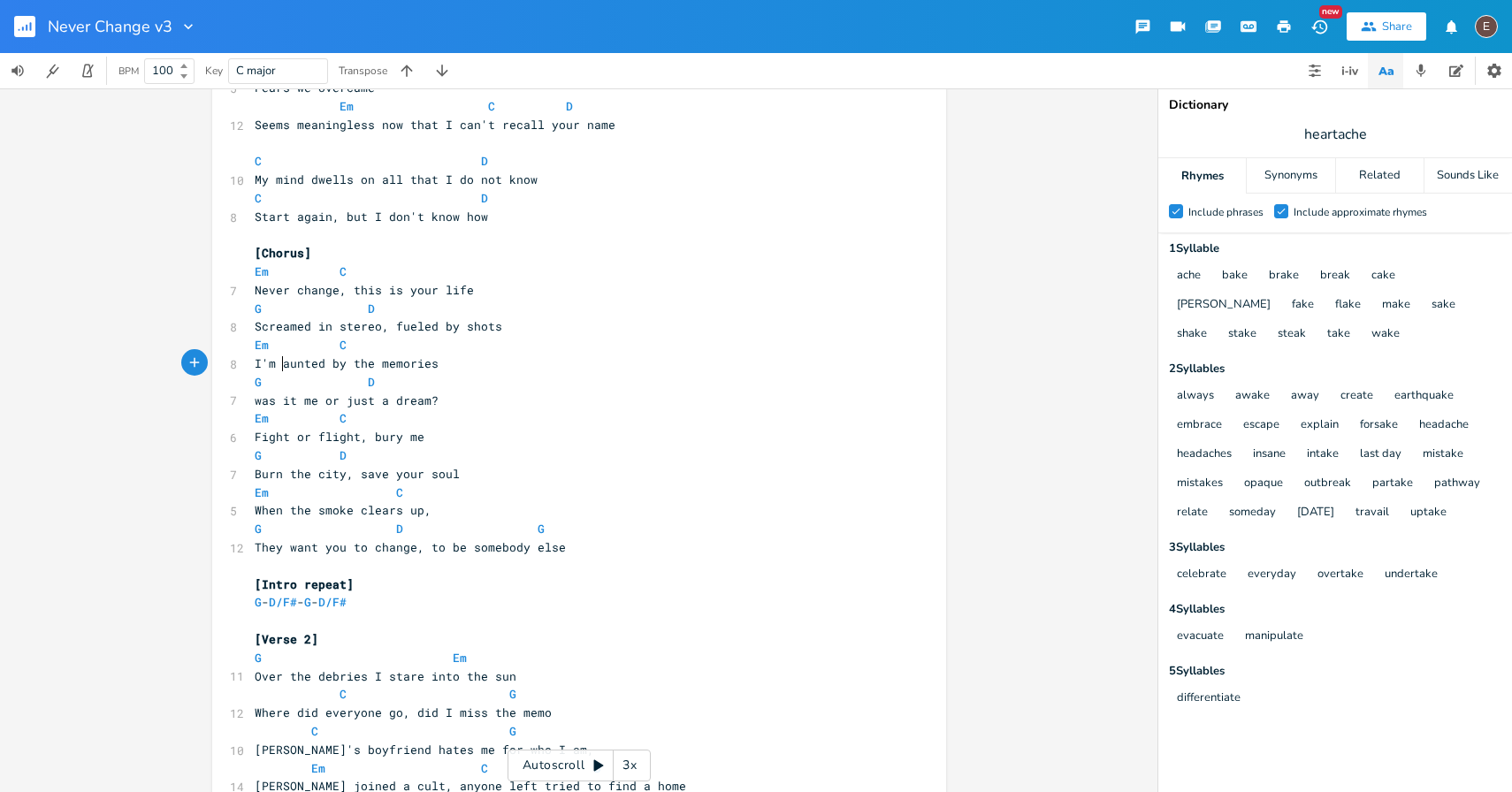
scroll to position [0, 7]
click at [255, 347] on span "Em" at bounding box center [262, 345] width 14 height 17
click at [460, 374] on pre "G D" at bounding box center [570, 382] width 639 height 19
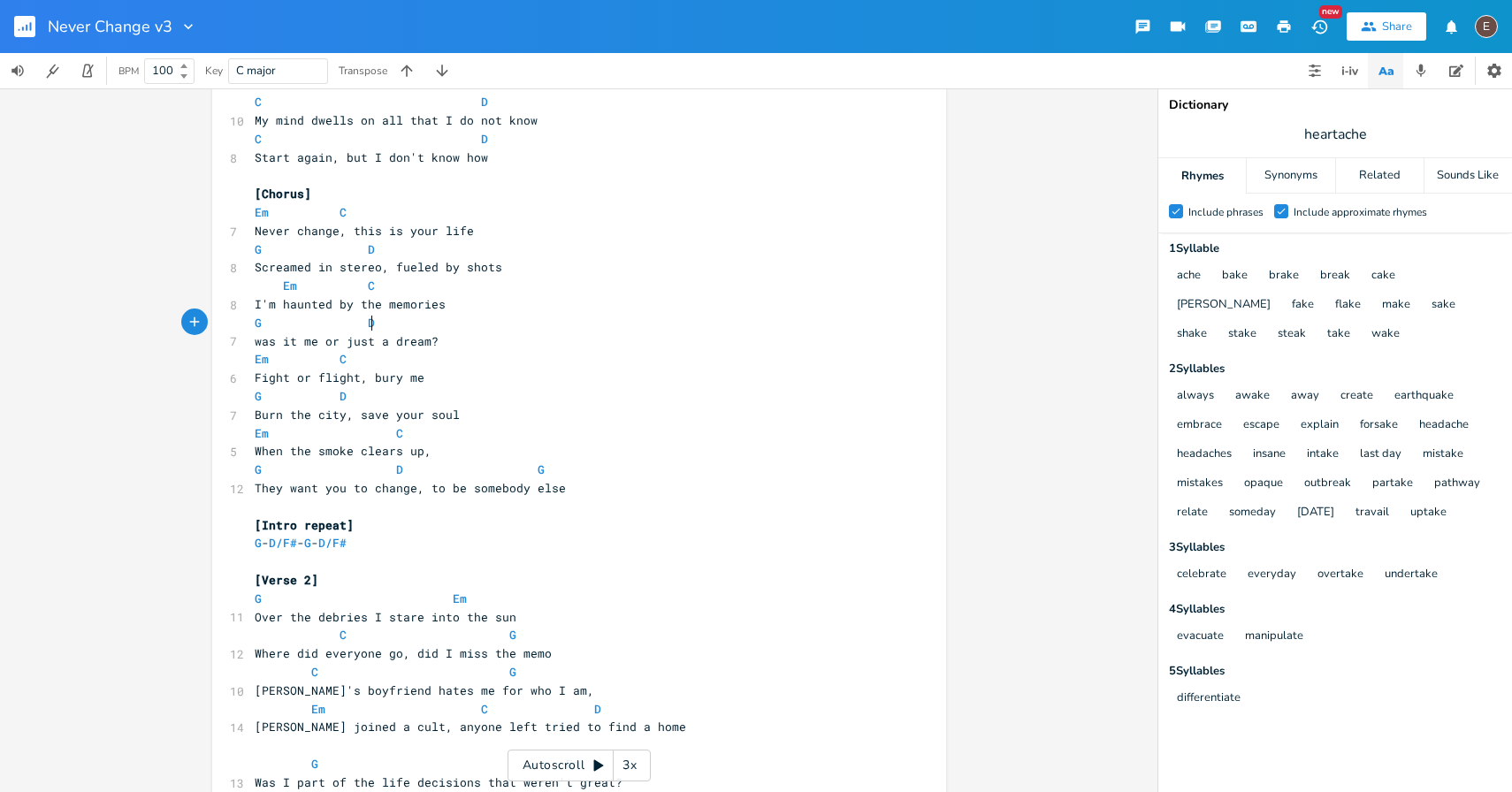
scroll to position [381, 0]
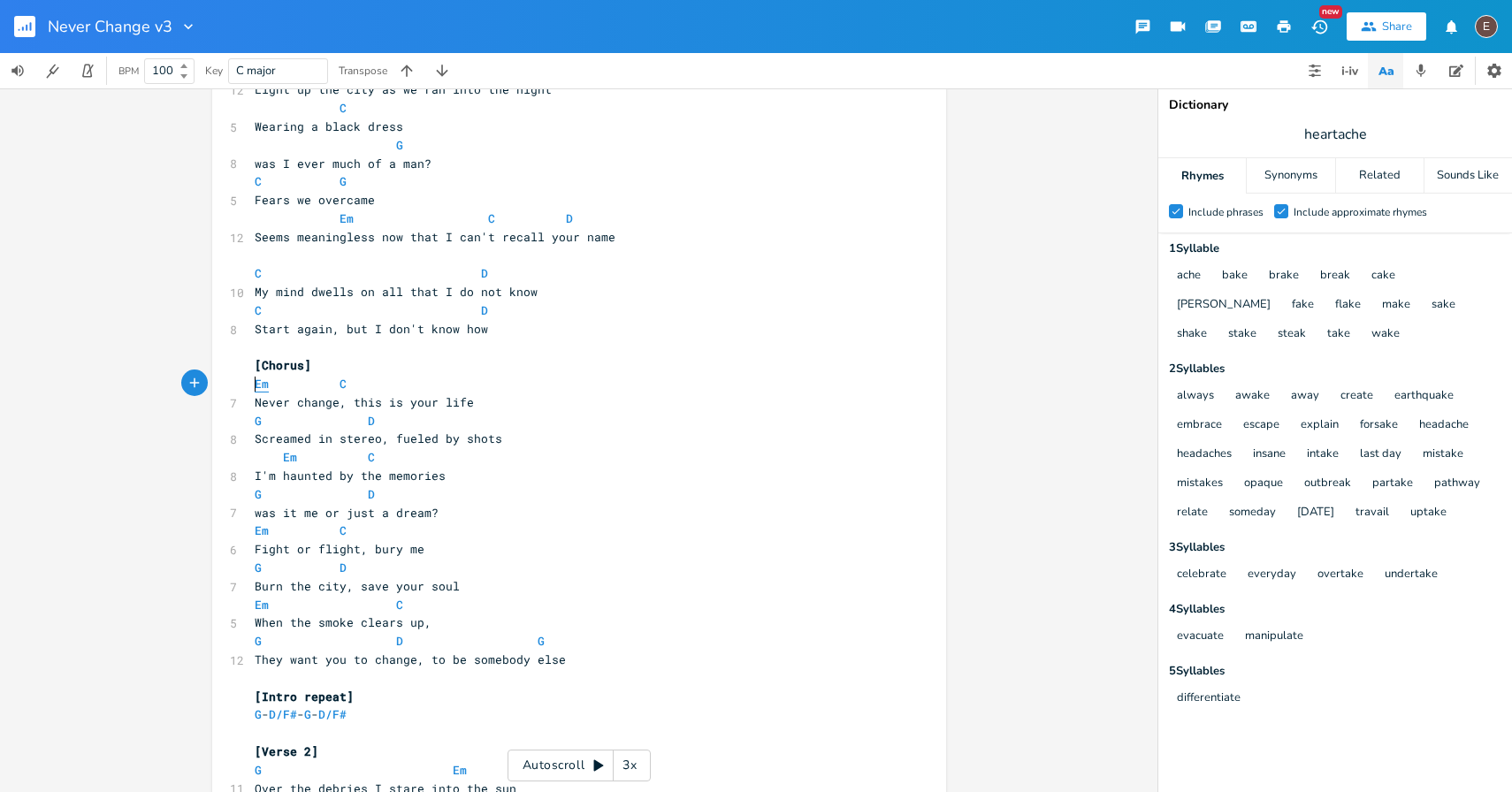
click at [255, 385] on span "Em" at bounding box center [262, 384] width 14 height 17
click at [375, 385] on span at bounding box center [381, 384] width 28 height 19
click at [251, 424] on pre "G D" at bounding box center [570, 421] width 639 height 19
click at [457, 428] on span at bounding box center [466, 421] width 28 height 19
click at [368, 462] on span "C" at bounding box center [371, 458] width 7 height 17
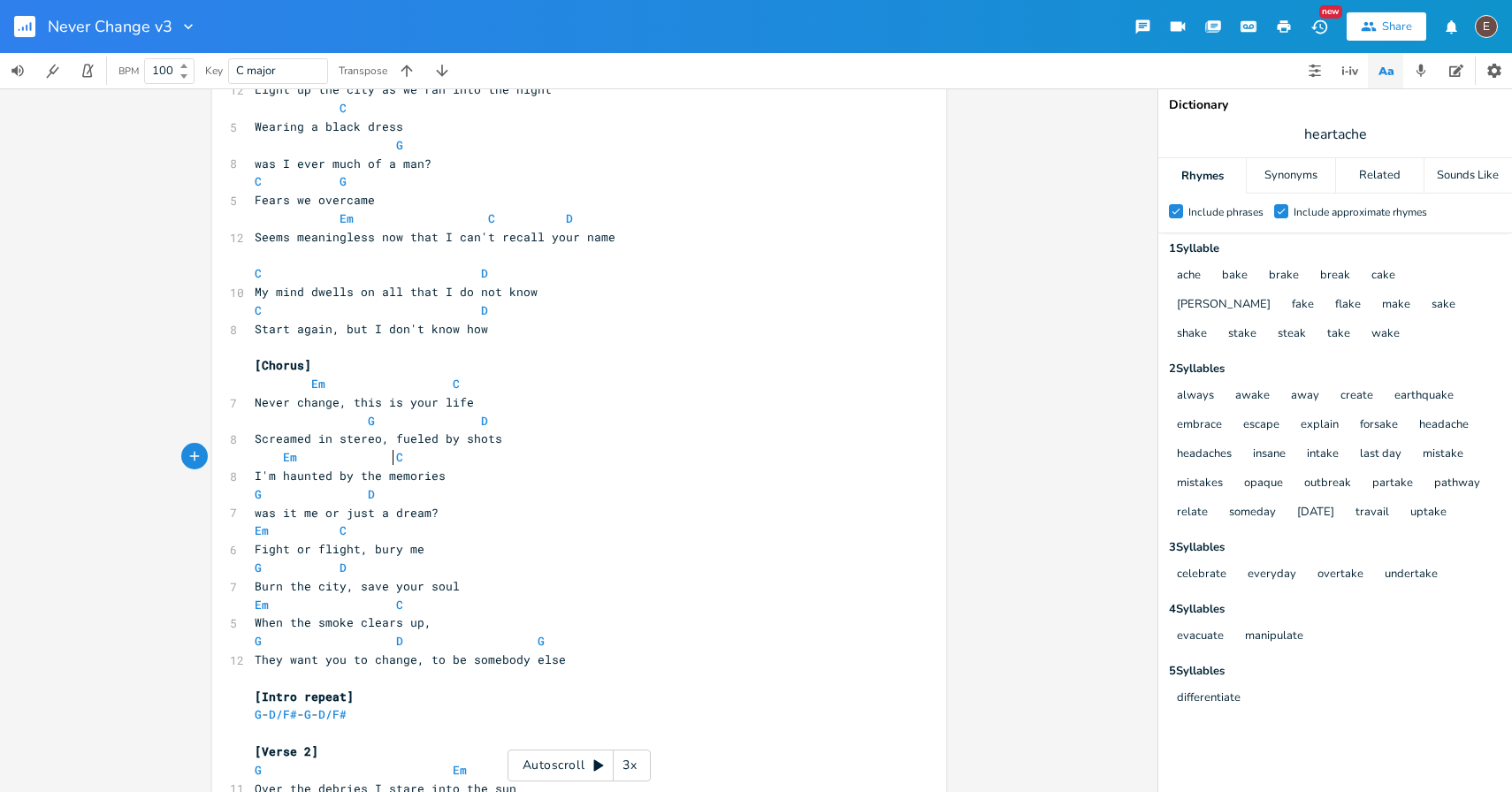
click at [251, 501] on pre "G D" at bounding box center [570, 495] width 639 height 19
click at [424, 493] on span "D" at bounding box center [428, 495] width 7 height 17
click at [255, 536] on span "Em" at bounding box center [262, 531] width 14 height 17
click at [405, 530] on span at bounding box center [410, 531] width 28 height 19
click at [255, 565] on span "G" at bounding box center [259, 568] width 7 height 17
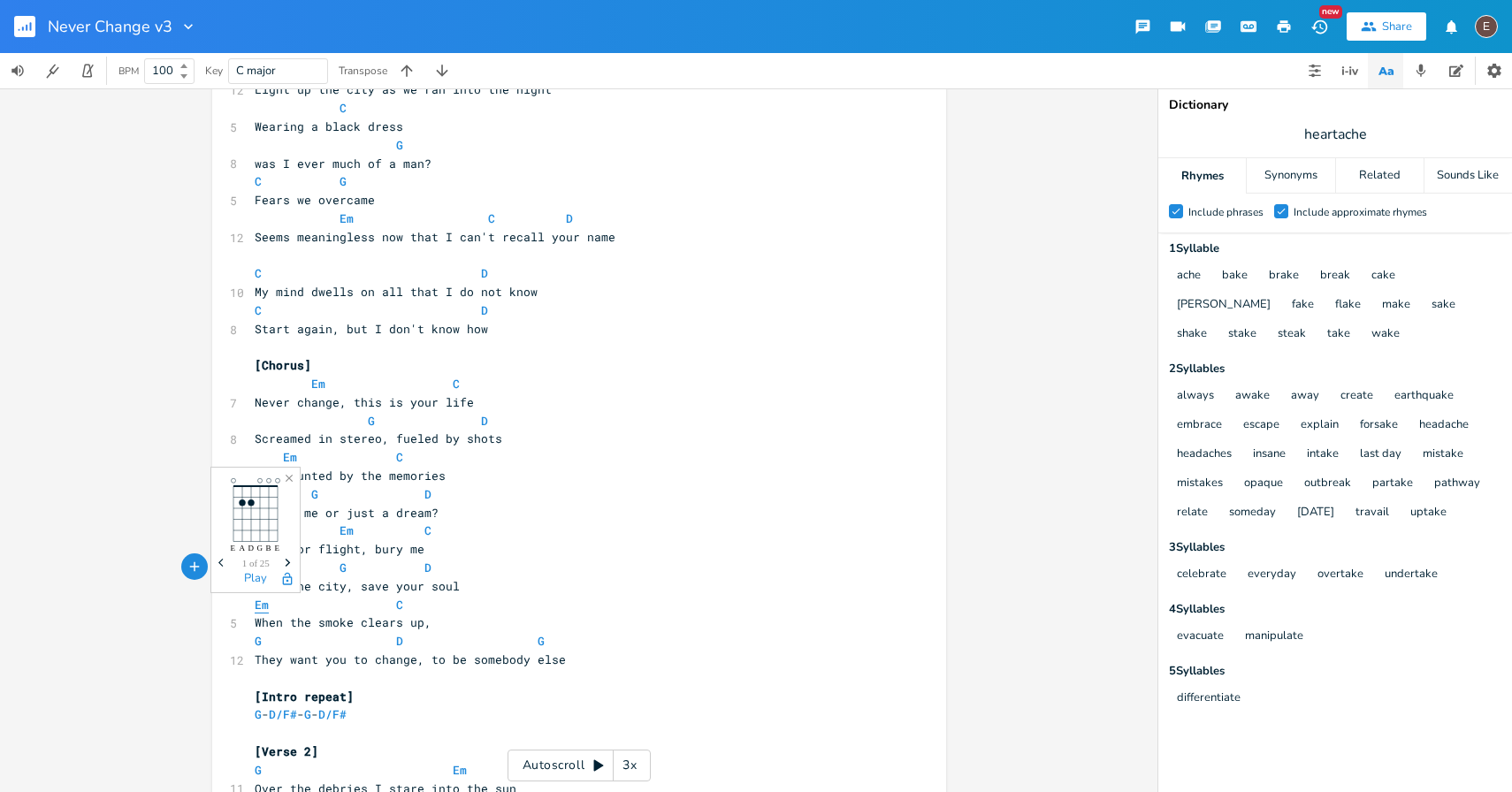
click at [255, 605] on span "Em" at bounding box center [262, 605] width 14 height 17
click at [455, 607] on span at bounding box center [466, 605] width 28 height 19
click at [251, 643] on pre "G D G" at bounding box center [570, 642] width 639 height 19
click at [325, 609] on span at bounding box center [324, 605] width 28 height 19
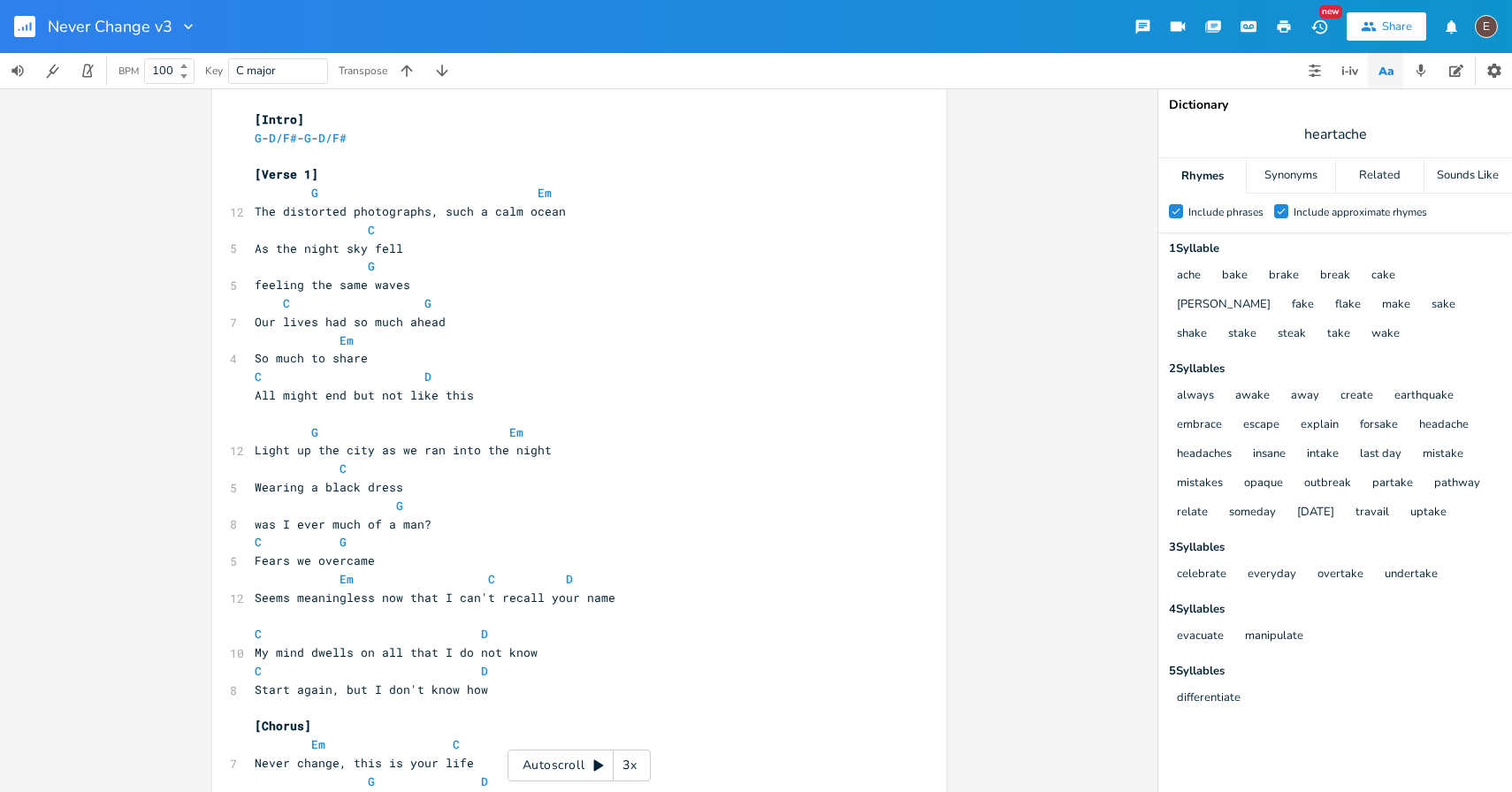
scroll to position [0, 0]
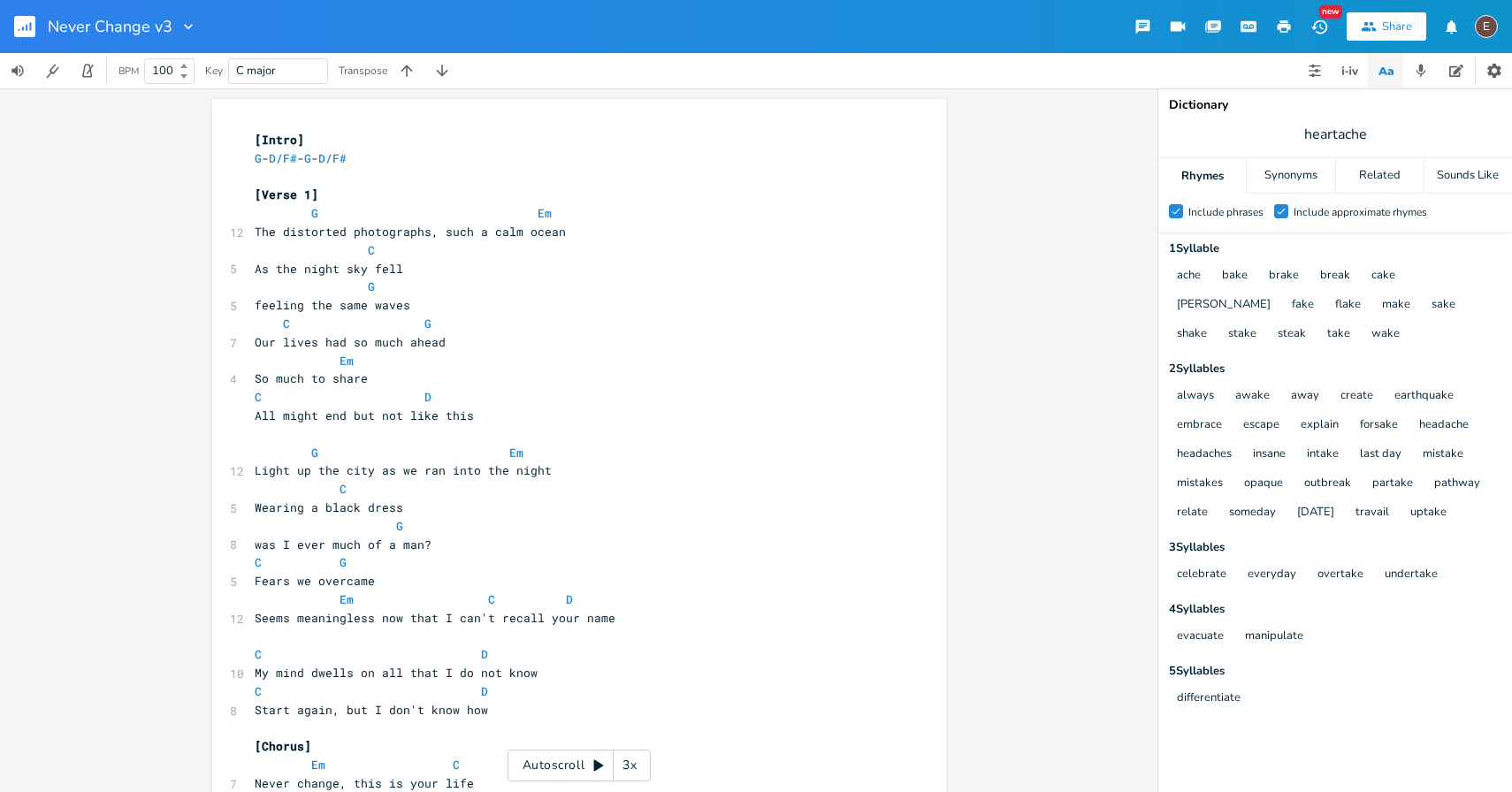
click at [341, 504] on span "Wearing a black dress" at bounding box center [329, 507] width 149 height 16
type textarea "black"
click at [341, 504] on span "Wearing a black dress" at bounding box center [329, 507] width 149 height 16
click at [563, 538] on pre "was I ever much of a man?" at bounding box center [570, 545] width 639 height 19
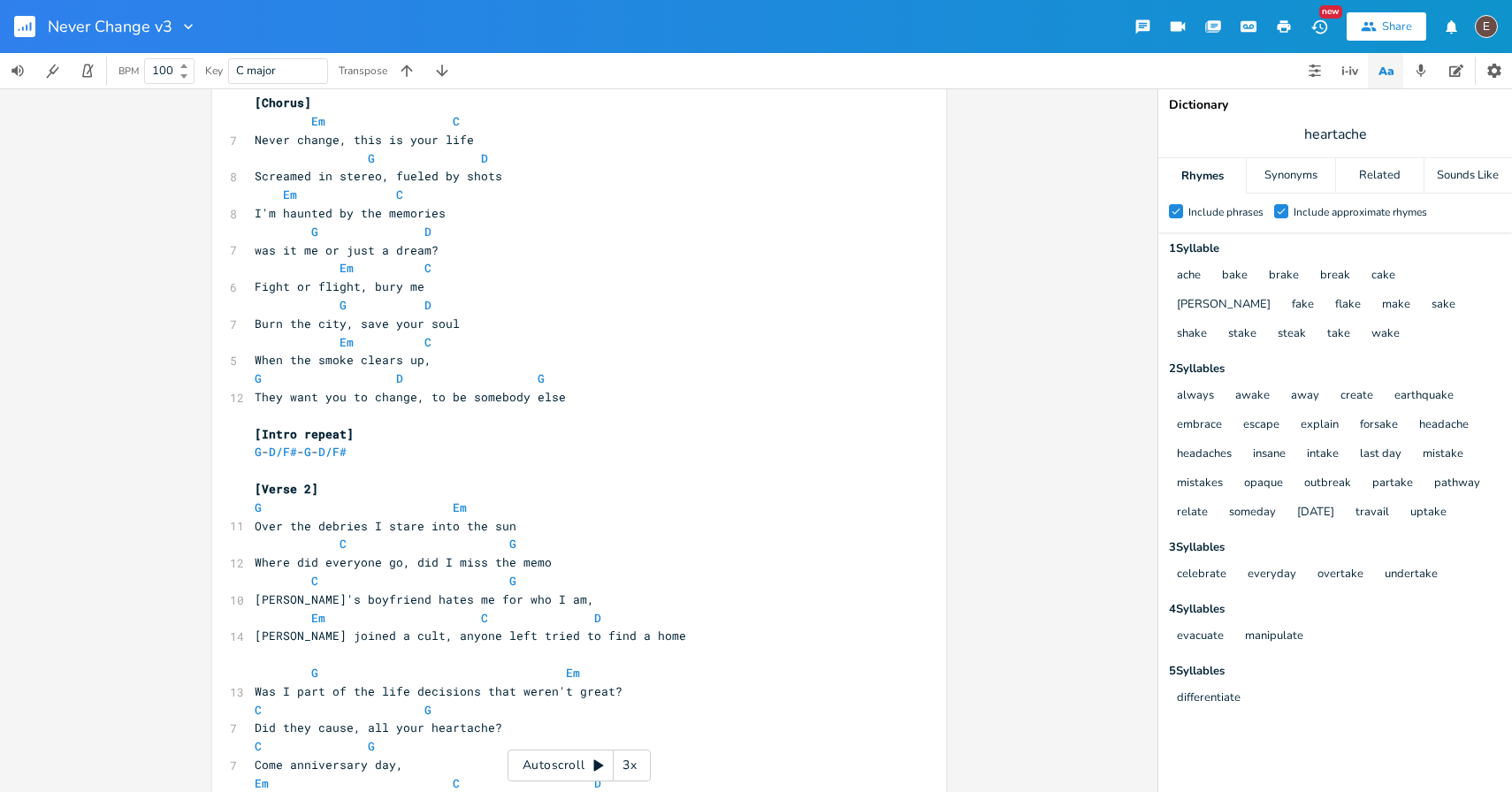
scroll to position [715, 0]
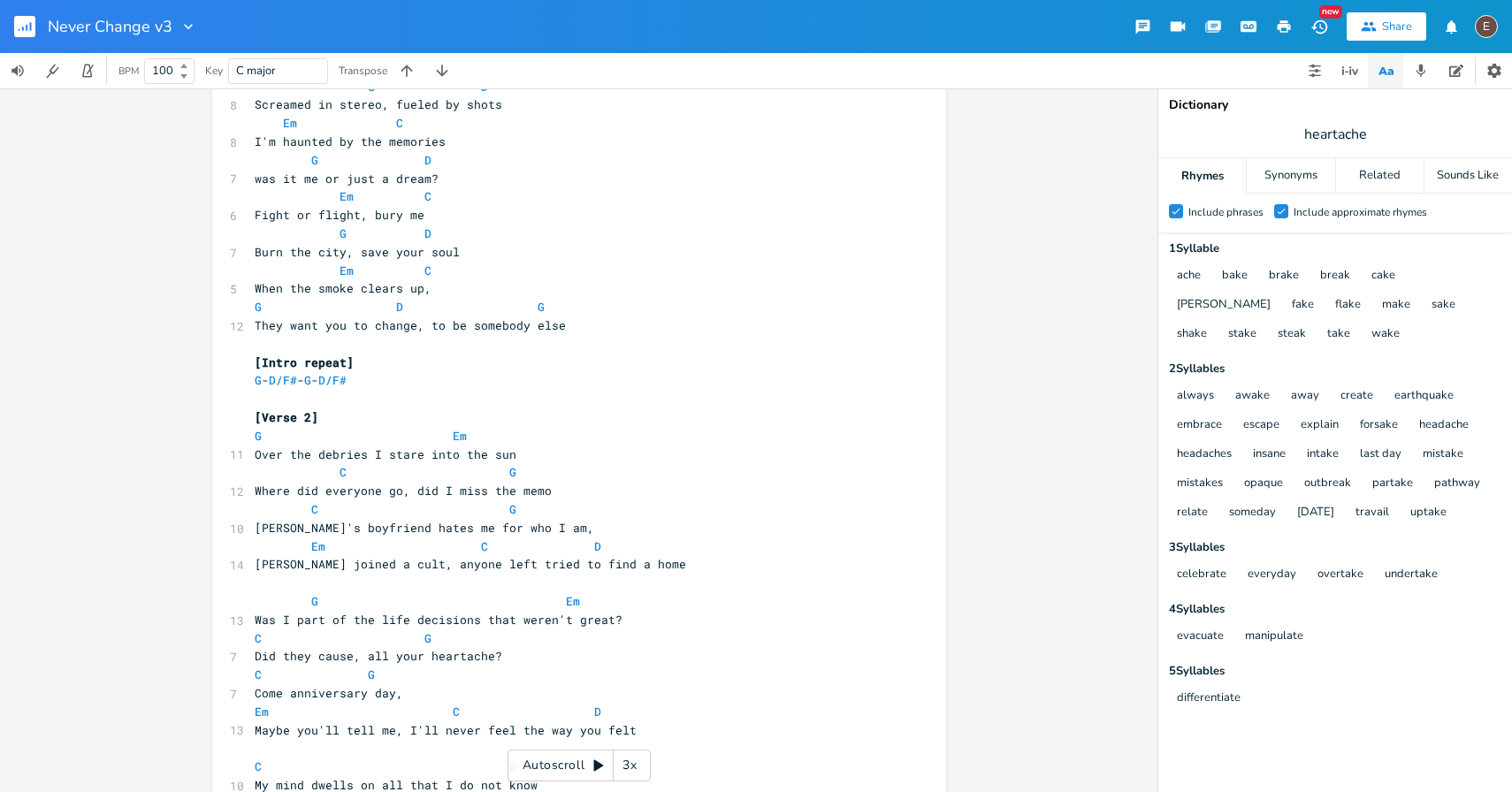
click at [493, 563] on span "Mia joined a cult, anyone left tried to find a home" at bounding box center [470, 564] width 432 height 16
type textarea "tried"
click at [493, 563] on span "Mia joined a cult, anyone left tried to find a home" at bounding box center [470, 564] width 432 height 16
click at [450, 559] on span "Mia joined a cult, anyone left tried to find a home" at bounding box center [470, 564] width 432 height 16
type textarea "left"
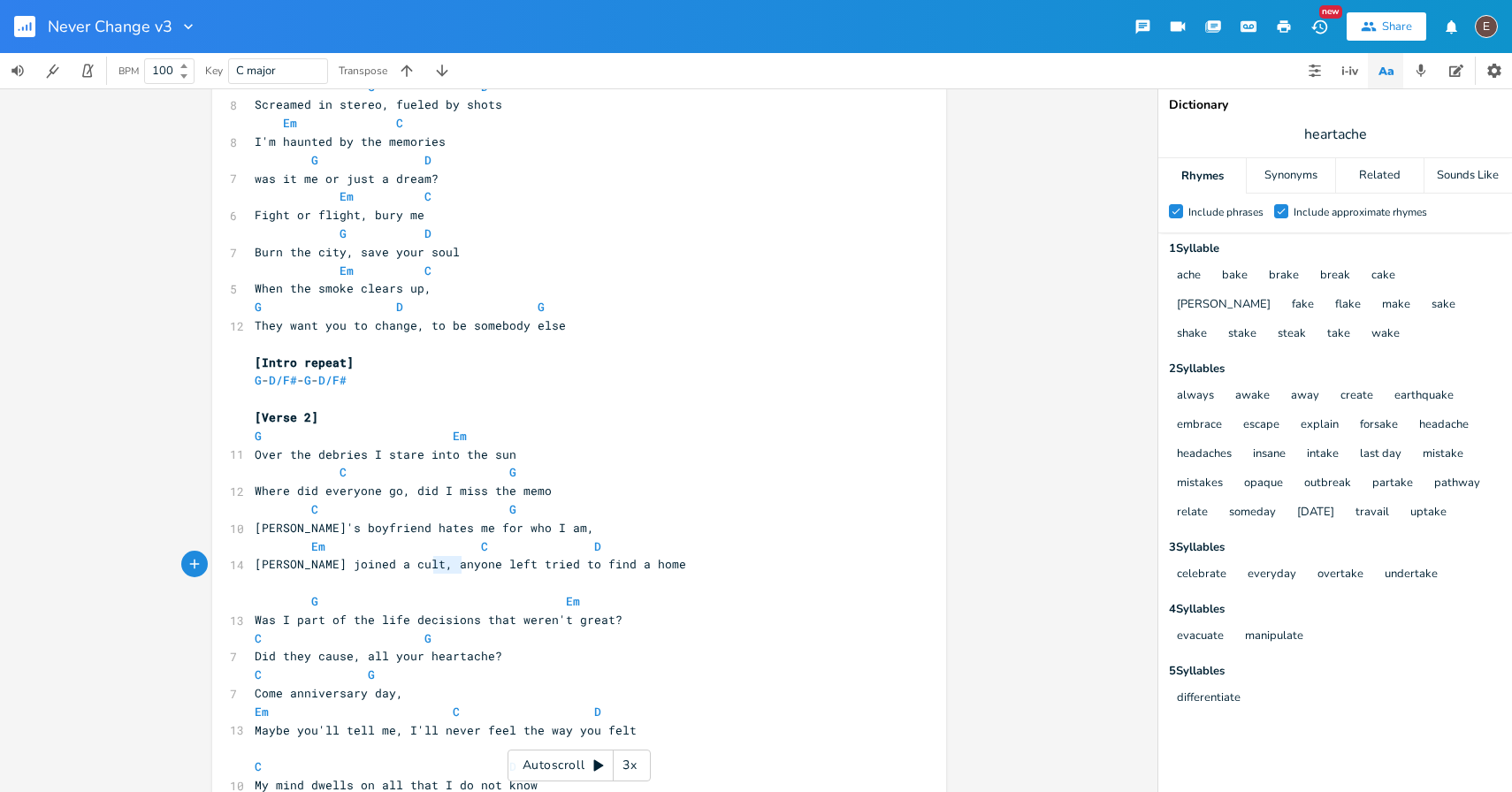
click at [450, 559] on span "Mia joined a cult, anyone left tried to find a home" at bounding box center [470, 564] width 432 height 16
click at [403, 561] on span "Mia joined a cult, anyone left tried to find a home" at bounding box center [470, 564] width 432 height 16
type textarea "anyone"
click at [403, 561] on span "Mia joined a cult, anyone left tried to find a home" at bounding box center [470, 564] width 432 height 16
click at [353, 568] on span "Mia joined a cult, anyone left tried to find a home" at bounding box center [470, 564] width 432 height 16
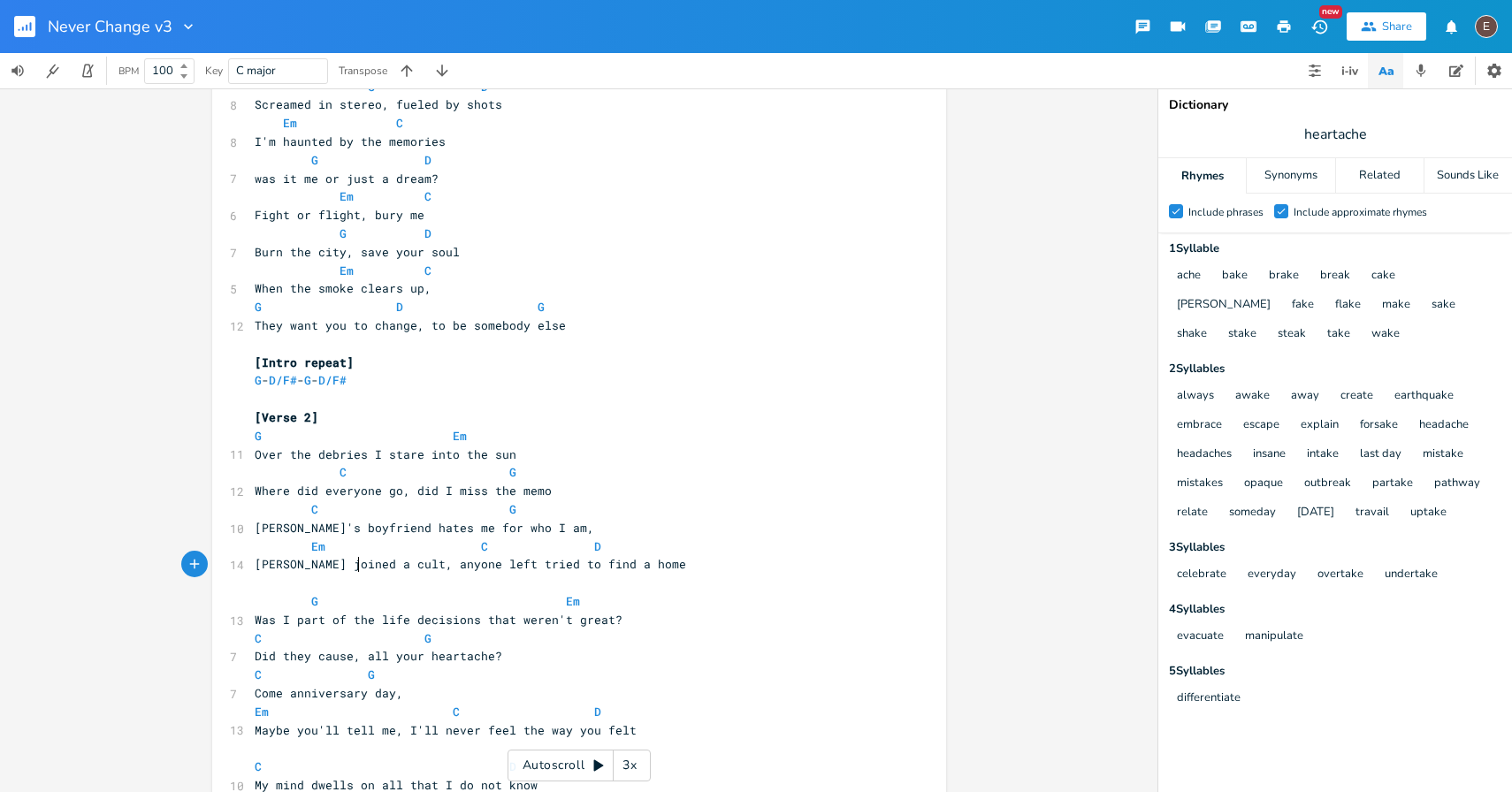
click at [301, 550] on span at bounding box center [296, 547] width 28 height 19
click at [314, 568] on span "Mia joined a cult, anyone left tried to find a home" at bounding box center [470, 564] width 432 height 16
type textarea "joined"
click at [314, 568] on span "Mia joined a cult, anyone left tried to find a home" at bounding box center [470, 564] width 432 height 16
click at [357, 597] on span at bounding box center [353, 602] width 28 height 19
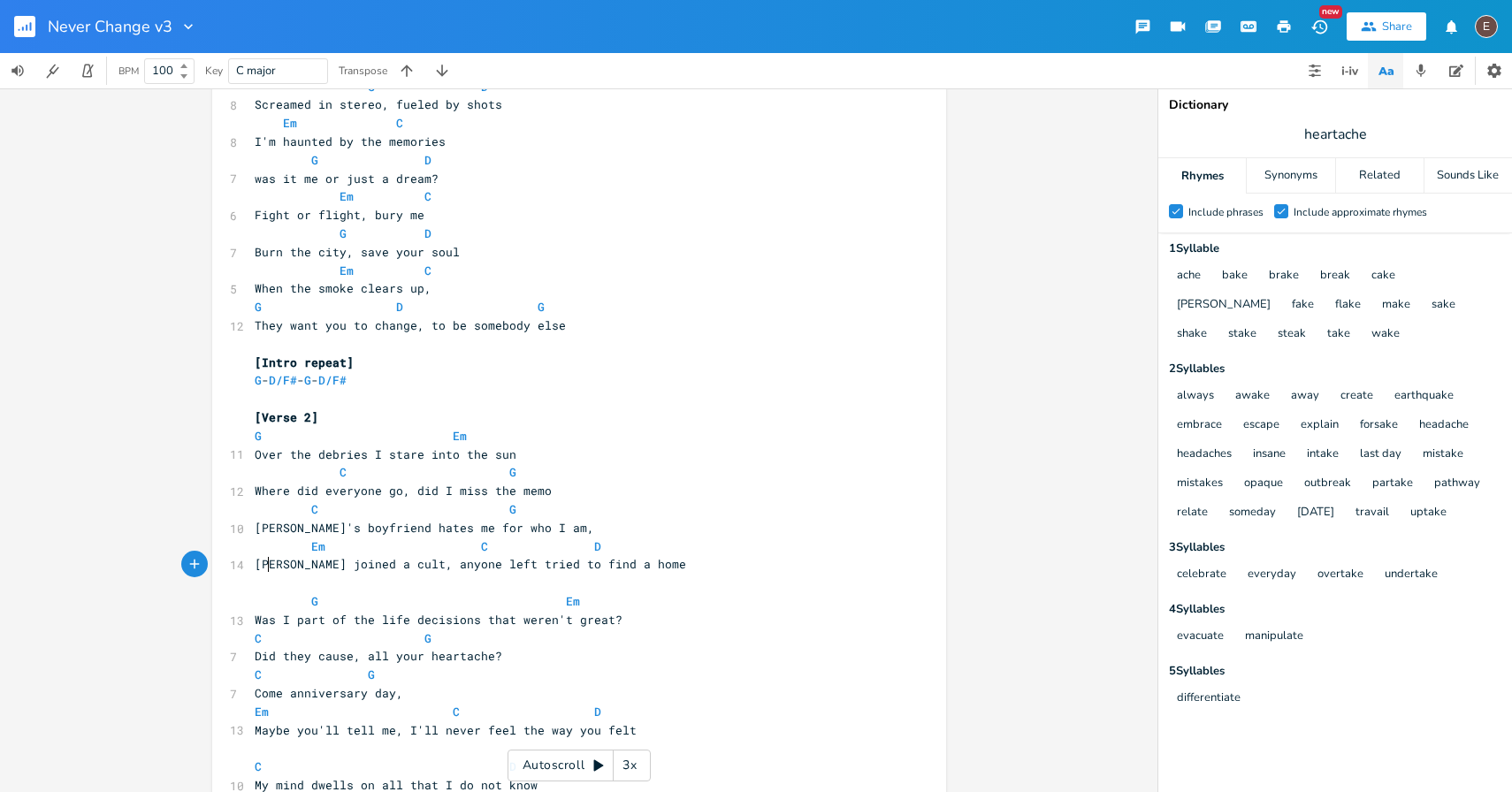
click at [265, 569] on span "Mia joined a cult, anyone left tried to find a home" at bounding box center [470, 564] width 432 height 16
drag, startPoint x: 268, startPoint y: 567, endPoint x: 251, endPoint y: 567, distance: 17.0
click at [255, 567] on span "Mia joined a cult, anyone left tried to find a home" at bounding box center [470, 564] width 432 height 16
type textarea "Mae"
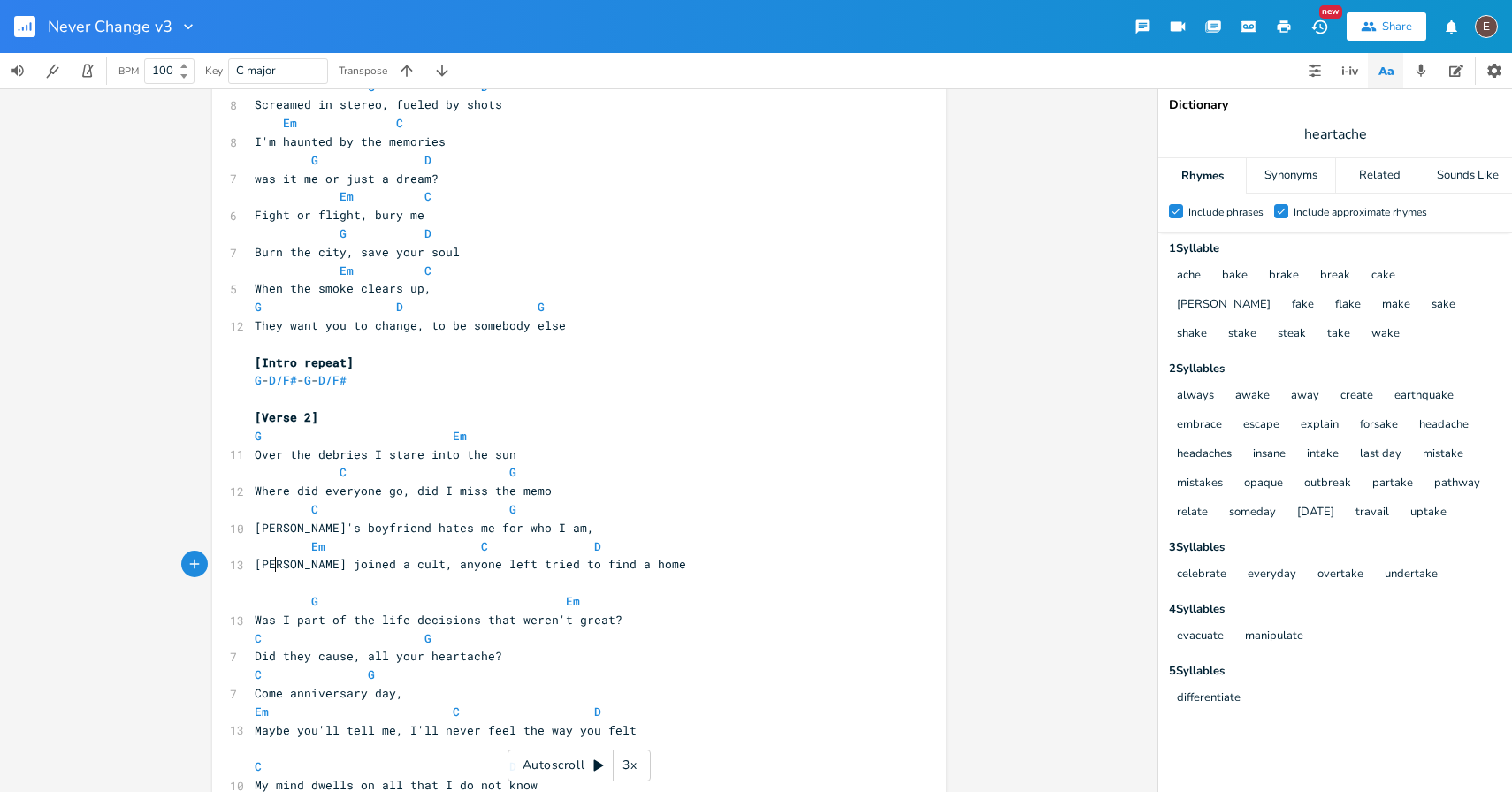
click at [381, 560] on span "Mae joined a cult, anyone left tried to find a home" at bounding box center [470, 564] width 432 height 16
click at [301, 551] on span at bounding box center [296, 547] width 28 height 19
click at [492, 552] on span at bounding box center [495, 547] width 28 height 19
click at [255, 560] on span "Mae joined a cult, anyone left tried to find a home" at bounding box center [470, 564] width 432 height 16
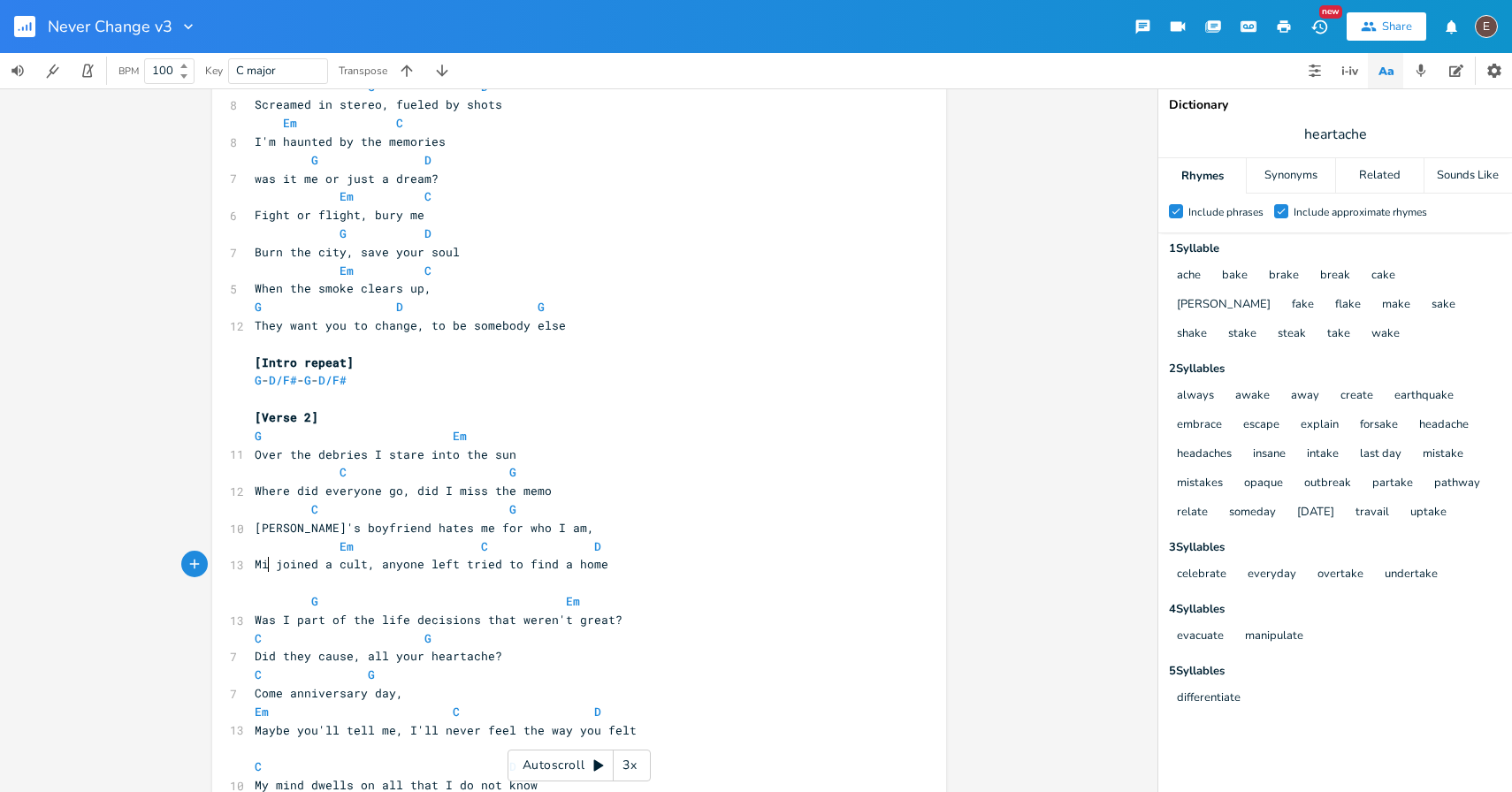
type textarea "Mia"
click at [403, 568] on span "Mia joined a cult, anyone left tried to find a home" at bounding box center [470, 564] width 432 height 16
type textarea "anyone"
click at [403, 568] on span "Mia joined a cult, anyone left tried to find a home" at bounding box center [470, 564] width 432 height 16
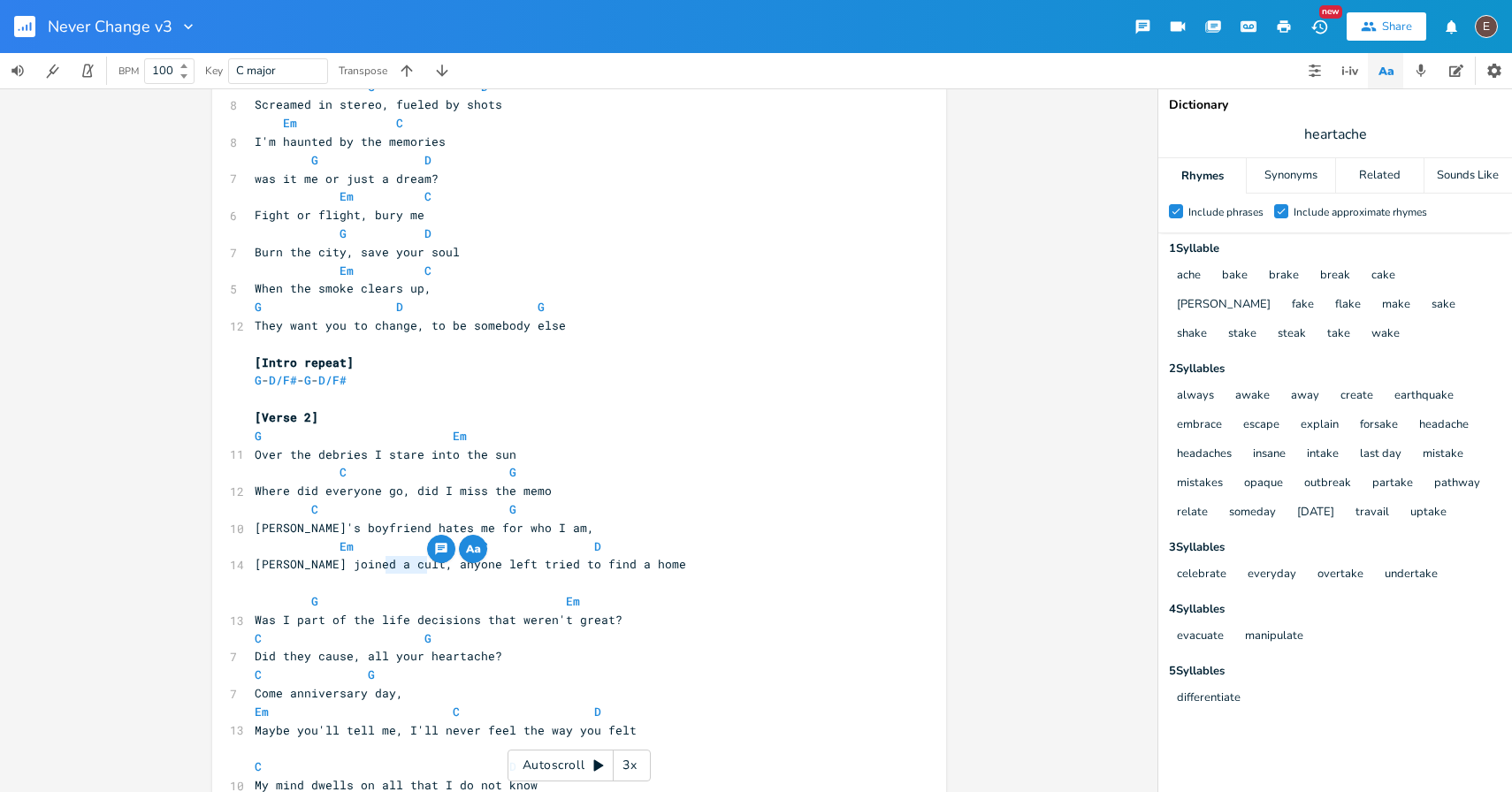
click at [445, 569] on span "Mia joined a cult, anyone left tried to find a home" at bounding box center [470, 564] width 432 height 16
type textarea "left"
click at [445, 569] on span "Mia joined a cult, anyone left tried to find a home" at bounding box center [470, 564] width 432 height 16
click at [479, 568] on span "Mia joined a cult, anyone left tried to find a home" at bounding box center [470, 564] width 432 height 16
type textarea "tried"
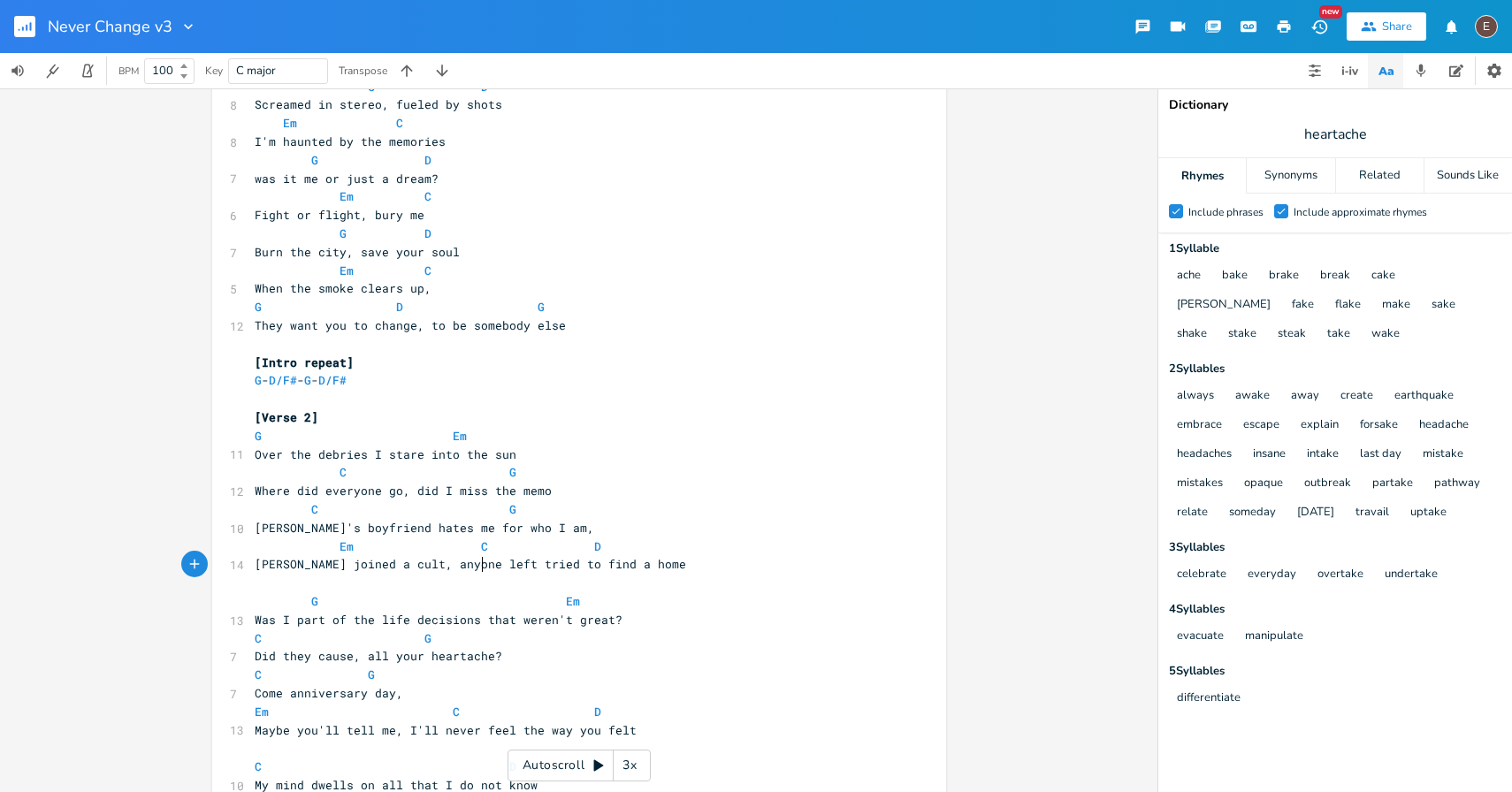
click at [479, 568] on span "Mia joined a cult, anyone left tried to find a home" at bounding box center [470, 564] width 432 height 16
click at [564, 569] on span "Mia joined a cult, anyone left tried to find a home" at bounding box center [470, 564] width 432 height 16
click at [447, 567] on span "Mia joined a cult, anyone left tried to find a home" at bounding box center [470, 564] width 432 height 16
type textarea "else"
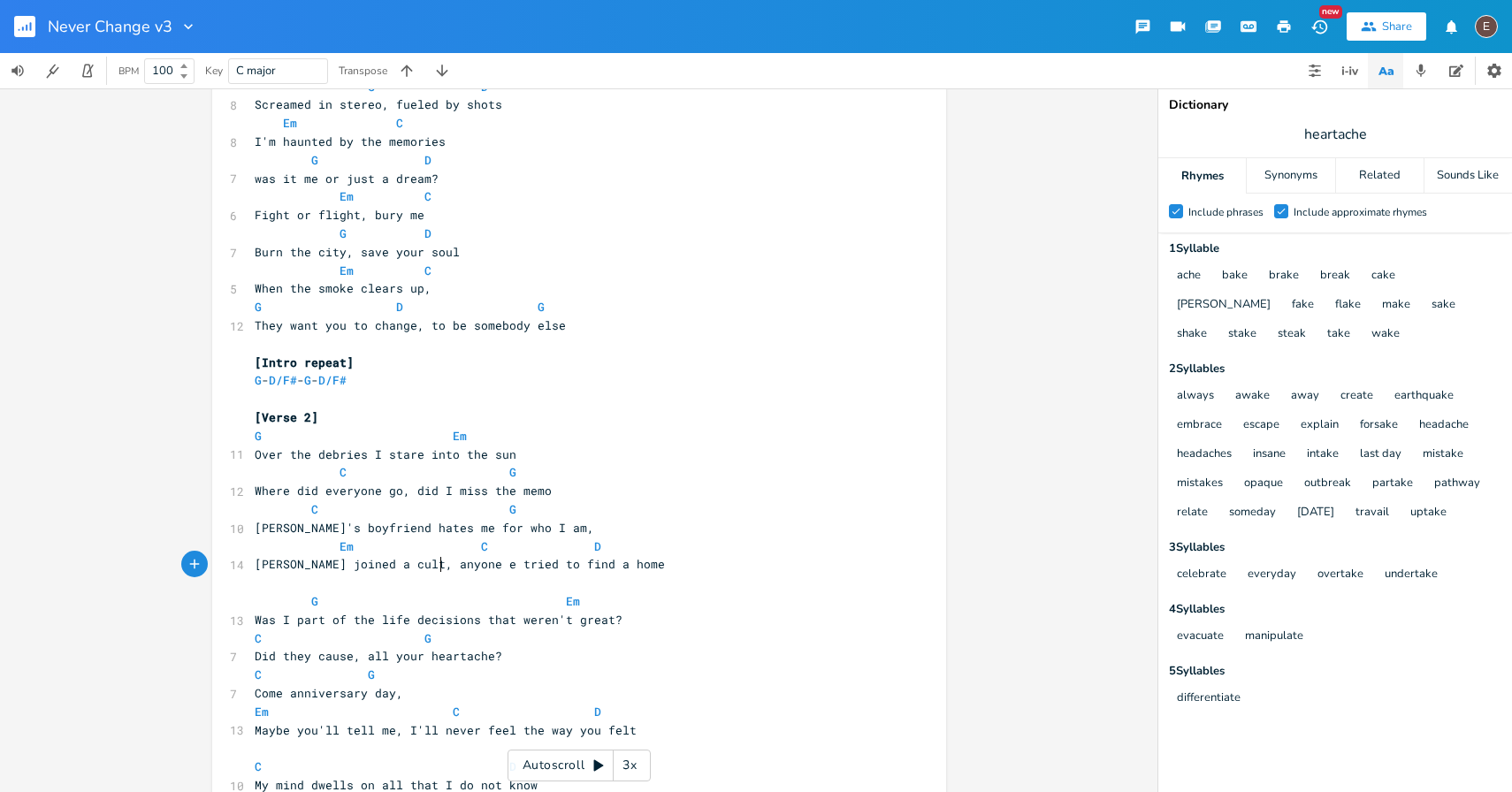
scroll to position [0, 21]
click at [451, 568] on span "Mia joined a cult, anyone else tried to find a home" at bounding box center [470, 564] width 432 height 16
type textarea "left"
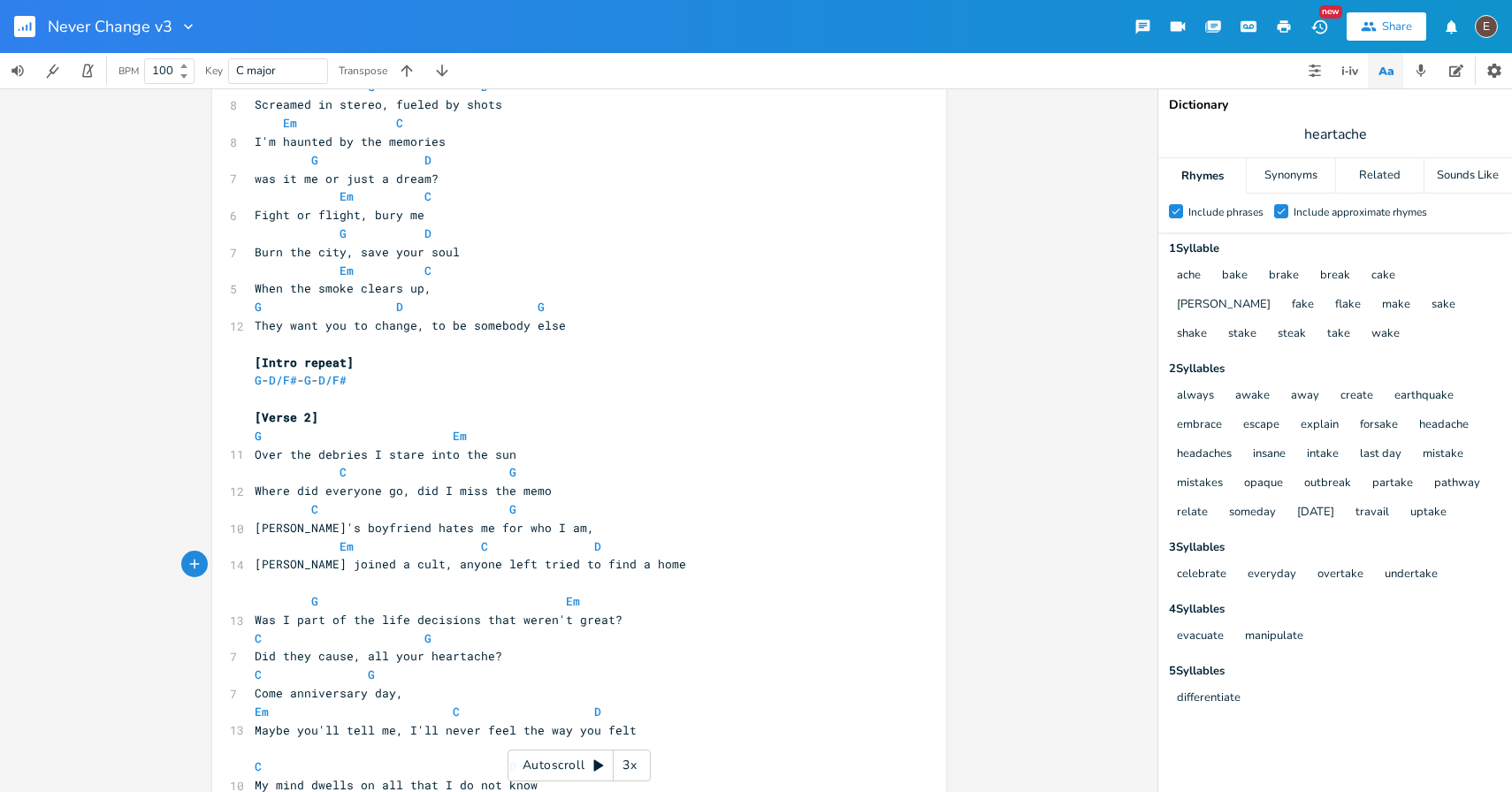
click at [414, 566] on span "Mia joined a cult, anyone left tried to find a home" at bounding box center [470, 564] width 432 height 16
type textarea "whoever"
type textarea "whoevr"
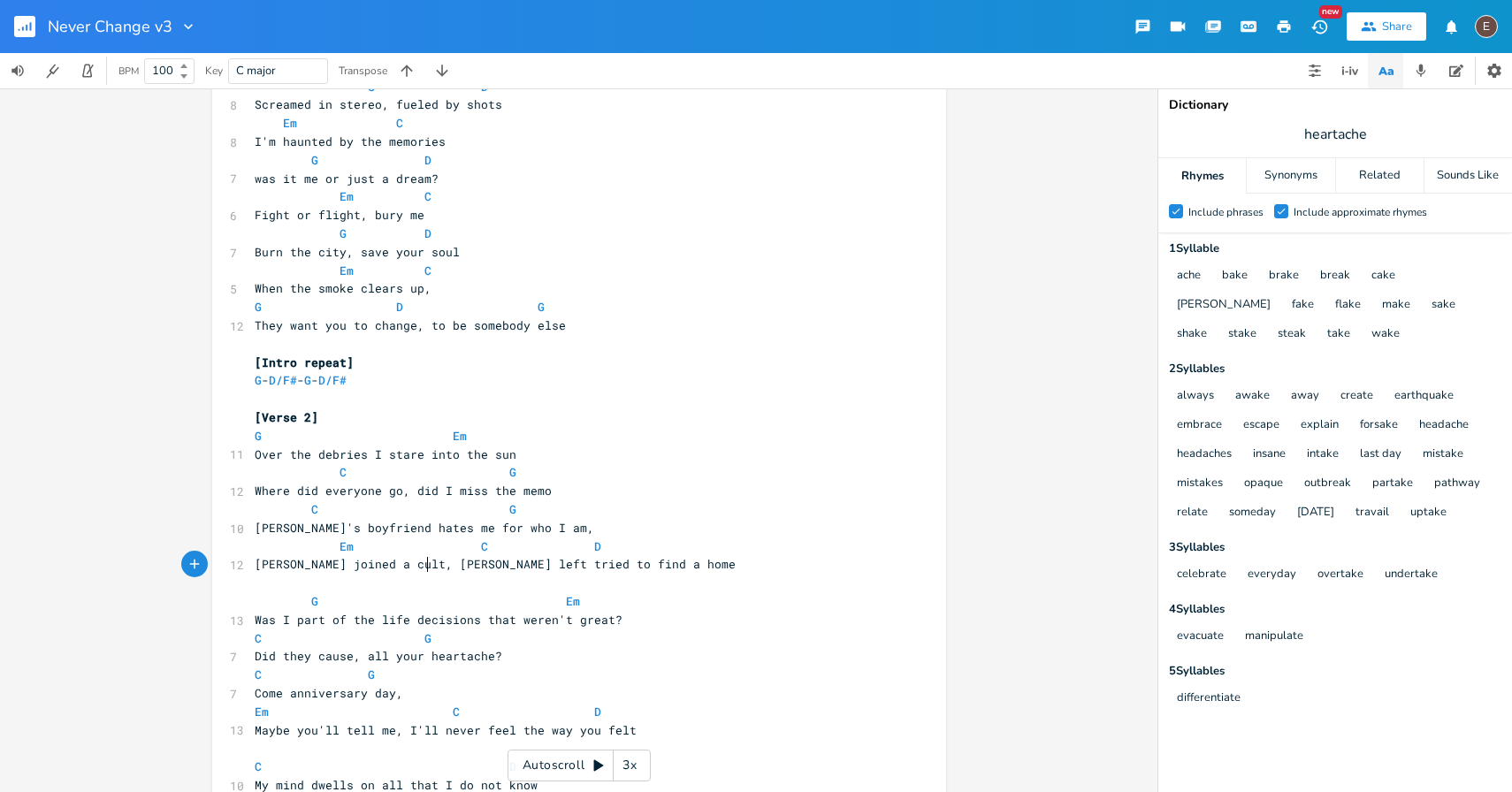
type textarea "er"
click at [484, 566] on span "Mia joined a cult, whoever left tried to find a home" at bounding box center [474, 564] width 439 height 16
type textarea "tried"
click at [484, 566] on span "Mia joined a cult, whoever left tried to find a home" at bounding box center [474, 564] width 439 height 16
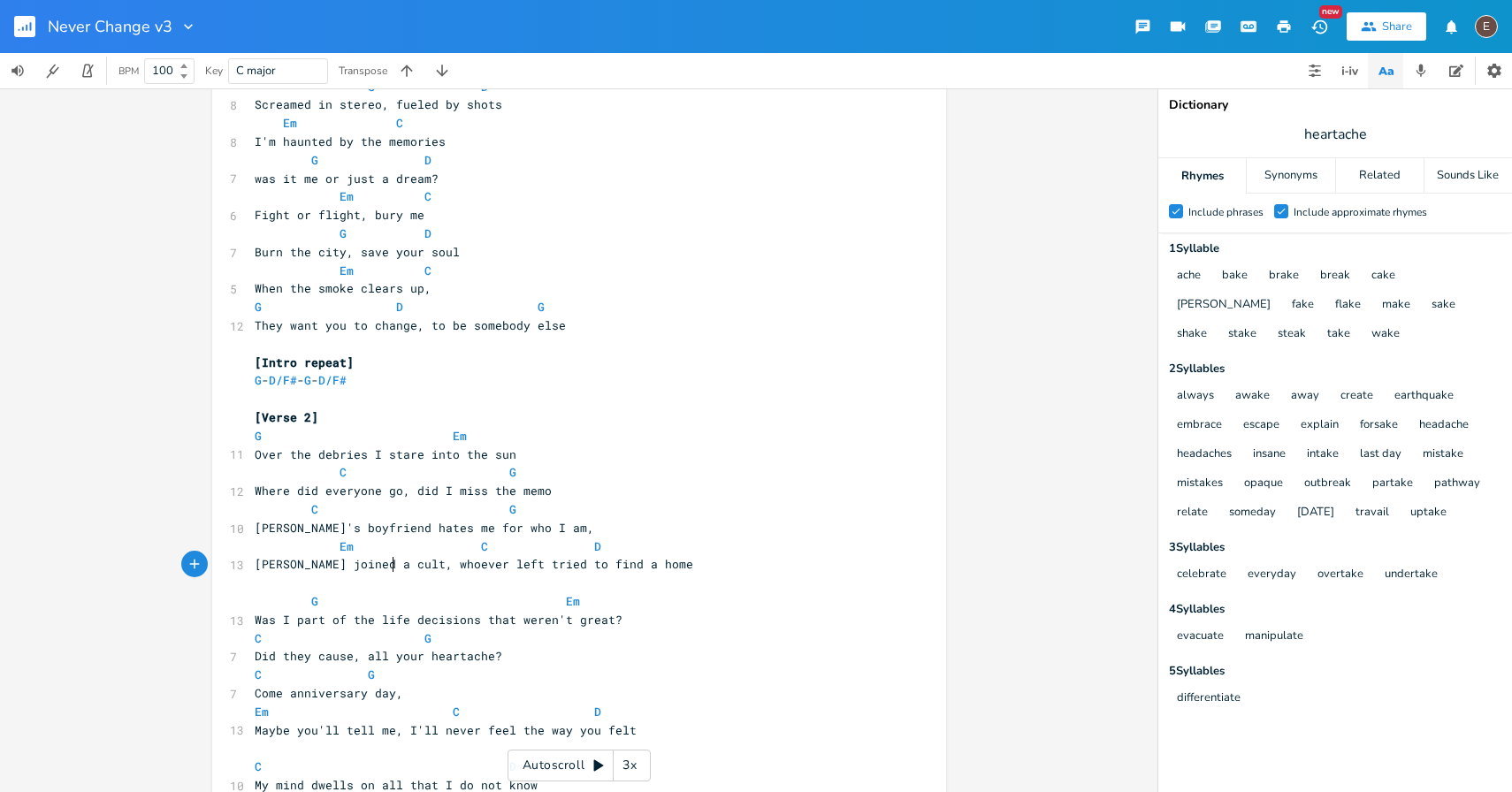
click at [389, 561] on span "Mia joined a cult, whoever left tried to find a home" at bounding box center [474, 564] width 439 height 16
type textarea "anyone"
click at [467, 569] on span "Mia joined a cult, anyone left tried to find a home" at bounding box center [470, 564] width 432 height 16
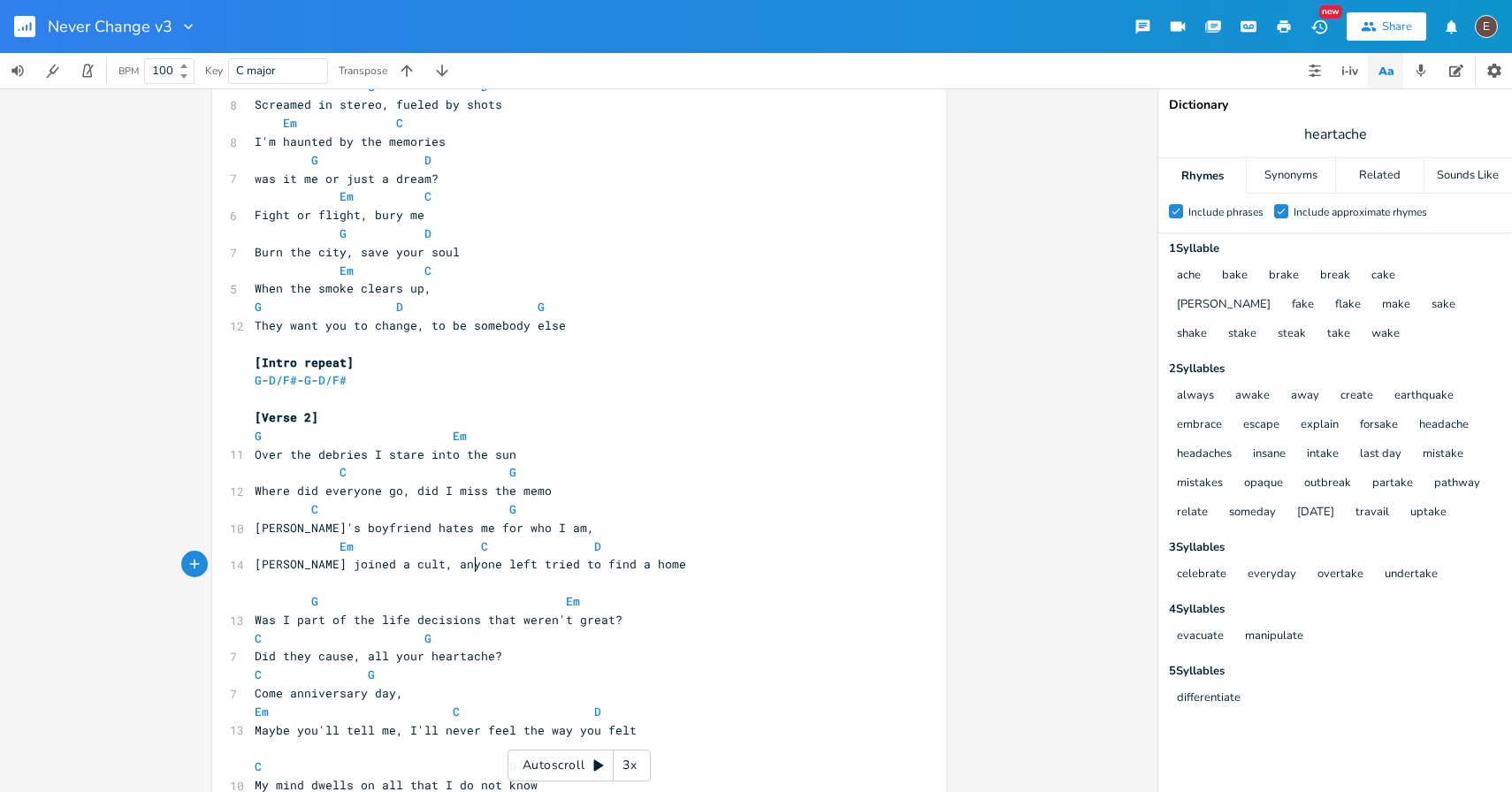
type textarea "home"
click at [563, 575] on pre "​" at bounding box center [570, 583] width 639 height 19
click at [549, 566] on span "Mia joined a cult, anyone left tried to find a home" at bounding box center [470, 564] width 432 height 16
click at [509, 527] on span "Julie's boyfriend hates me for who I am," at bounding box center [424, 528] width 340 height 16
click at [535, 530] on pre "Julie's boyfriend hates me for who I am," at bounding box center [570, 528] width 639 height 19
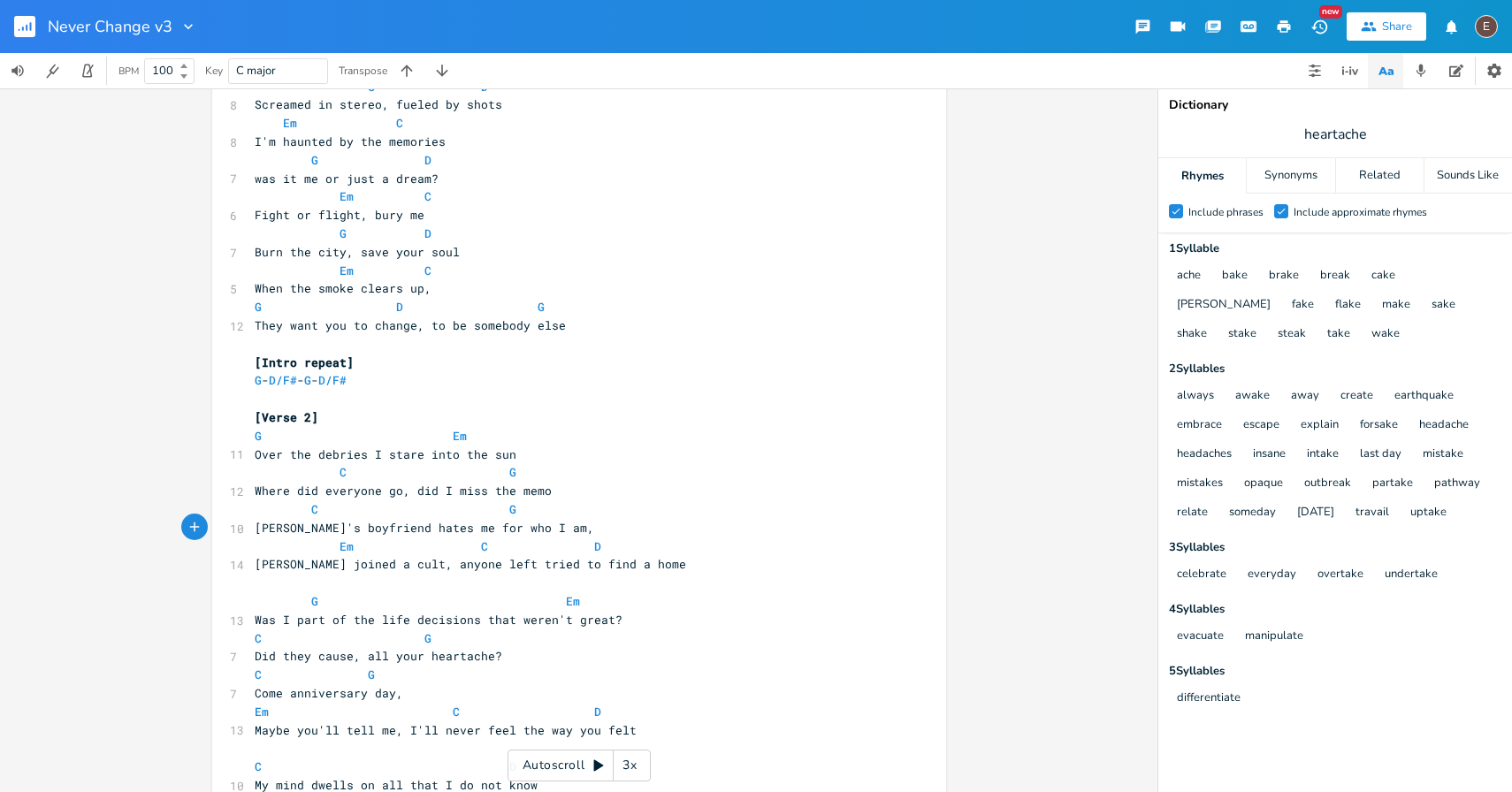
click at [397, 495] on span "Where did everyone go, did I miss the memo" at bounding box center [404, 491] width 297 height 16
type textarea "?"
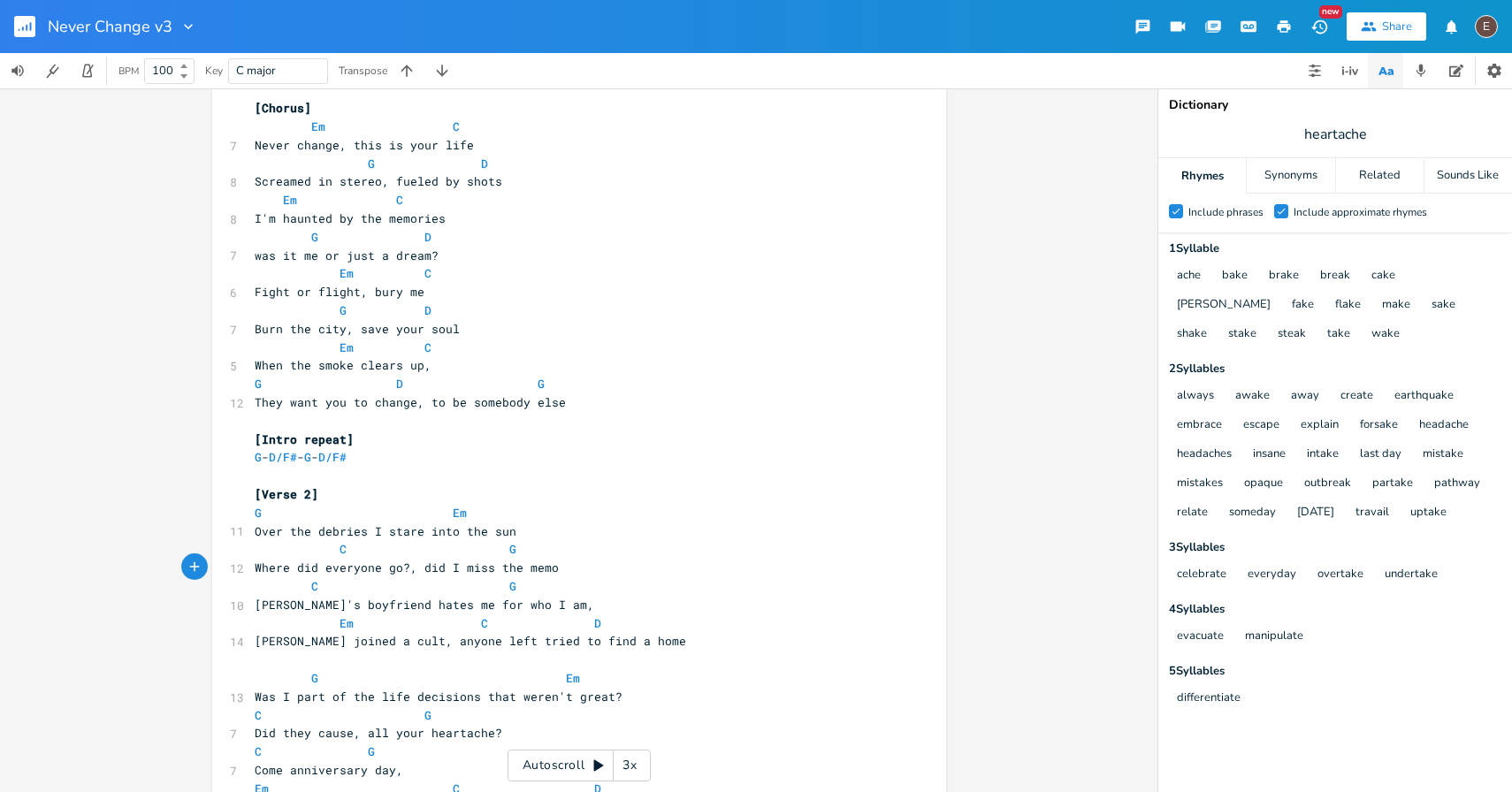
scroll to position [660, 0]
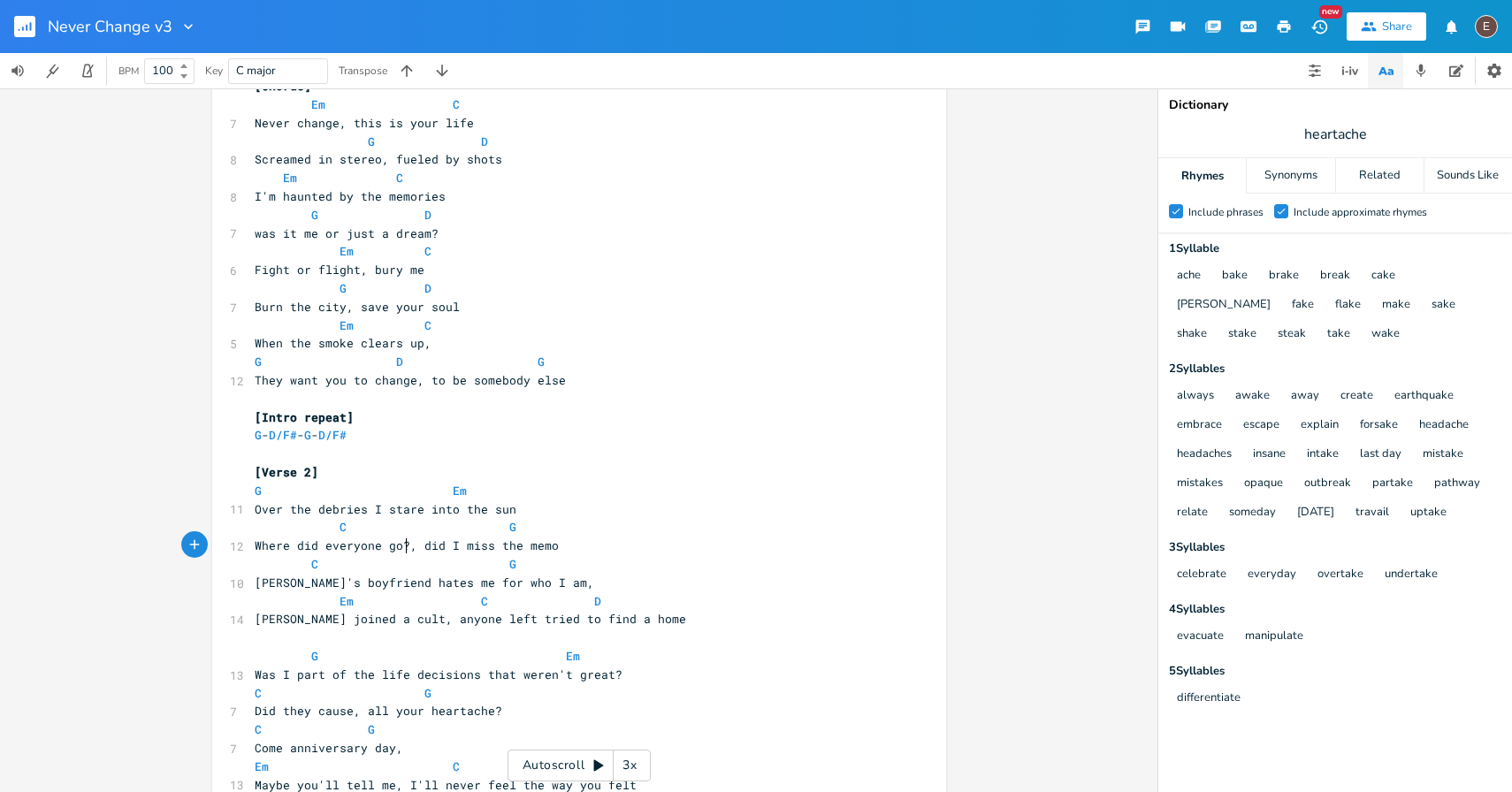
click at [328, 601] on span at bounding box center [324, 602] width 28 height 19
click at [396, 623] on span "Mia joined a cult, anyone left tried to find a home" at bounding box center [470, 619] width 432 height 16
type textarea "Sarah found a home"
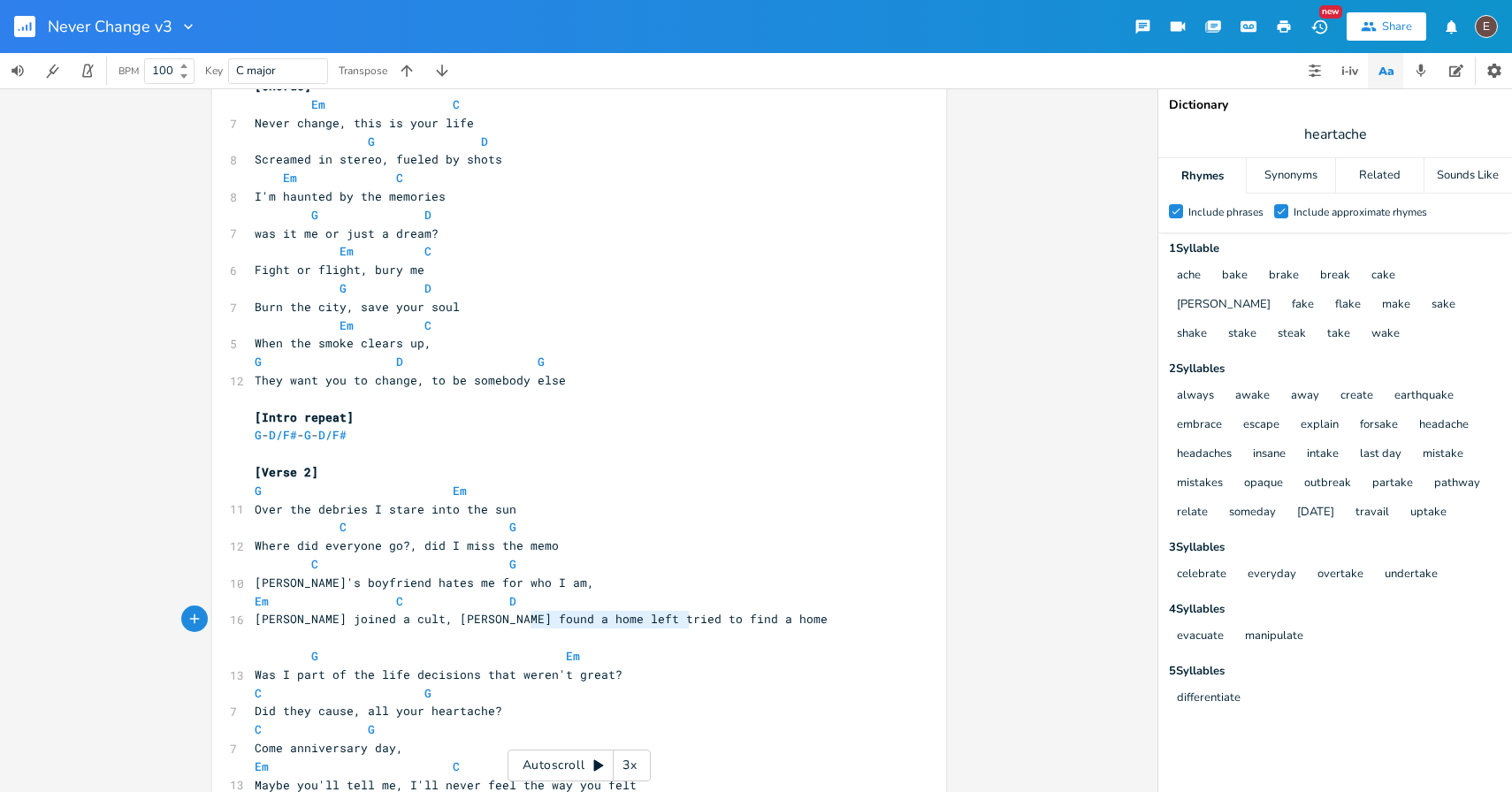
type textarea "left tried to find a home"
drag, startPoint x: 692, startPoint y: 614, endPoint x: 506, endPoint y: 620, distance: 186.1
click at [506, 620] on pre "Mia joined a cult, Sarah found a home left tried to find a home" at bounding box center [570, 619] width 639 height 19
click at [404, 599] on span at bounding box center [414, 602] width 22 height 19
click at [393, 617] on span "Mia joined a cult, Sarah found a home" at bounding box center [450, 619] width 389 height 16
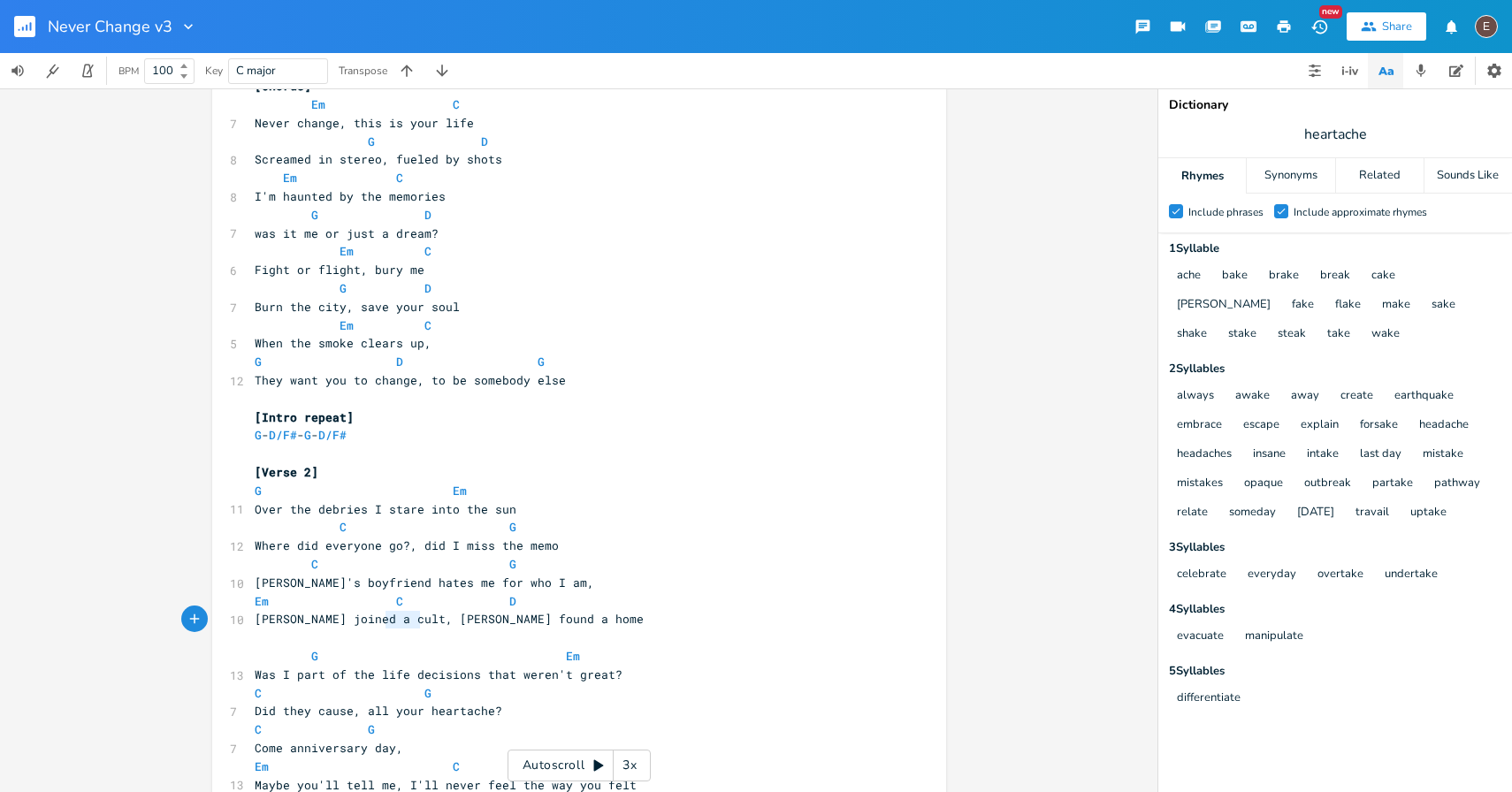
click at [393, 617] on span "Mia joined a cult, Sarah found a home" at bounding box center [450, 619] width 389 height 16
type textarea "Tom finally"
click at [566, 626] on pre "Mia joined a cult, Tom finally found a home" at bounding box center [570, 619] width 639 height 19
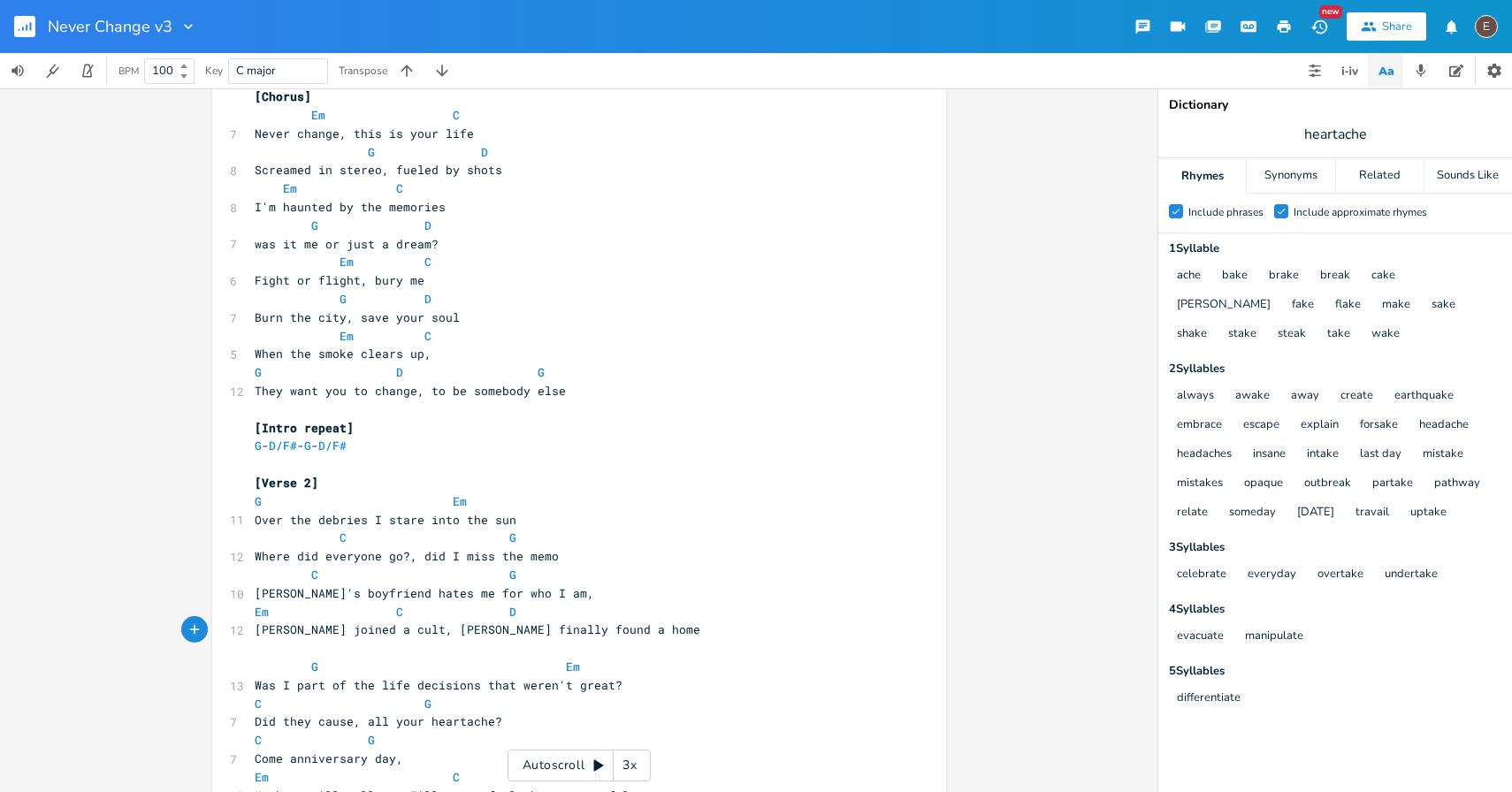
scroll to position [651, 0]
click at [392, 635] on span "Mia joined a cult, Tom finally found a home" at bounding box center [478, 629] width 446 height 16
type textarea "Tom"
click at [392, 635] on span "Mia joined a cult, Tom finally found a home" at bounding box center [478, 629] width 446 height 16
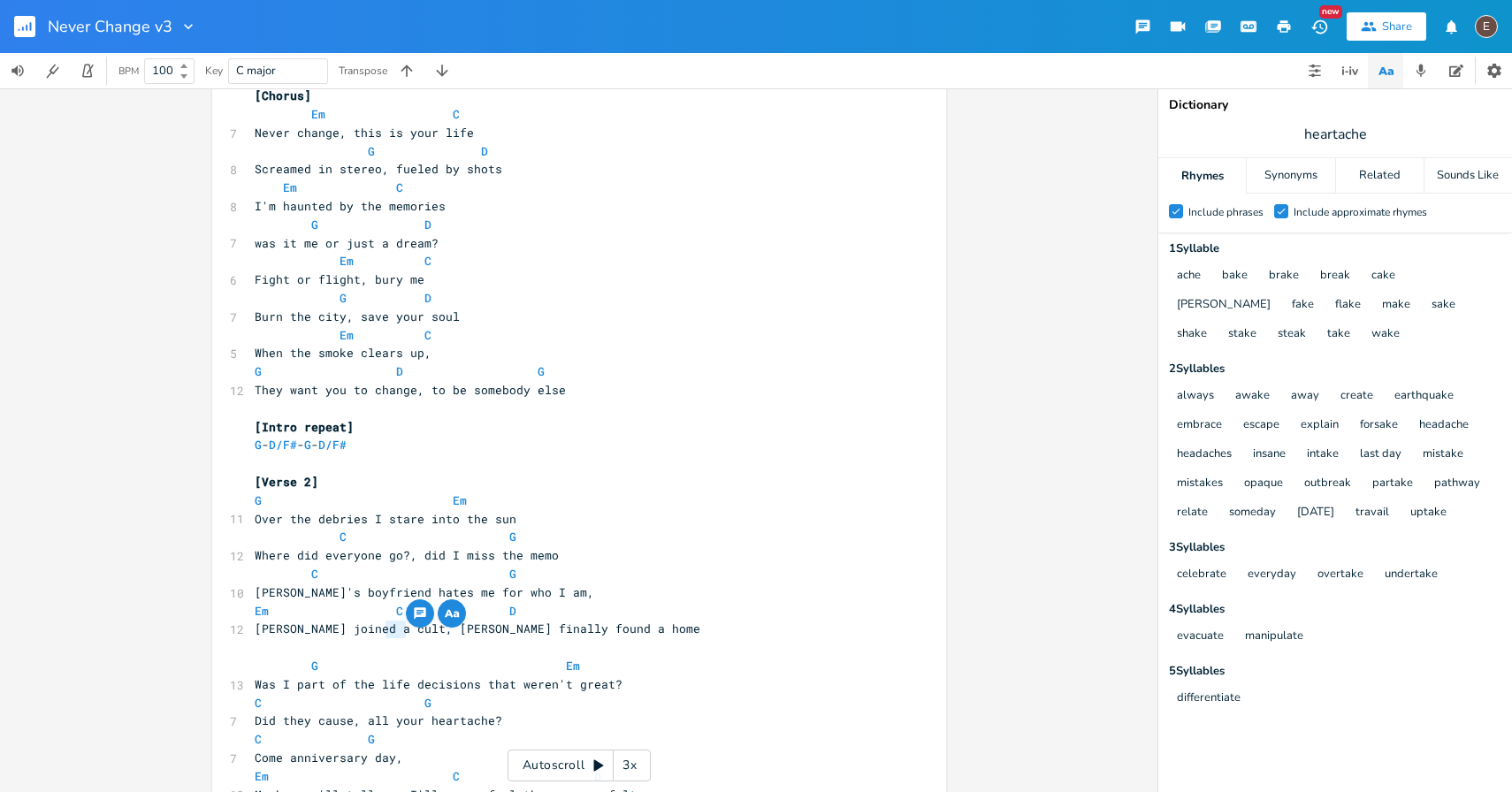
type textarea "Tom"
click at [392, 635] on span "Mia joined a cult, Tom finally found a home" at bounding box center [478, 629] width 446 height 16
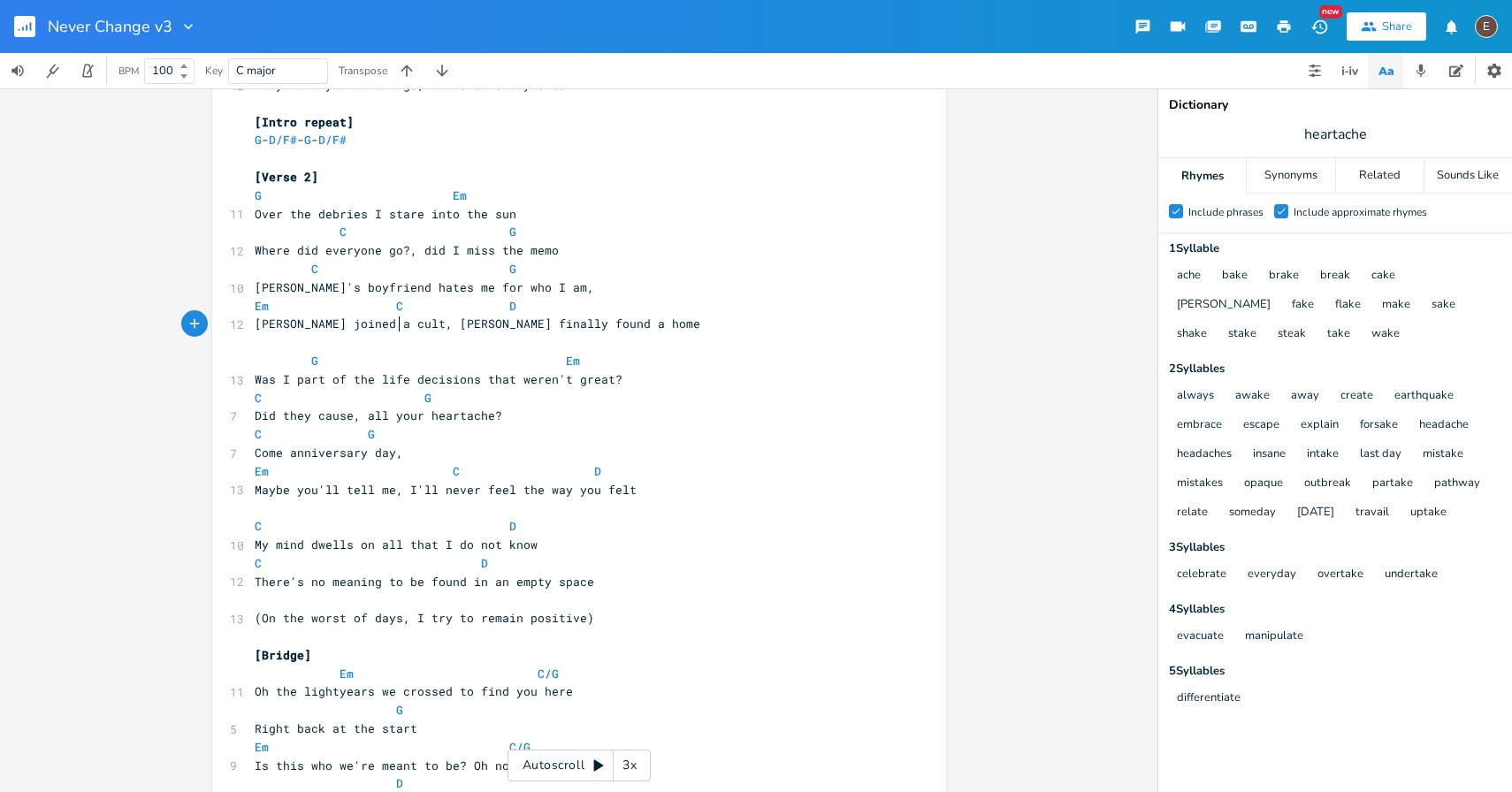
scroll to position [957, 0]
click at [390, 328] on span "Mia joined a cult, Tom finally found a home" at bounding box center [478, 323] width 446 height 16
type textarea "Tim"
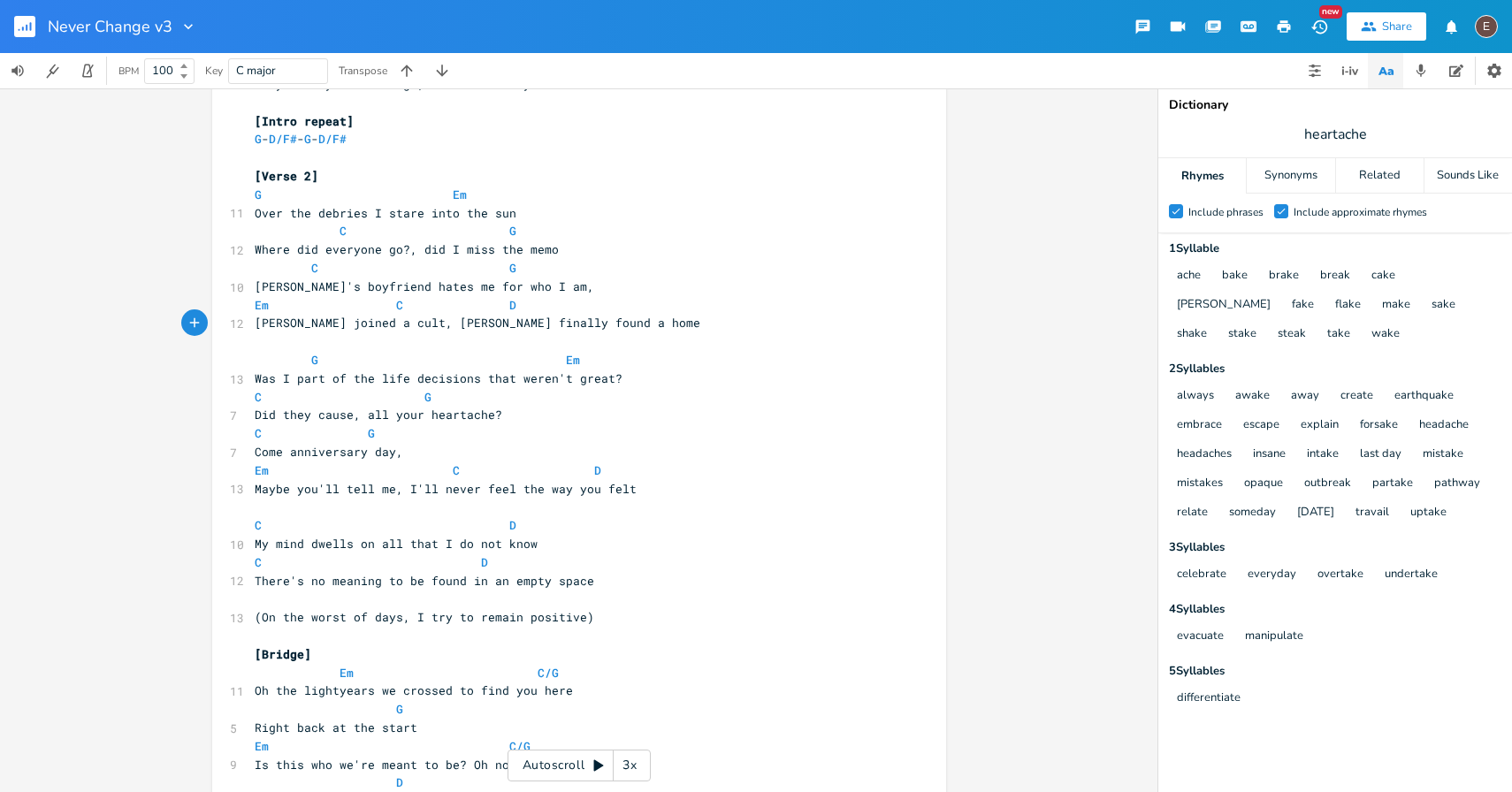
click at [408, 314] on pre "Mia joined a cult, Tim finally found a home" at bounding box center [570, 323] width 639 height 19
click at [392, 318] on span "Mia joined a cult, Tim finally found a home" at bounding box center [478, 323] width 446 height 16
type textarea "Tim"
click at [396, 318] on span "Mia joined a cult, Tim finally found a home" at bounding box center [478, 323] width 446 height 16
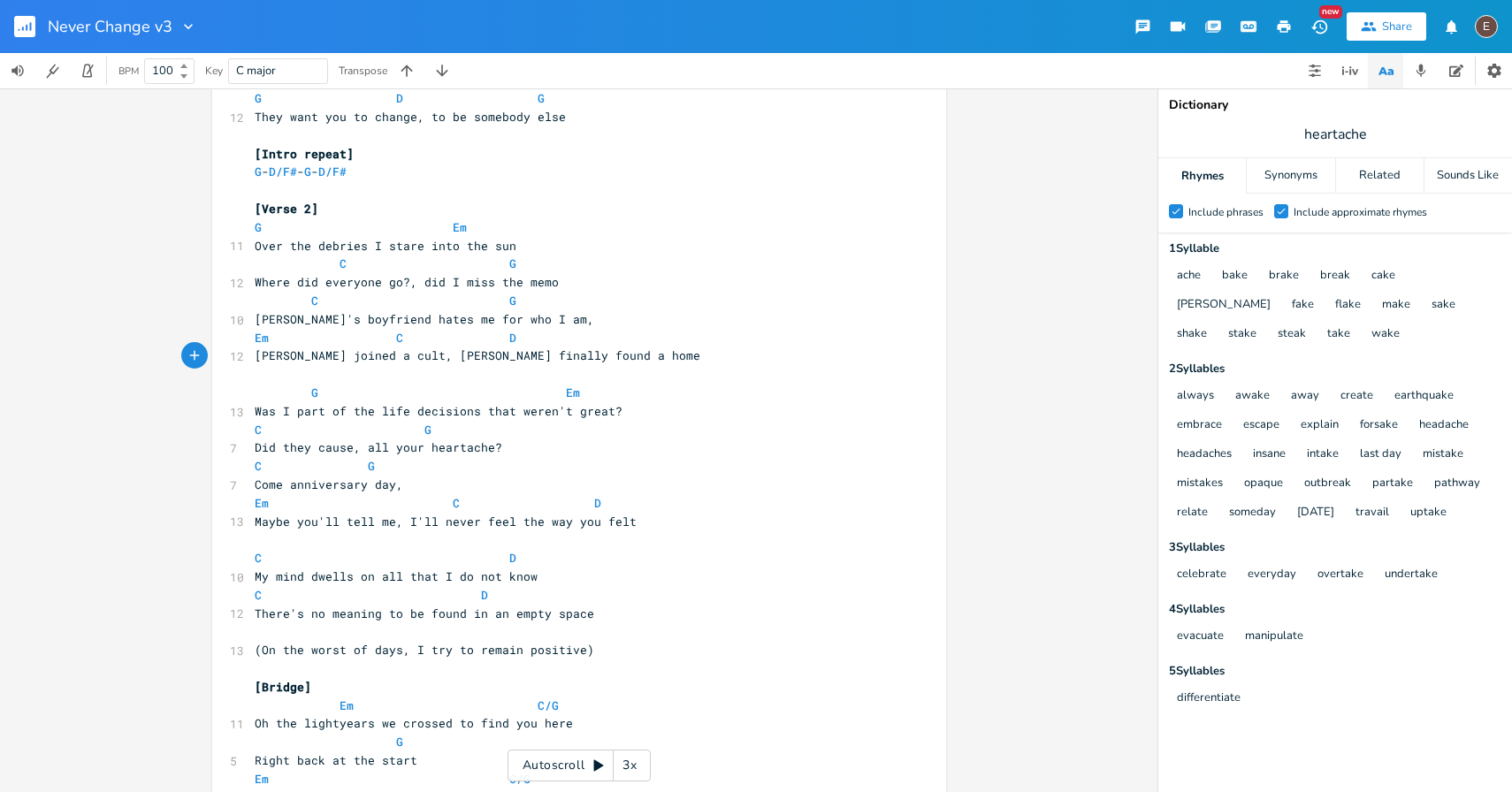
scroll to position [889, 0]
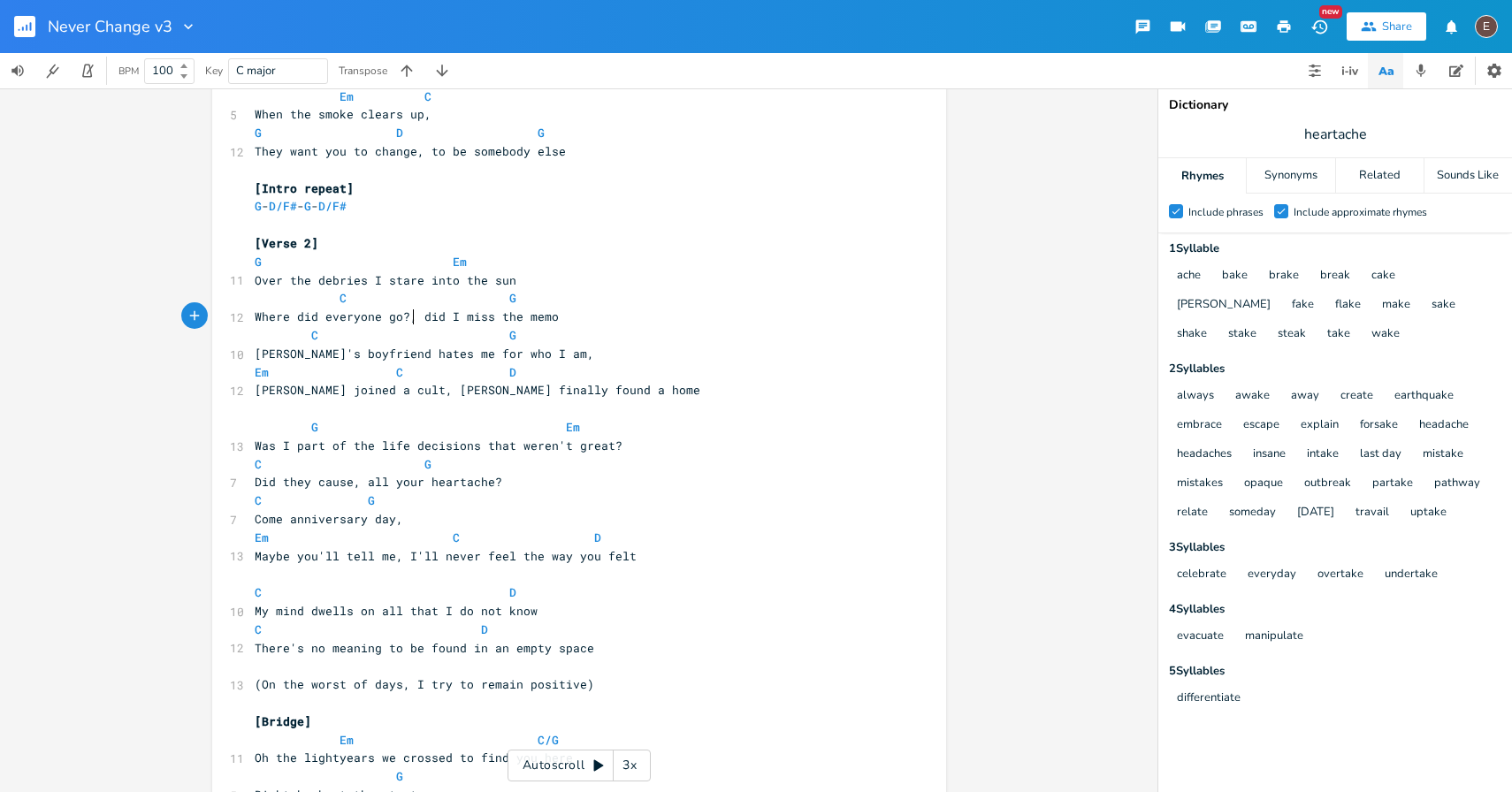
click at [408, 319] on span "Where did everyone go?, did I miss the memo" at bounding box center [407, 316] width 305 height 16
click at [257, 451] on span "Was I part of the life decisions that weren't great?" at bounding box center [439, 446] width 368 height 16
type textarea "And"
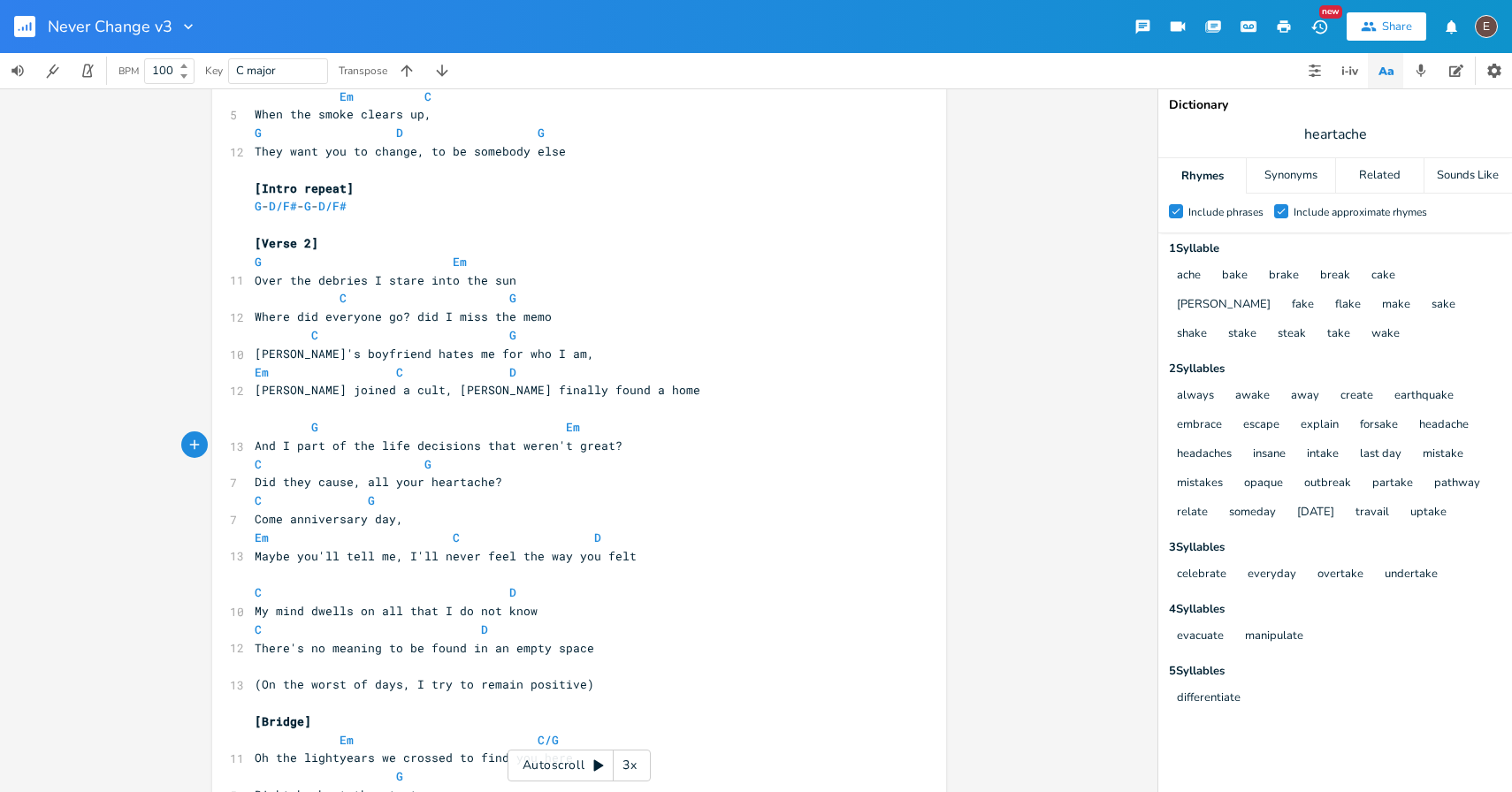
click at [289, 451] on span "And I part of the life decisions that weren't great?" at bounding box center [439, 446] width 368 height 16
type textarea "seem"
type textarea "was I"
click at [614, 444] on span "And was I part of the life decisions that weren't great?" at bounding box center [453, 446] width 396 height 16
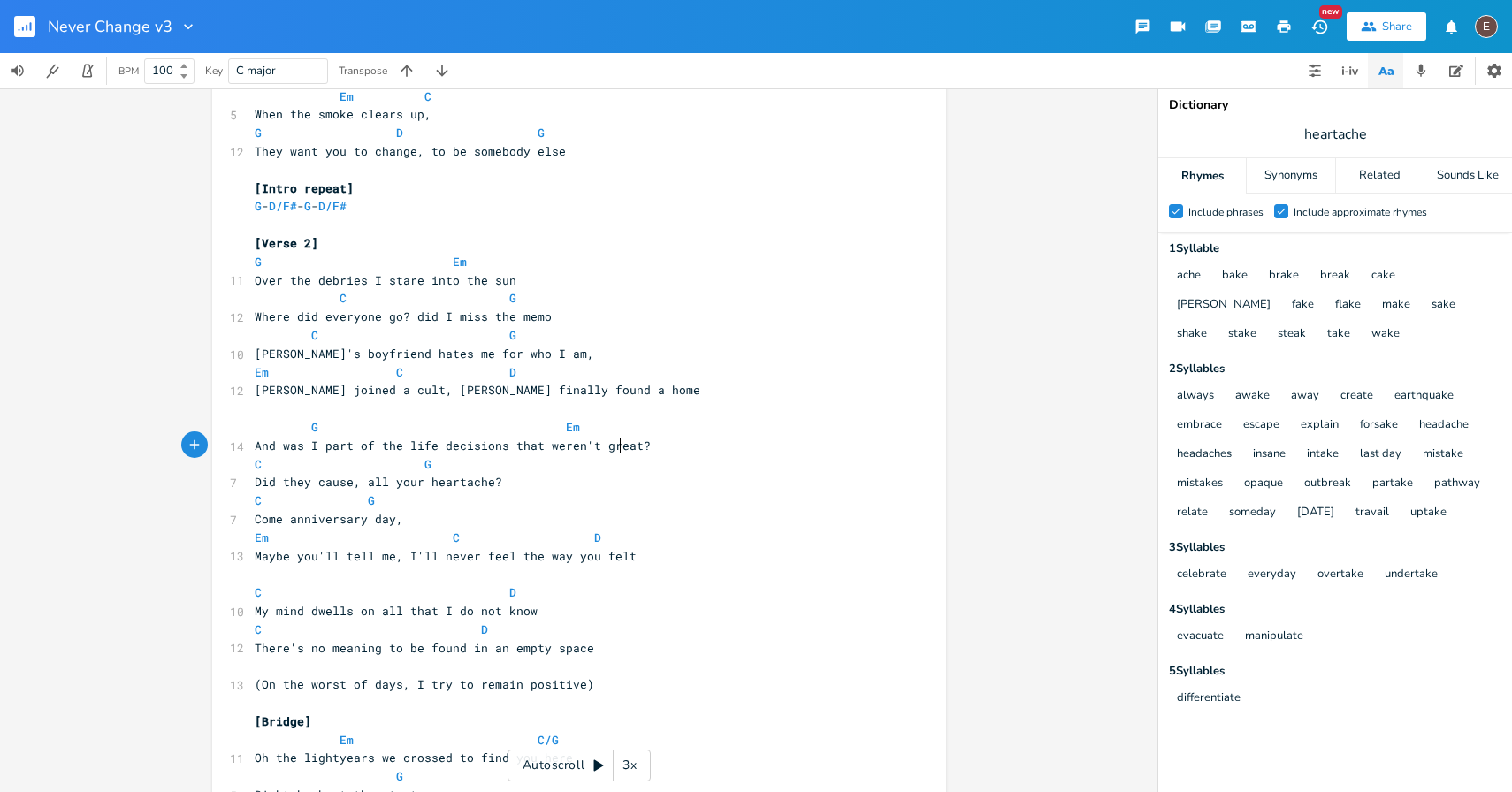
click at [614, 444] on span "And was I part of the life decisions that weren't great?" at bounding box center [453, 446] width 396 height 16
type textarea "great"
click at [621, 449] on span "And was I part of the life decisions that weren't great?" at bounding box center [453, 446] width 396 height 16
drag, startPoint x: 646, startPoint y: 448, endPoint x: 505, endPoint y: 451, distance: 141.0
click at [505, 451] on pre "And was I part of the life decisions that weren't great?" at bounding box center [570, 446] width 639 height 19
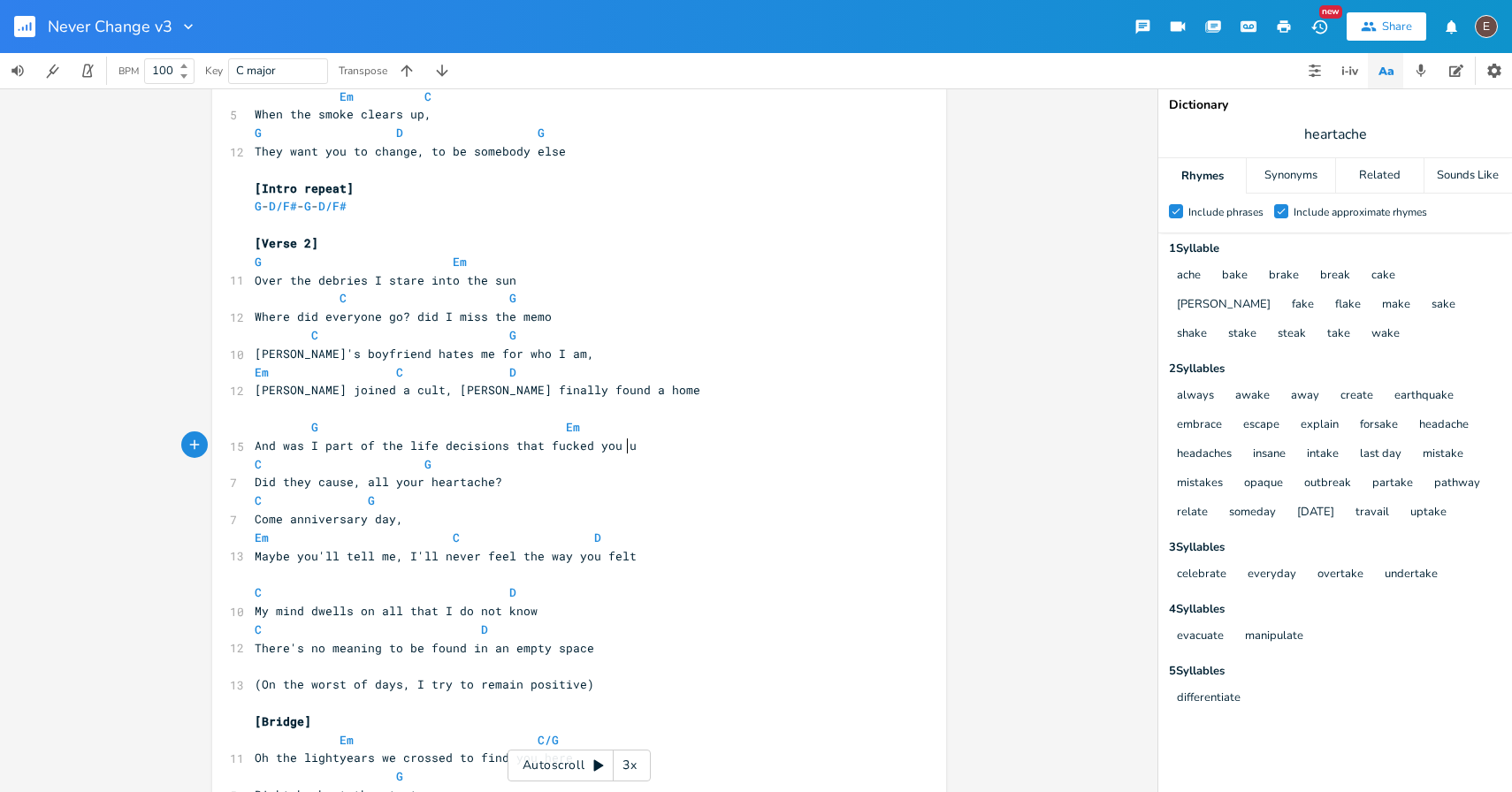
type textarea "that fucked you up"
drag, startPoint x: 282, startPoint y: 451, endPoint x: 243, endPoint y: 451, distance: 39.0
click at [243, 451] on div "And w x [Intro] G - D/F# - G - D/F# ​ [Verse 1] G Em 12 The distorted photograp…" at bounding box center [579, 66] width 734 height 1712
type textarea "W"
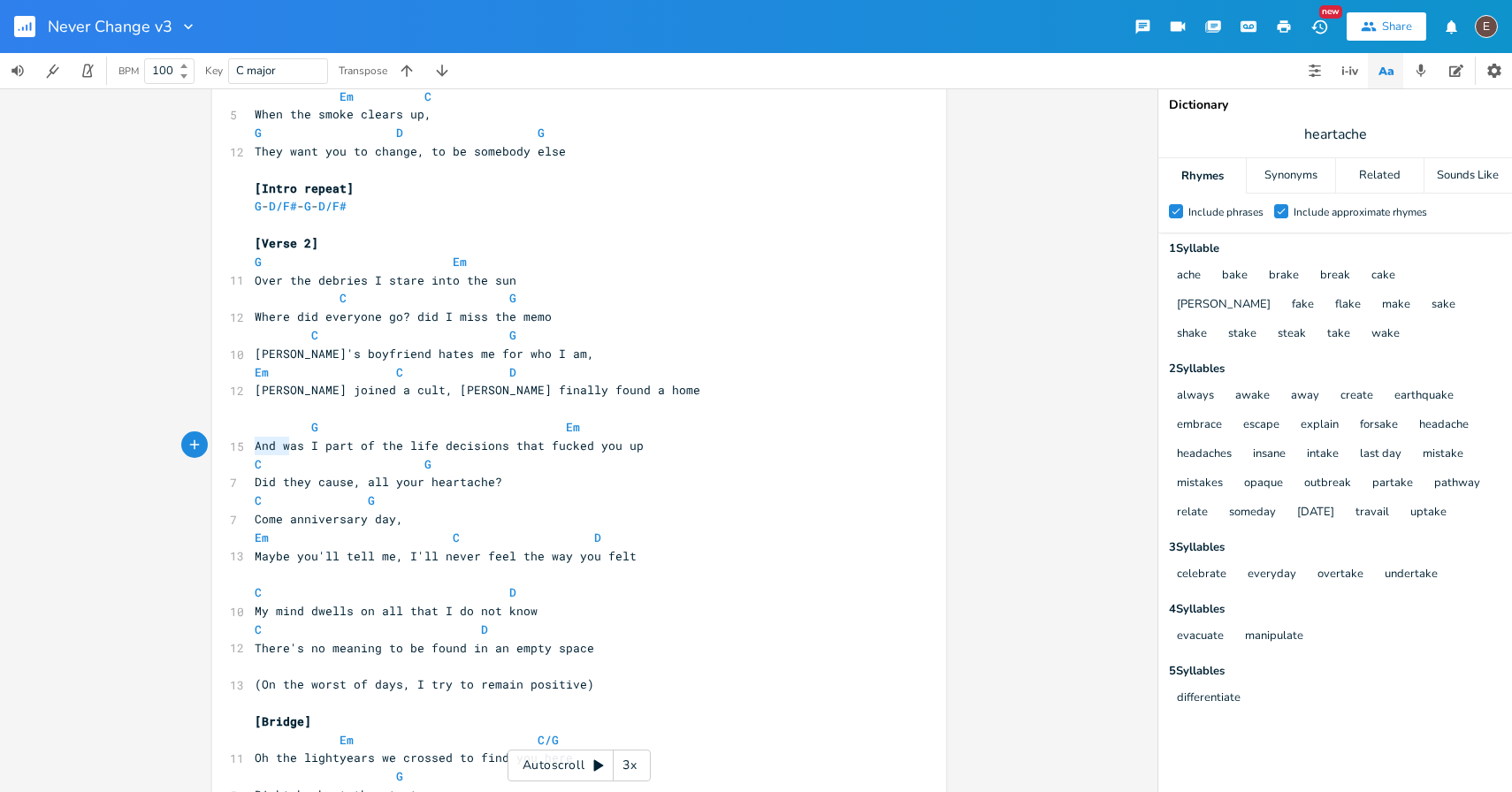
scroll to position [0, 13]
click at [463, 481] on span "Did they cause, all your heartache?" at bounding box center [378, 482] width 248 height 16
click at [456, 451] on span "Was I part of the life decisions that fucked you up" at bounding box center [435, 446] width 360 height 16
type textarea "moments"
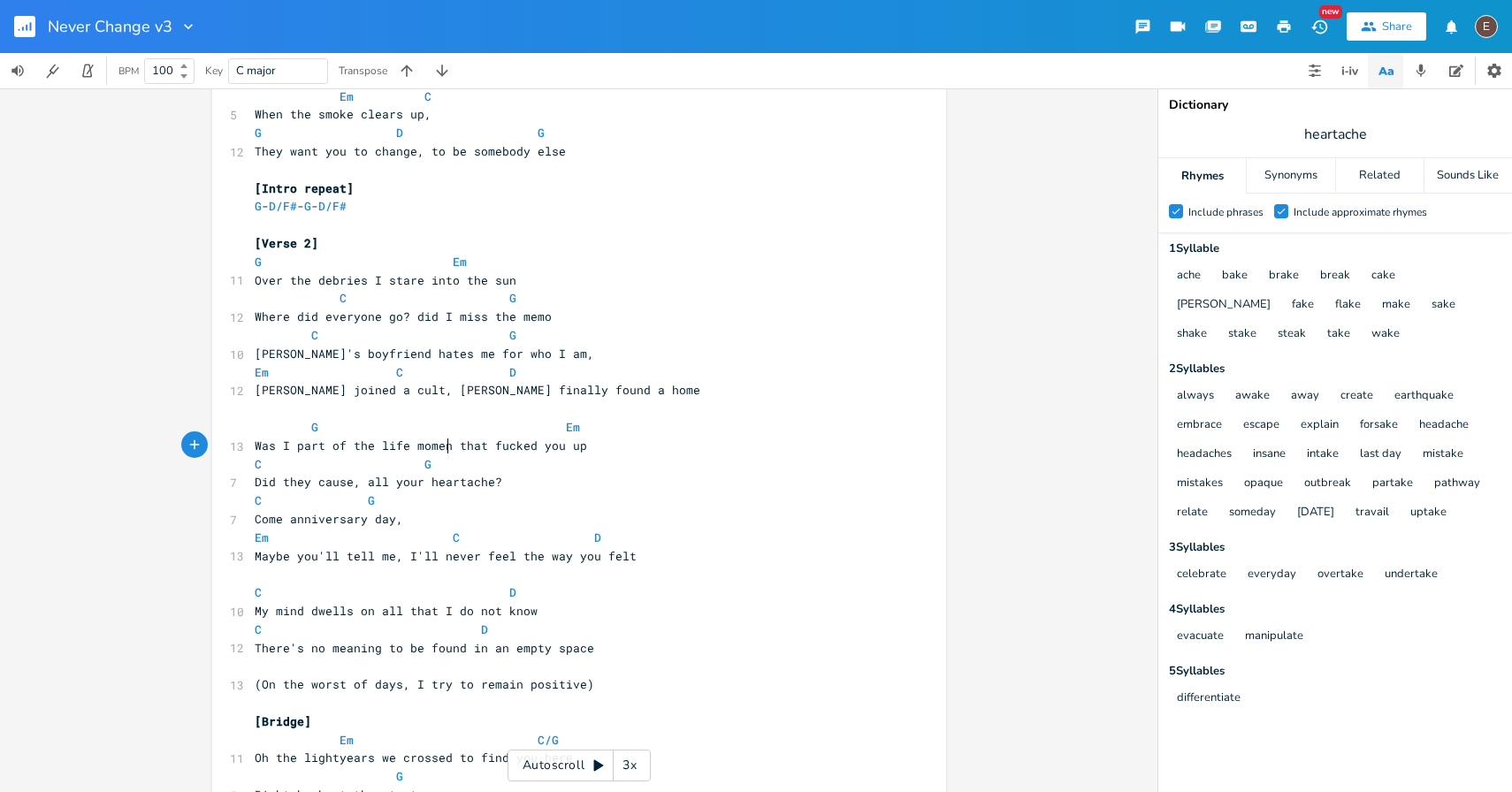
scroll to position [0, 49]
click at [604, 496] on pre "C G" at bounding box center [570, 501] width 639 height 19
click at [255, 485] on span "Did they cause, all your heartache?" at bounding box center [378, 482] width 248 height 16
type textarea "Well d"
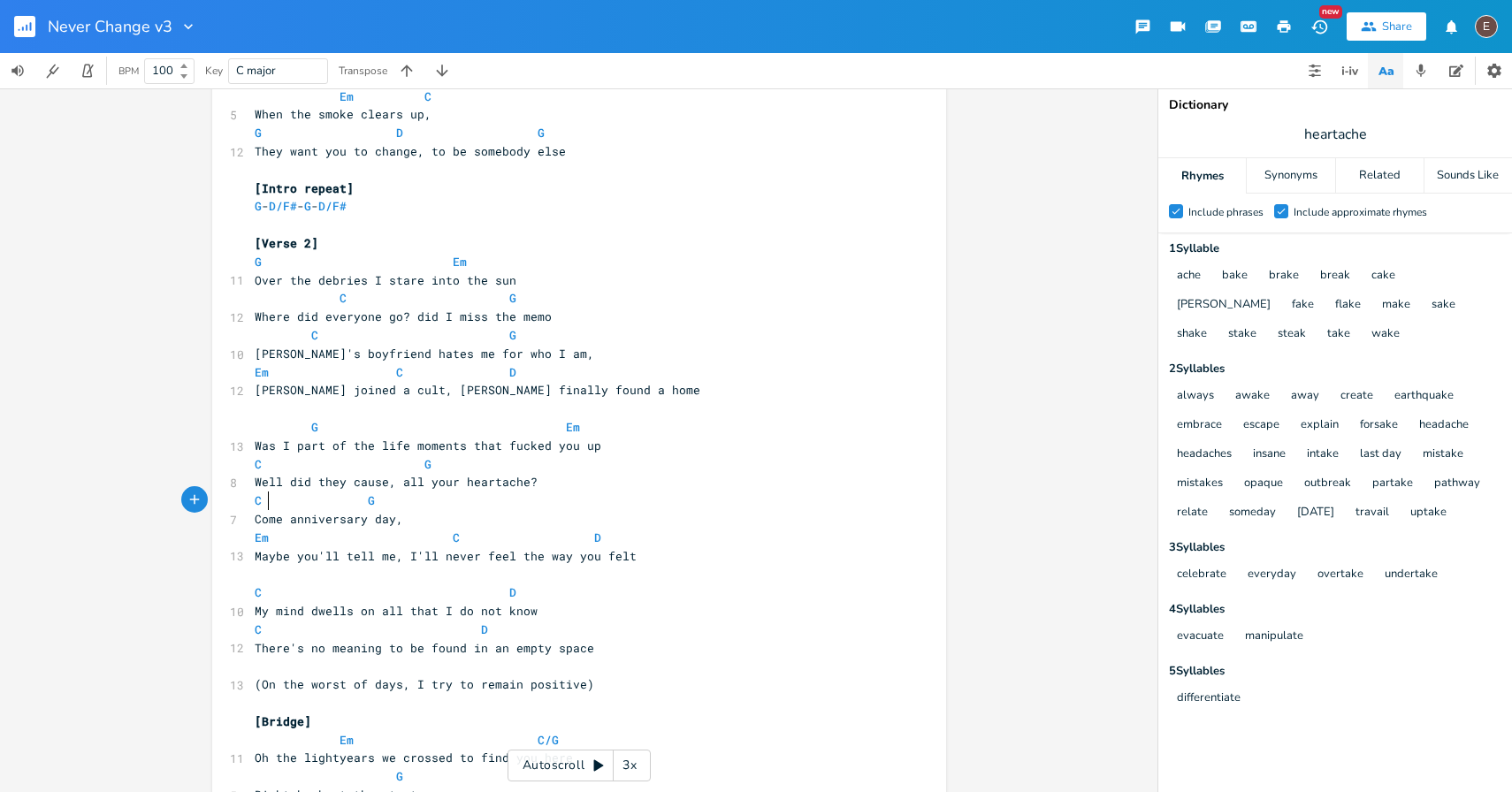
click at [269, 496] on span at bounding box center [276, 501] width 14 height 19
click at [265, 486] on span "Well did they cause, all your heartache?" at bounding box center [396, 482] width 283 height 16
type textarea "Oh"
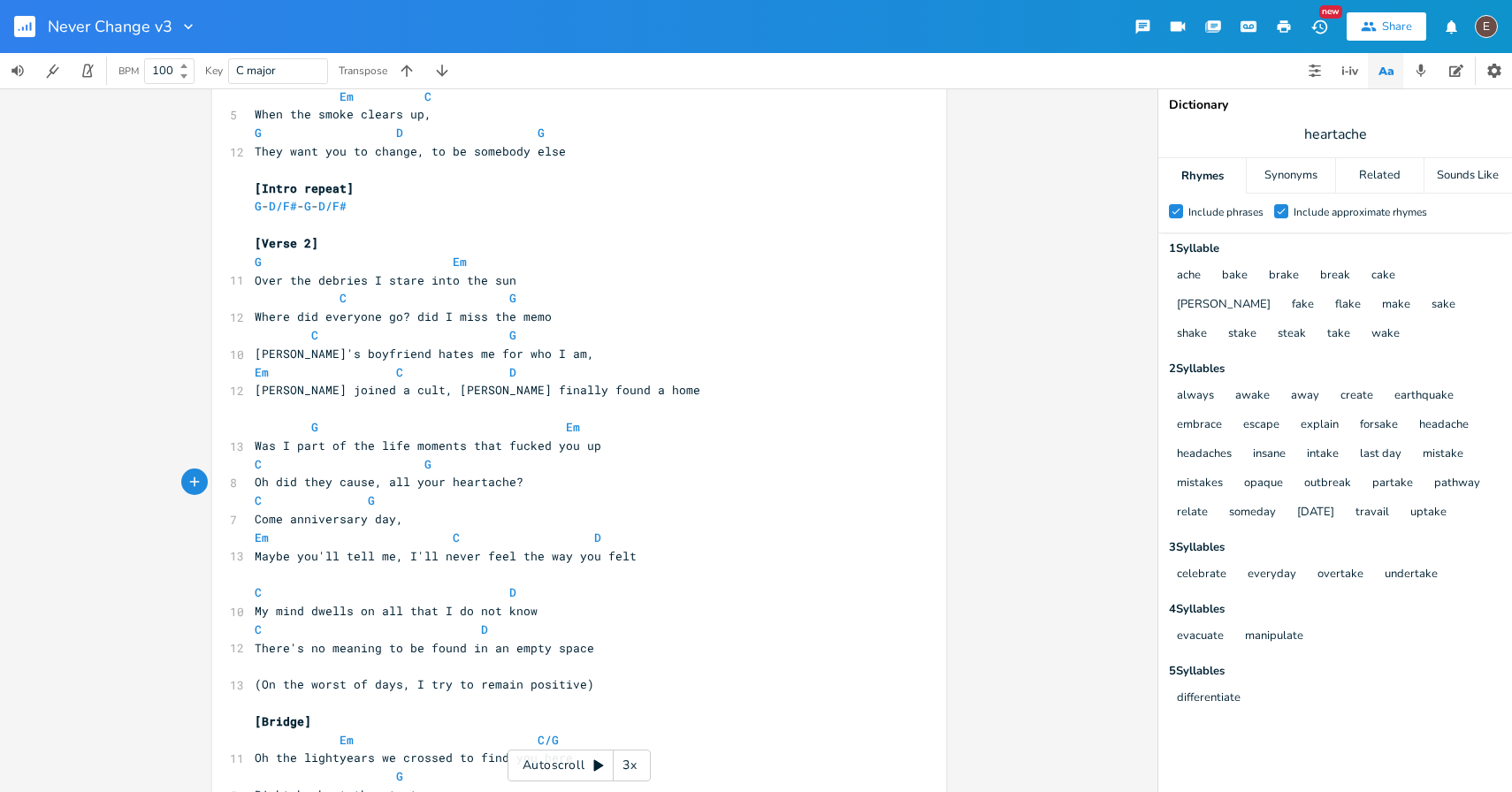
click at [558, 523] on pre "Come anniversary day," at bounding box center [570, 519] width 639 height 19
click at [397, 394] on span "Mia joined a cult, Tim finally found a home" at bounding box center [478, 390] width 446 height 16
type textarea "they"
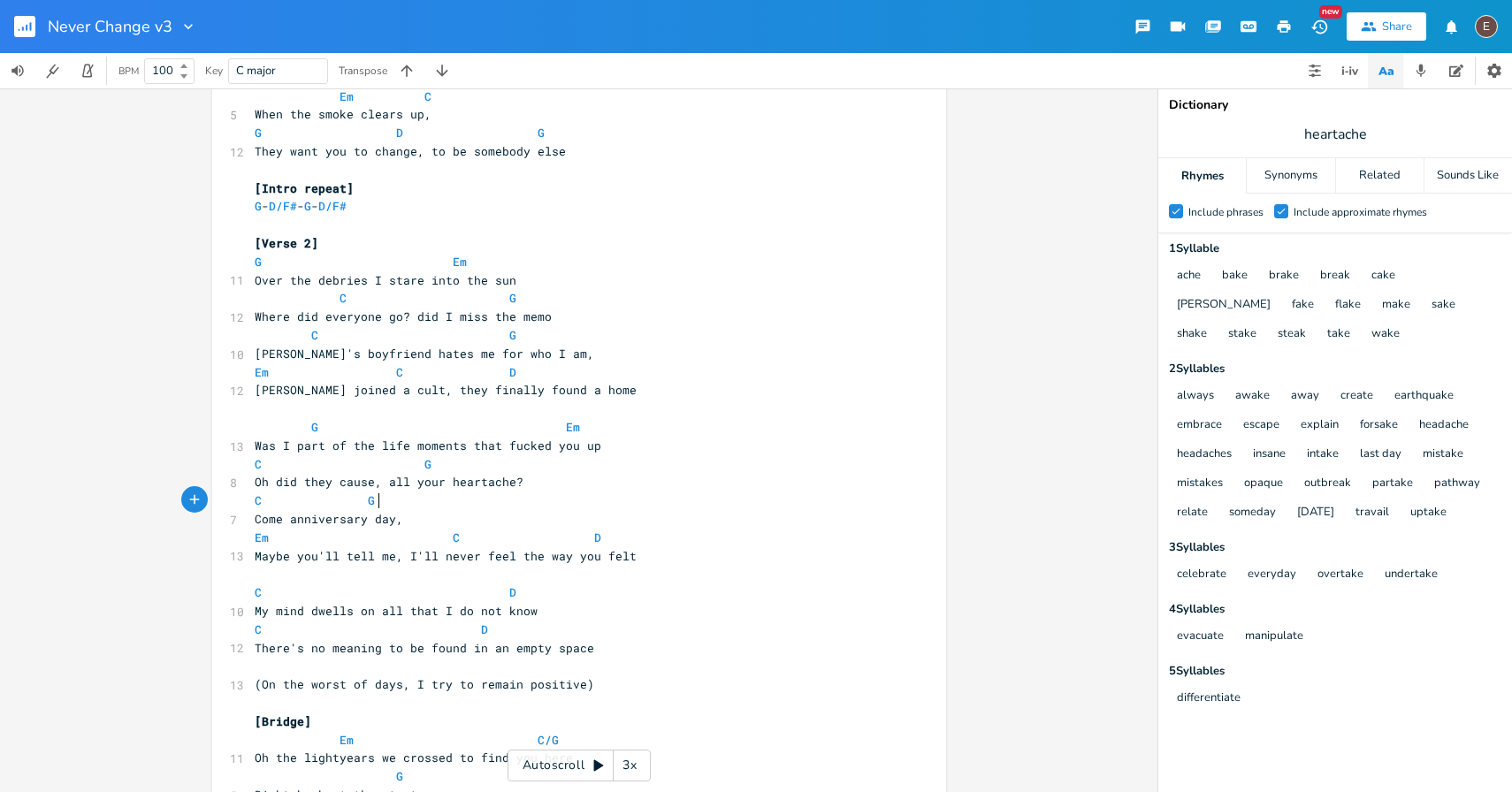
click at [555, 495] on pre "C G" at bounding box center [570, 501] width 639 height 19
click at [435, 378] on span at bounding box center [438, 372] width 28 height 19
click at [430, 396] on span "Mia joined a cult, they finally found a home" at bounding box center [446, 390] width 382 height 16
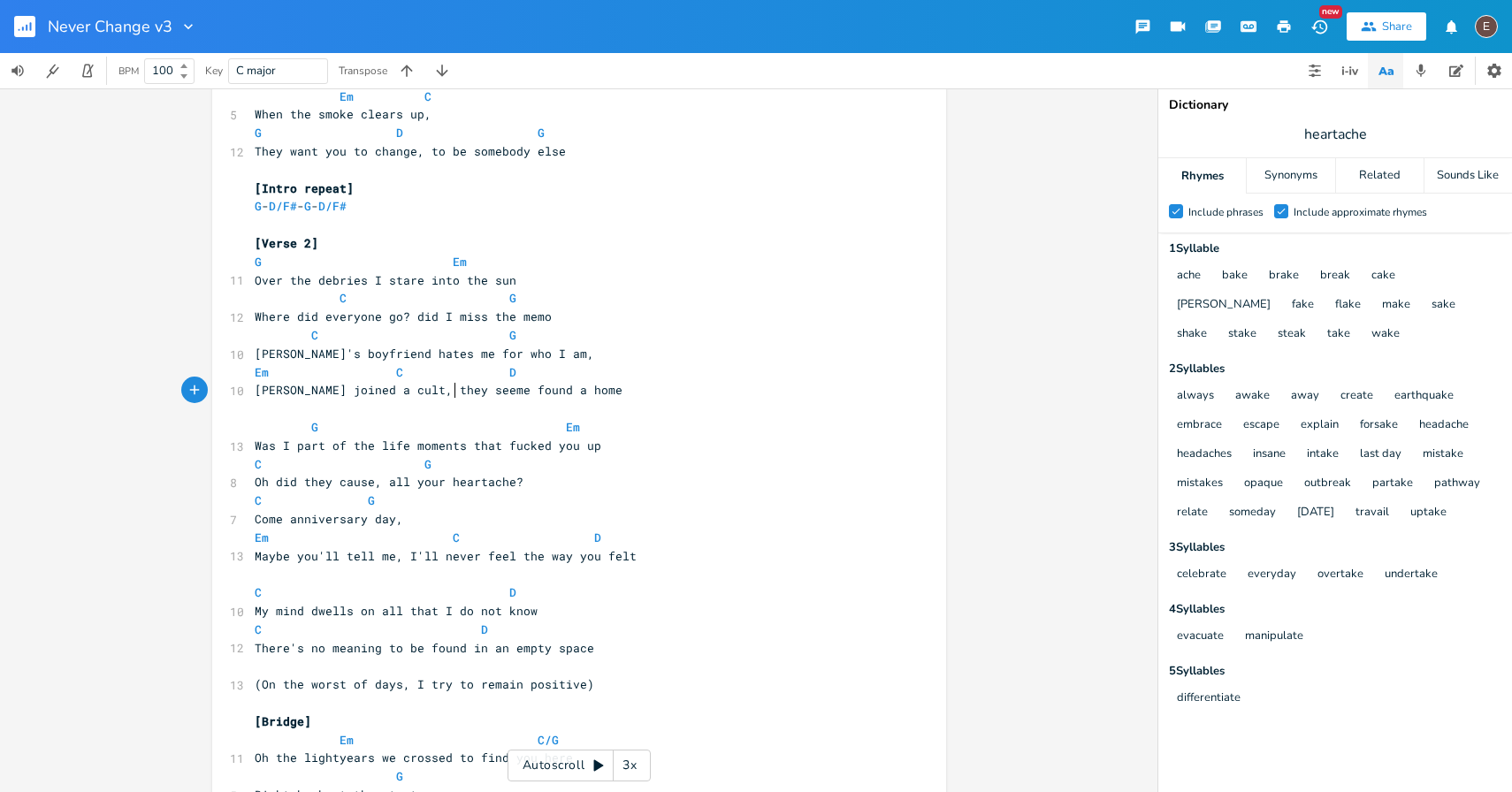
type textarea "seemed"
type textarea "to have"
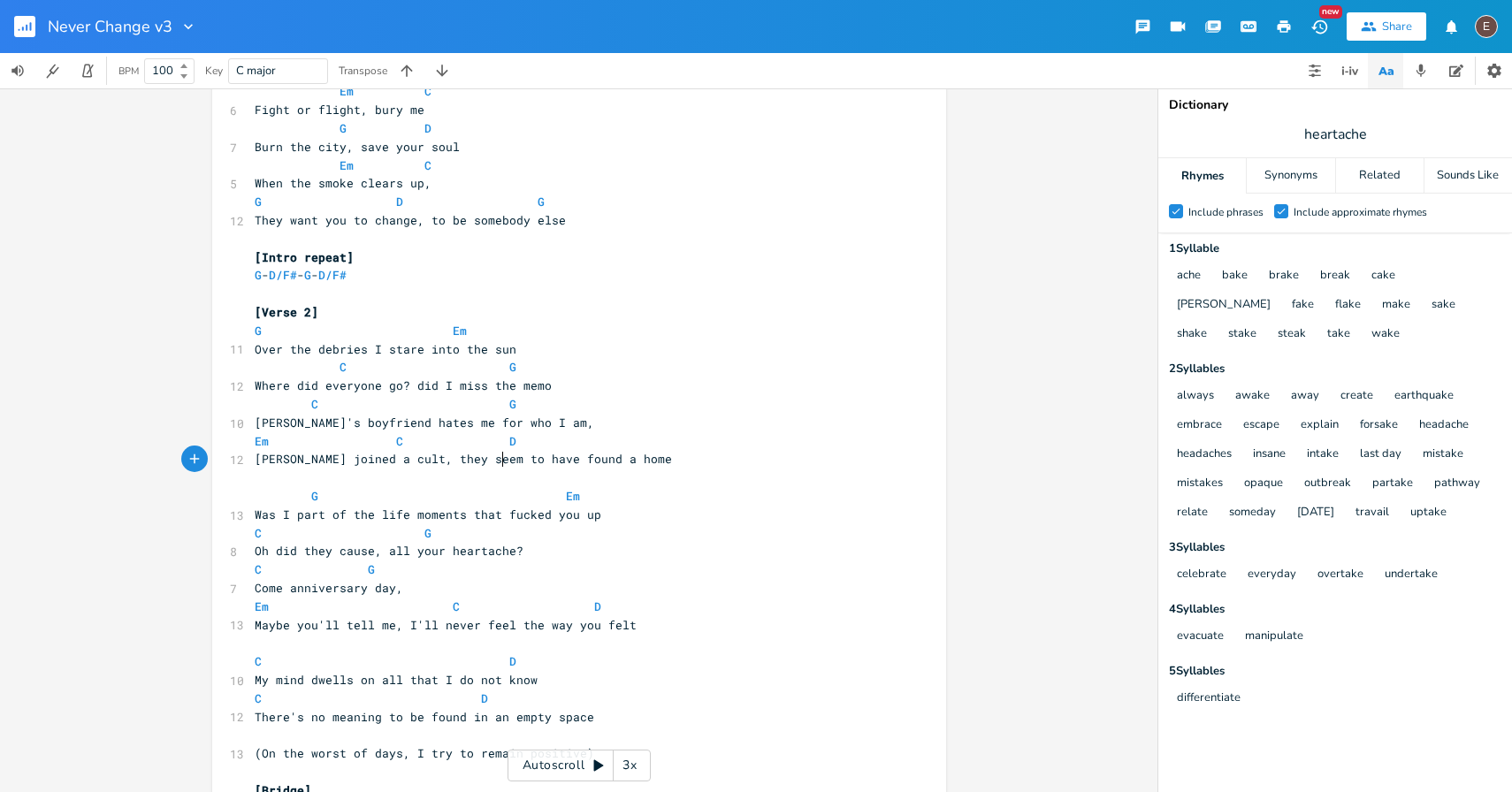
scroll to position [815, 0]
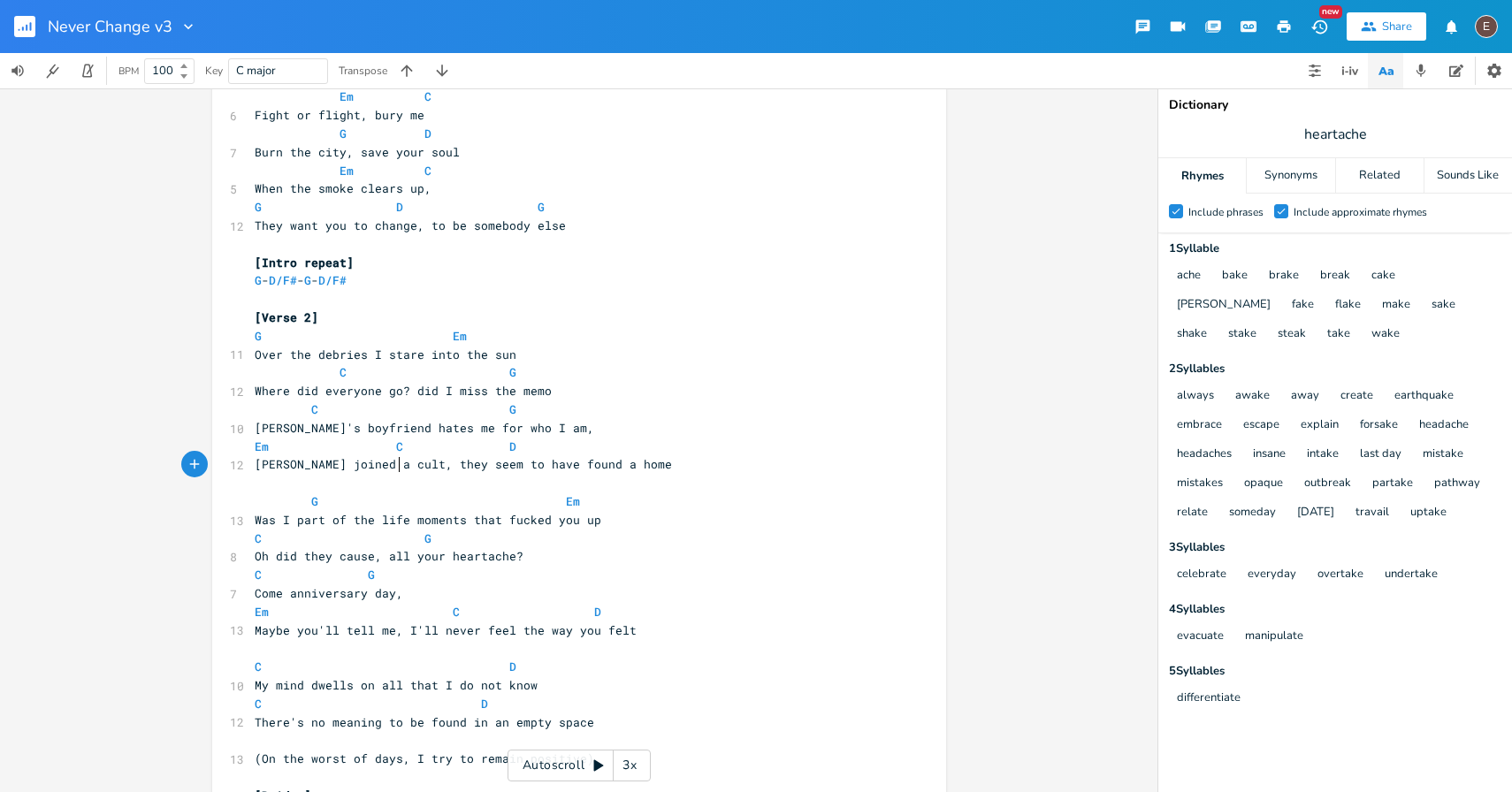
click at [397, 472] on pre "Mia joined a cult, they seem to have found a home" at bounding box center [570, 464] width 639 height 19
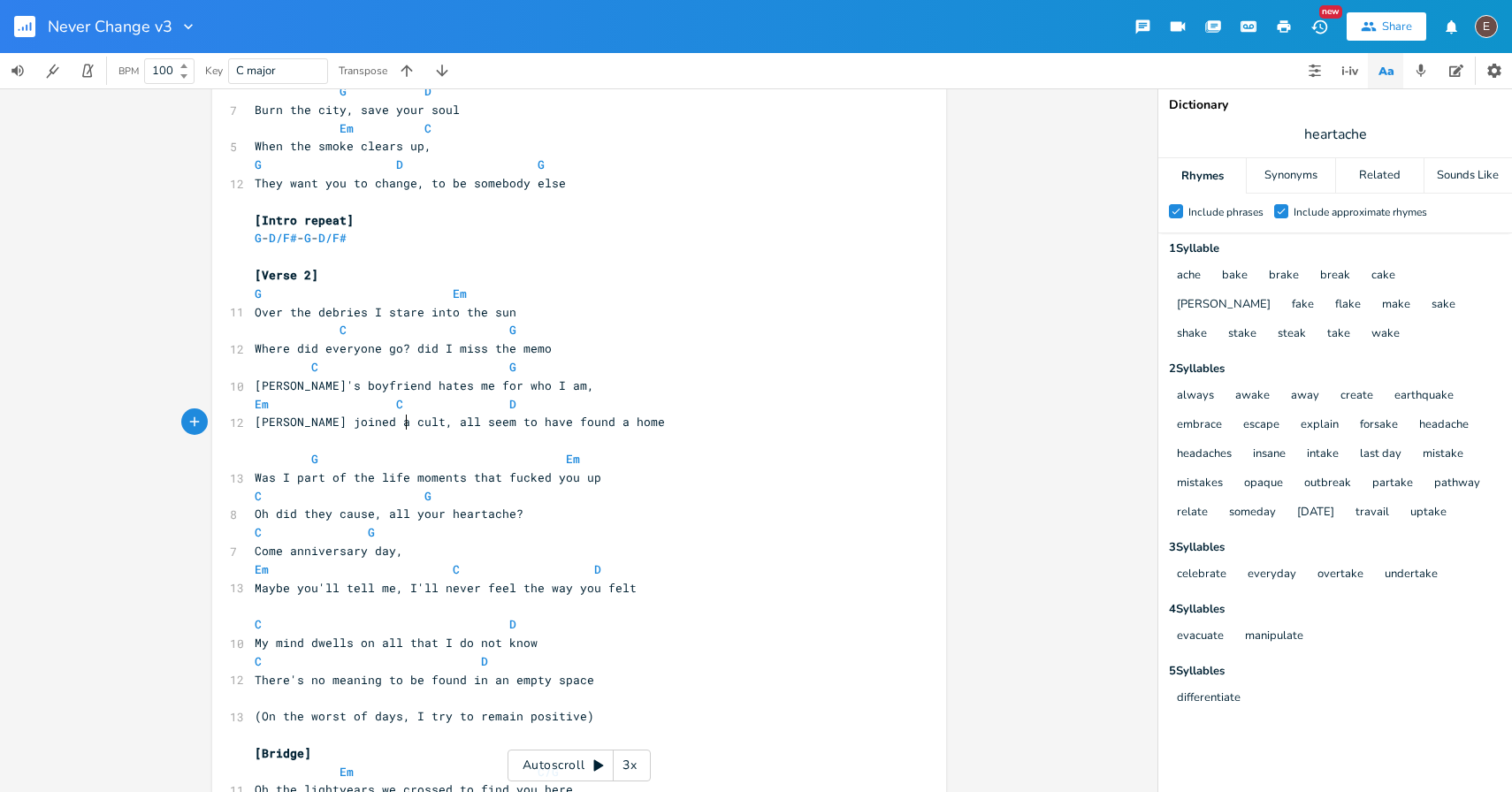
scroll to position [860, 0]
type textarea "all"
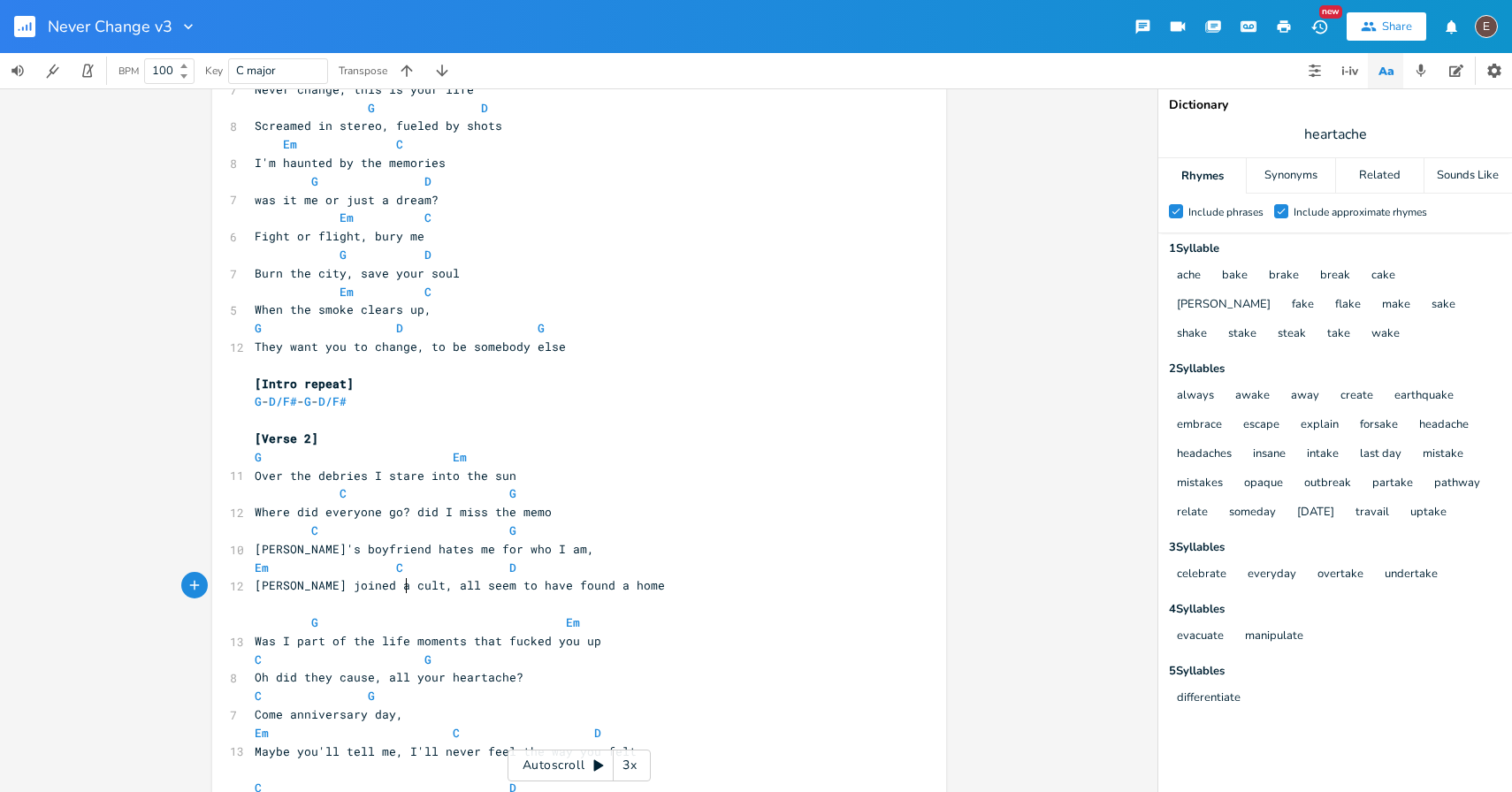
scroll to position [693, 0]
type textarea "all seem to"
drag, startPoint x: 457, startPoint y: 589, endPoint x: 379, endPoint y: 588, distance: 78.0
click at [379, 588] on span "Mia joined a cult, all seem to have found a home" at bounding box center [460, 587] width 410 height 16
click at [428, 596] on pre "​" at bounding box center [570, 605] width 639 height 19
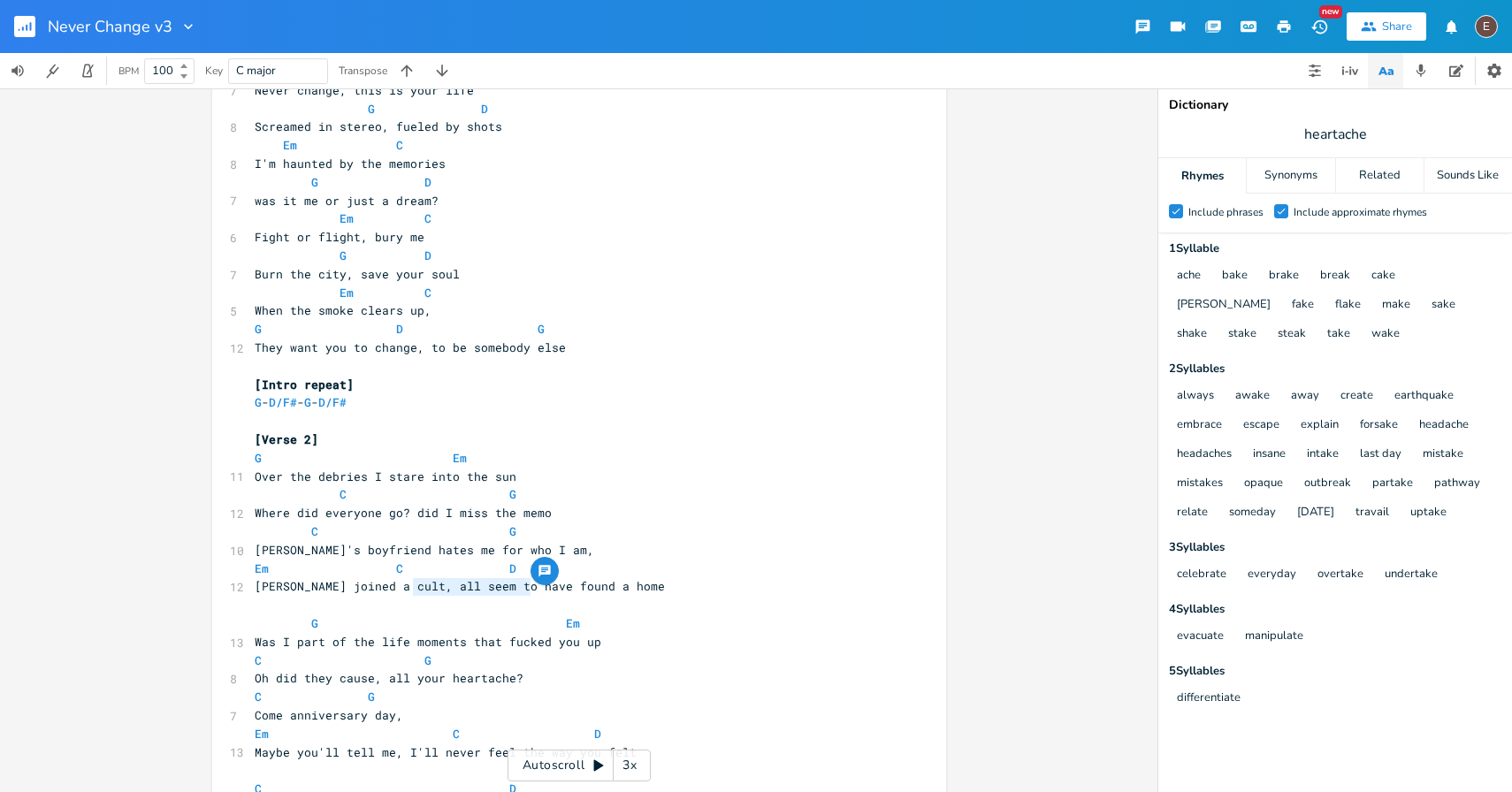
type textarea "seem to have found"
drag, startPoint x: 405, startPoint y: 586, endPoint x: 529, endPoint y: 589, distance: 124.0
click at [529, 589] on span "Mia joined a cult, all seem to have found a home" at bounding box center [460, 587] width 410 height 16
type textarea "the costs of finding"
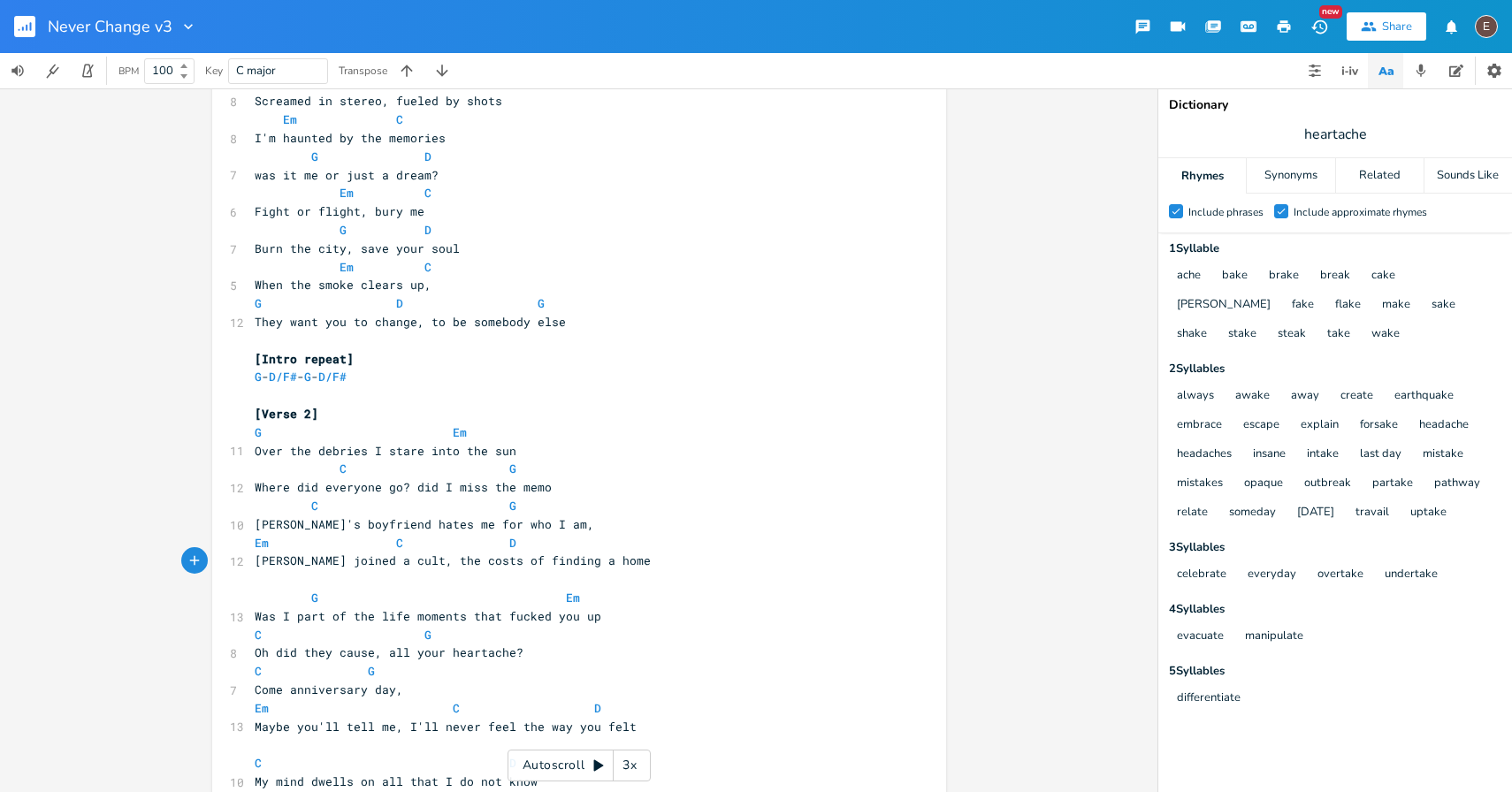
scroll to position [714, 0]
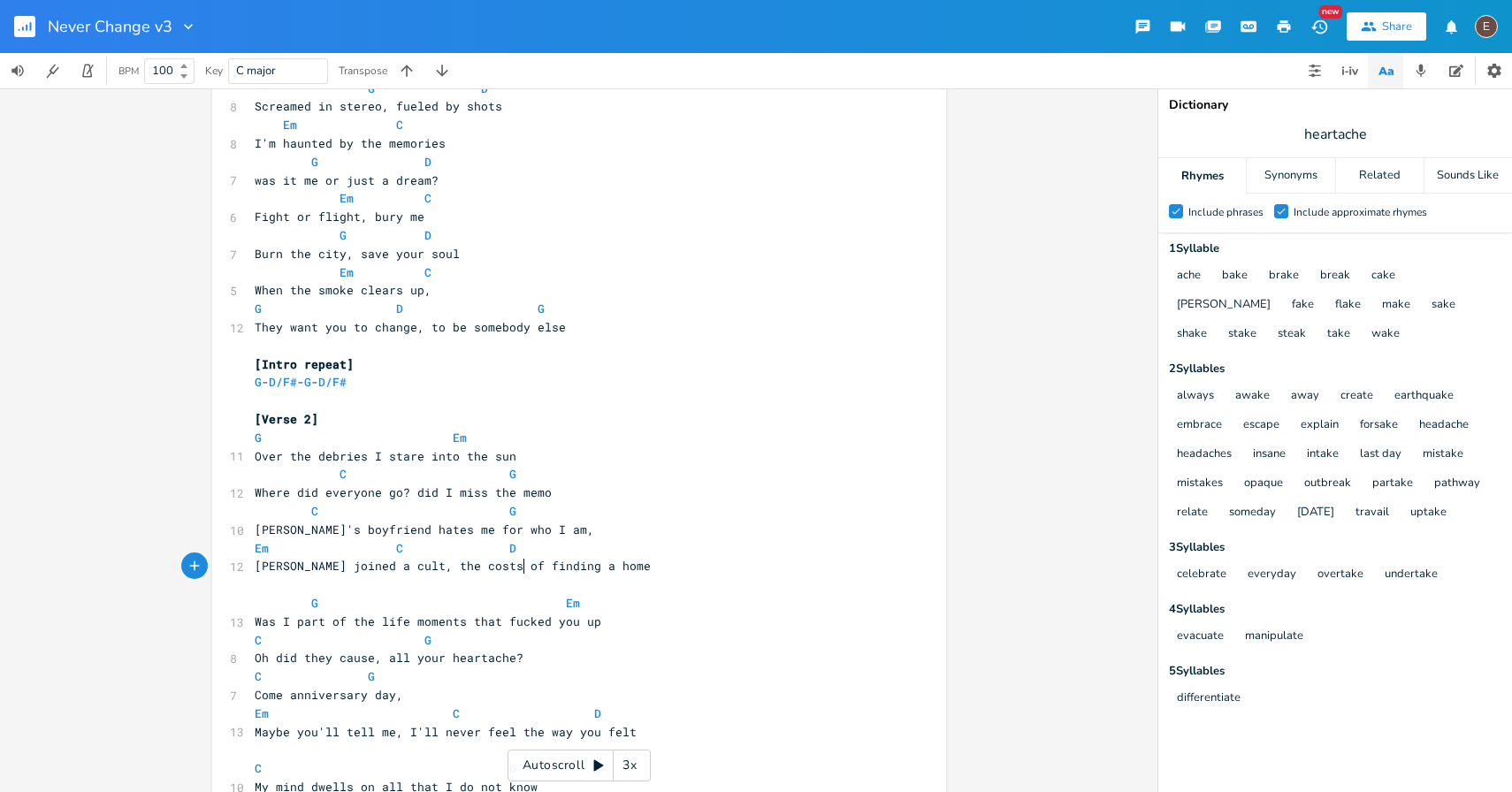
click at [535, 495] on span "Where did everyone go? did I miss the memo" at bounding box center [404, 493] width 297 height 16
click at [403, 489] on span "Where did everyone go? did I miss the memo" at bounding box center [404, 493] width 297 height 16
type textarea ","
click at [554, 498] on pre "Where did everyone go, did I miss the memo" at bounding box center [570, 493] width 639 height 19
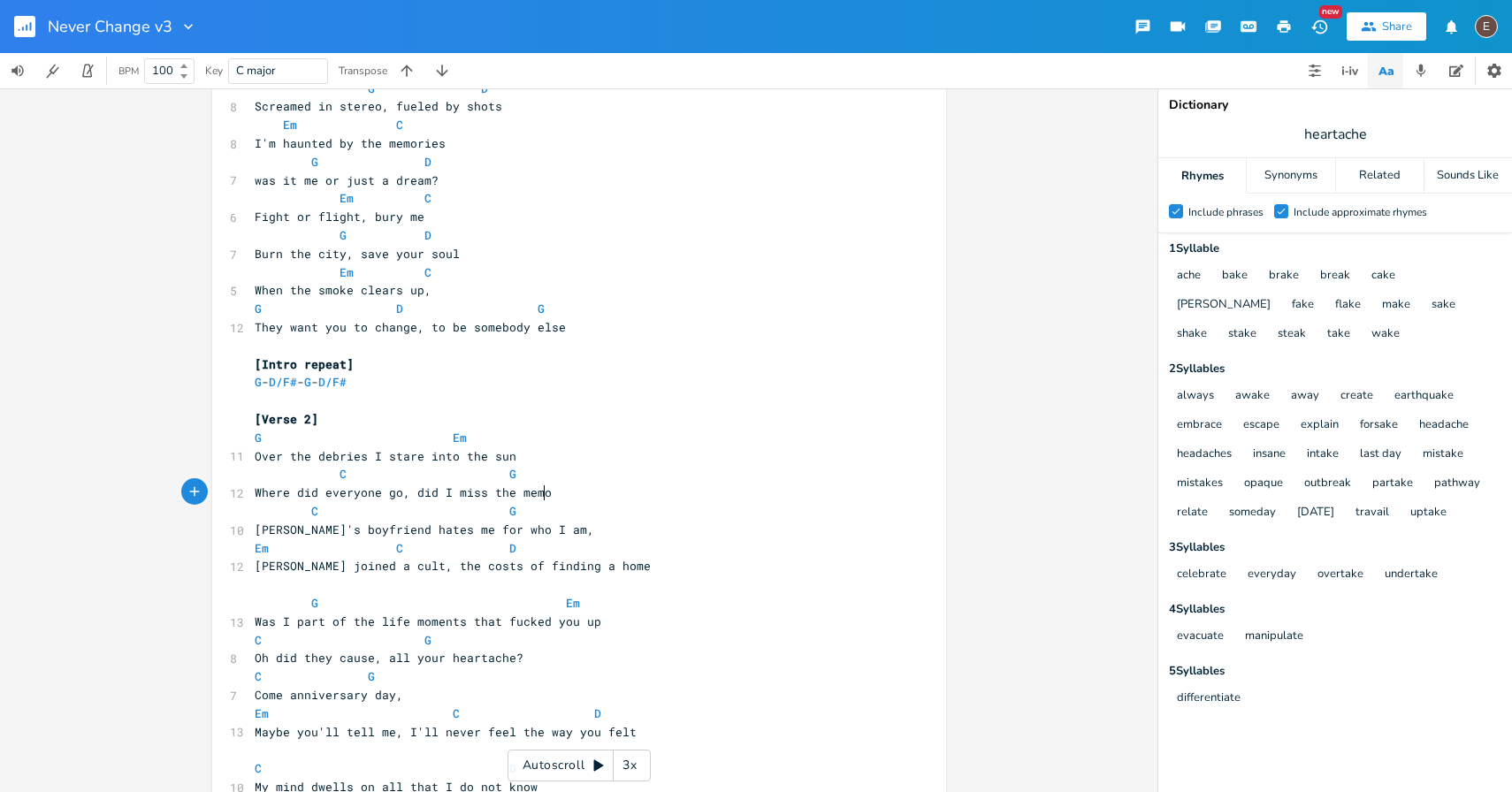
type textarea "?"
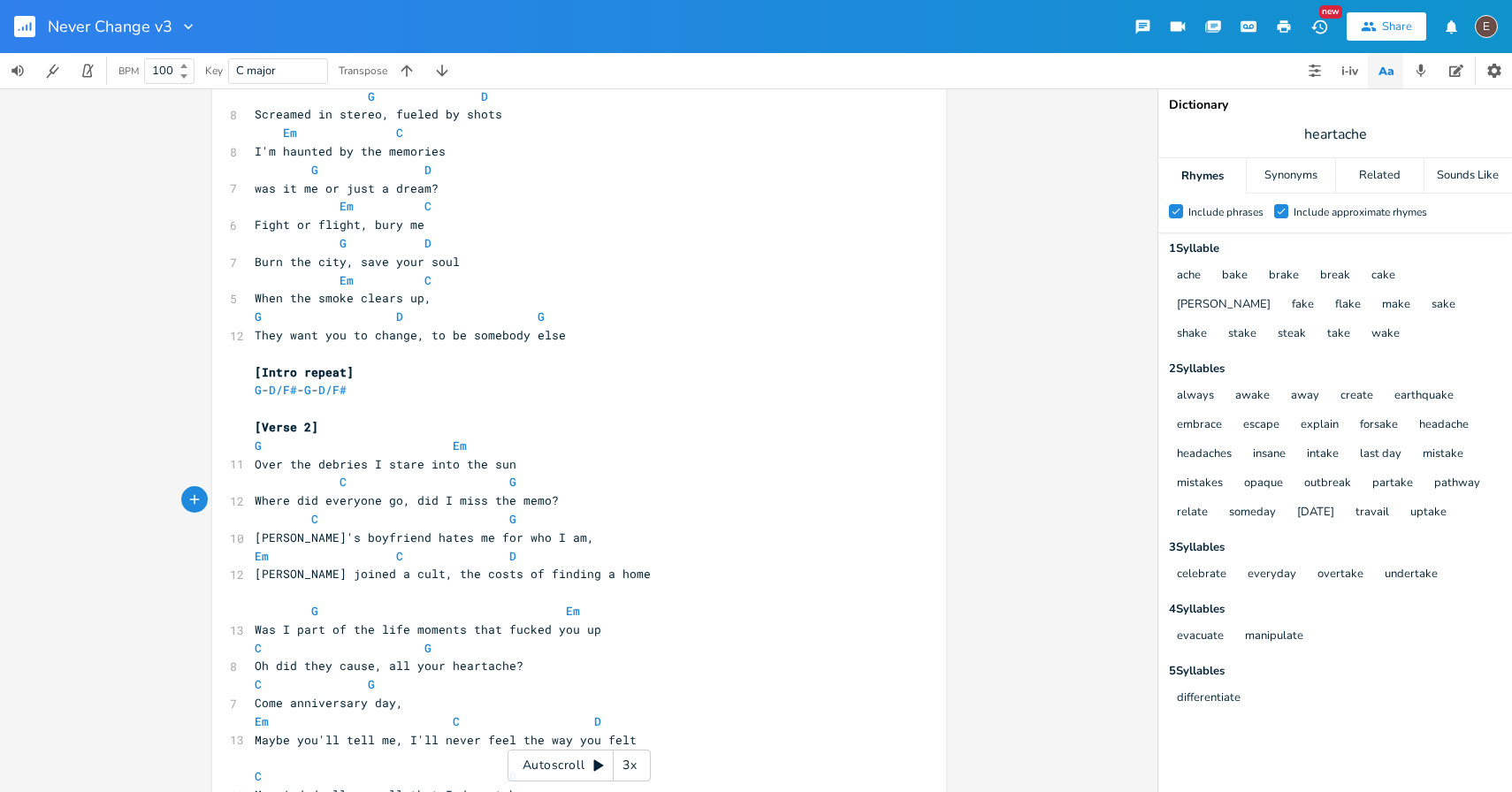
scroll to position [707, 0]
drag, startPoint x: 521, startPoint y: 576, endPoint x: 451, endPoint y: 576, distance: 70.0
click at [451, 576] on span "Mia joined a cult, the costs of finding a home" at bounding box center [453, 572] width 396 height 16
type textarea "to find"
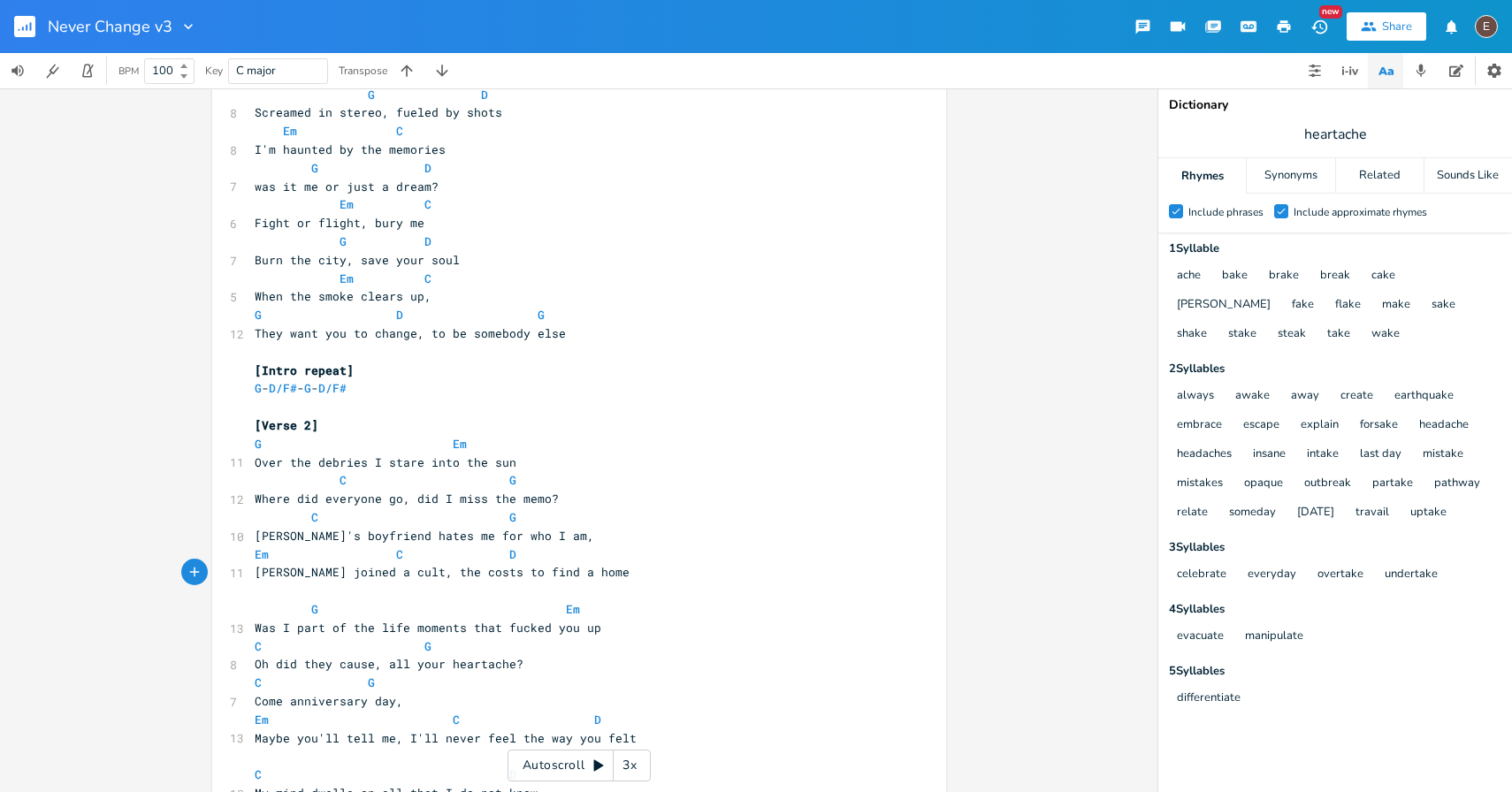
click at [574, 579] on pre "Mia joined a cult, the costs to find a home" at bounding box center [570, 572] width 639 height 19
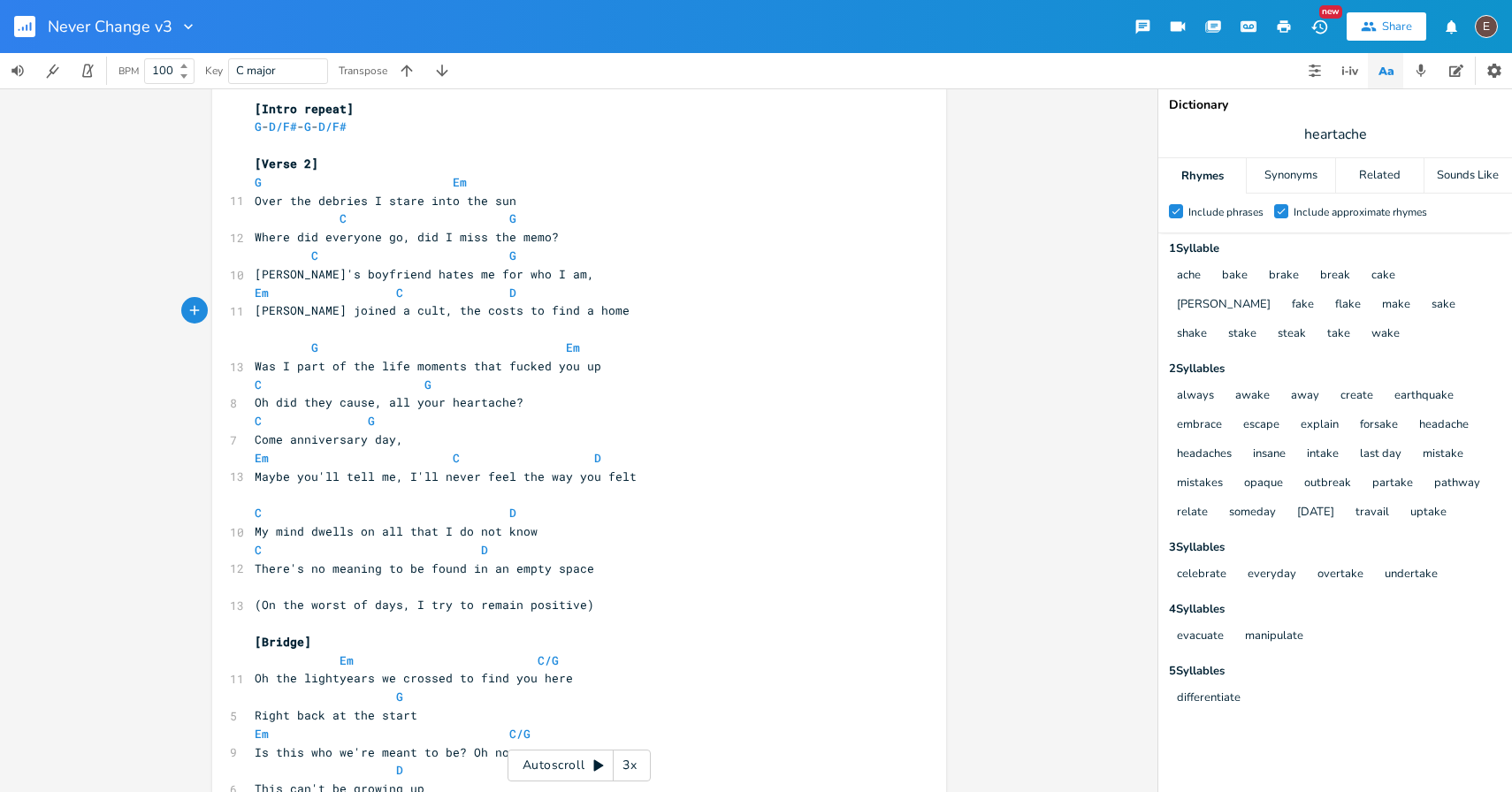
scroll to position [971, 0]
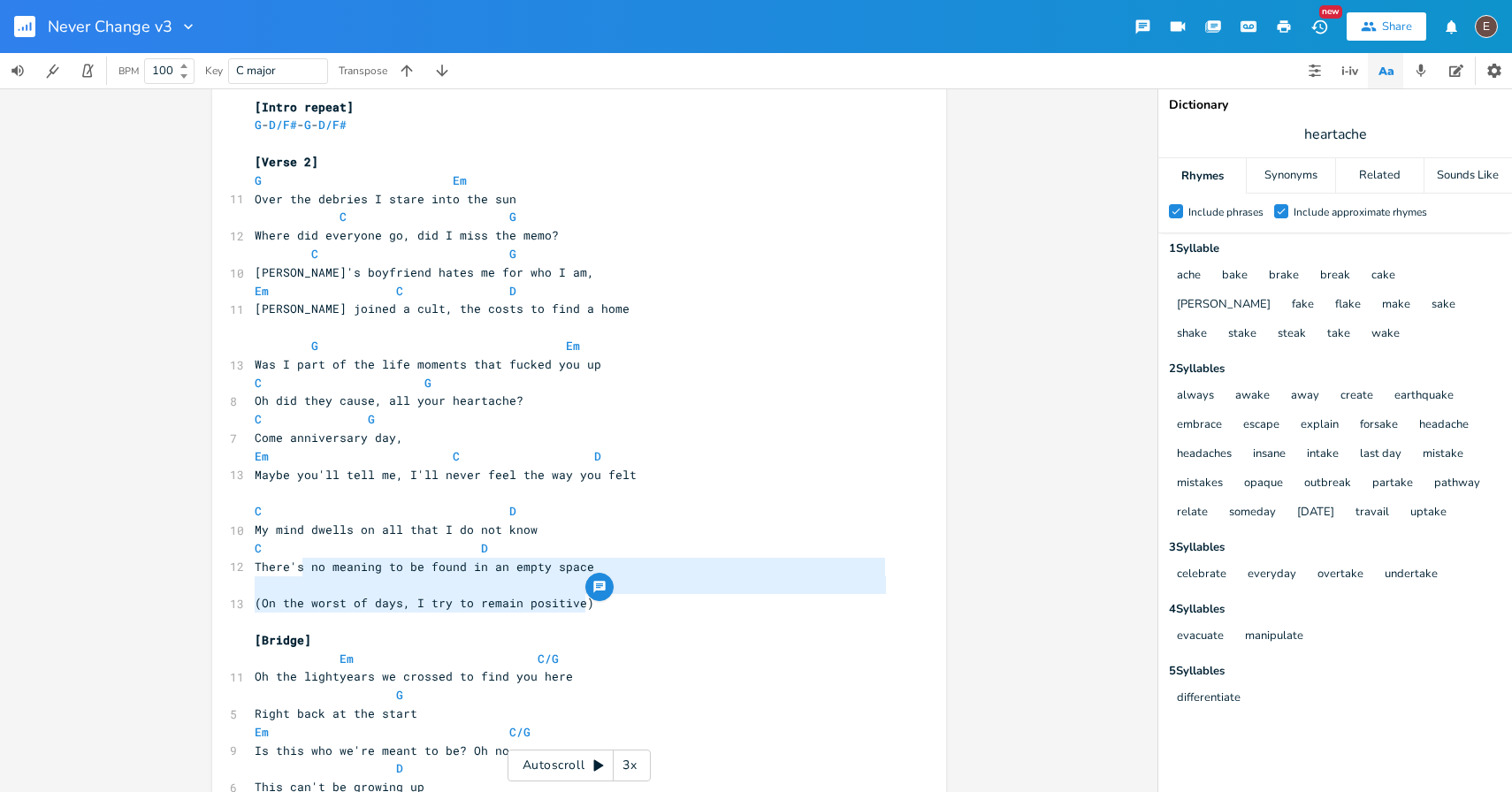
drag, startPoint x: 591, startPoint y: 598, endPoint x: 298, endPoint y: 579, distance: 293.6
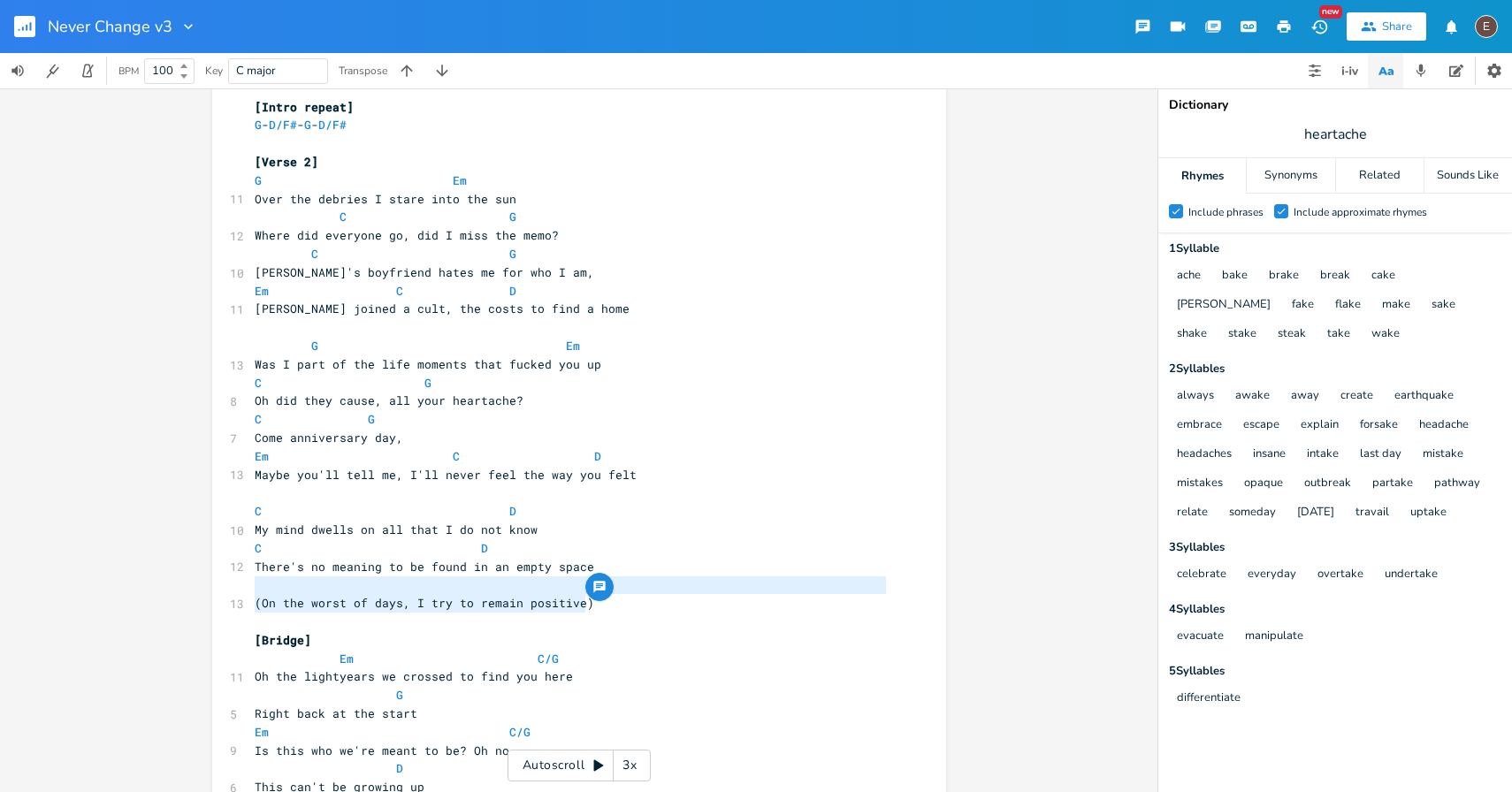
type textarea "(On the worst of days, I try to remain positive)"
click at [251, 591] on pre "​" at bounding box center [570, 585] width 639 height 19
type textarea "(On the worst of days, I try to remain positive)"
drag, startPoint x: 250, startPoint y: 587, endPoint x: 594, endPoint y: 611, distance: 344.8
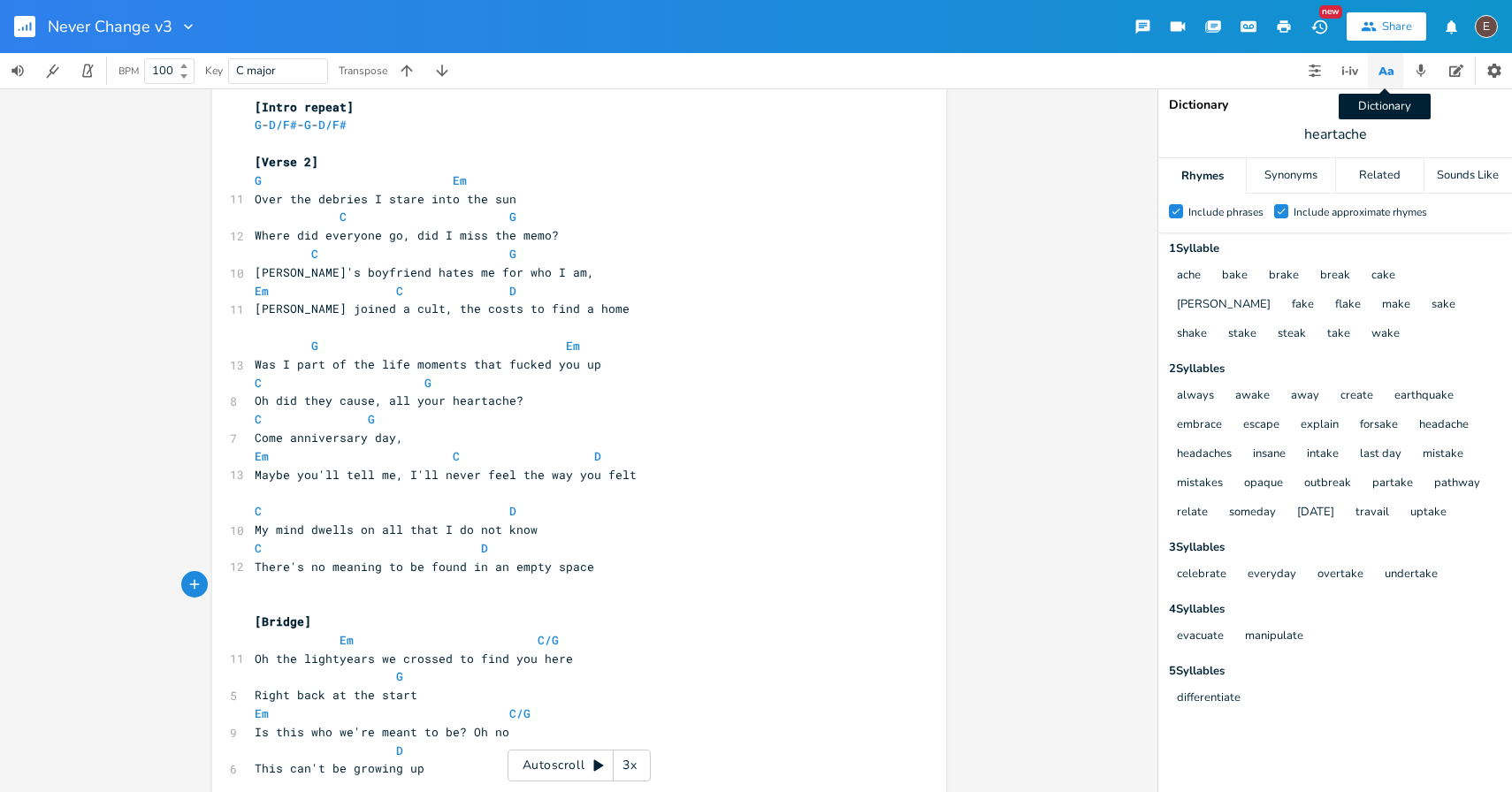
click at [1387, 78] on icon "button" at bounding box center [1386, 71] width 23 height 23
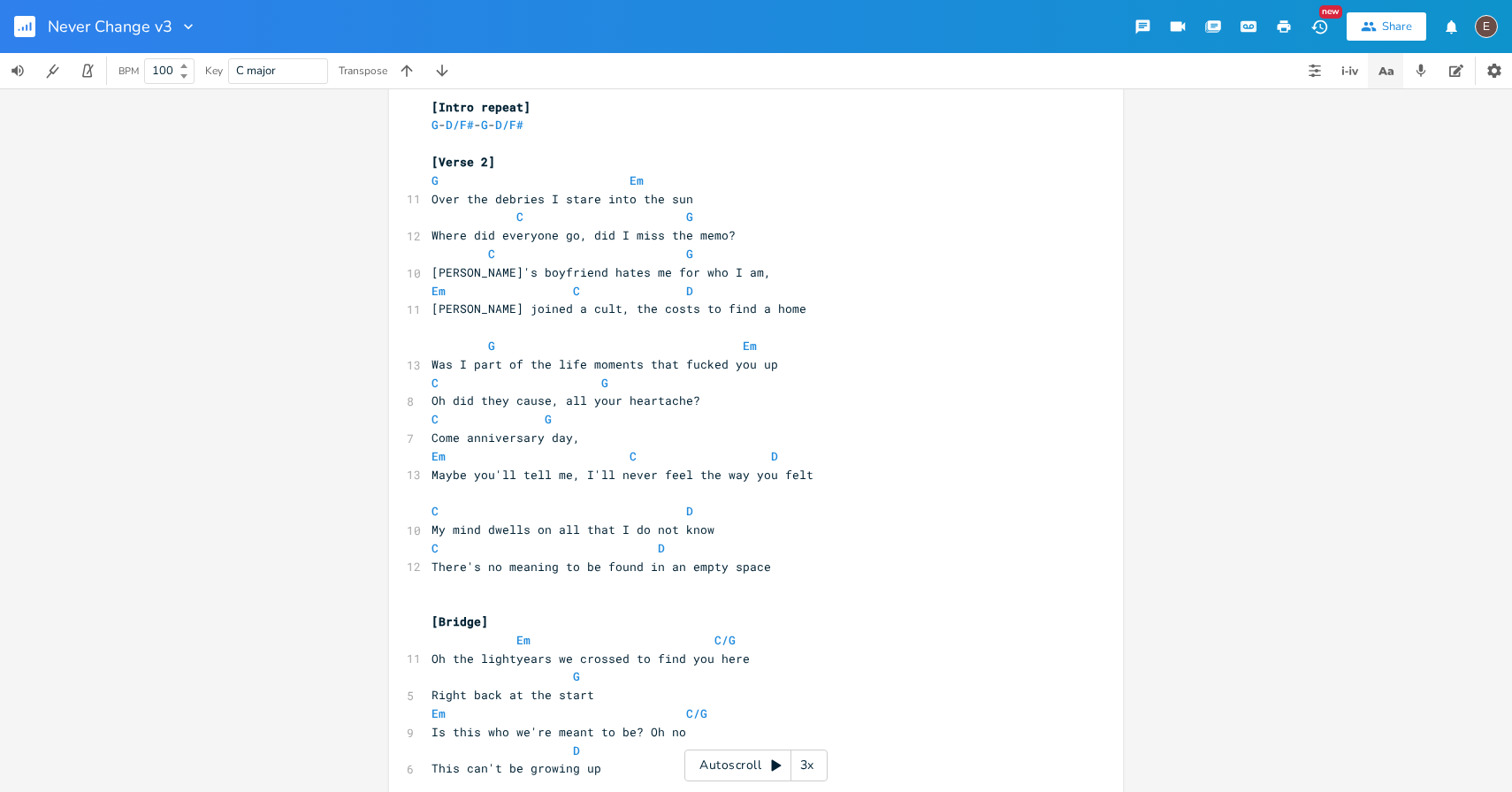
click at [1387, 78] on icon "button" at bounding box center [1386, 71] width 23 height 23
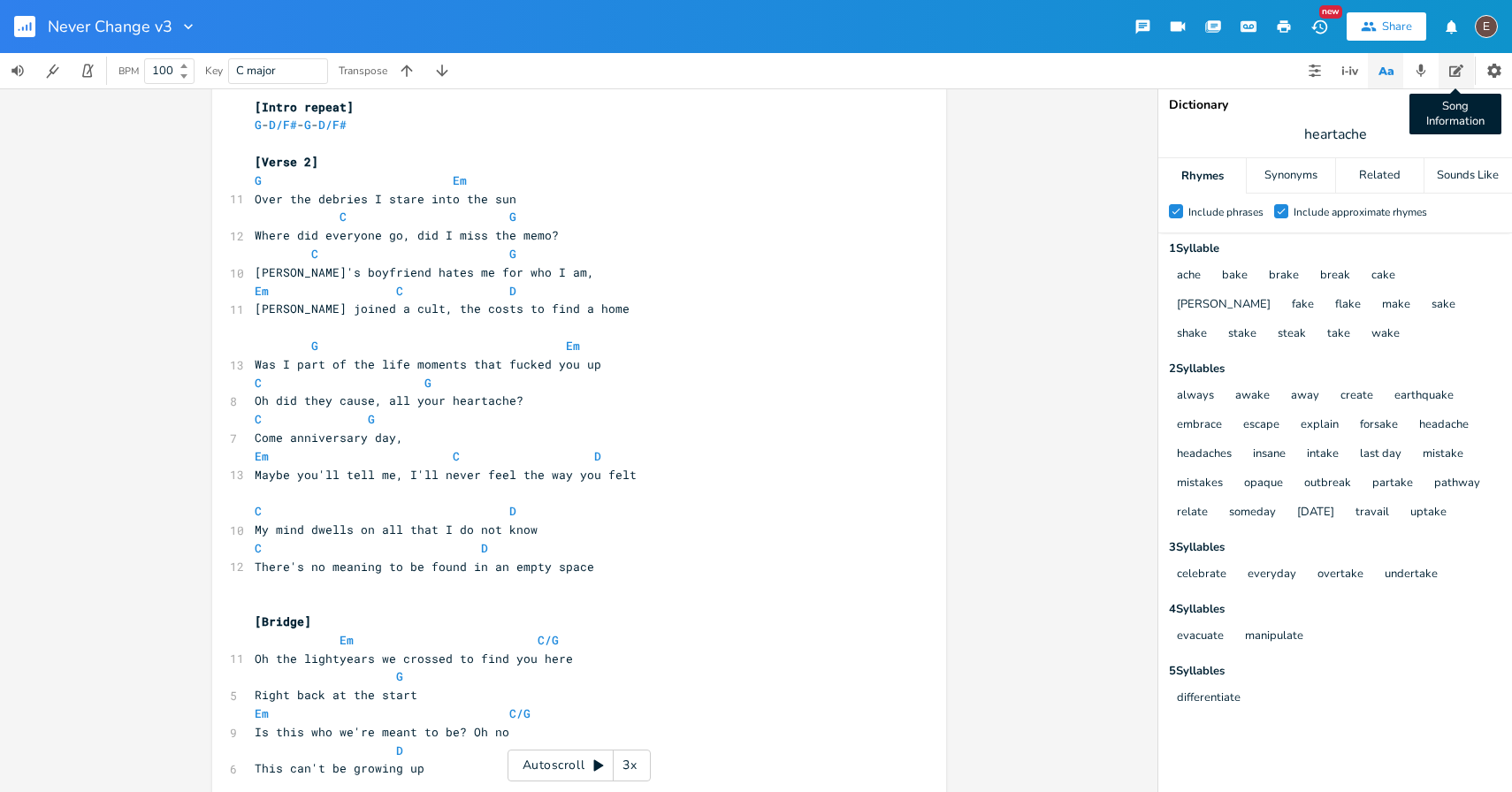
click at [1458, 73] on icon "button" at bounding box center [1456, 71] width 14 height 13
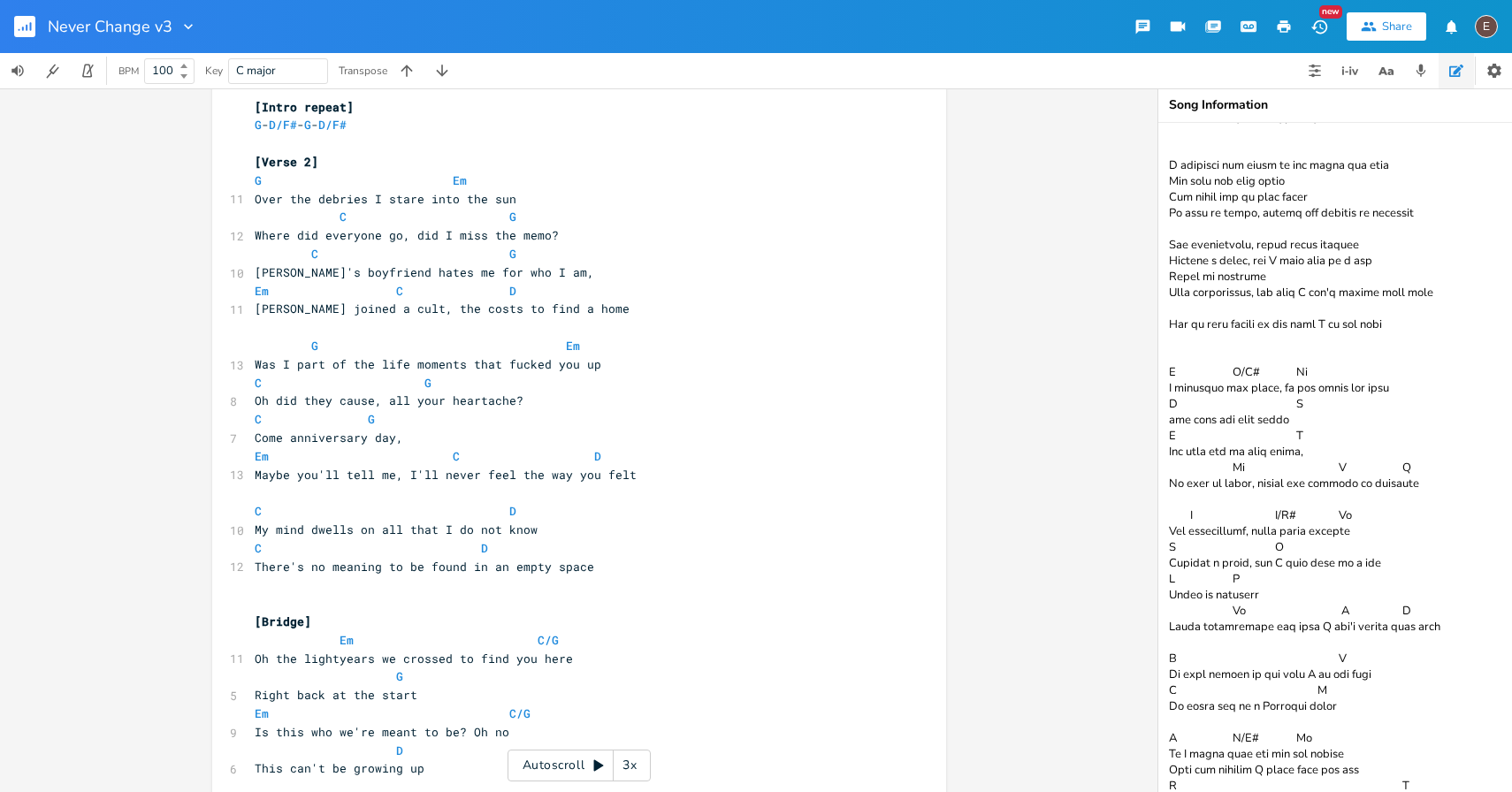
scroll to position [1998, 0]
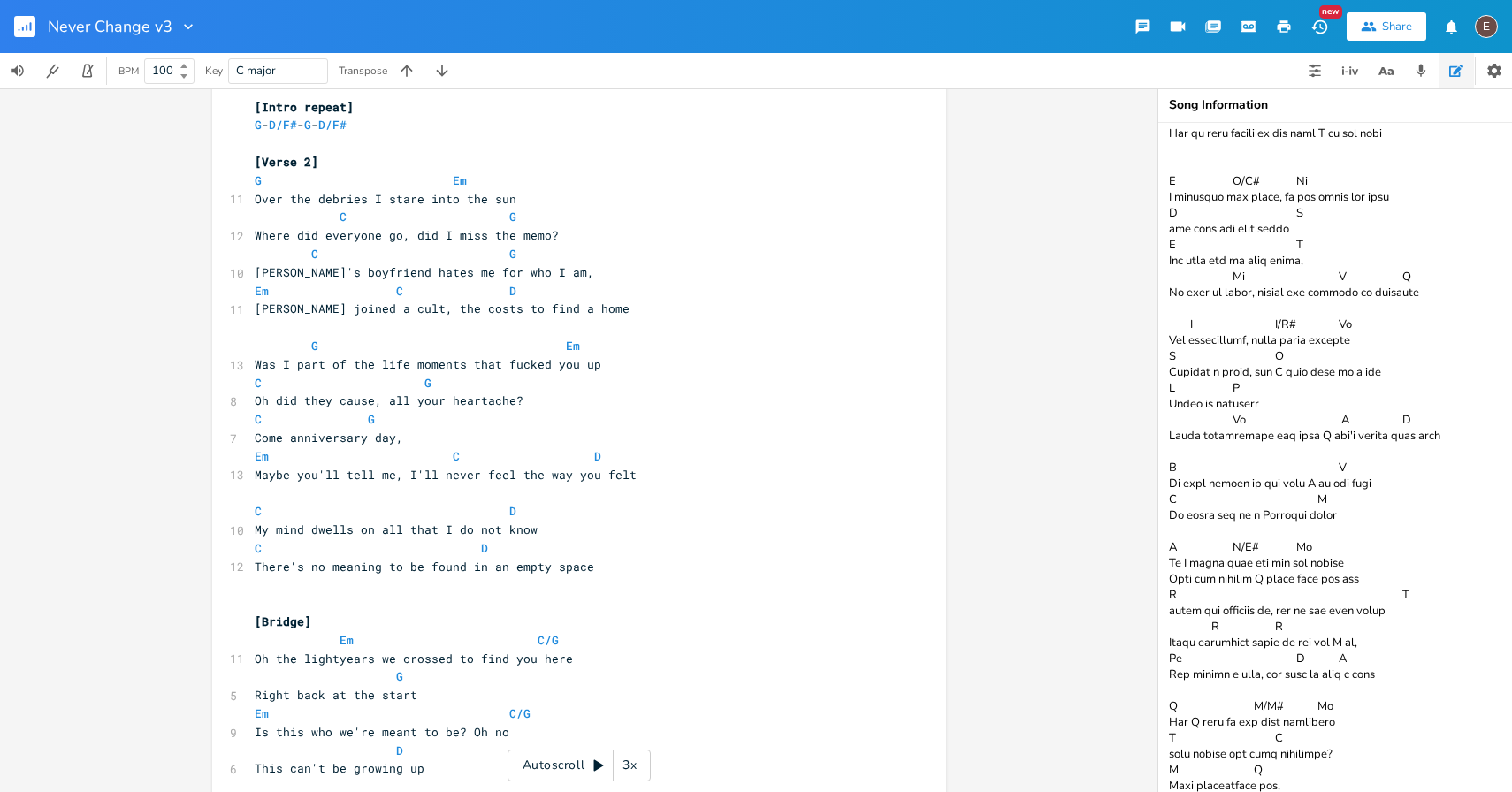
click at [1481, 776] on textarea at bounding box center [1335, 457] width 354 height 669
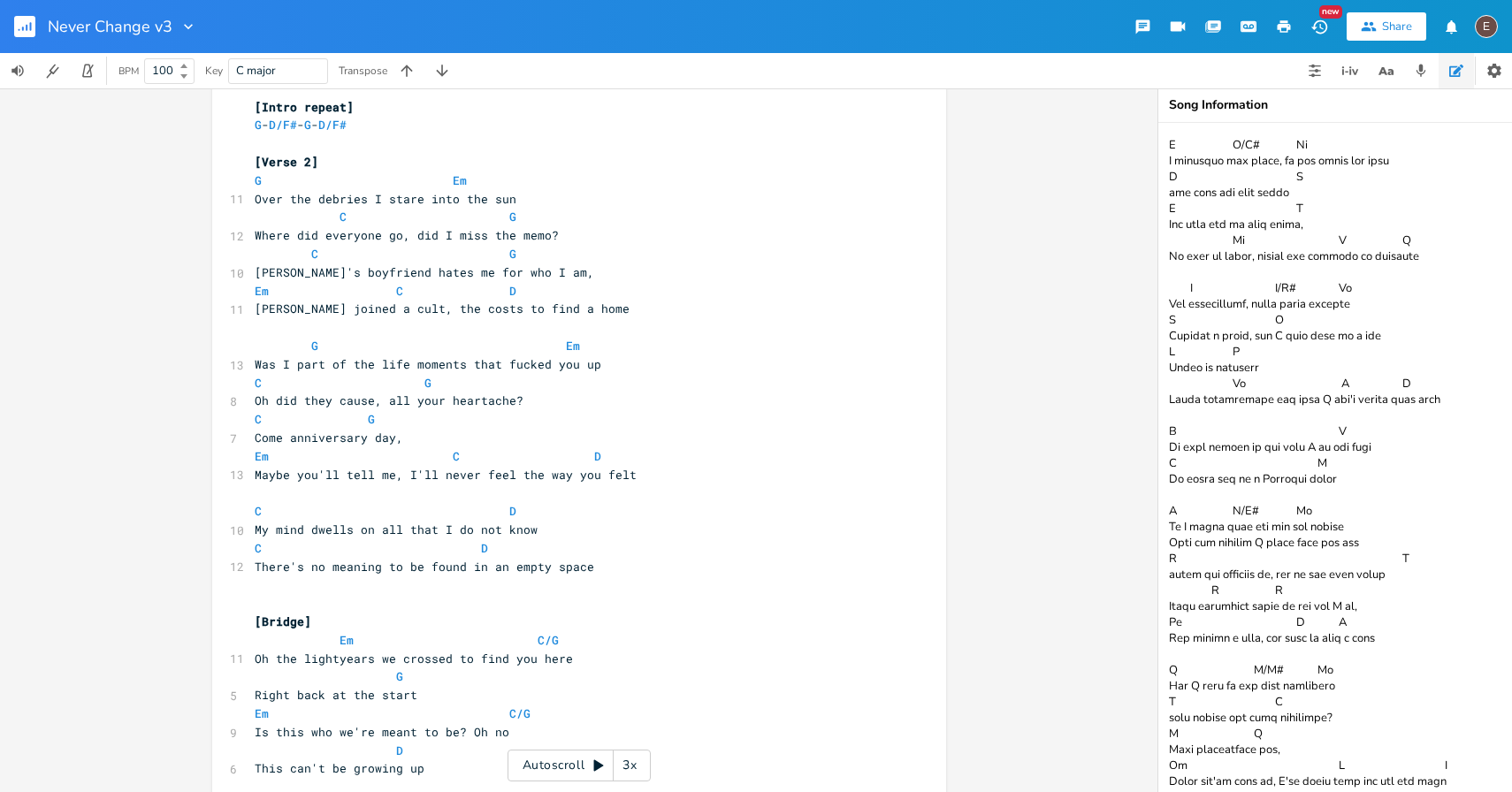
paste textarea "(On the worst of days, I try to remain positive)"
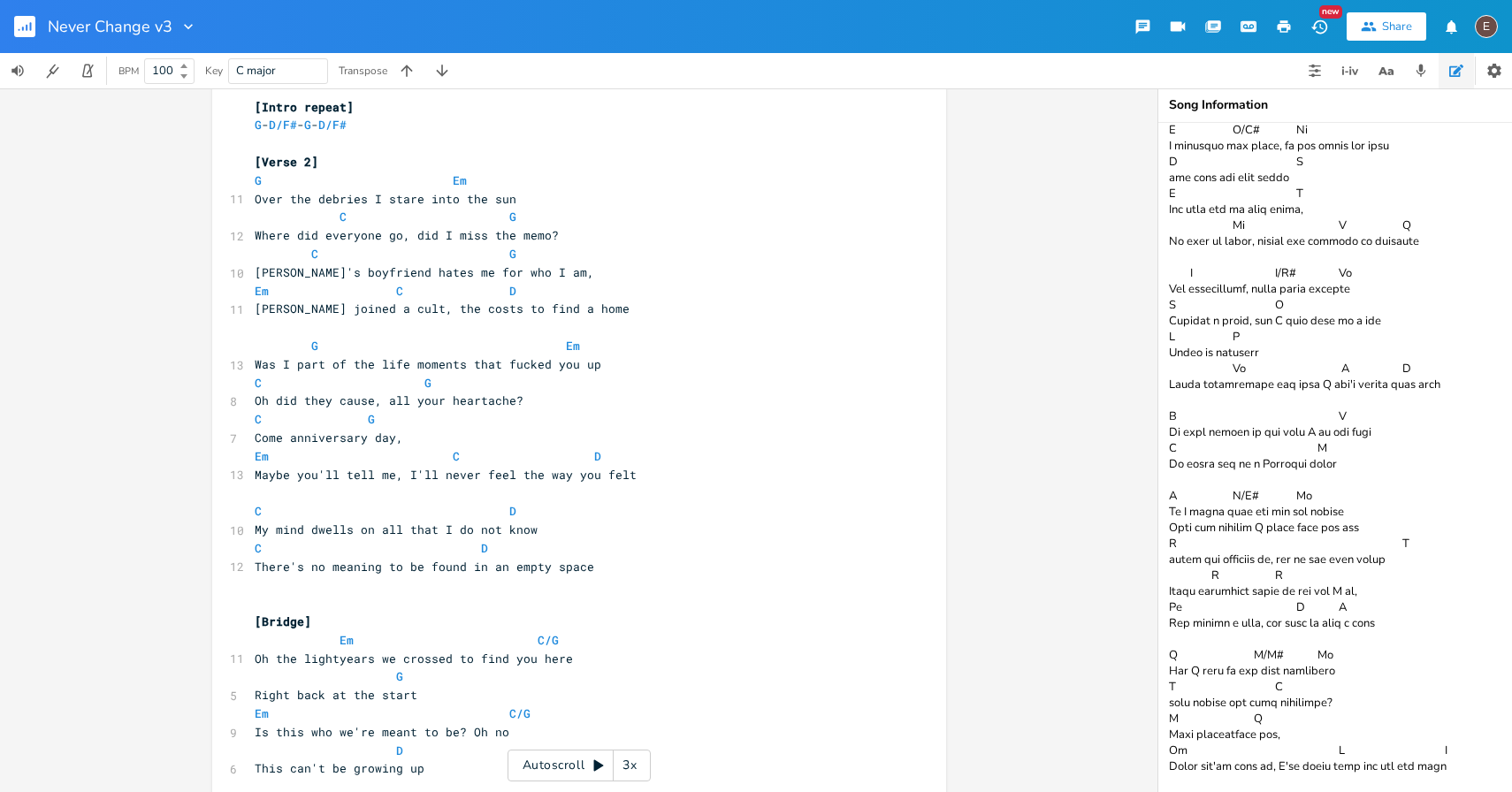
scroll to position [2060, 0]
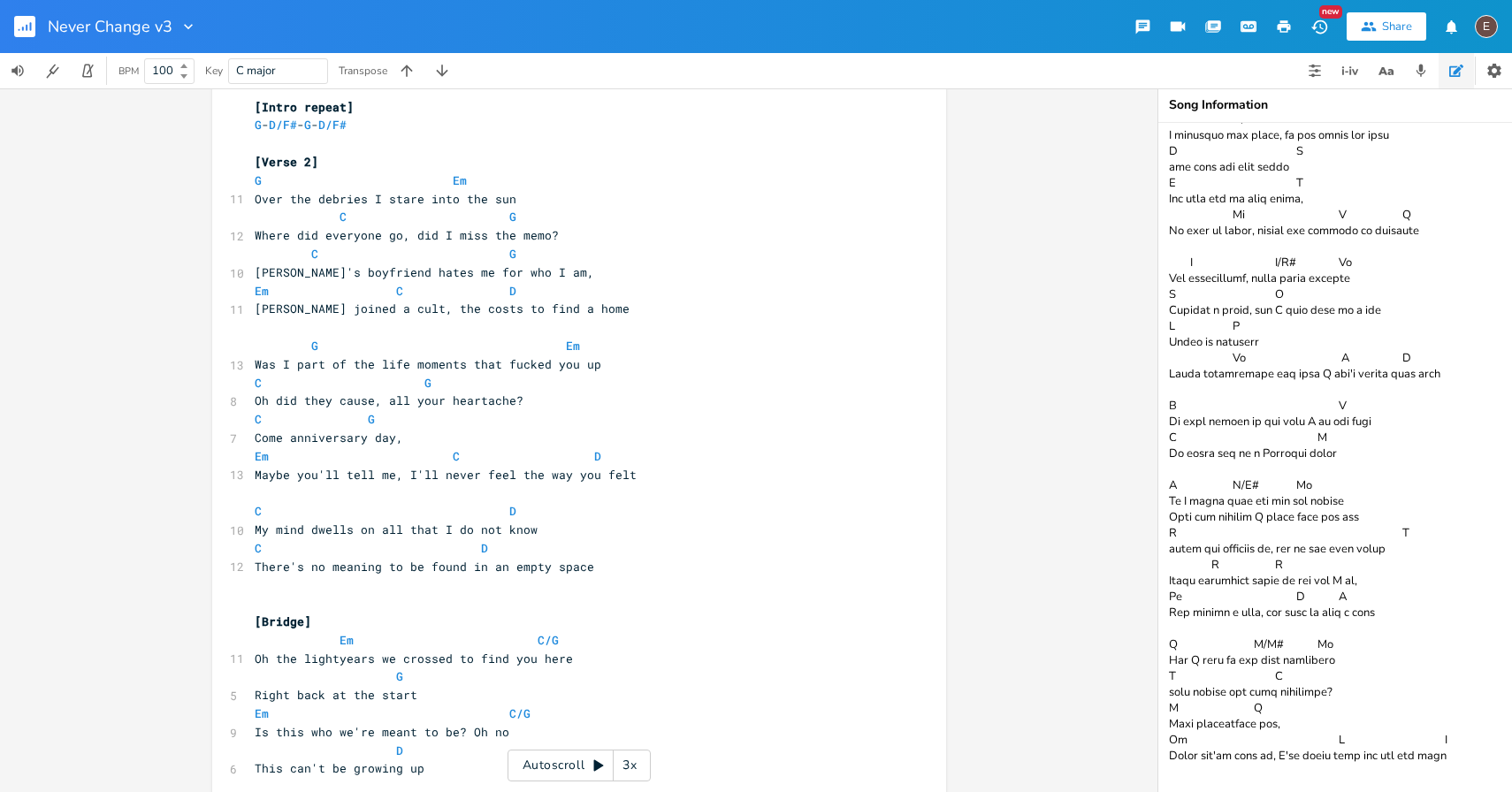
type textarea "Em Bm Stare into the sun, where did everyone ru-u-u-n C G D Who joined a cult, …"
click at [761, 591] on pre "​" at bounding box center [570, 585] width 639 height 19
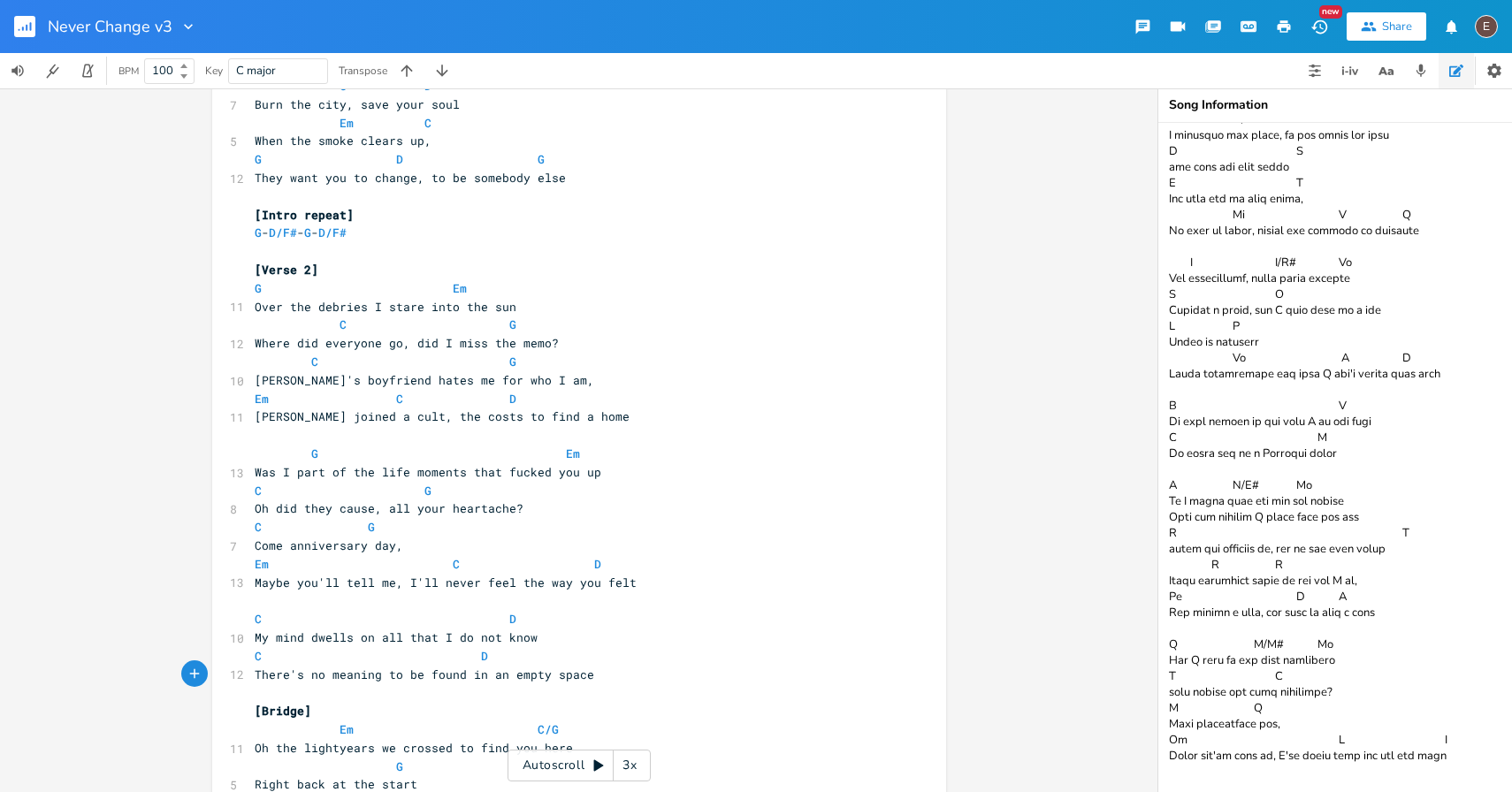
scroll to position [860, 0]
type textarea "to find"
drag, startPoint x: 497, startPoint y: 422, endPoint x: 446, endPoint y: 424, distance: 51.0
click at [446, 424] on span "Mia joined a cult, the costs to find a home" at bounding box center [442, 420] width 375 height 16
click at [639, 352] on pre "Where did everyone go, did I miss the memo?" at bounding box center [570, 347] width 639 height 19
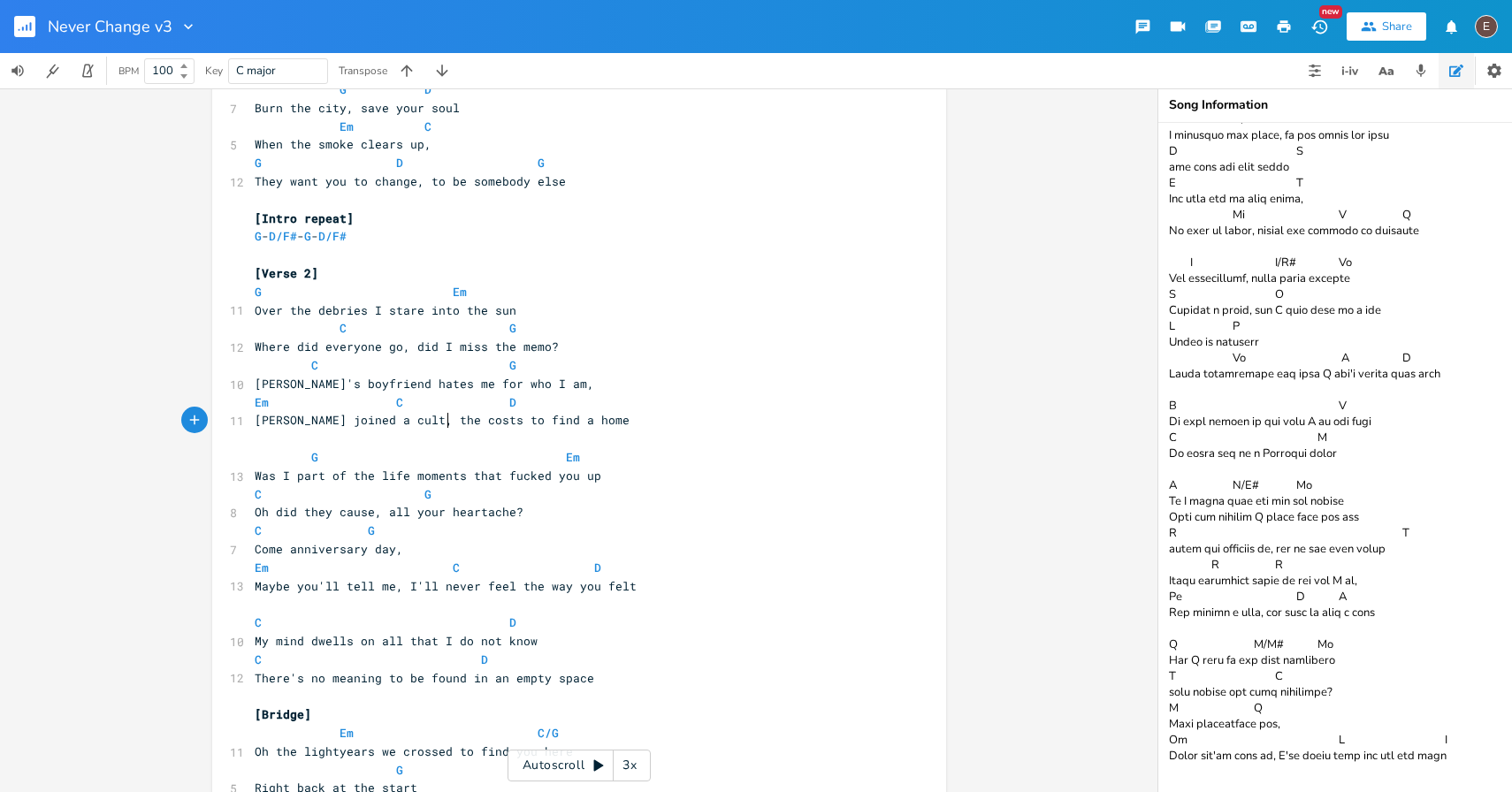
click at [442, 414] on span "Mia joined a cult, the costs to find a home" at bounding box center [442, 420] width 375 height 16
click at [515, 454] on span at bounding box center [523, 458] width 28 height 19
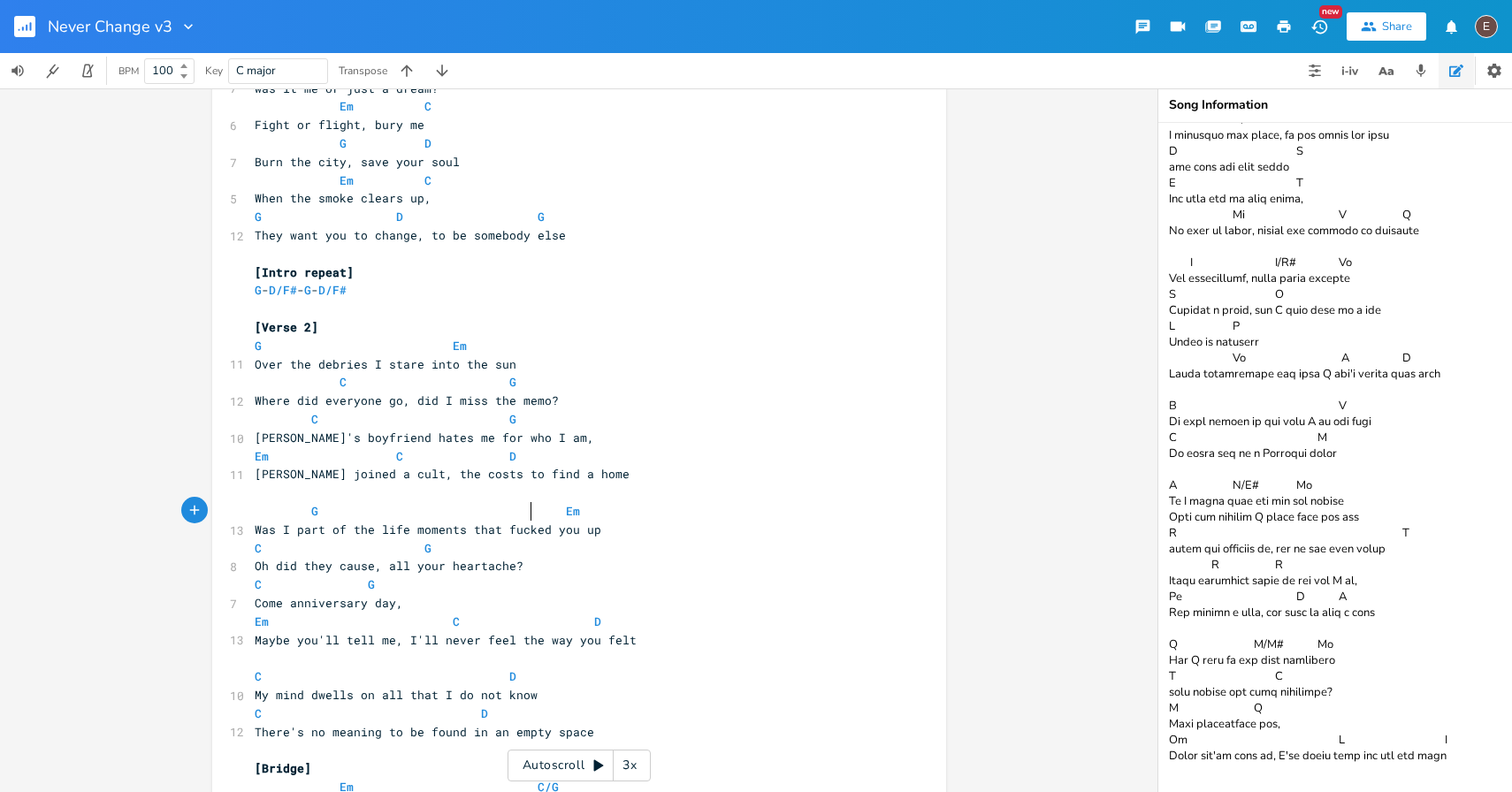
scroll to position [826, 0]
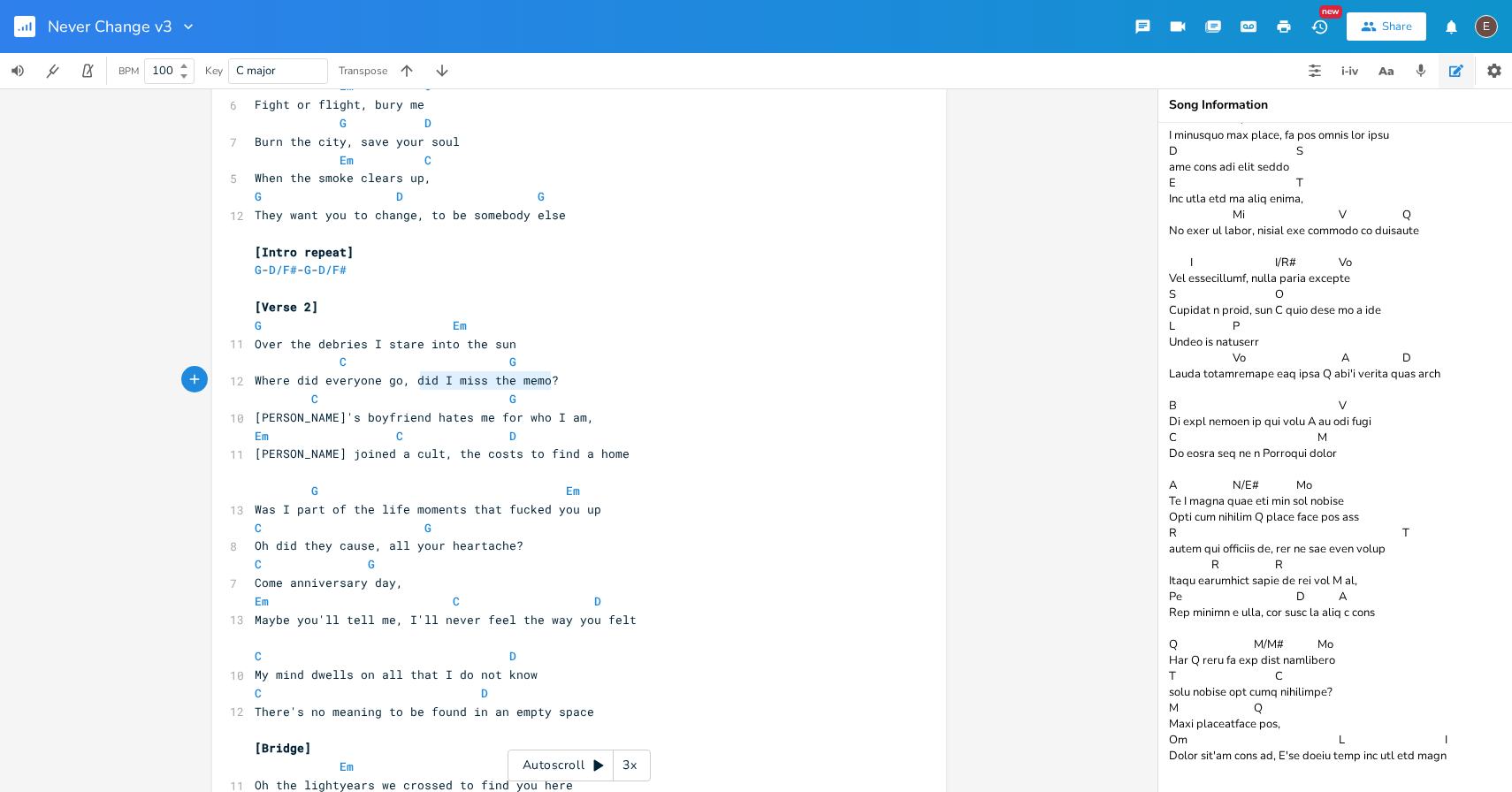
type textarea "did I miss the memo?"
drag, startPoint x: 548, startPoint y: 377, endPoint x: 408, endPoint y: 379, distance: 140.0
click at [408, 379] on pre "Where did everyone go, did I miss the memo?" at bounding box center [570, 380] width 639 height 19
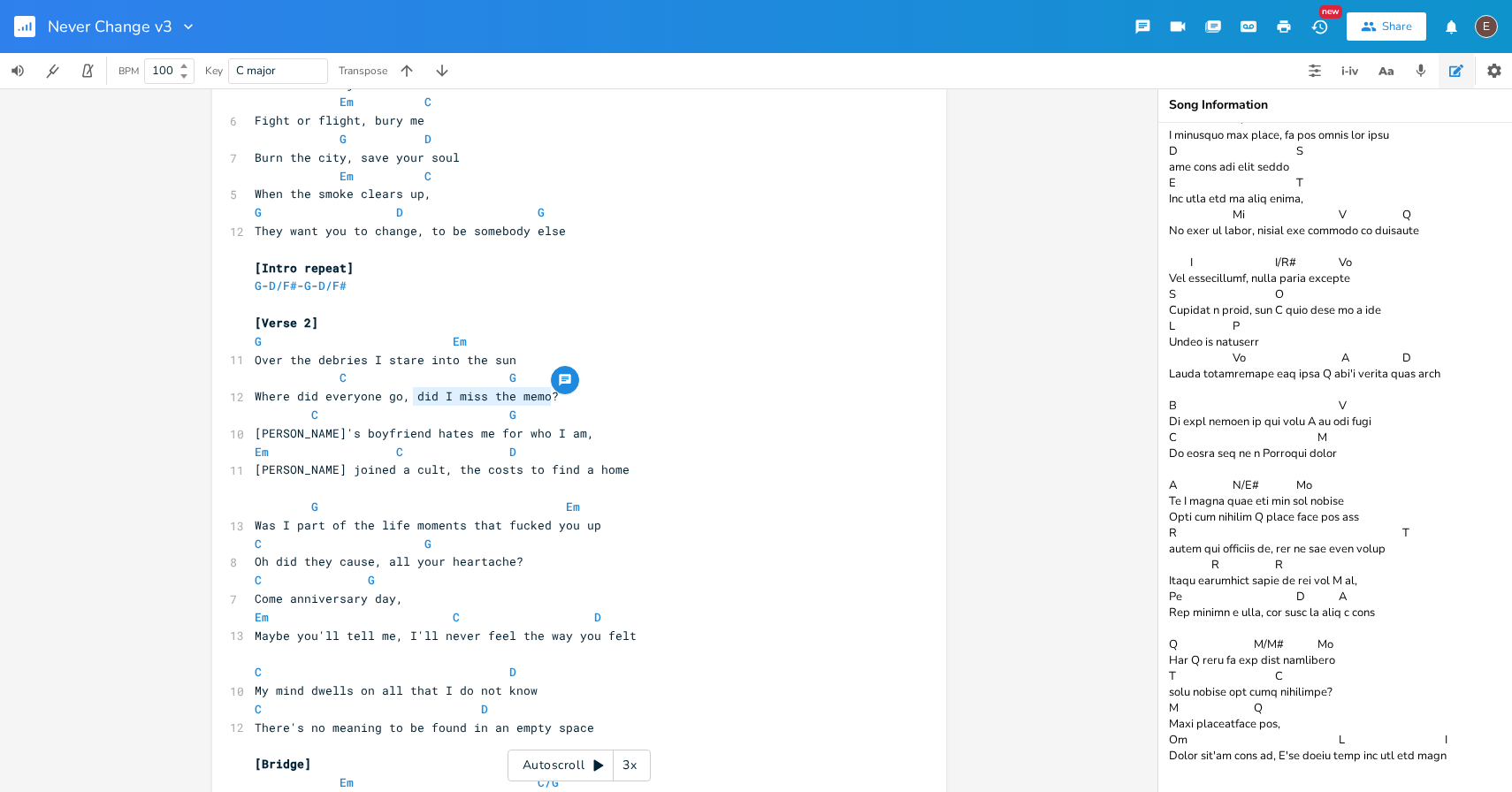
scroll to position [796, 0]
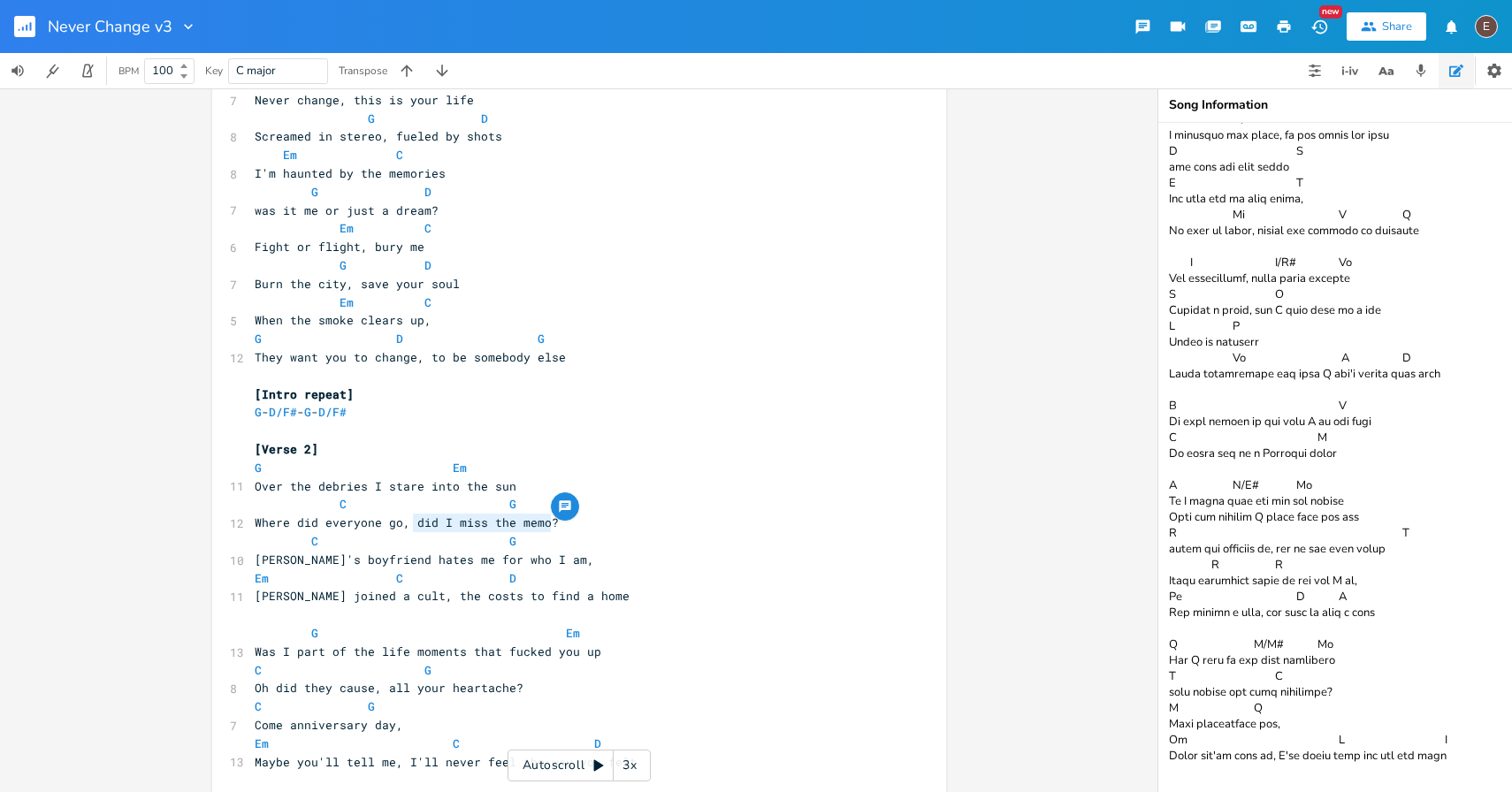
click at [489, 332] on span at bounding box center [495, 339] width 28 height 19
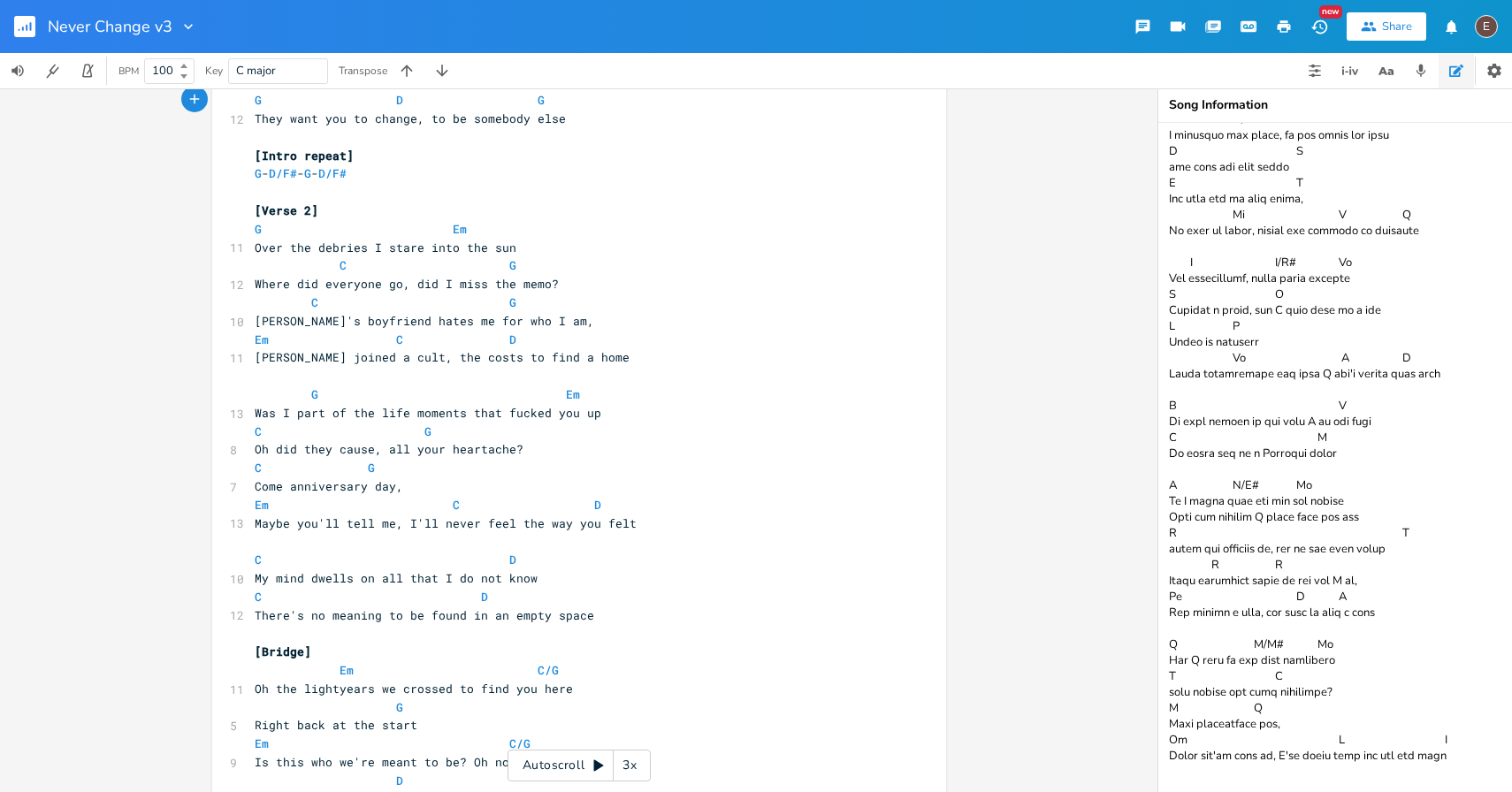
scroll to position [925, 0]
click at [375, 447] on span "Oh did they cause, all your heartache?" at bounding box center [389, 446] width 269 height 16
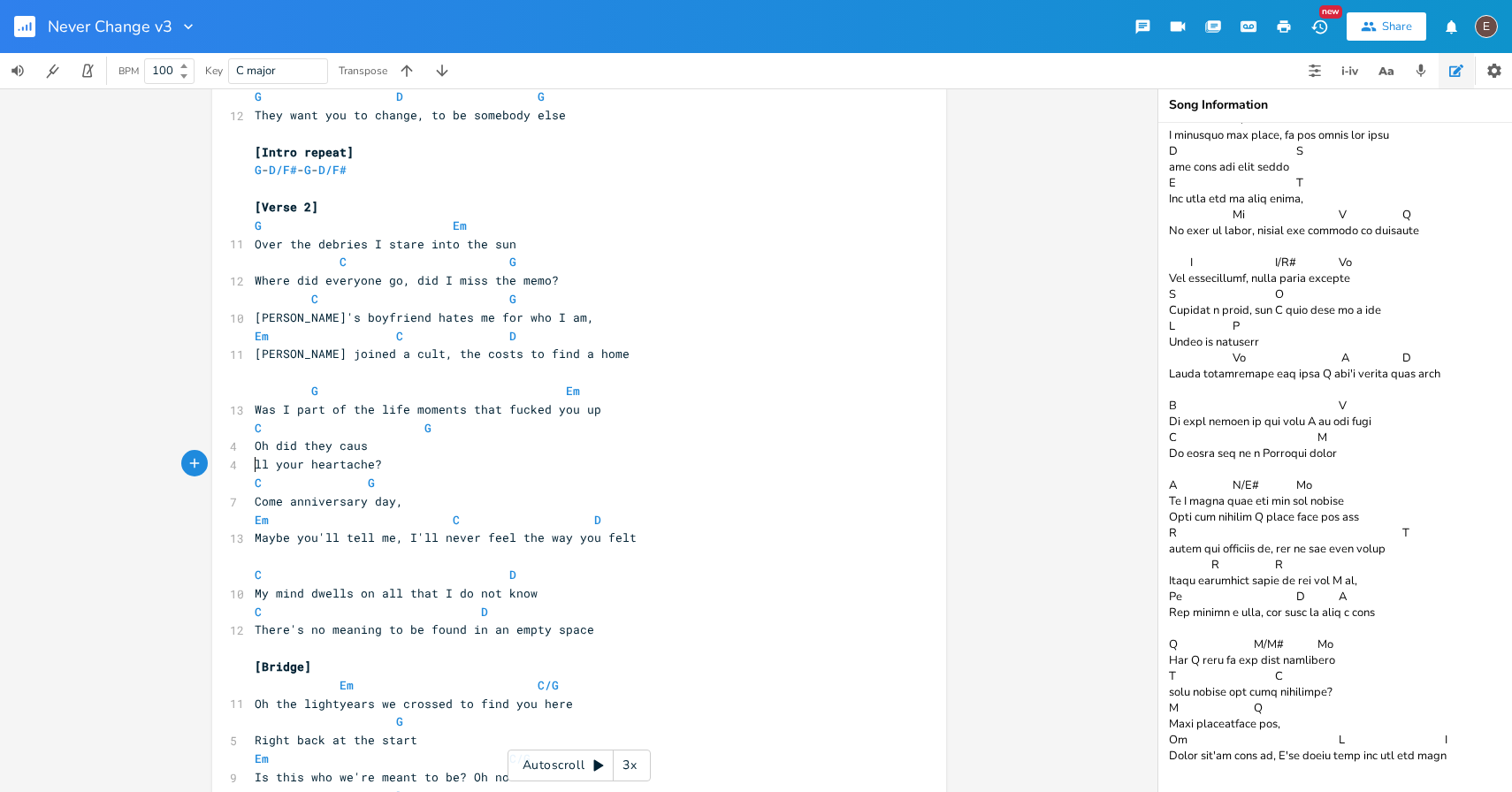
type textarea "A"
click at [500, 458] on pre "All your heartache?" at bounding box center [570, 464] width 639 height 19
click at [503, 451] on pre "Oh did they caus" at bounding box center [570, 446] width 639 height 19
type textarea "e"
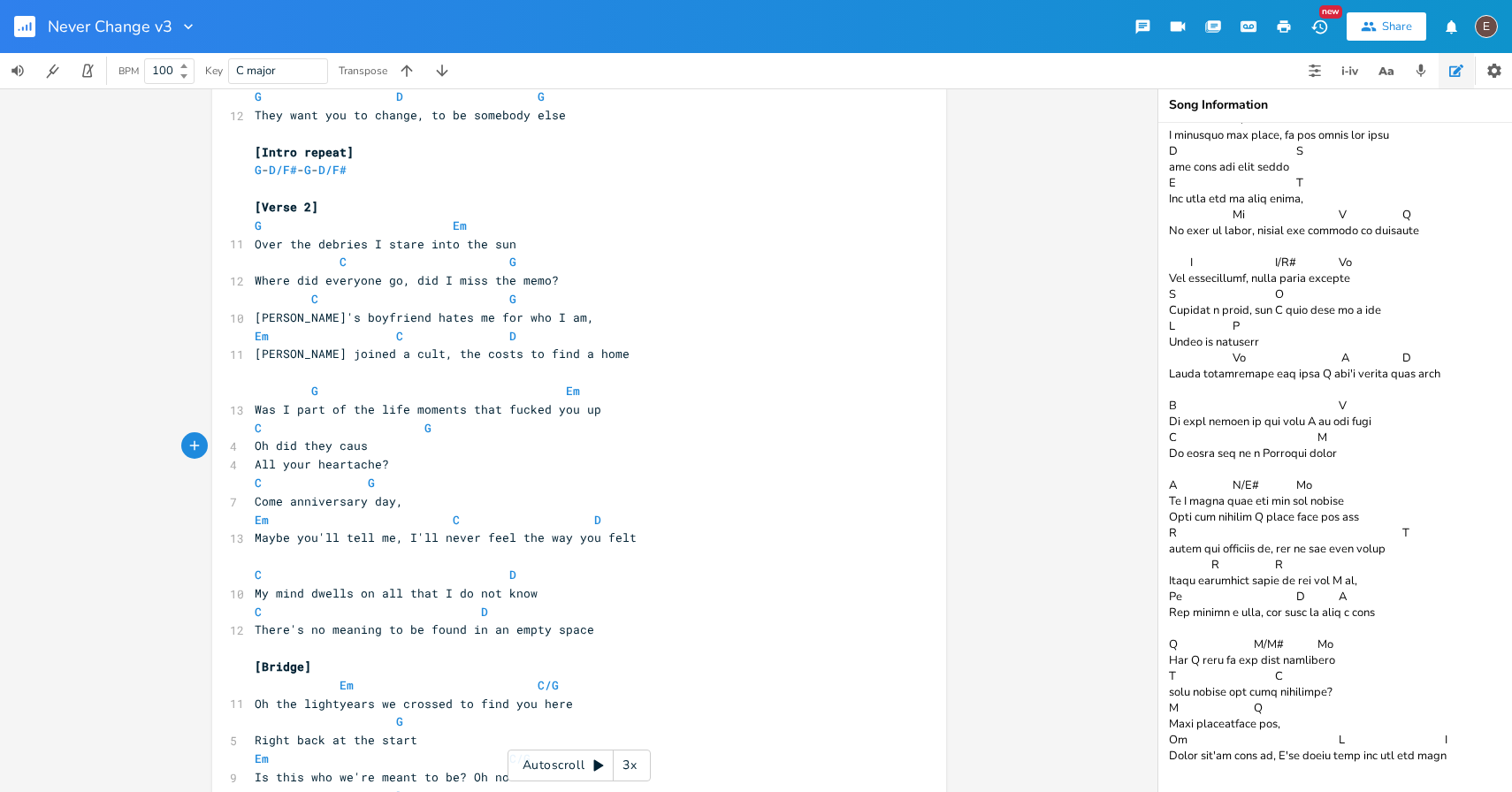
scroll to position [0, 6]
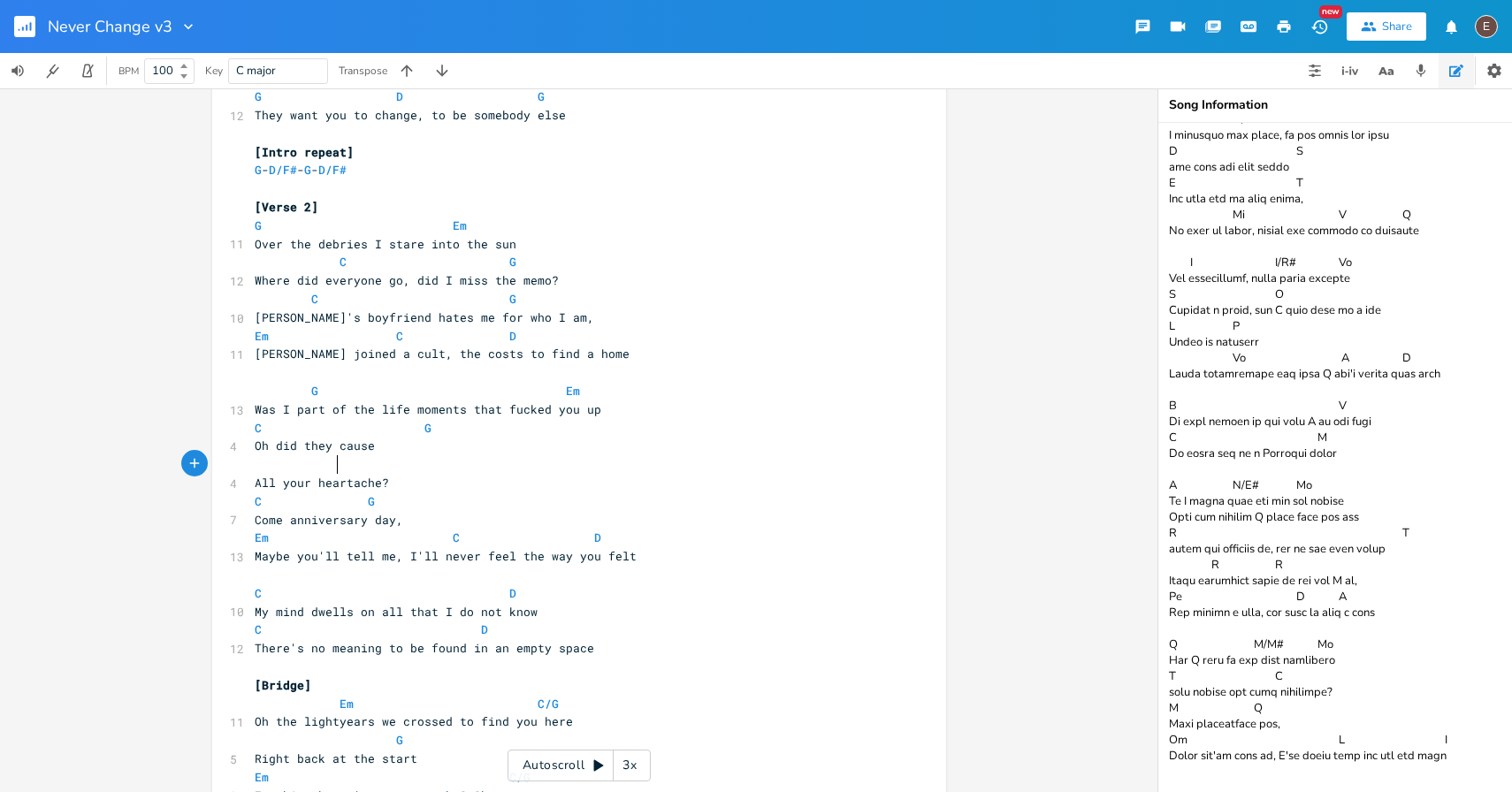
type textarea "G"
click at [496, 428] on pre "C G" at bounding box center [570, 428] width 639 height 19
click at [255, 423] on span "C" at bounding box center [259, 428] width 7 height 17
click at [451, 442] on pre "Oh did they cause" at bounding box center [570, 446] width 639 height 19
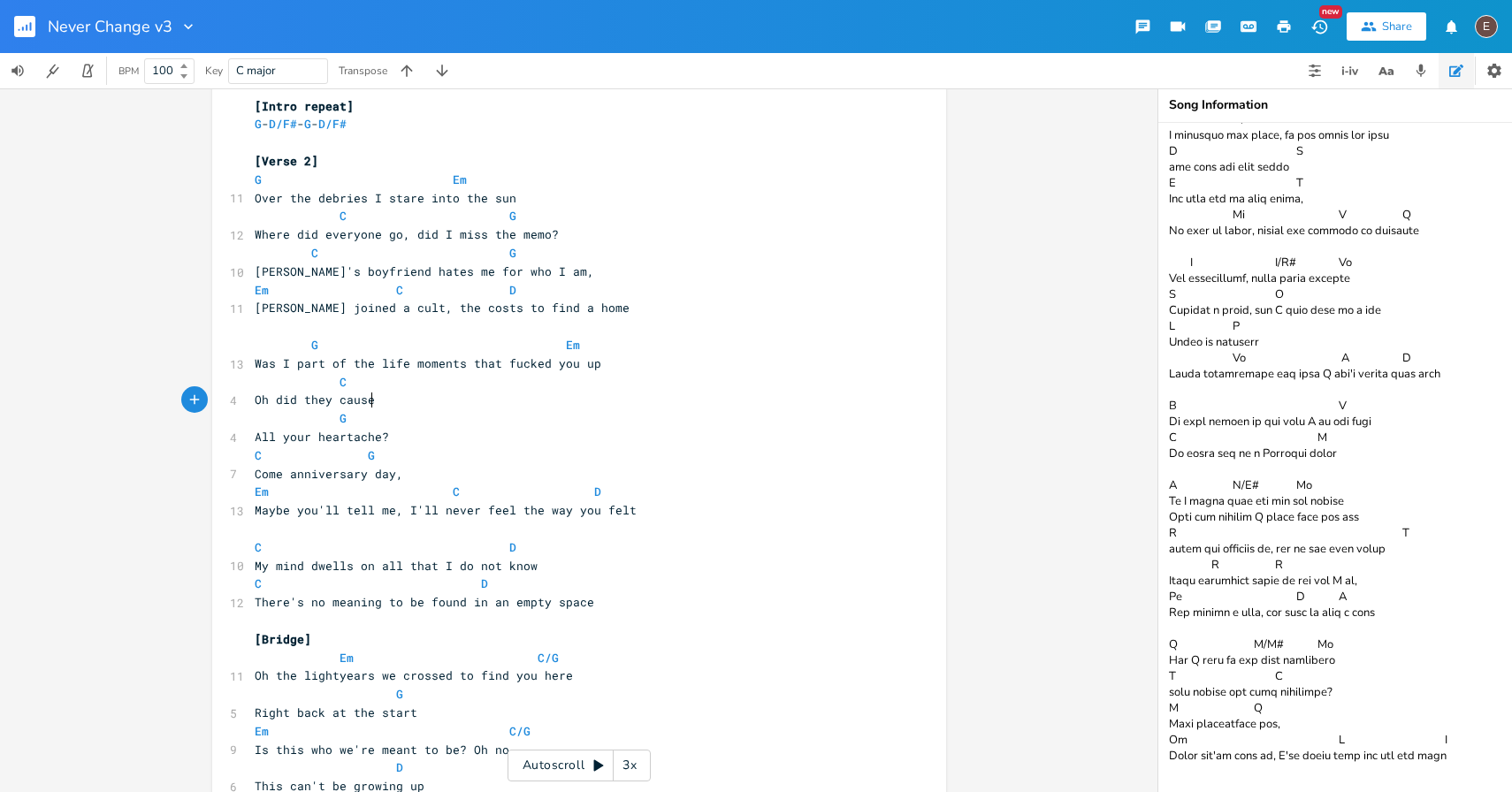
scroll to position [971, 0]
click at [409, 236] on span "Where did everyone go, did I miss the memo?" at bounding box center [407, 235] width 305 height 16
drag, startPoint x: 398, startPoint y: 236, endPoint x: 568, endPoint y: 235, distance: 170.0
click at [569, 235] on pre "Where did everyone go, did I miss the memo?" at bounding box center [570, 235] width 639 height 19
type textarea "c"
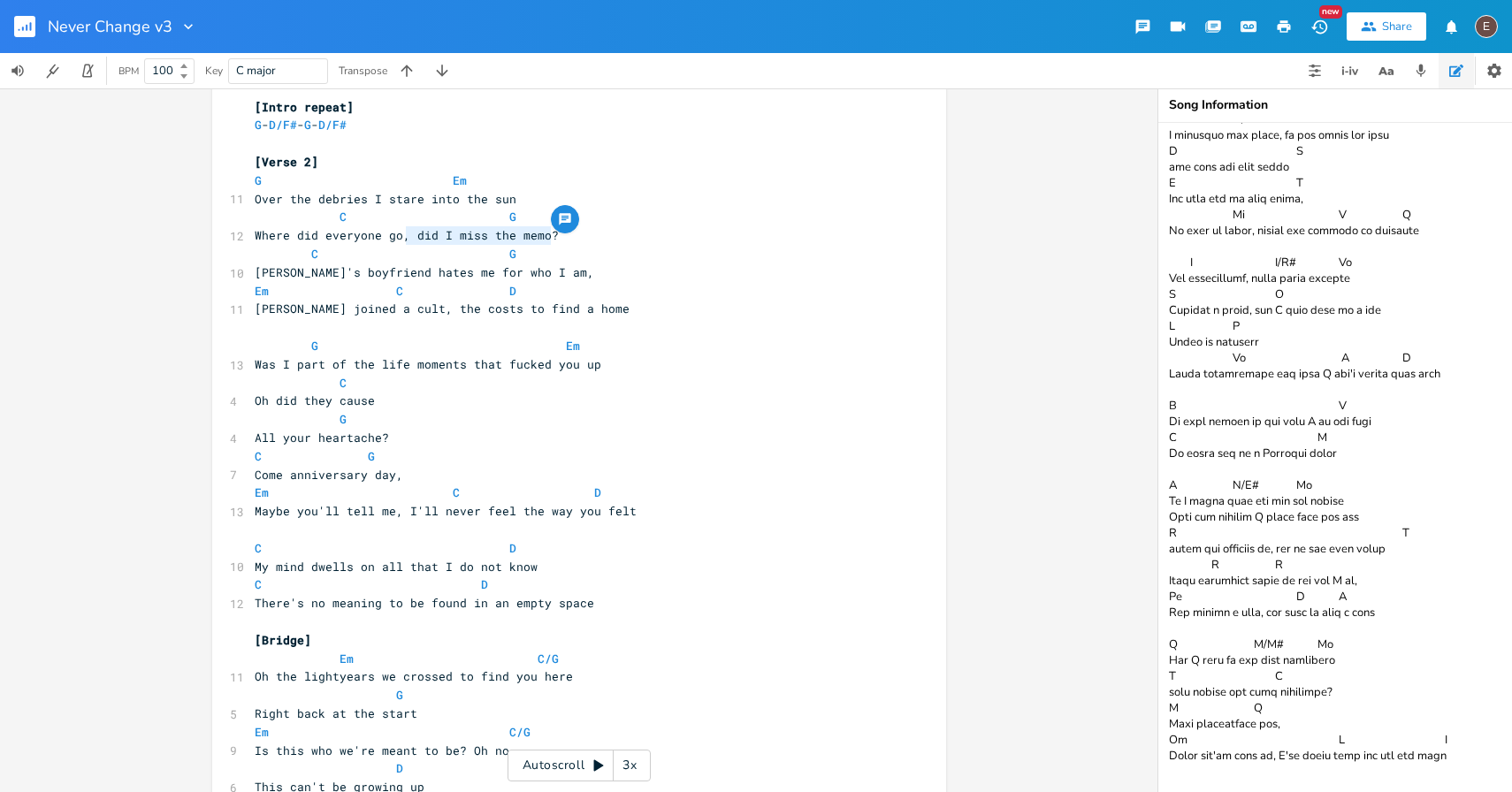
scroll to position [0, 5]
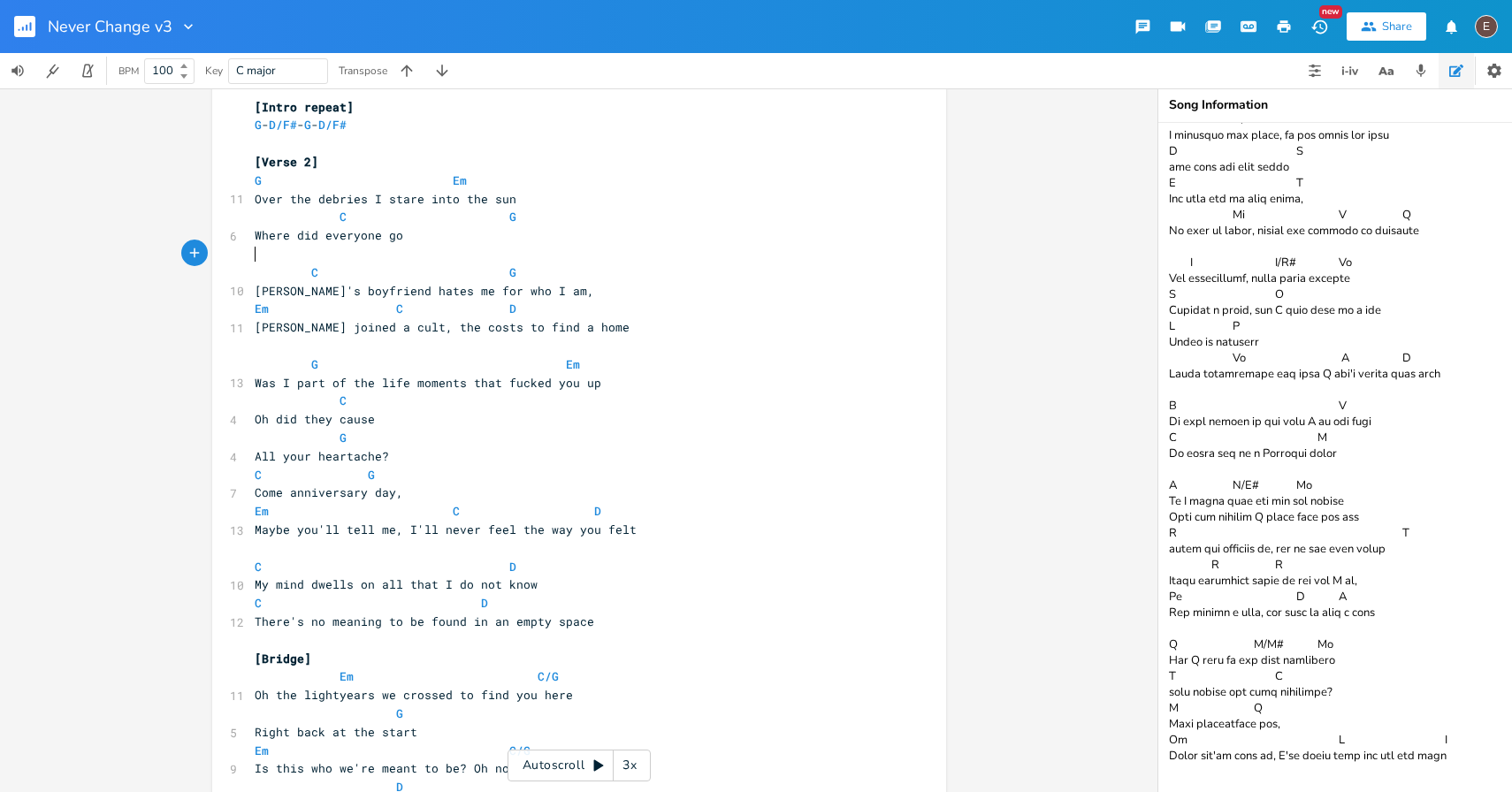
paste textarea "G"
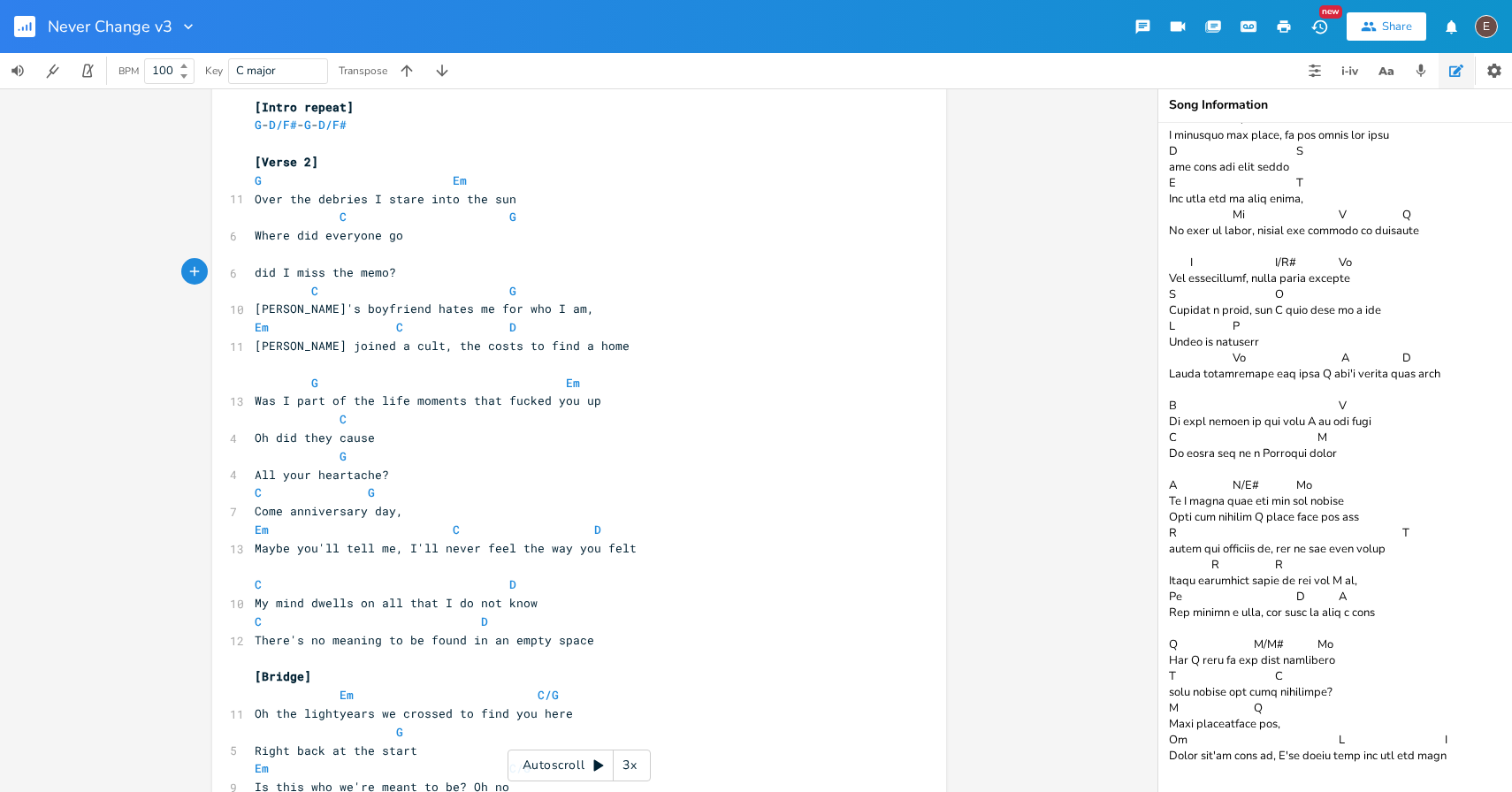
click at [511, 241] on pre "Where did everyone go" at bounding box center [570, 235] width 639 height 19
click at [483, 258] on pre "​" at bounding box center [570, 254] width 639 height 19
type textarea "G"
click at [259, 274] on span "did I miss the memo?" at bounding box center [325, 272] width 141 height 16
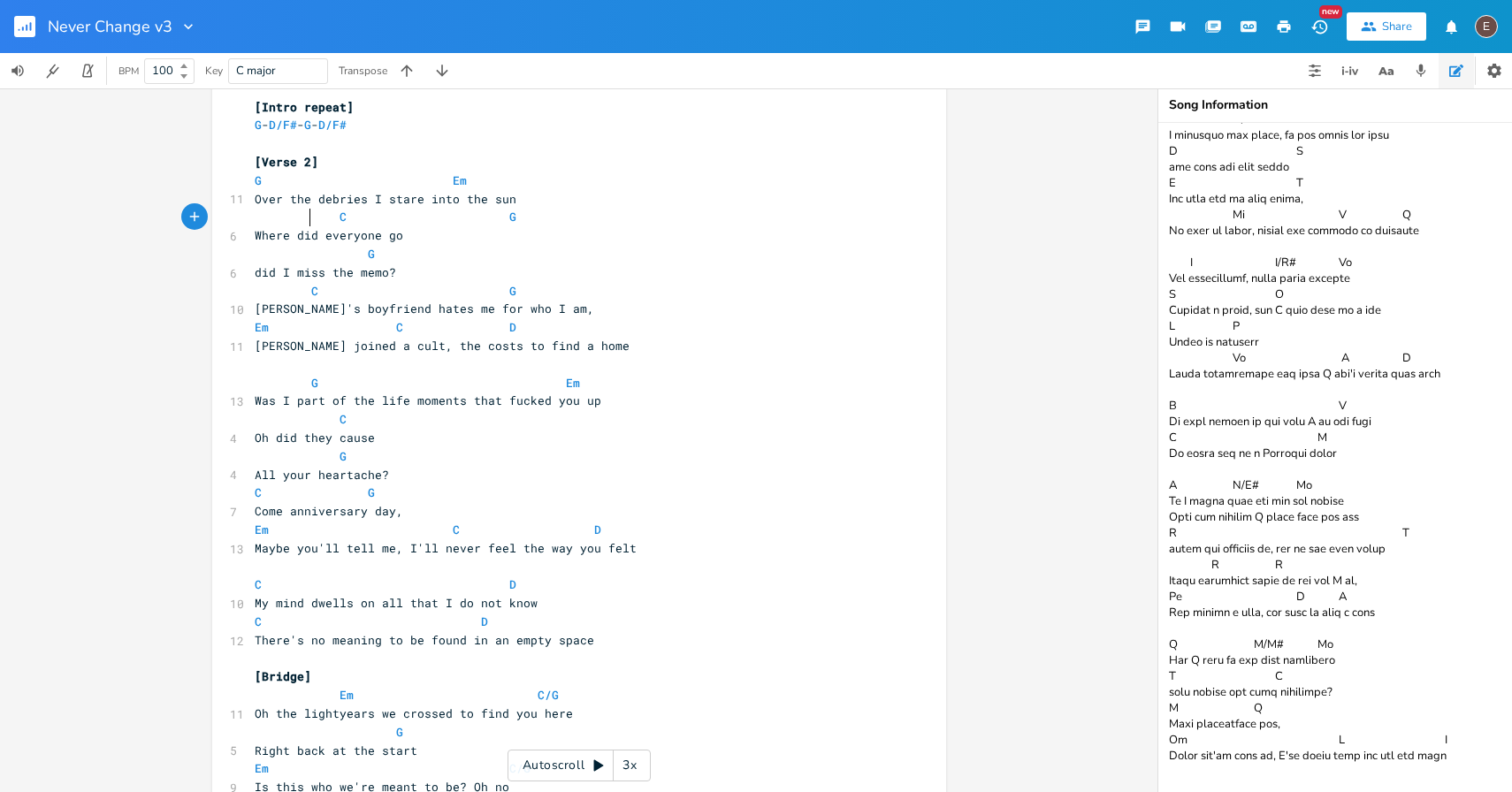
click at [314, 222] on span at bounding box center [324, 217] width 28 height 19
click at [331, 215] on span at bounding box center [324, 217] width 28 height 19
click at [591, 222] on pre "C G" at bounding box center [570, 217] width 639 height 19
click at [466, 294] on span at bounding box center [466, 291] width 28 height 19
click at [462, 269] on pre "did I miss the memo?" at bounding box center [570, 272] width 639 height 19
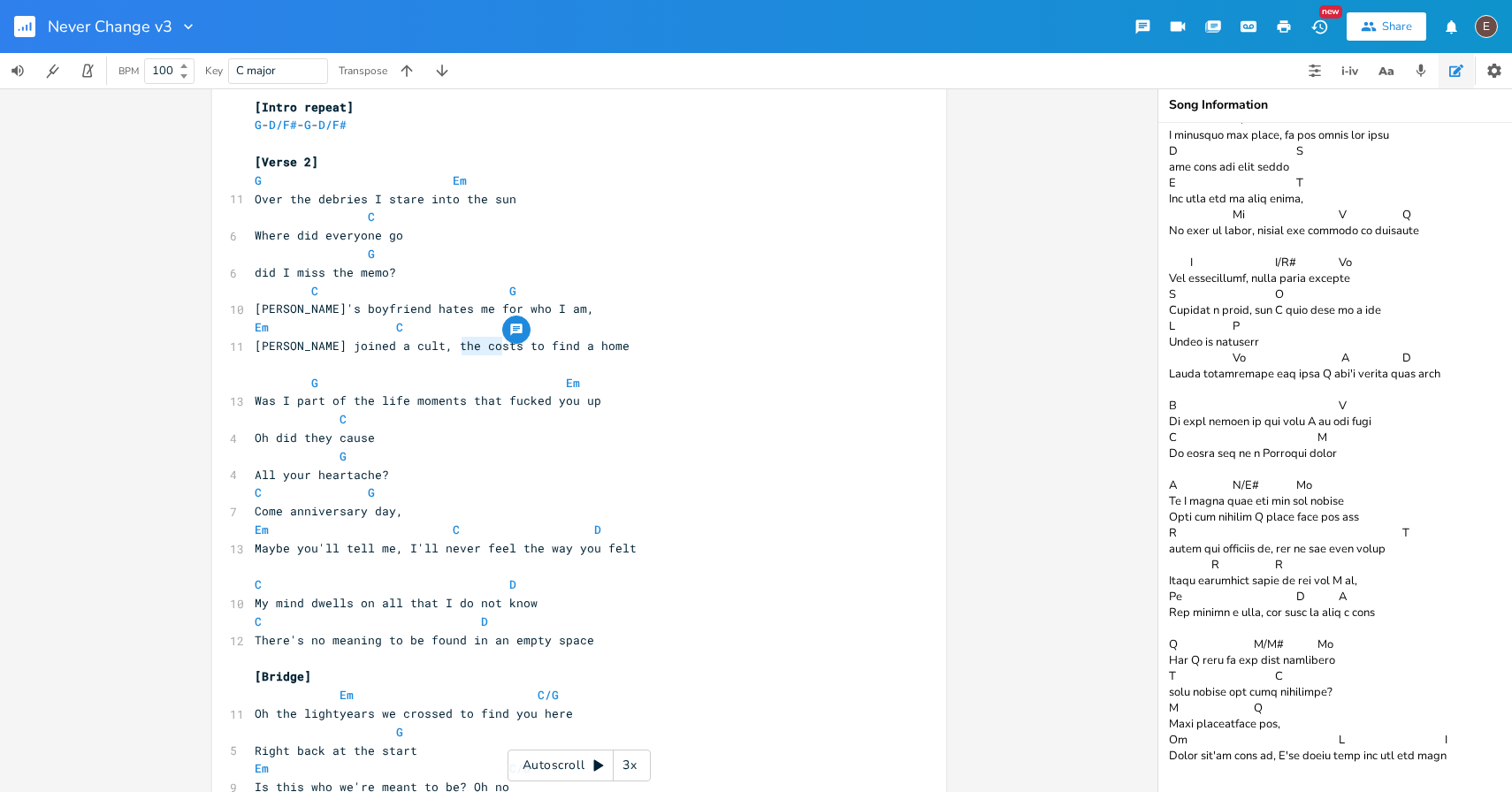
type textarea "to find"
drag, startPoint x: 496, startPoint y: 347, endPoint x: 450, endPoint y: 345, distance: 46.0
click at [450, 345] on span "Mia joined a cult, the costs to find a home" at bounding box center [442, 346] width 375 height 16
click at [477, 362] on pre "​" at bounding box center [570, 365] width 639 height 19
type textarea "o find"
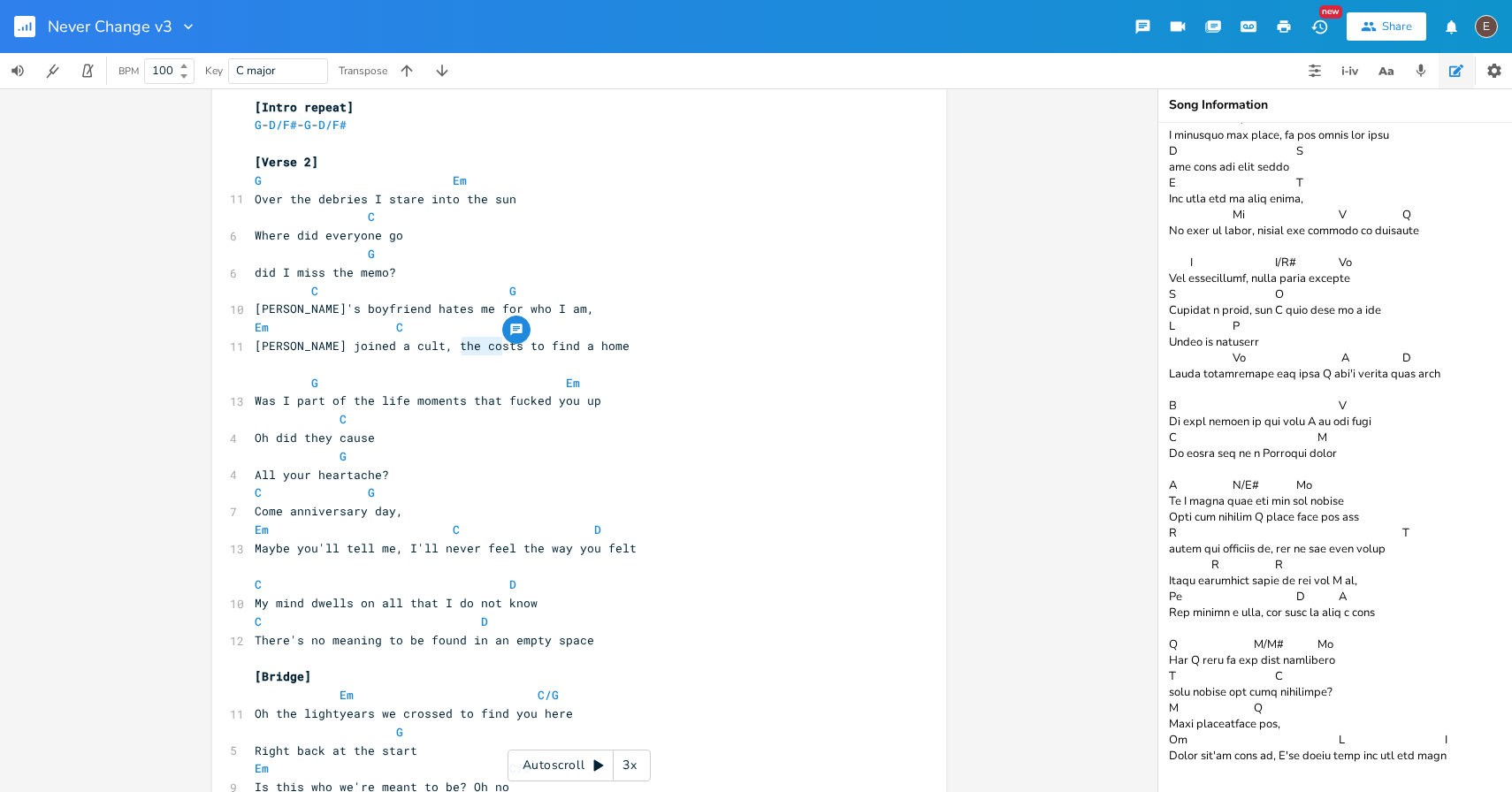
drag, startPoint x: 500, startPoint y: 343, endPoint x: 452, endPoint y: 343, distance: 48.0
click at [452, 343] on span "Mia joined a cult, the costs to find a home" at bounding box center [442, 346] width 375 height 16
type textarea "of"
click at [579, 376] on pre "G Em" at bounding box center [570, 383] width 639 height 19
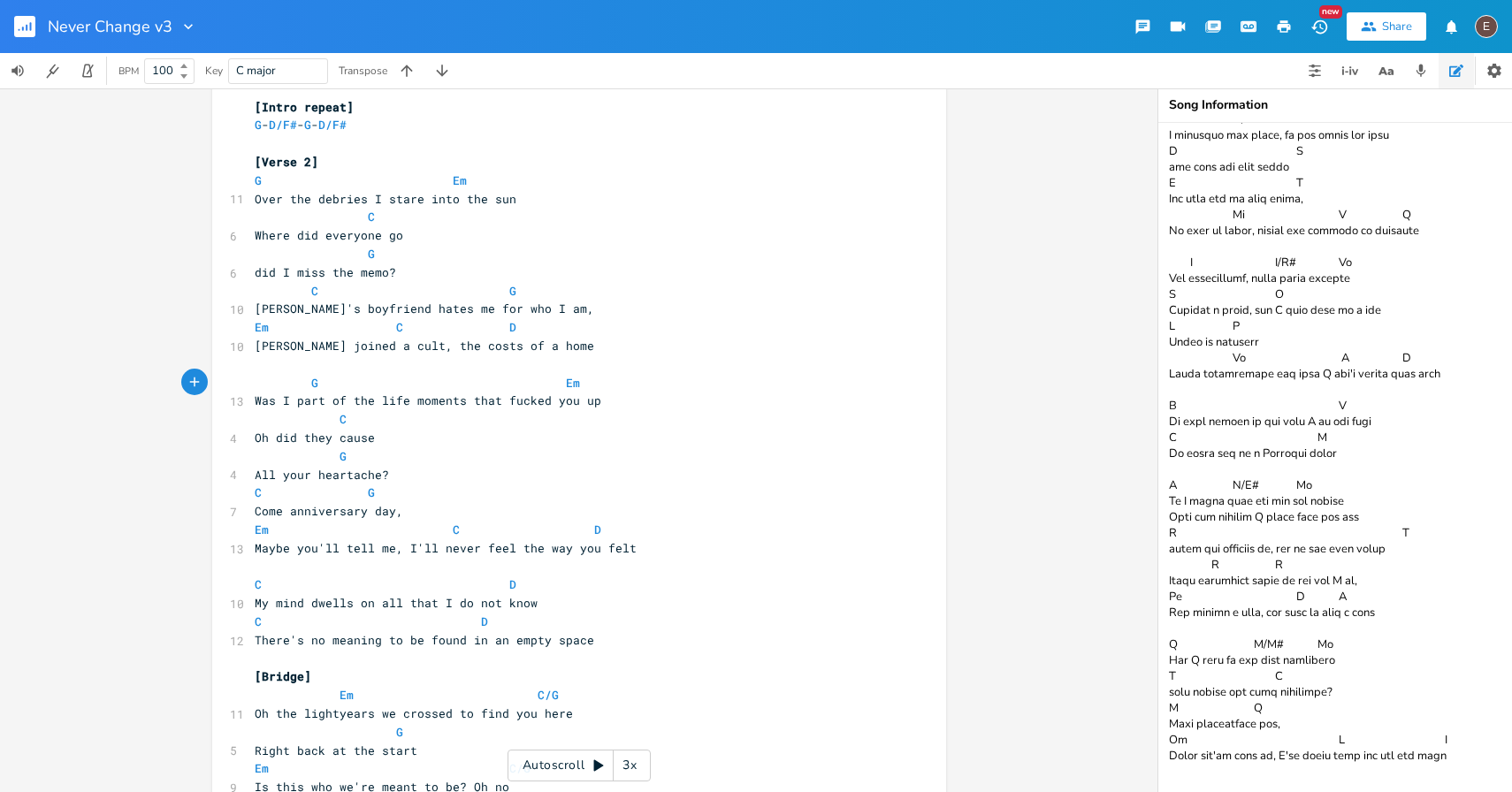
click at [379, 343] on span "Mia joined a cult, the costs of a home" at bounding box center [424, 346] width 340 height 16
type textarea "it's"
click at [251, 537] on pre "Em C D" at bounding box center [570, 530] width 639 height 19
click at [509, 534] on span at bounding box center [523, 530] width 28 height 19
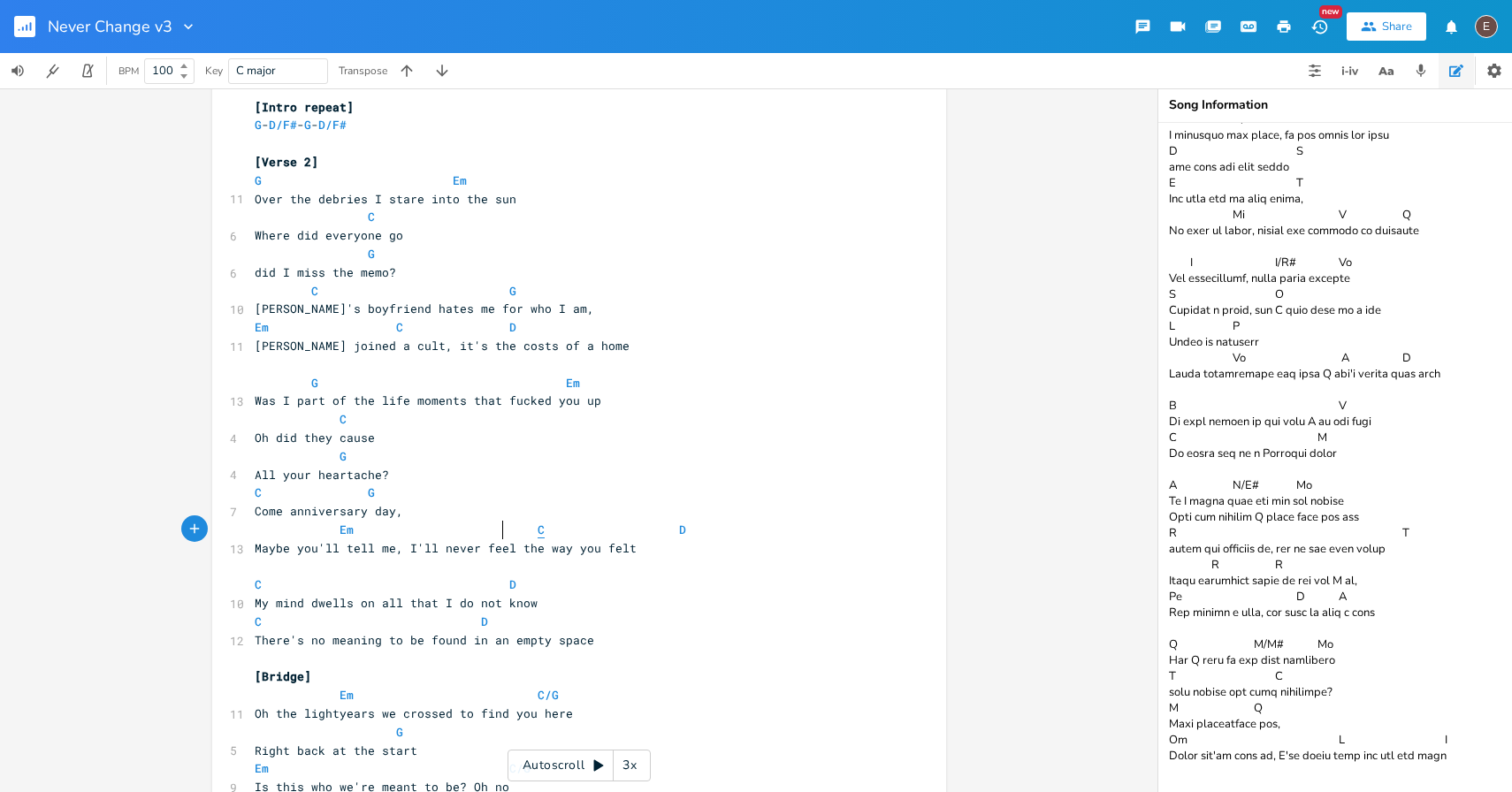
click at [538, 533] on span "C" at bounding box center [542, 530] width 7 height 17
click at [723, 550] on pre "Maybe you'll tell me, I'll never feel the way you felt" at bounding box center [570, 549] width 639 height 19
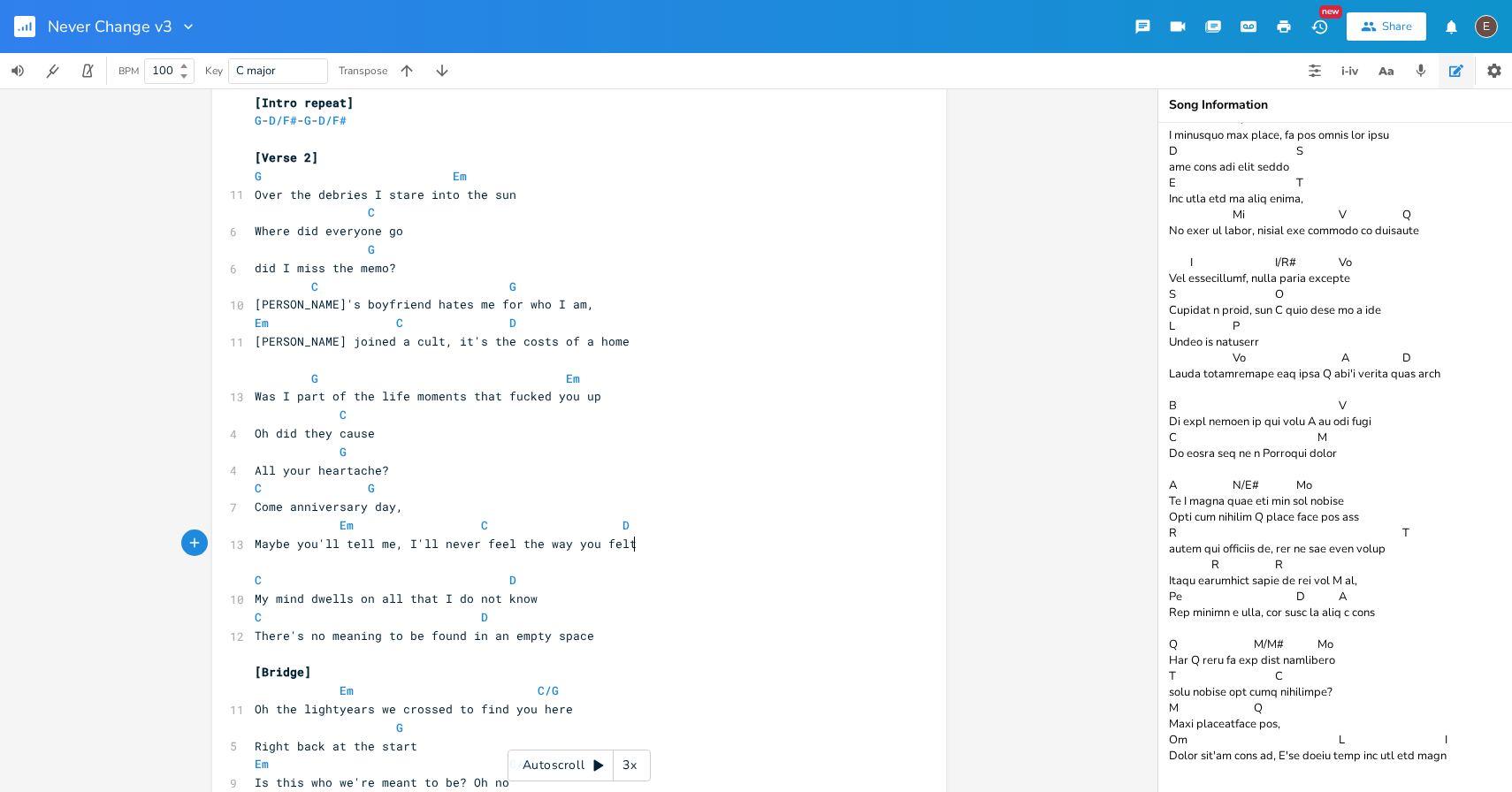
scroll to position [979, 0]
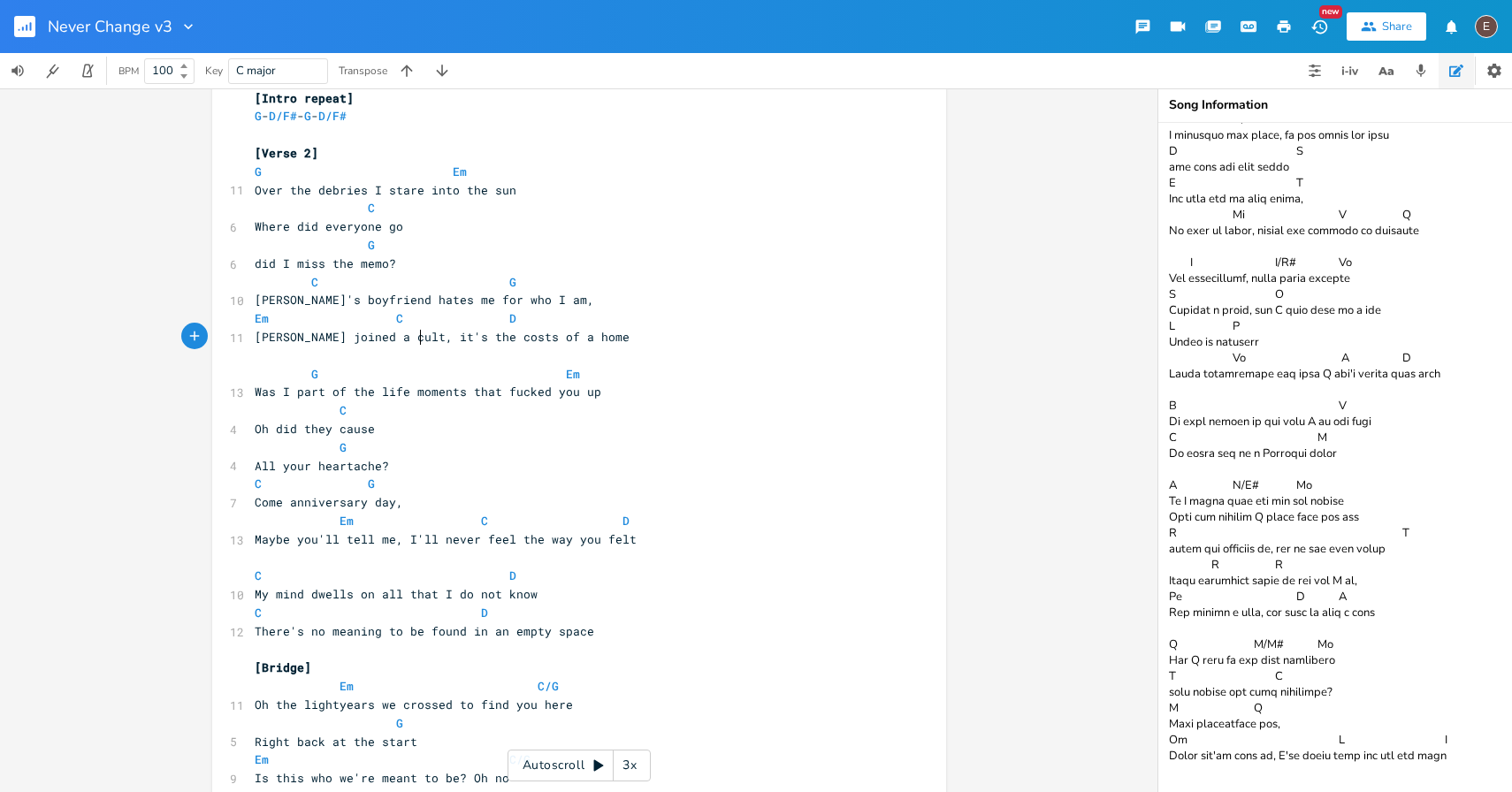
type textarea "it's"
drag, startPoint x: 412, startPoint y: 341, endPoint x: 378, endPoint y: 341, distance: 34.0
click at [378, 341] on span "Mia joined a cult, it's the costs of a home" at bounding box center [442, 337] width 375 height 16
click at [420, 400] on pre "Was I part of the life moments that fucked you up" at bounding box center [570, 392] width 639 height 19
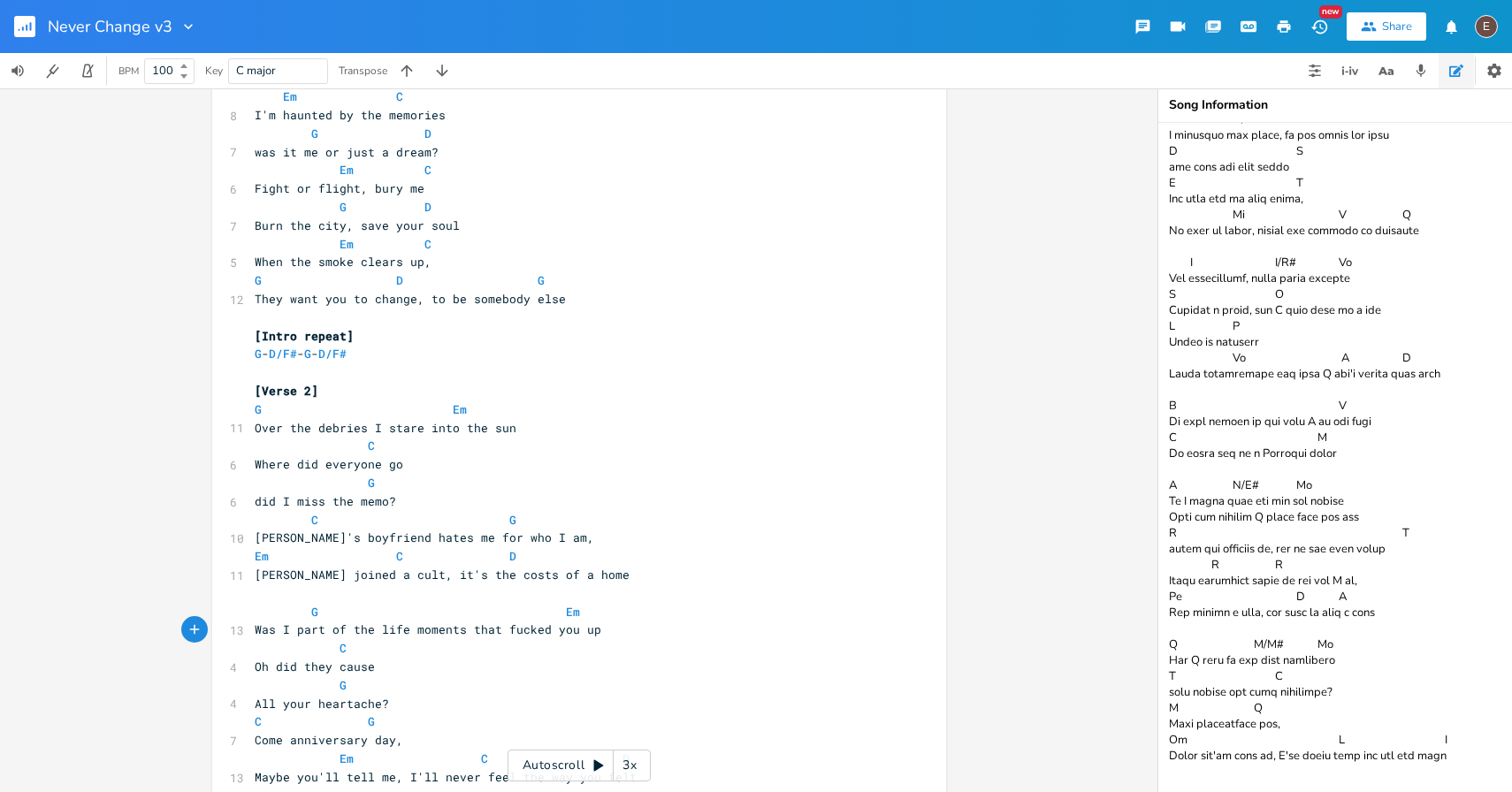
scroll to position [1067, 0]
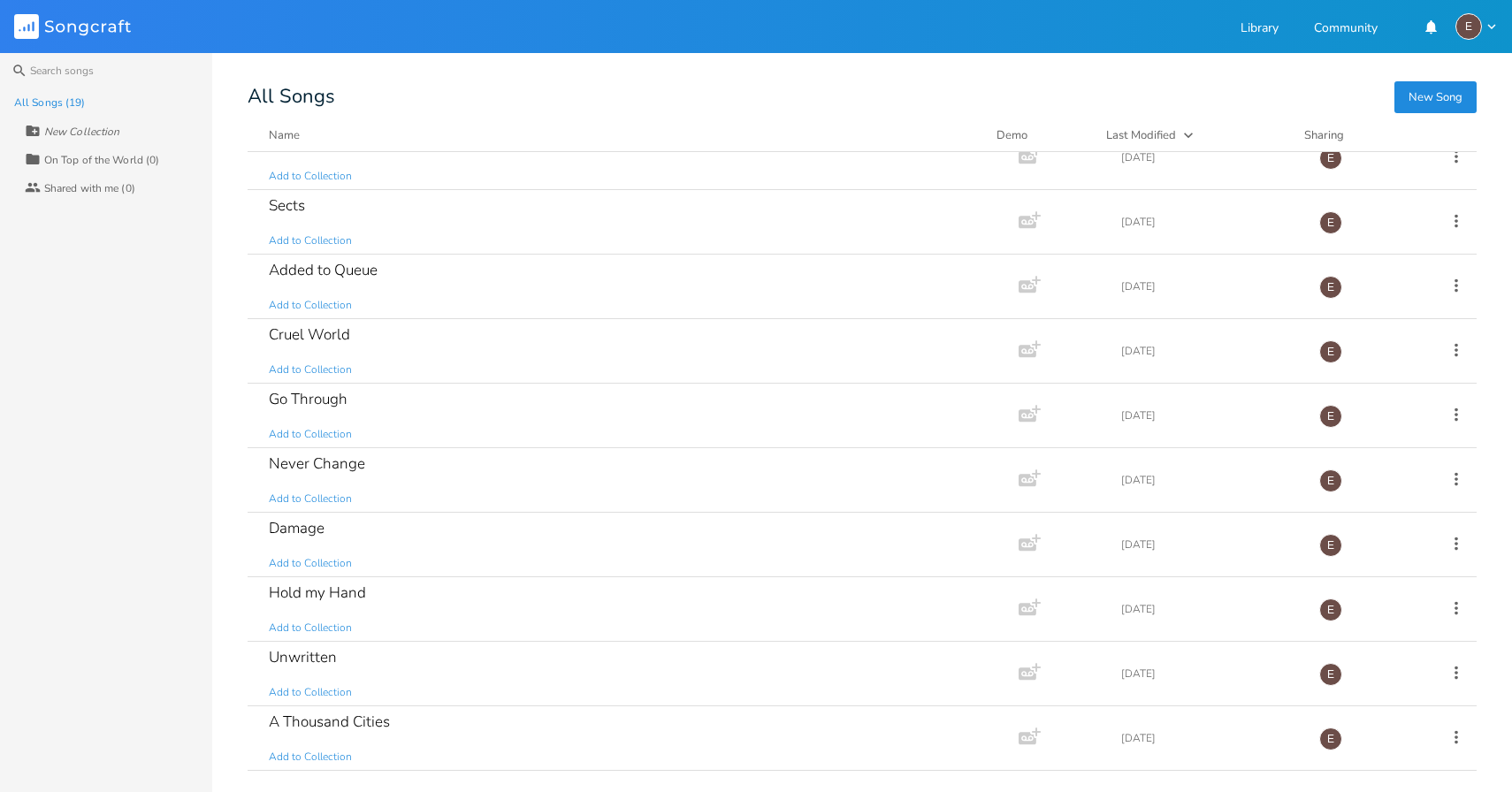
scroll to position [587, 0]
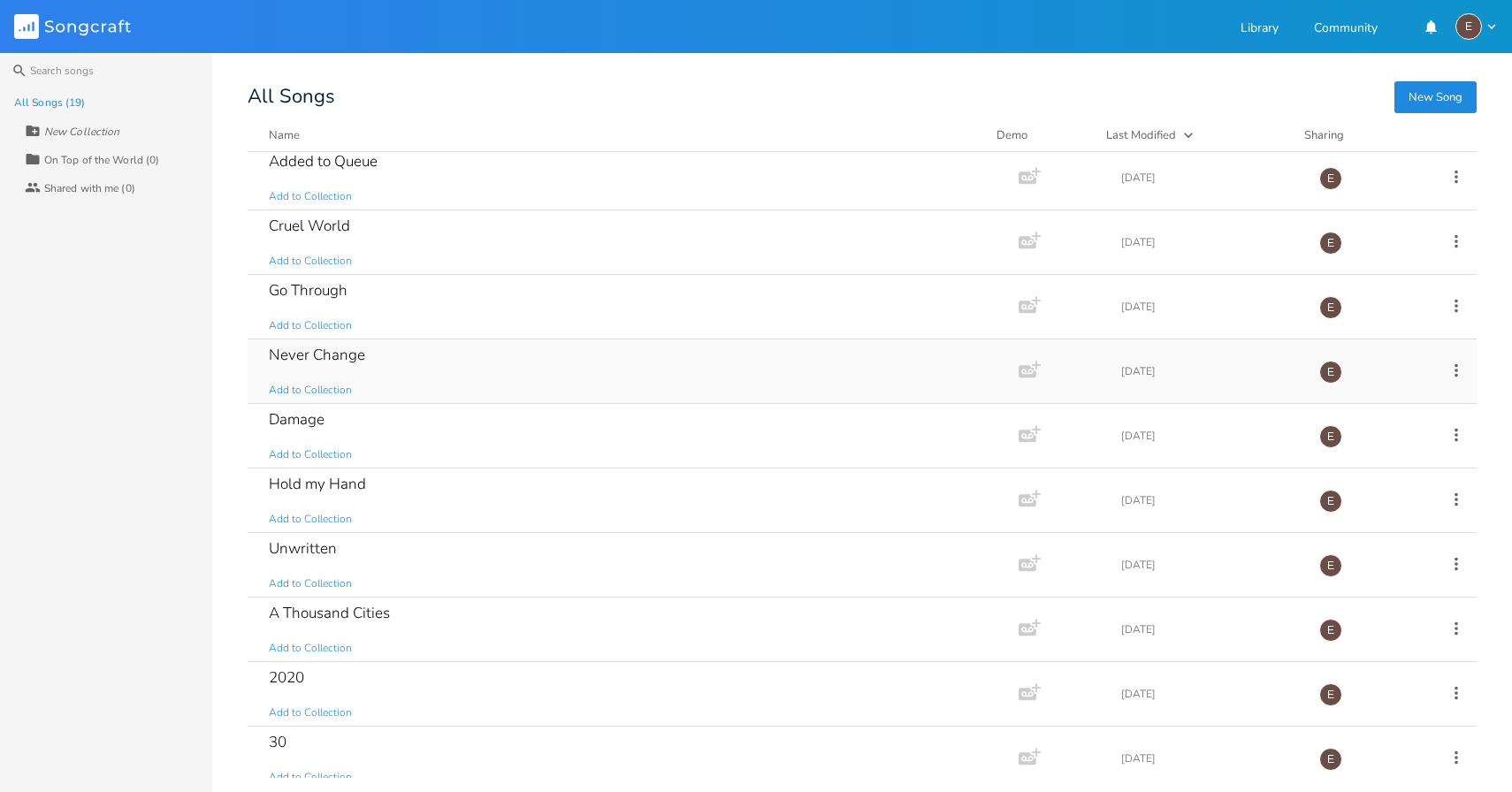
click at [414, 372] on div "Never Change Add to Collection" at bounding box center [629, 371] width 722 height 64
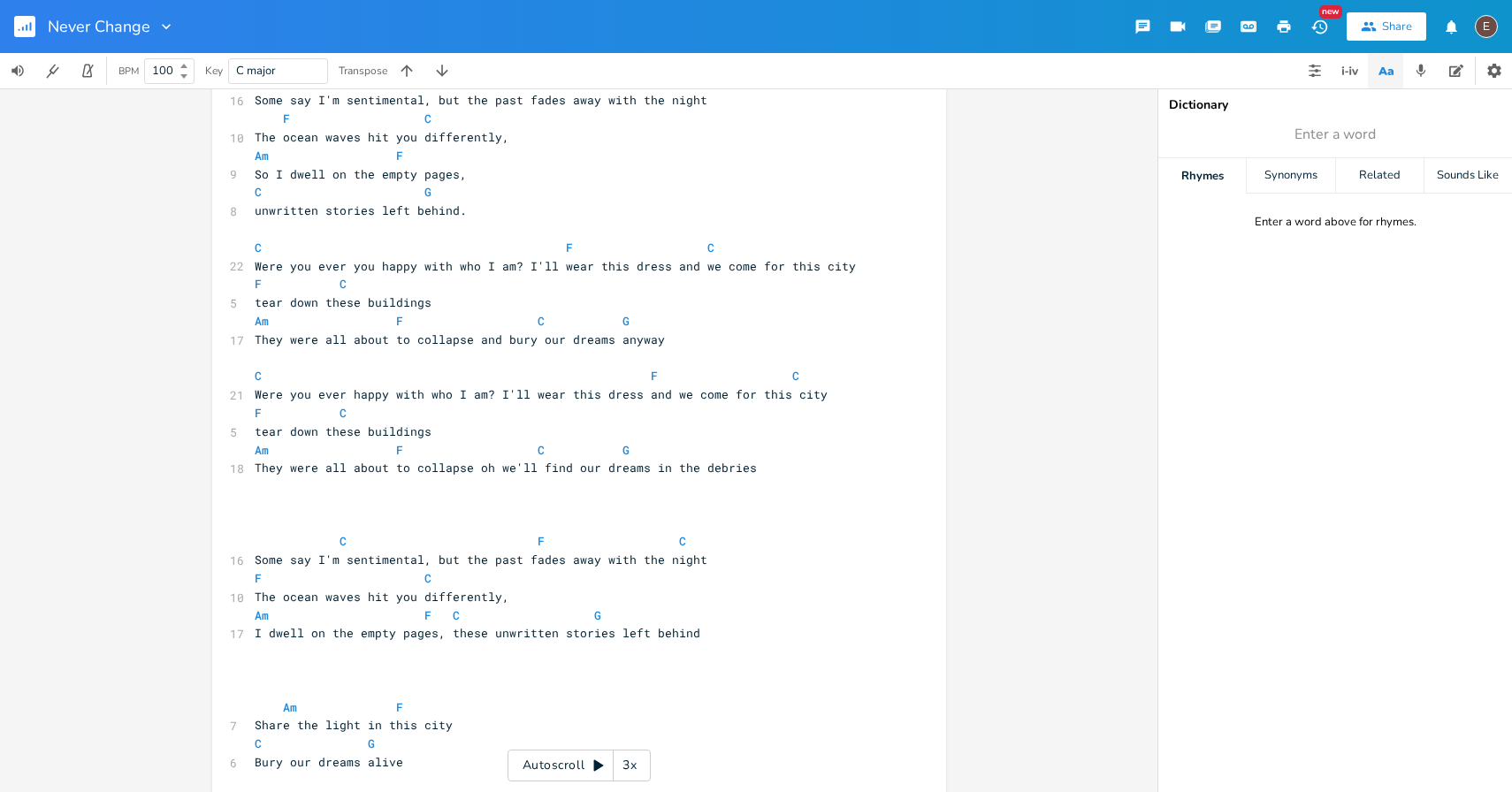
scroll to position [20, 0]
